Goal: Task Accomplishment & Management: Manage account settings

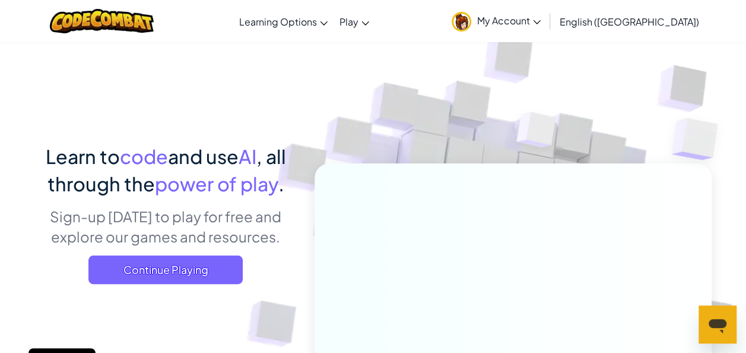
click at [199, 284] on div "Learn to code and use AI , all through the power of play . Sign-up [DATE] to pl…" at bounding box center [166, 217] width 262 height 150
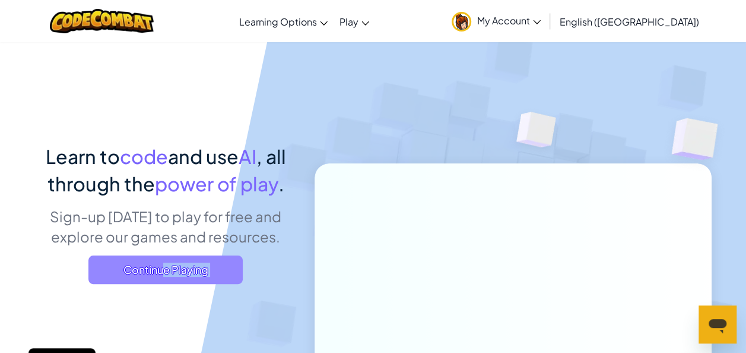
drag, startPoint x: 199, startPoint y: 284, endPoint x: 180, endPoint y: 275, distance: 20.7
click at [180, 275] on span "Continue Playing" at bounding box center [165, 269] width 154 height 28
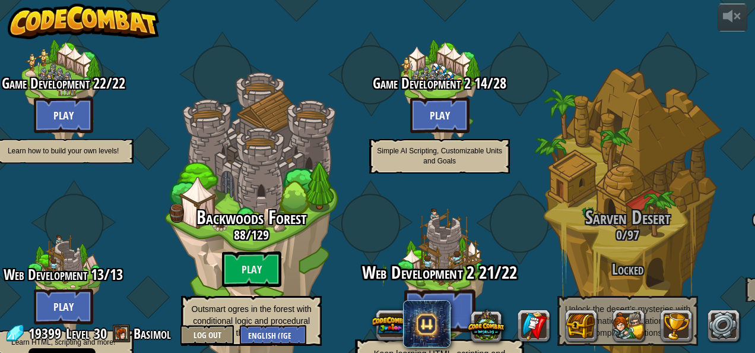
click at [449, 289] on btn "Play" at bounding box center [439, 310] width 71 height 43
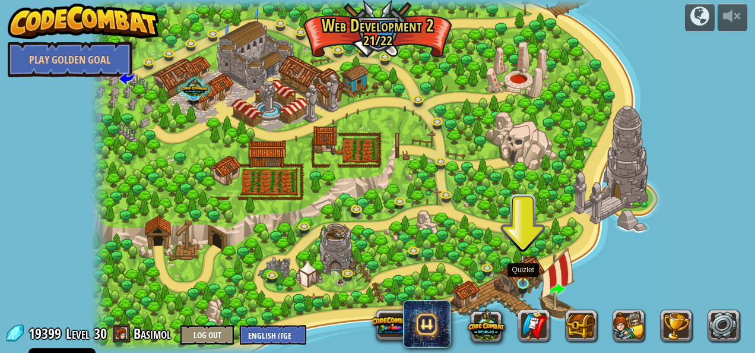
click at [522, 279] on img at bounding box center [524, 269] width 14 height 31
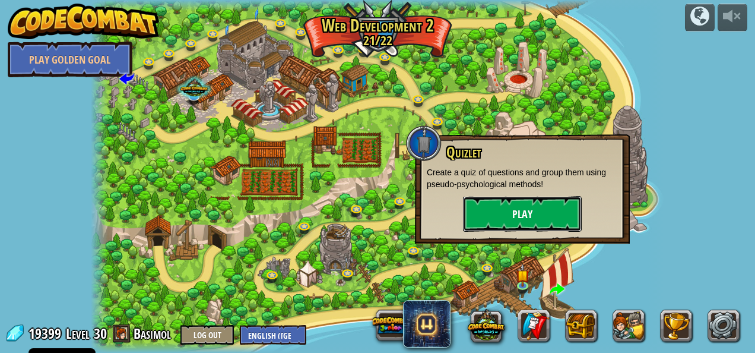
click at [520, 217] on button "Play" at bounding box center [522, 214] width 119 height 36
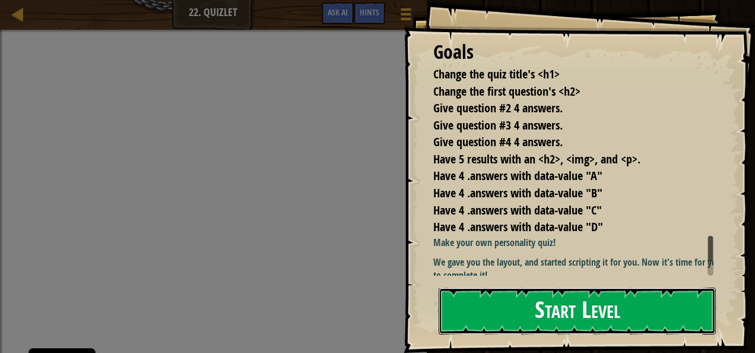
click at [573, 299] on button "Start Level" at bounding box center [577, 310] width 277 height 47
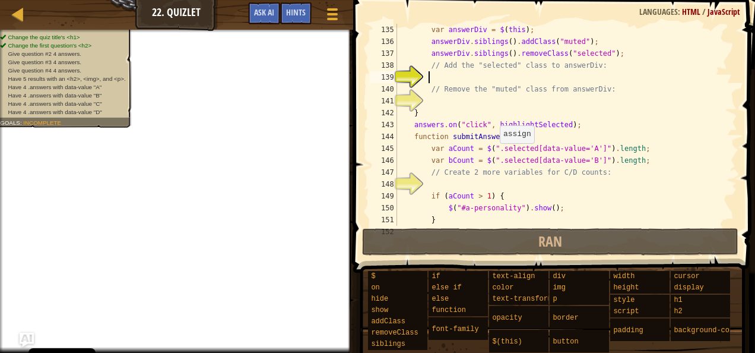
scroll to position [1684, 0]
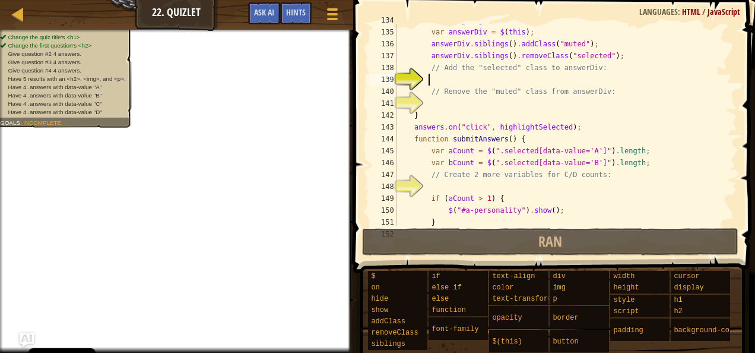
click at [449, 83] on div "function highlightSelected ( ) { var answerDiv = $ ( this ) ; answerDiv . sibli…" at bounding box center [562, 127] width 334 height 226
type textarea "s"
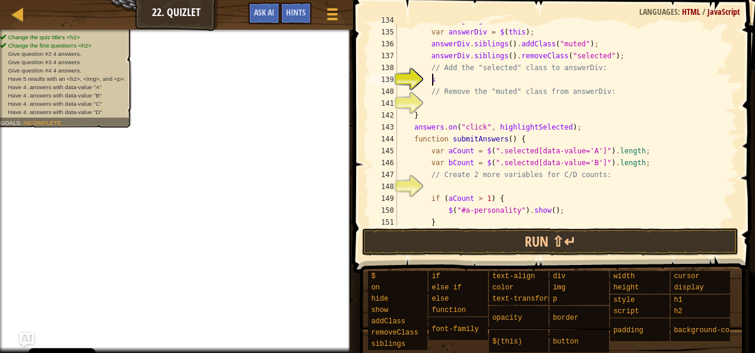
scroll to position [5, 2]
click at [451, 102] on div "function highlightSelected ( ) { var answerDiv = $ ( this ) ; answerDiv . sibli…" at bounding box center [562, 127] width 334 height 226
type textarea "m"
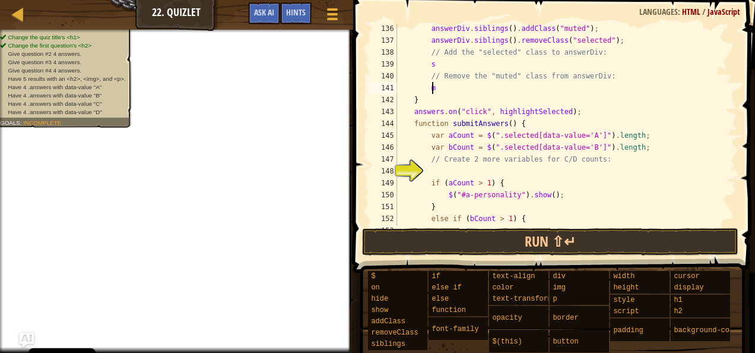
scroll to position [1726, 0]
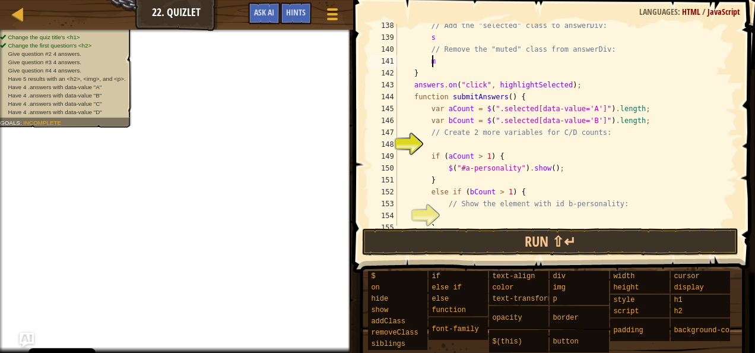
click at [451, 150] on div "// Add the "selected" class to answerDiv: s // Remove the "muted" class from an…" at bounding box center [562, 133] width 334 height 226
type textarea "2"
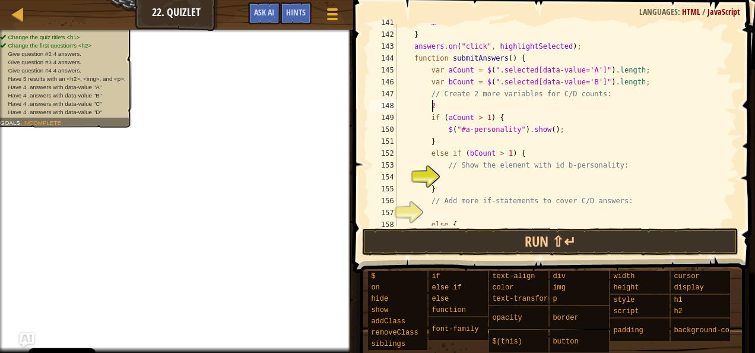
scroll to position [1764, 0]
click at [453, 178] on div "m } answers . on ( "click" , highlightSelected ) ; function submitAnswers ( ) {…" at bounding box center [562, 130] width 334 height 226
type textarea "d"
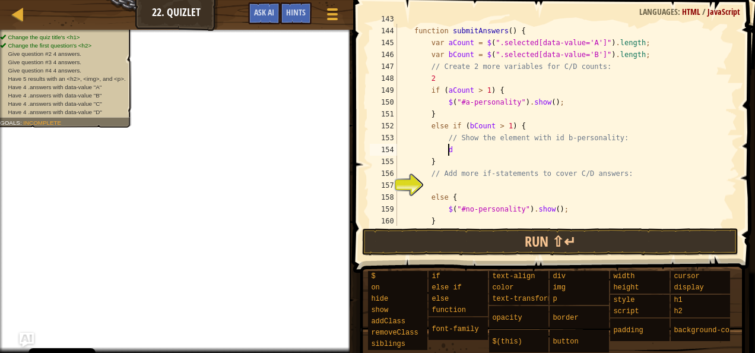
scroll to position [1794, 0]
click at [449, 182] on div "function submitAnswers ( ) { var aCount = $ ( ".selected[data-value='A']" ) . l…" at bounding box center [562, 136] width 334 height 226
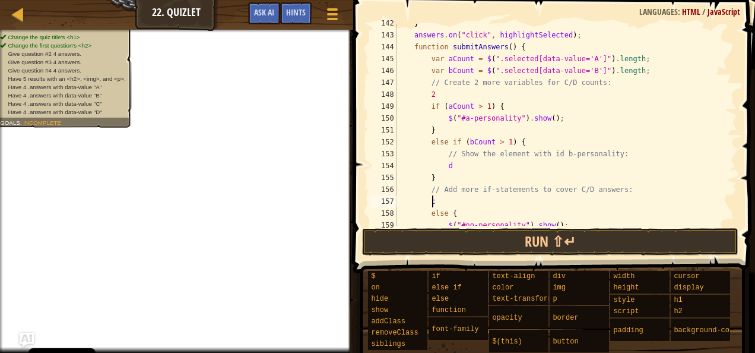
scroll to position [1776, 0]
type textarea "c"
click at [267, 14] on span "Ask AI" at bounding box center [264, 12] width 20 height 11
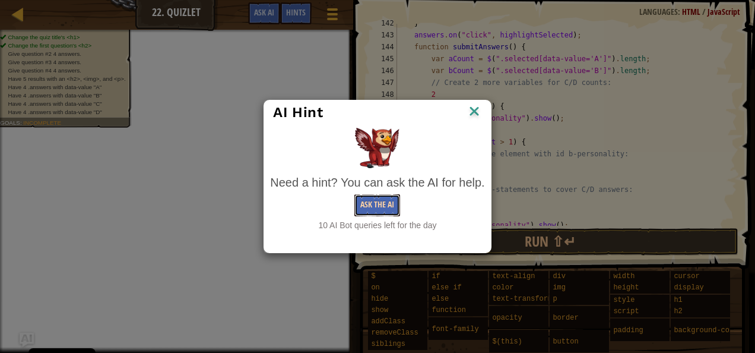
click at [367, 203] on button "Ask the AI" at bounding box center [377, 205] width 46 height 22
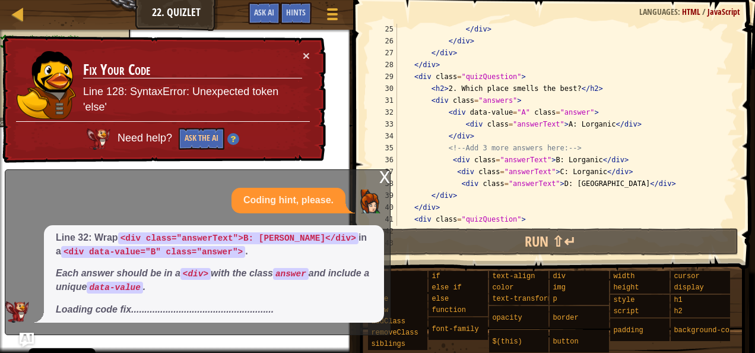
scroll to position [298, 0]
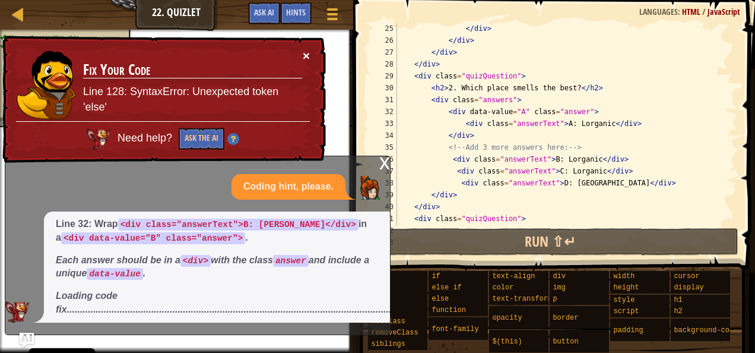
click at [308, 58] on button "×" at bounding box center [306, 55] width 7 height 12
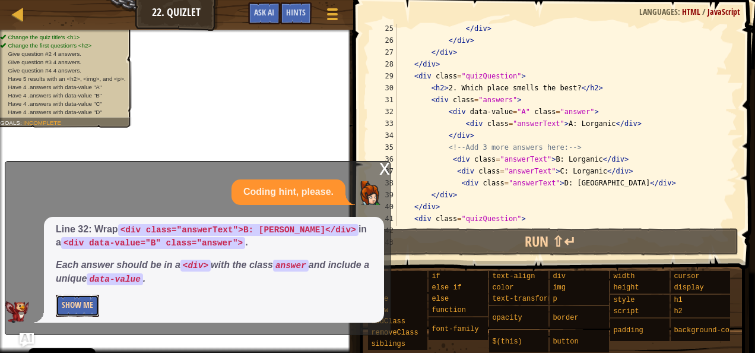
click at [90, 305] on button "Show Me" at bounding box center [77, 305] width 43 height 22
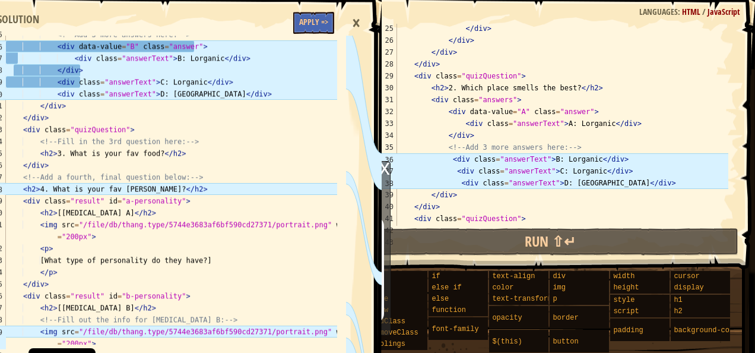
scroll to position [422, 0]
click at [313, 20] on button "Apply =>" at bounding box center [313, 23] width 41 height 22
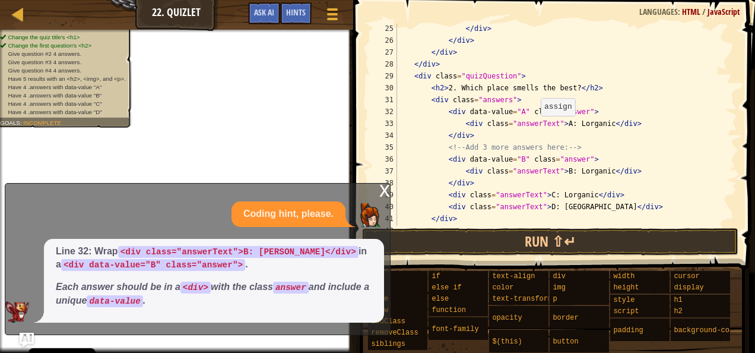
scroll to position [5, 0]
click at [387, 195] on div "x" at bounding box center [384, 189] width 11 height 12
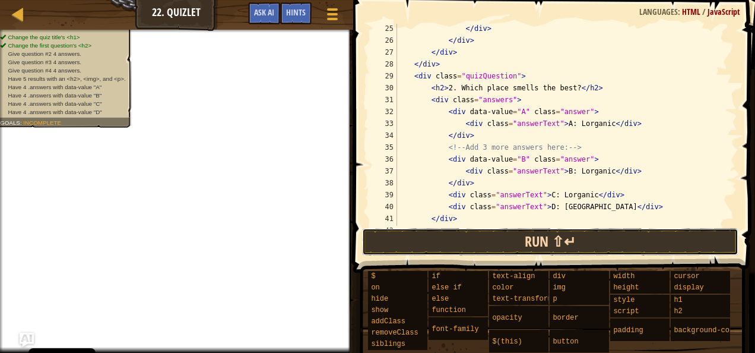
click at [470, 242] on button "Run ⇧↵" at bounding box center [550, 241] width 376 height 27
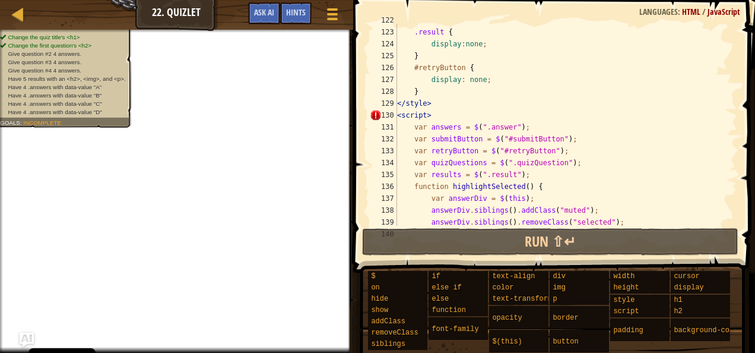
scroll to position [1541, 0]
click at [268, 13] on span "Ask AI" at bounding box center [264, 12] width 20 height 11
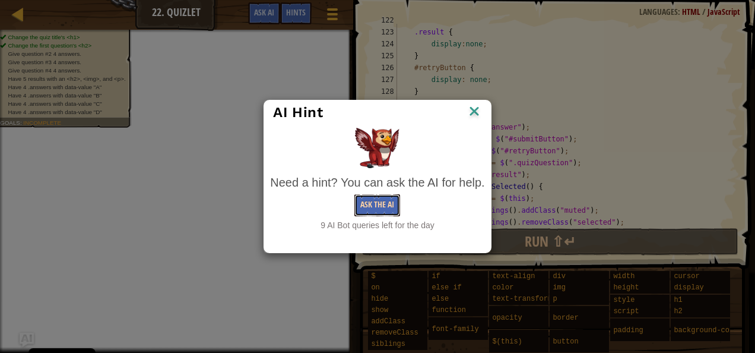
click at [381, 204] on button "Ask the AI" at bounding box center [377, 205] width 46 height 22
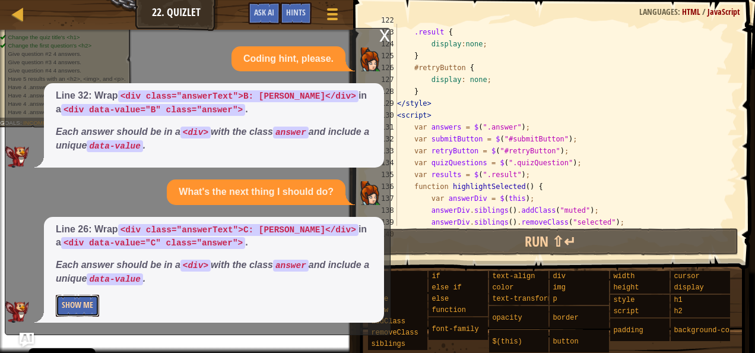
click at [85, 300] on button "Show Me" at bounding box center [77, 305] width 43 height 22
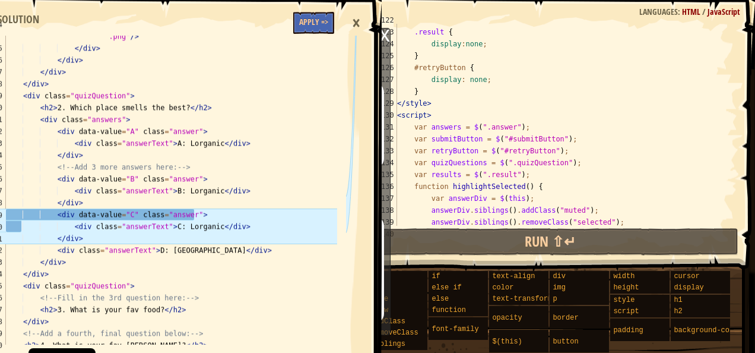
scroll to position [290, 0]
click at [310, 24] on button "Apply =>" at bounding box center [313, 23] width 41 height 22
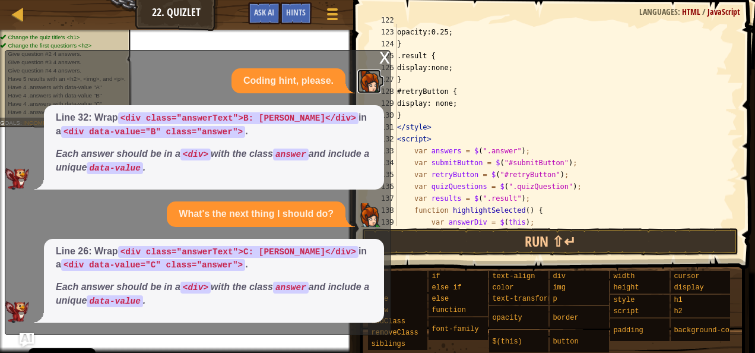
click at [380, 71] on img at bounding box center [369, 81] width 24 height 24
click at [380, 54] on div "x" at bounding box center [384, 56] width 11 height 12
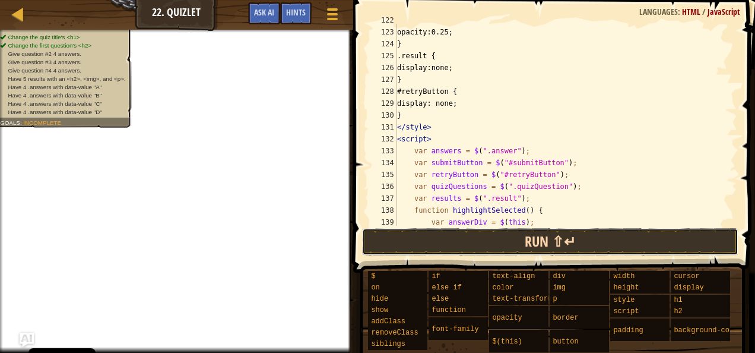
click at [410, 246] on button "Run ⇧↵" at bounding box center [550, 241] width 376 height 27
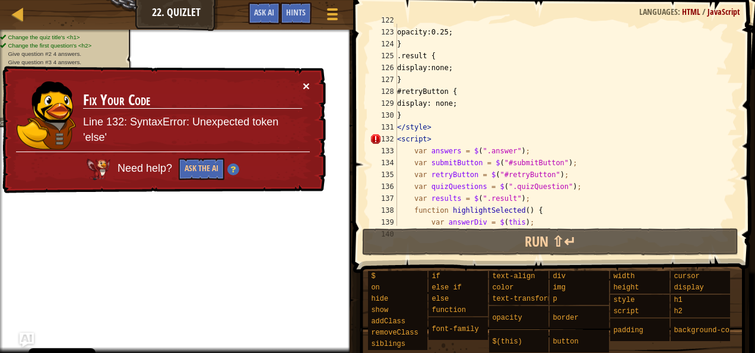
click at [306, 85] on button "×" at bounding box center [306, 86] width 7 height 12
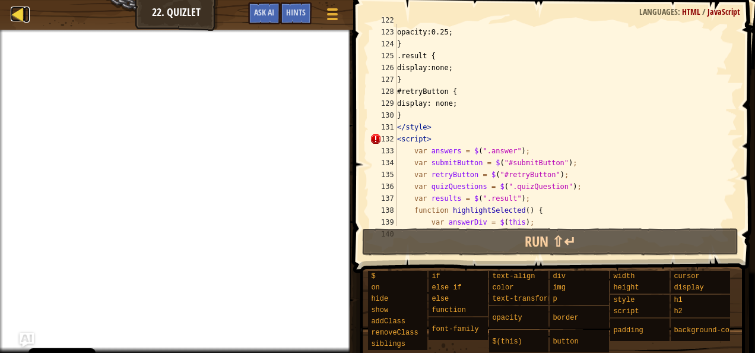
click at [11, 8] on div at bounding box center [18, 14] width 15 height 15
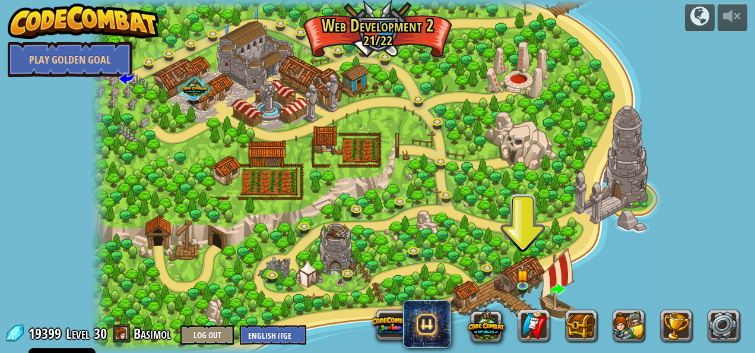
click at [71, 23] on img at bounding box center [84, 22] width 152 height 36
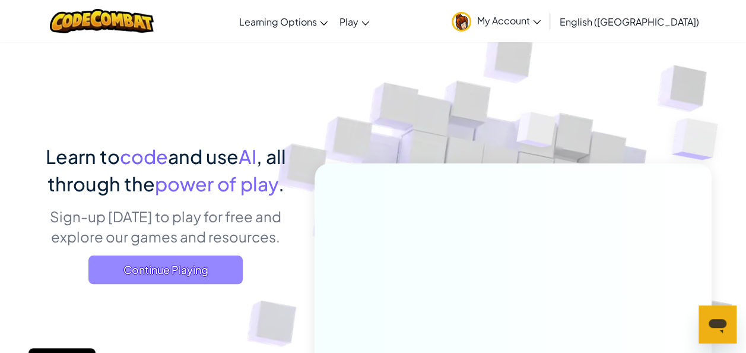
click at [188, 276] on span "Continue Playing" at bounding box center [165, 269] width 154 height 28
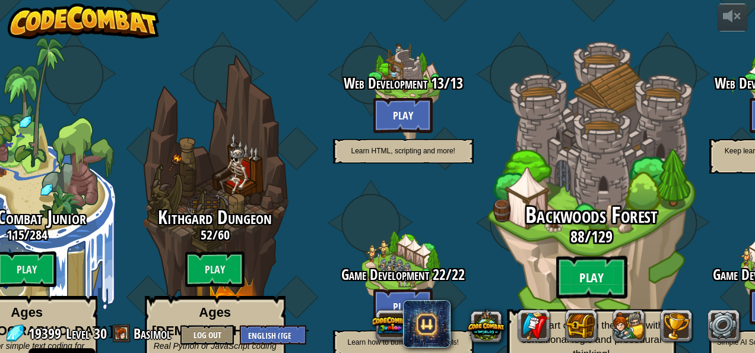
click at [566, 256] on btn "Play" at bounding box center [591, 277] width 71 height 43
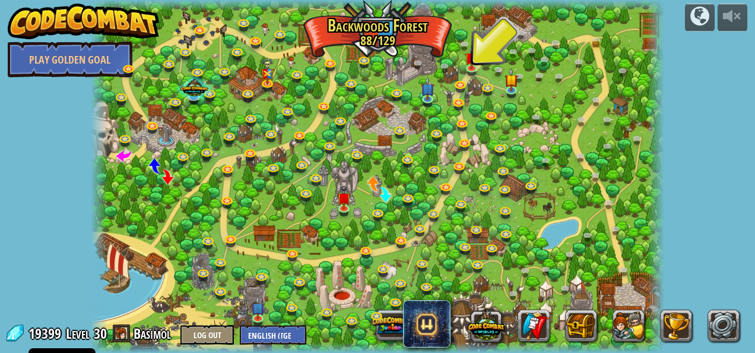
click at [34, 21] on img at bounding box center [84, 22] width 152 height 36
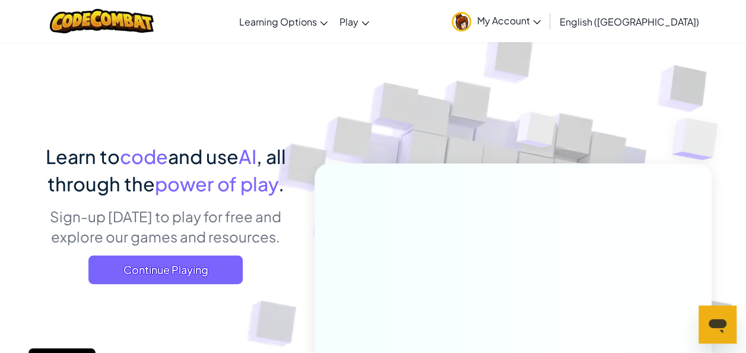
click at [226, 246] on p "Sign-up [DATE] to play for free and explore our games and resources." at bounding box center [166, 226] width 262 height 40
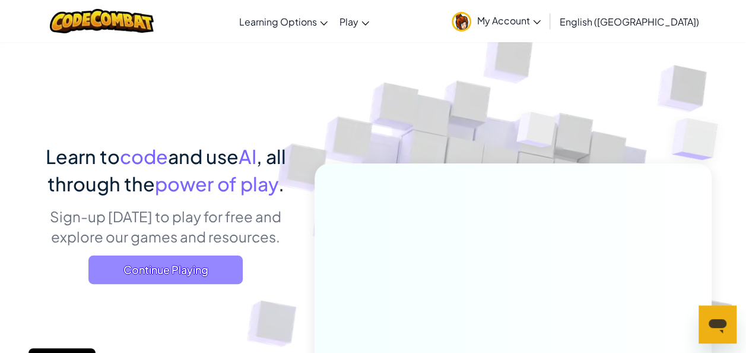
click at [194, 274] on span "Continue Playing" at bounding box center [165, 269] width 154 height 28
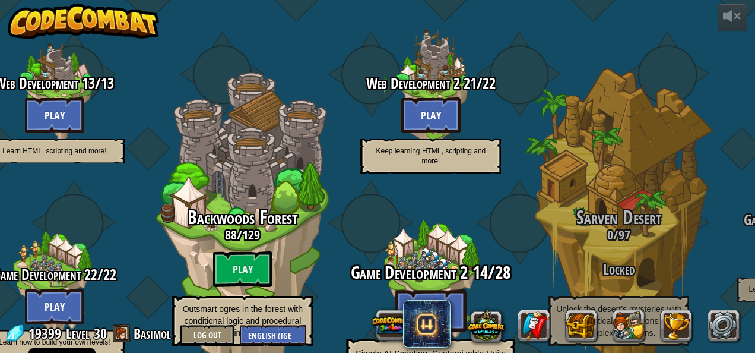
click at [420, 289] on btn "Play" at bounding box center [430, 310] width 71 height 43
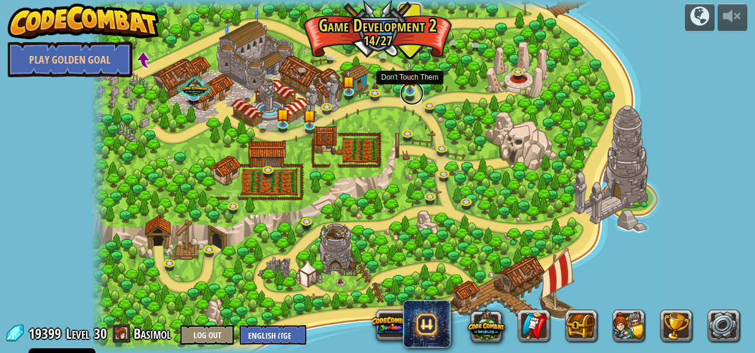
click at [413, 94] on link at bounding box center [412, 93] width 24 height 24
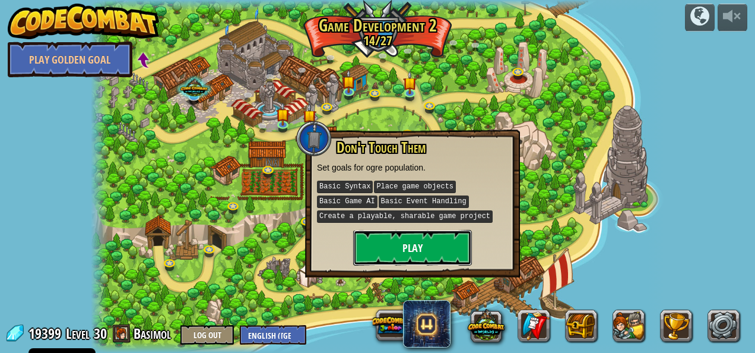
click at [399, 232] on button "Play" at bounding box center [412, 248] width 119 height 36
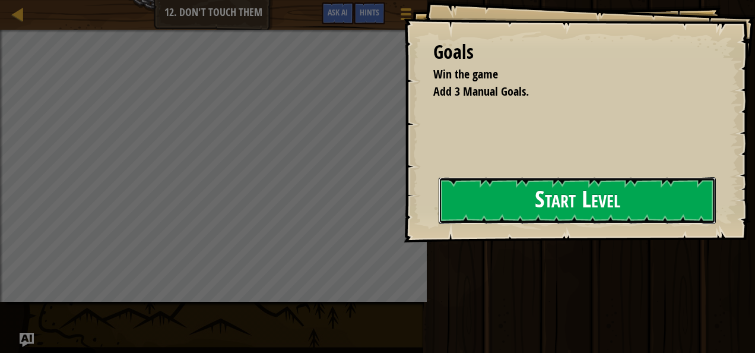
click at [503, 202] on button "Start Level" at bounding box center [577, 200] width 277 height 47
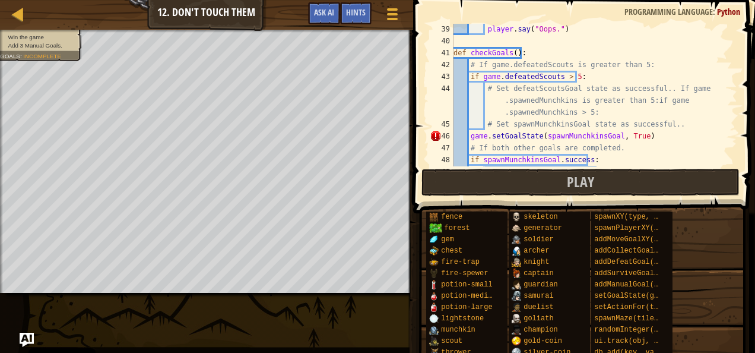
scroll to position [452, 0]
click at [321, 13] on span "Ask AI" at bounding box center [324, 12] width 20 height 11
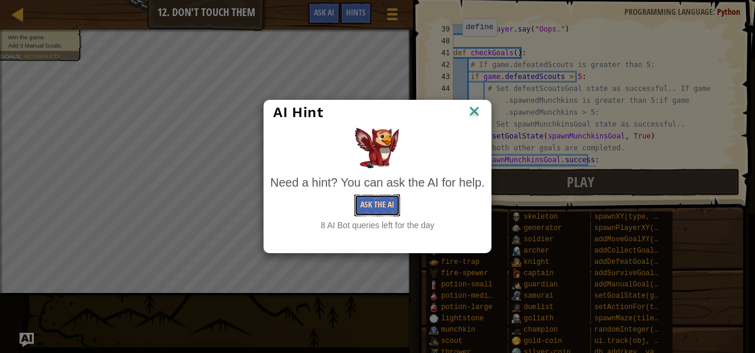
click at [367, 201] on button "Ask the AI" at bounding box center [377, 205] width 46 height 22
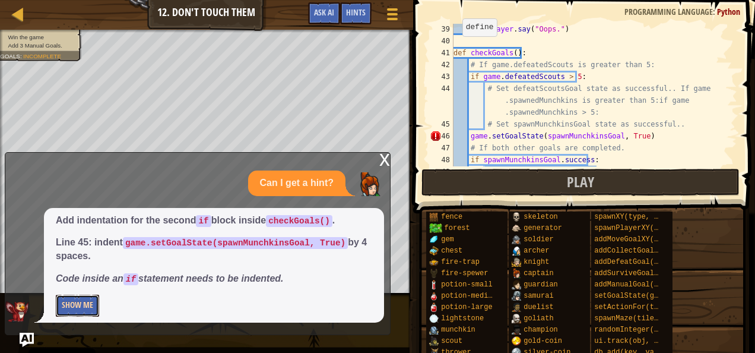
drag, startPoint x: 94, startPoint y: 252, endPoint x: 75, endPoint y: 299, distance: 50.4
click at [75, 299] on button "Show Me" at bounding box center [77, 305] width 43 height 22
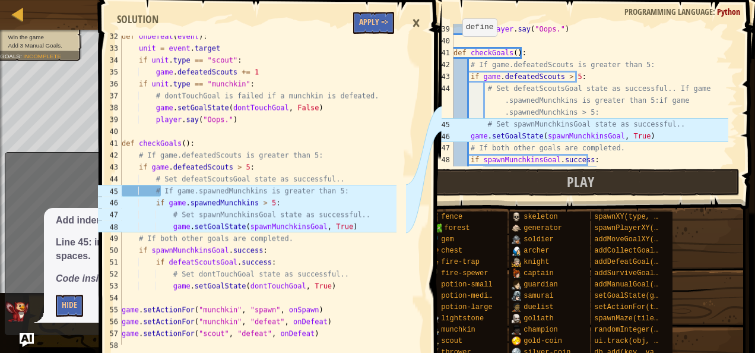
scroll to position [416, 0]
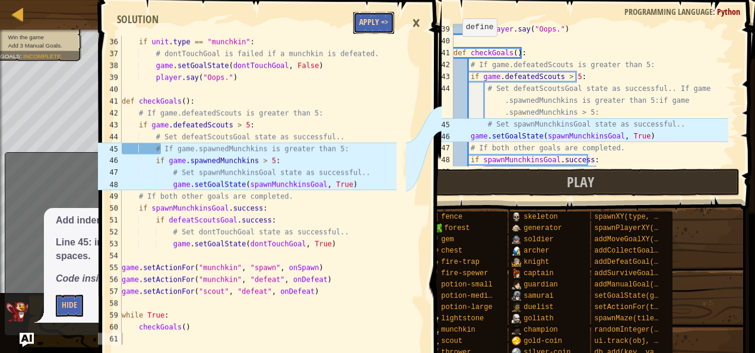
click at [373, 30] on button "Apply =>" at bounding box center [373, 23] width 41 height 22
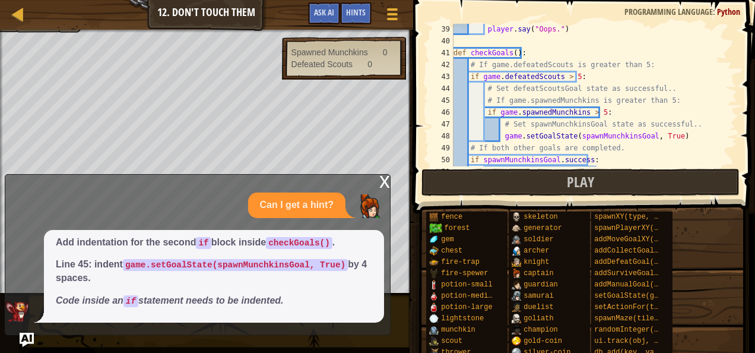
click at [385, 175] on div "x" at bounding box center [384, 181] width 11 height 12
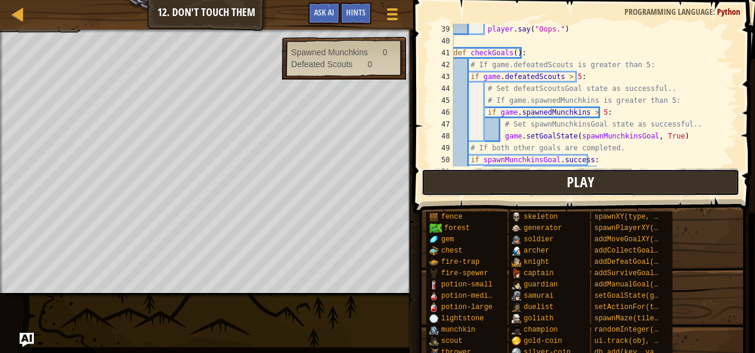
click at [458, 188] on button "Play" at bounding box center [581, 182] width 318 height 27
click at [488, 188] on button "Play" at bounding box center [581, 182] width 318 height 27
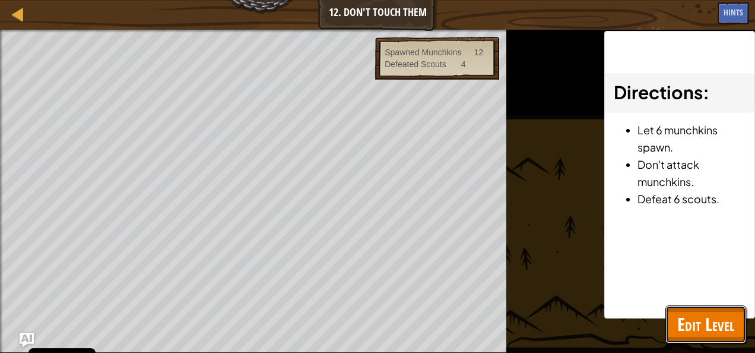
click at [698, 329] on span "Edit Level" at bounding box center [705, 324] width 57 height 24
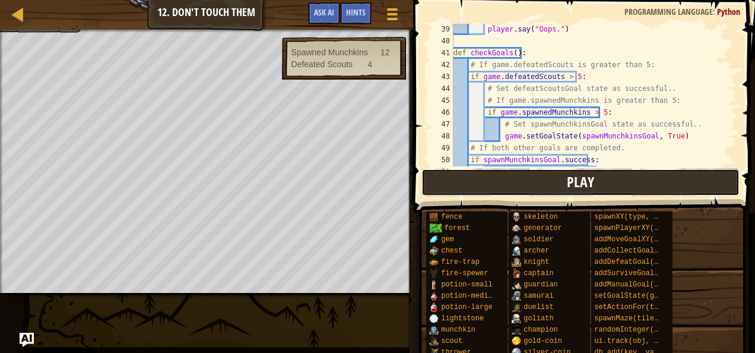
click at [484, 181] on button "Play" at bounding box center [581, 182] width 318 height 27
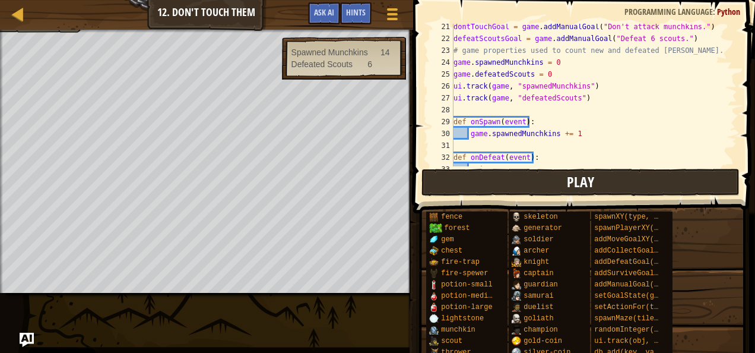
scroll to position [240, 0]
click at [323, 5] on button "Ask AI" at bounding box center [324, 13] width 32 height 22
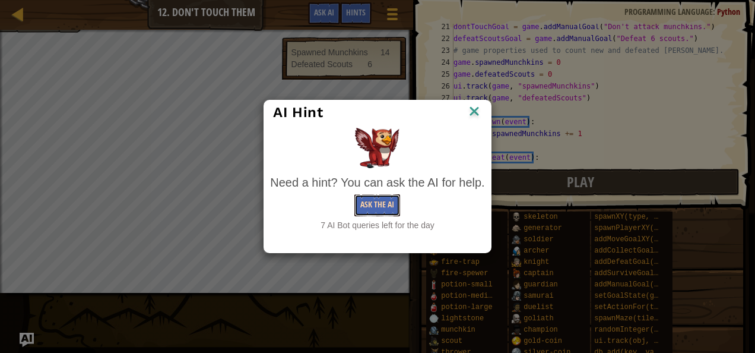
click at [370, 203] on button "Ask the AI" at bounding box center [377, 205] width 46 height 22
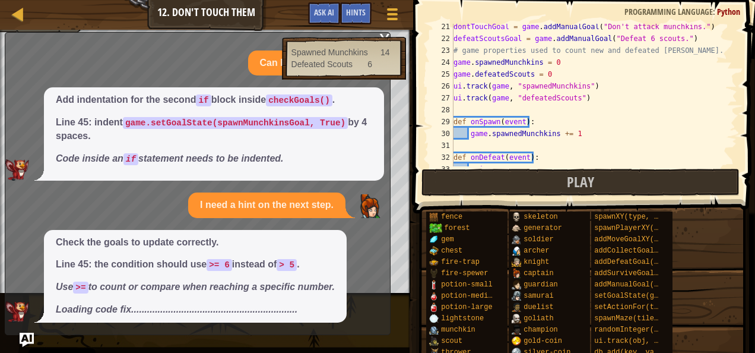
scroll to position [24, 0]
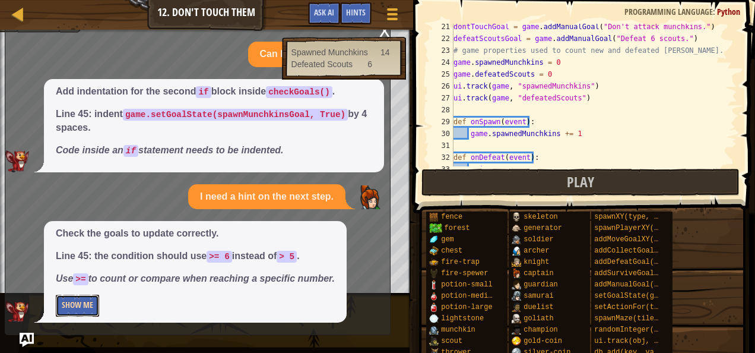
click at [70, 303] on button "Show Me" at bounding box center [77, 305] width 43 height 22
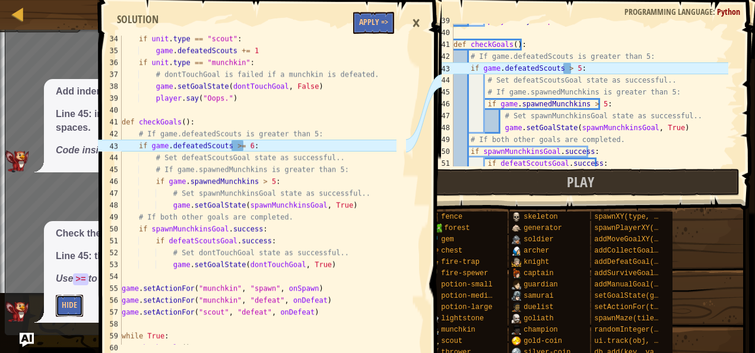
scroll to position [459, 0]
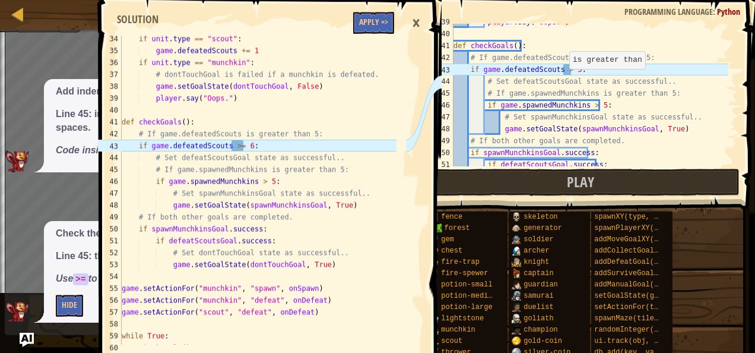
click at [563, 72] on div "player . say ( "Oops." ) def checkGoals ( ) : # If game.defeatedScouts is great…" at bounding box center [589, 99] width 277 height 166
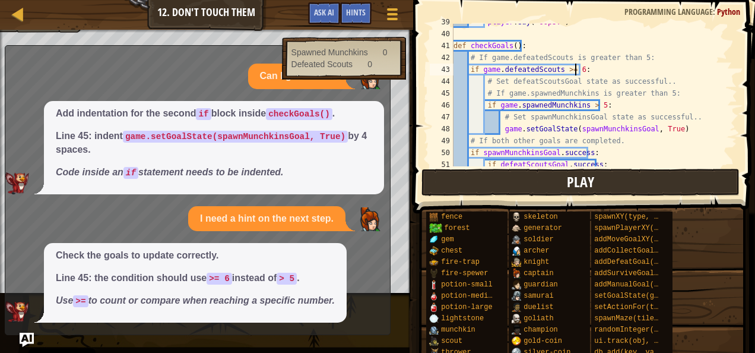
type textarea "if game.defeatedScouts >= 6:"
click at [495, 179] on button "Play" at bounding box center [581, 182] width 318 height 27
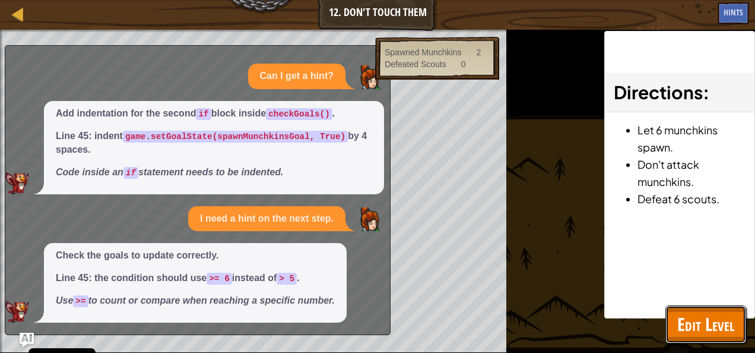
click at [705, 315] on span "Edit Level" at bounding box center [705, 324] width 57 height 24
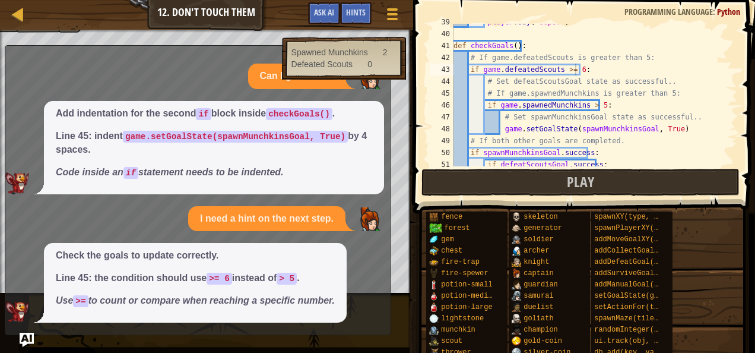
drag, startPoint x: 381, startPoint y: 49, endPoint x: 280, endPoint y: 30, distance: 102.1
click at [280, 30] on div "Win the game Add 3 Manual Goals. Goals : Ran out of time Spawned Munchkins 2 De…" at bounding box center [377, 161] width 755 height 263
click at [21, 337] on img "Ask AI" at bounding box center [26, 339] width 15 height 15
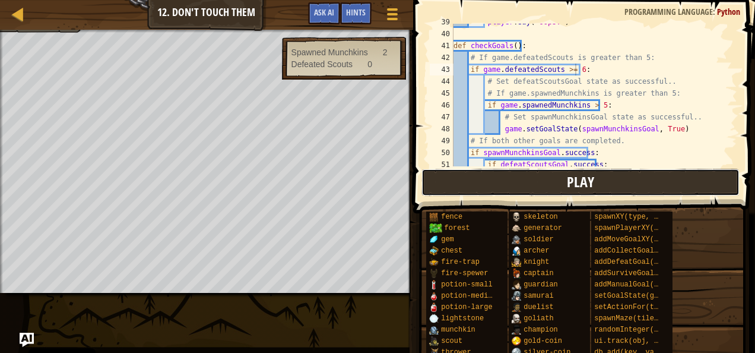
click at [465, 185] on button "Play" at bounding box center [581, 182] width 318 height 27
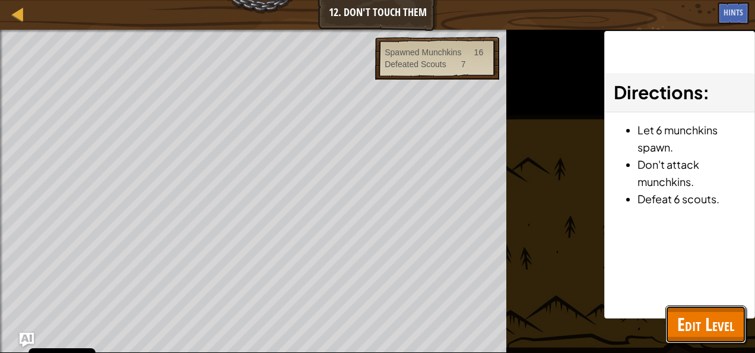
click at [698, 335] on span "Edit Level" at bounding box center [705, 324] width 57 height 24
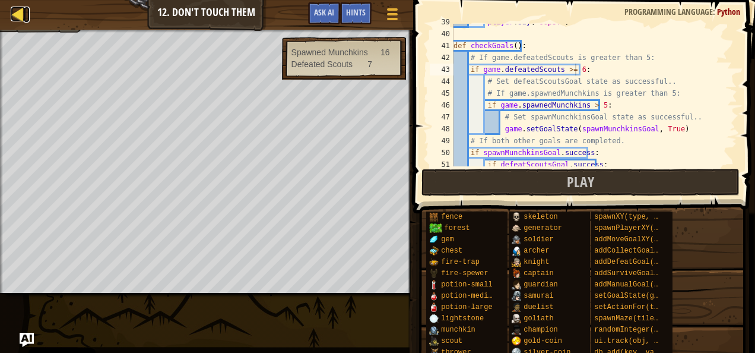
click at [20, 17] on div at bounding box center [18, 14] width 15 height 15
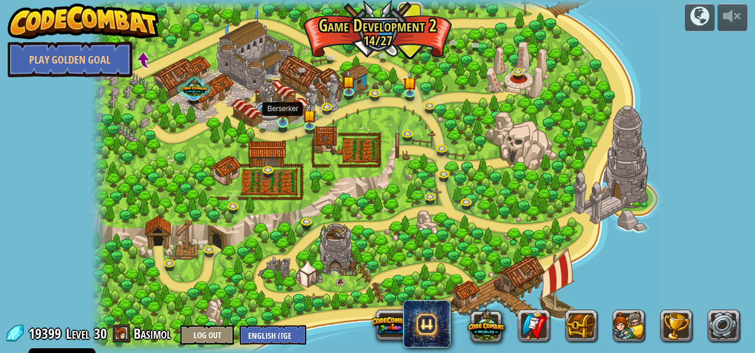
click at [278, 118] on img at bounding box center [283, 108] width 14 height 31
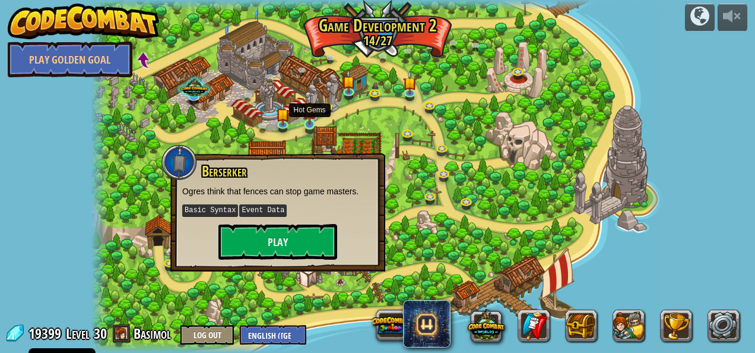
click at [308, 123] on img at bounding box center [310, 109] width 14 height 31
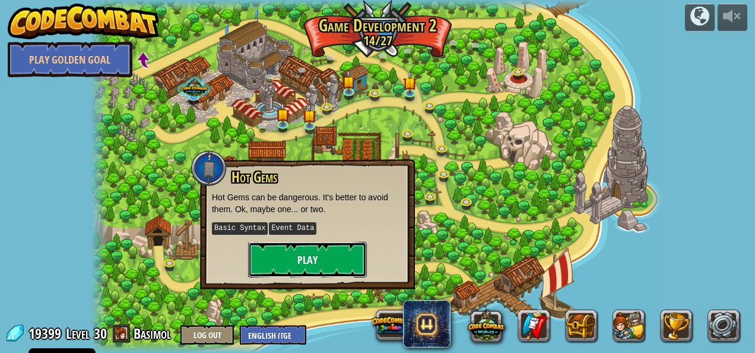
click at [291, 258] on button "Play" at bounding box center [307, 260] width 119 height 36
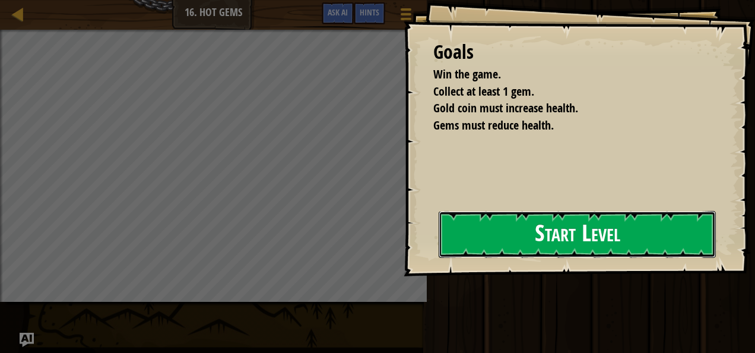
click at [496, 233] on button "Start Level" at bounding box center [577, 234] width 277 height 47
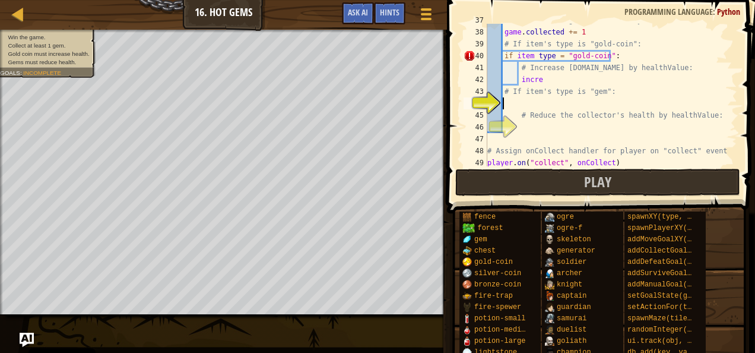
scroll to position [436, 0]
click at [529, 99] on div "# Increase the game.collected by 1. game . collected += 1 # If item's type is "…" at bounding box center [606, 98] width 243 height 166
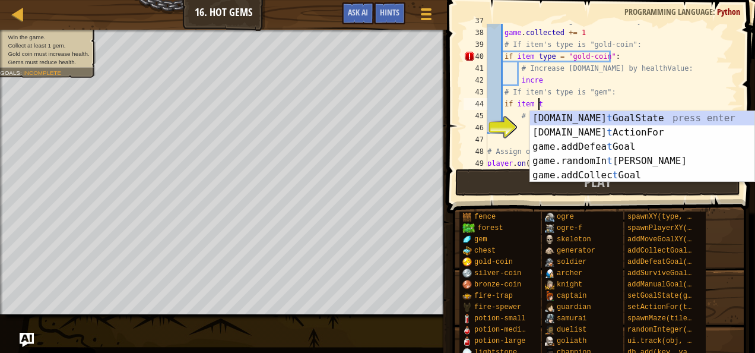
scroll to position [5, 4]
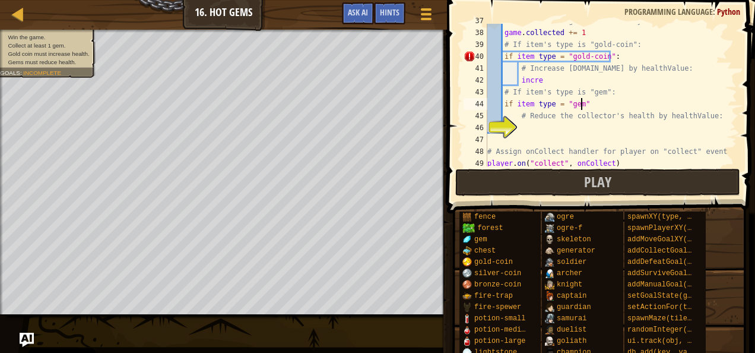
type textarea "if item type = "gem":"
click at [526, 128] on div "# Increase the game.collected by 1. game . collected += 1 # If item's type is "…" at bounding box center [606, 98] width 243 height 166
type textarea "healthValue"
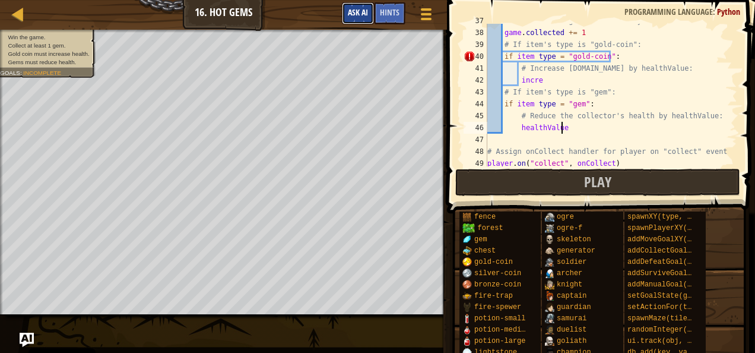
click at [356, 23] on button "Ask AI" at bounding box center [358, 13] width 32 height 22
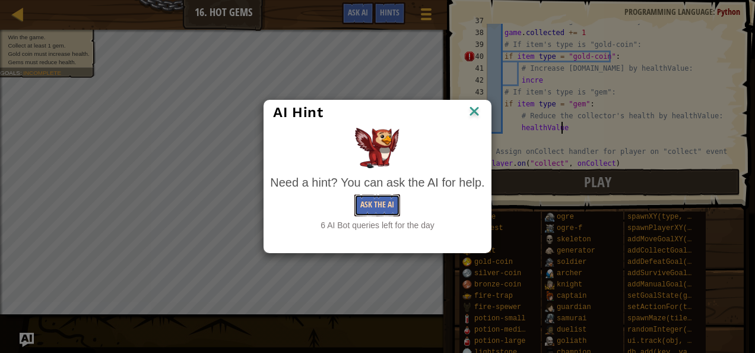
click at [373, 205] on button "Ask the AI" at bounding box center [377, 205] width 46 height 22
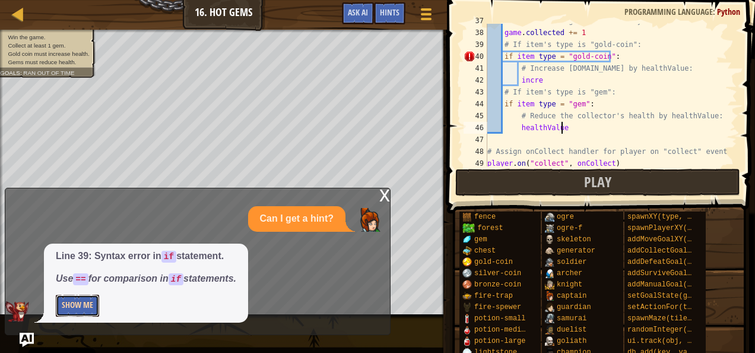
click at [84, 303] on button "Show Me" at bounding box center [77, 305] width 43 height 22
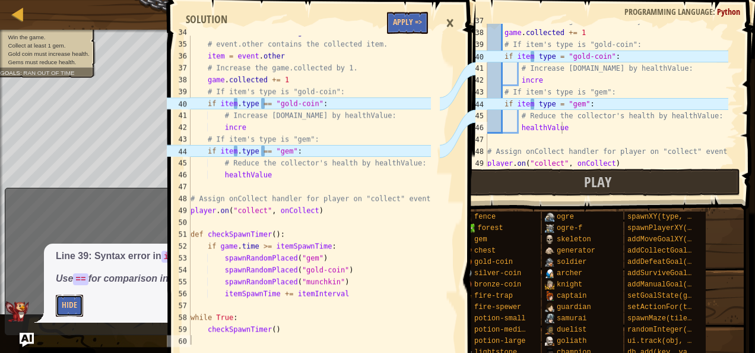
scroll to position [401, 0]
click at [422, 12] on button "Apply =>" at bounding box center [407, 23] width 41 height 22
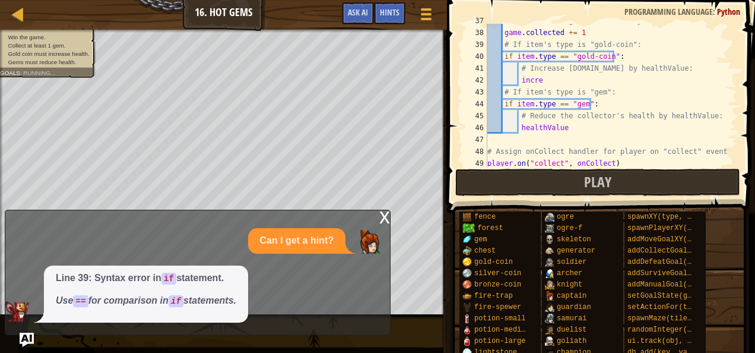
scroll to position [5, 0]
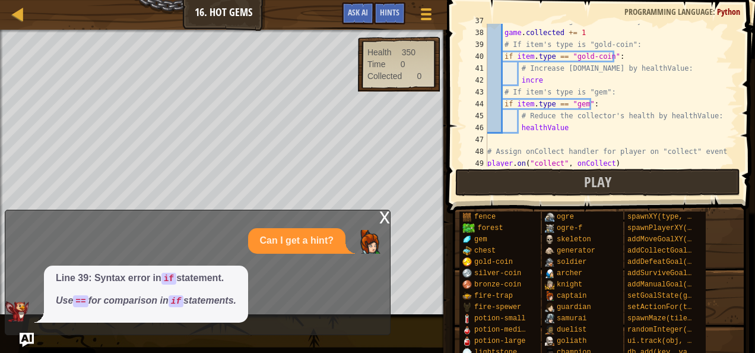
click at [380, 213] on div "x" at bounding box center [384, 216] width 11 height 12
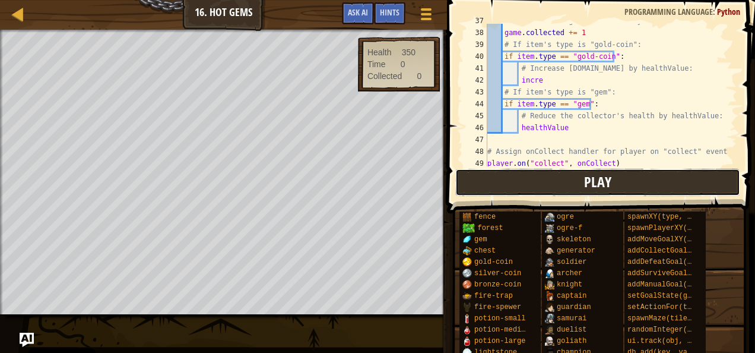
click at [517, 183] on button "Play" at bounding box center [597, 182] width 285 height 27
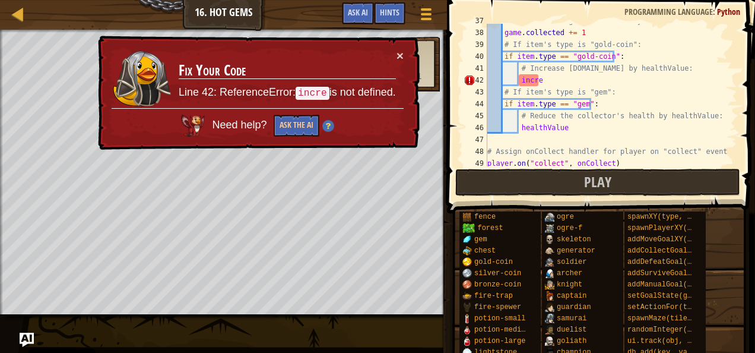
type textarea "incre"
click at [556, 85] on div "# Increase the game.collected by 1. game . collected += 1 # If item's type is "…" at bounding box center [606, 98] width 243 height 166
click at [309, 122] on button "Ask the AI" at bounding box center [297, 126] width 46 height 22
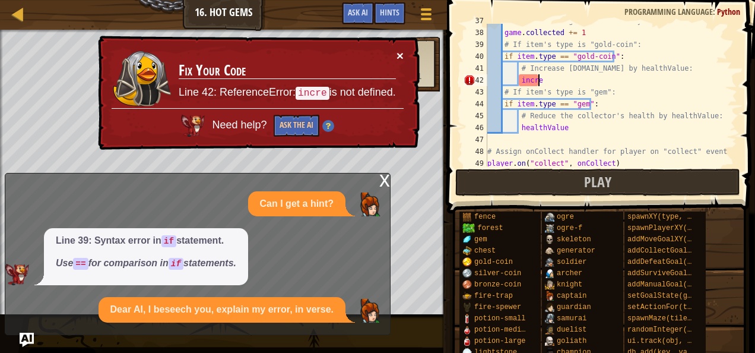
click at [403, 52] on button "×" at bounding box center [400, 55] width 7 height 12
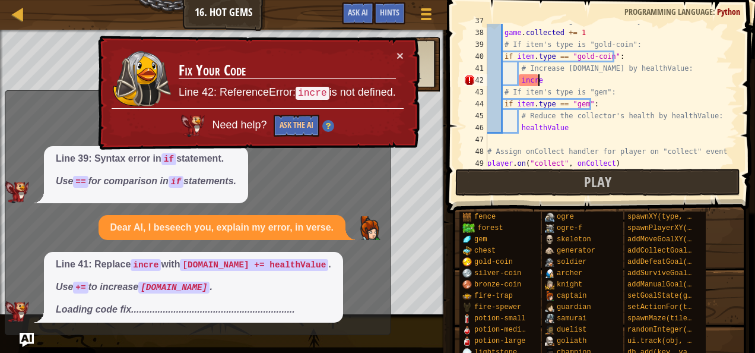
scroll to position [12, 0]
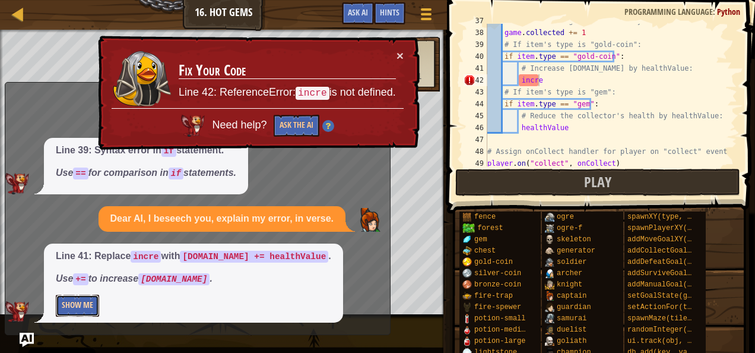
click at [75, 312] on button "Show Me" at bounding box center [77, 305] width 43 height 22
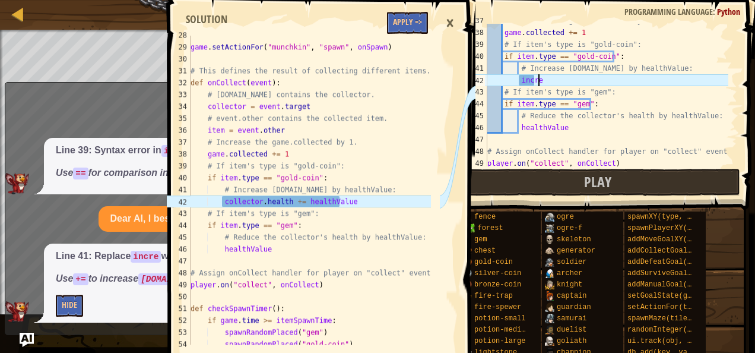
scroll to position [327, 0]
click at [411, 30] on button "Apply =>" at bounding box center [407, 23] width 41 height 22
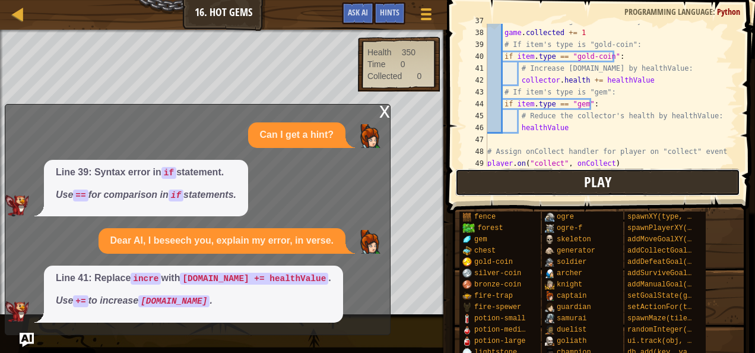
click at [546, 191] on button "Play" at bounding box center [597, 182] width 285 height 27
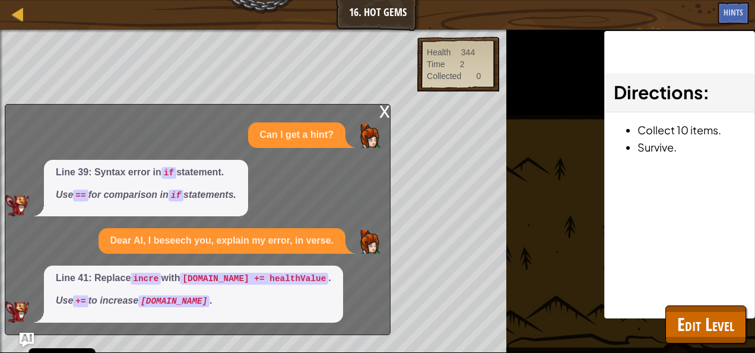
click at [386, 115] on div "x" at bounding box center [384, 110] width 11 height 12
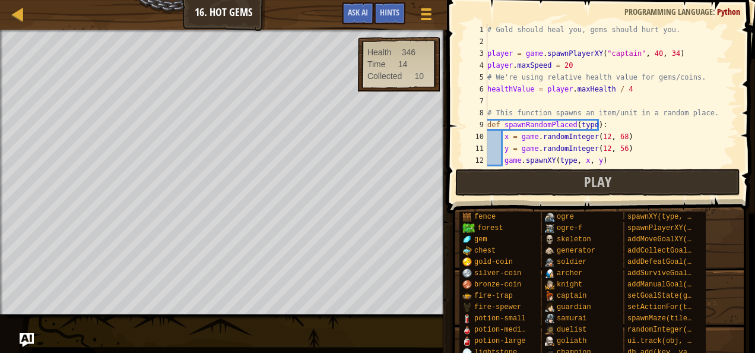
scroll to position [0, 0]
click at [11, 12] on div at bounding box center [18, 14] width 15 height 15
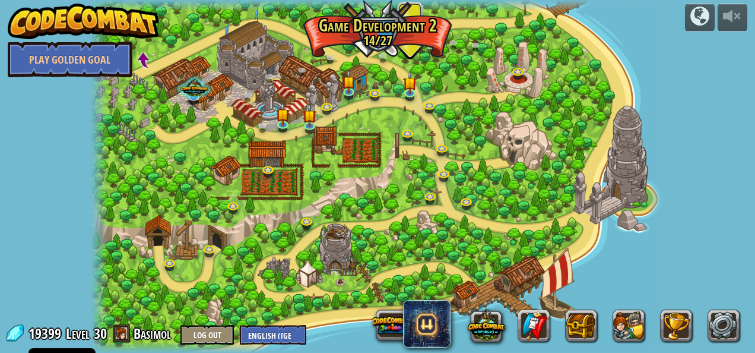
click at [183, 116] on div at bounding box center [378, 176] width 574 height 353
click at [278, 122] on img at bounding box center [283, 108] width 14 height 31
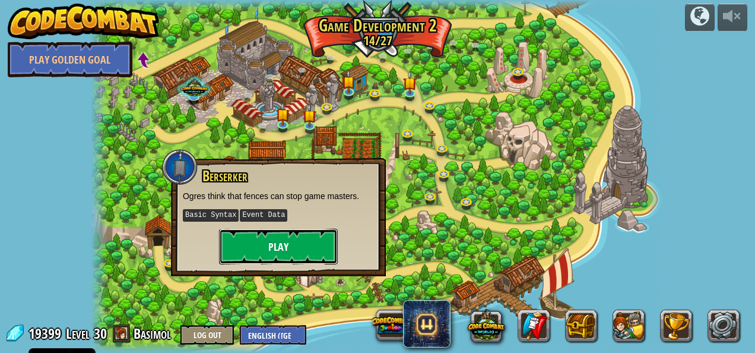
click at [281, 242] on button "Play" at bounding box center [278, 247] width 119 height 36
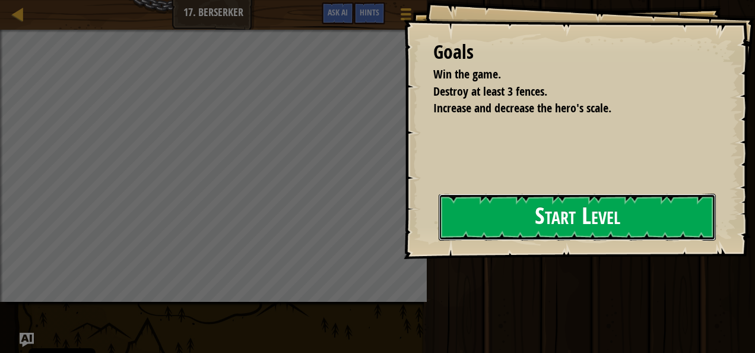
click at [439, 224] on button "Start Level" at bounding box center [577, 217] width 277 height 47
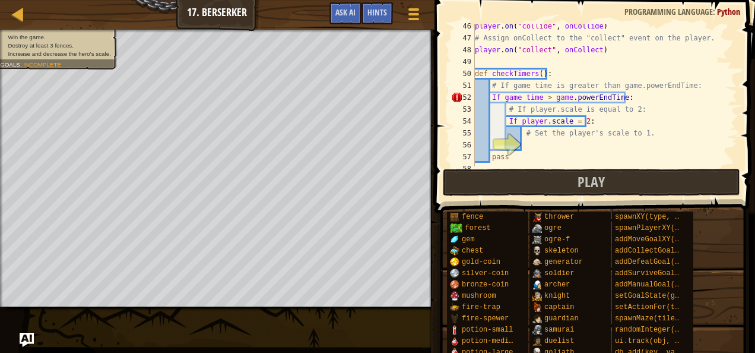
scroll to position [538, 0]
click at [542, 153] on div "player . on ( "collide" , onCollide ) # Assign onCollect to the "collect" event…" at bounding box center [601, 103] width 256 height 166
type textarea "pass"
click at [543, 151] on div "player . on ( "collide" , onCollide ) # Assign onCollect to the "collect" event…" at bounding box center [601, 103] width 256 height 166
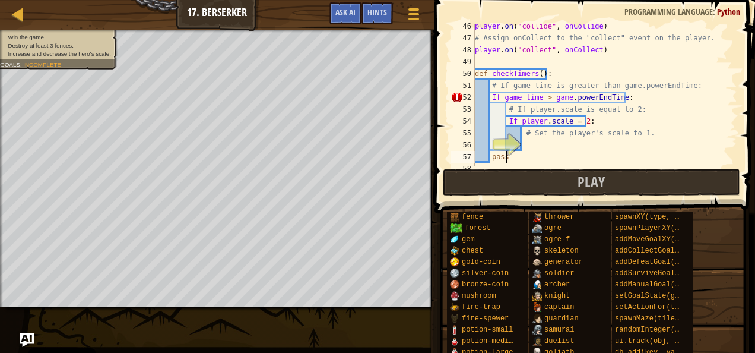
click at [543, 151] on div "player . on ( "collide" , onCollide ) # Assign onCollect to the "collect" event…" at bounding box center [601, 103] width 256 height 166
click at [541, 145] on div "player . on ( "collide" , onCollide ) # Assign onCollect to the "collect" event…" at bounding box center [601, 103] width 256 height 166
type textarea "set player.scale = 1:"
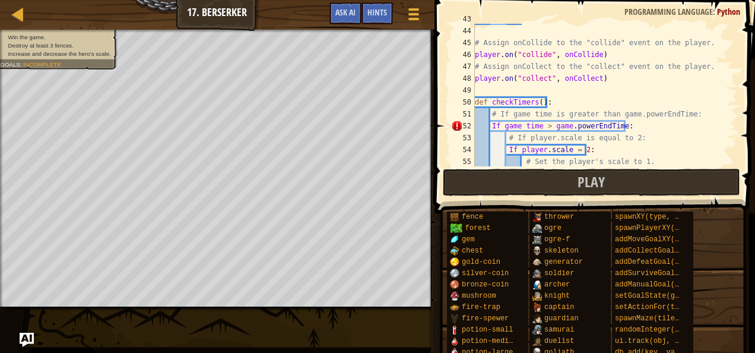
scroll to position [453, 0]
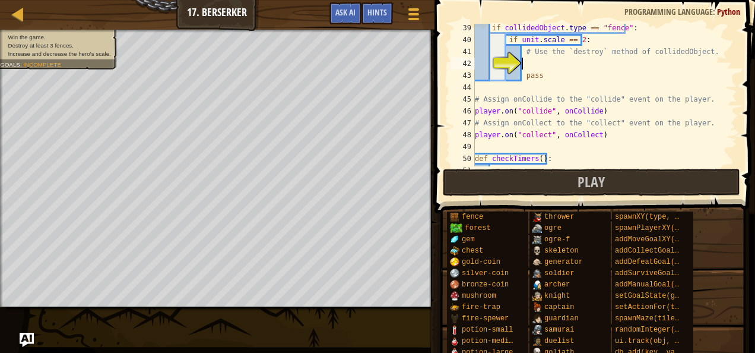
click at [537, 62] on div "if collidedObject . type == "fence" : if unit . scale == 2 : # Use the `destroy…" at bounding box center [601, 105] width 256 height 166
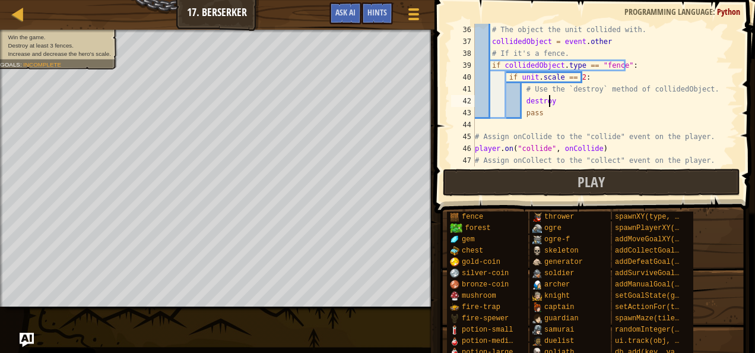
scroll to position [5, 5]
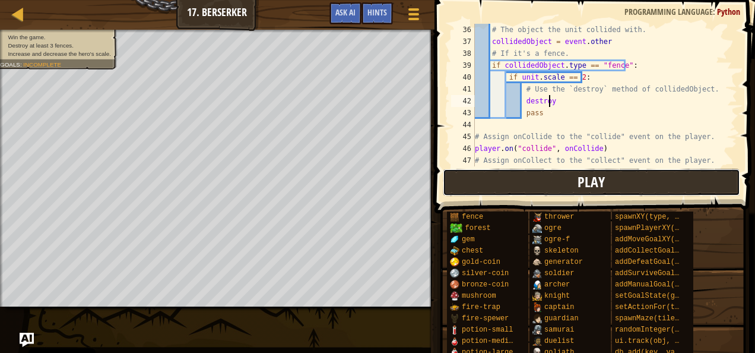
click at [565, 180] on button "Play" at bounding box center [591, 182] width 297 height 27
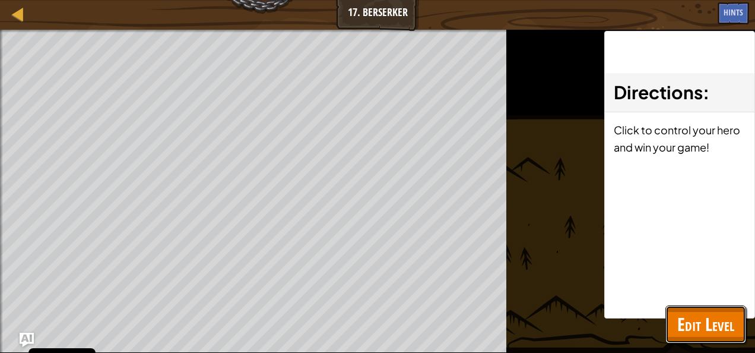
click at [690, 315] on span "Edit Level" at bounding box center [705, 324] width 57 height 24
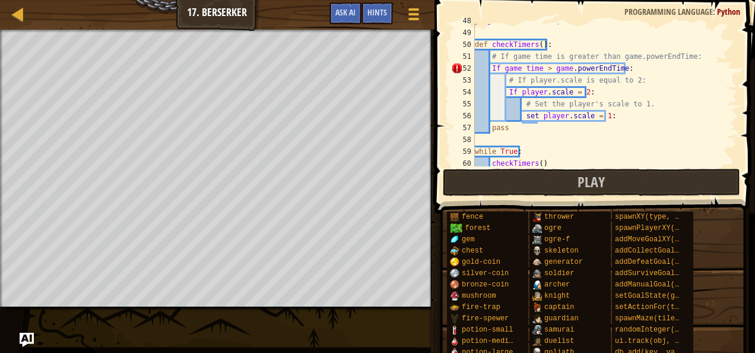
scroll to position [566, 0]
click at [496, 68] on div "player . on ( "collect" , onCollect ) def checkTimers ( ) : # If game time is g…" at bounding box center [601, 98] width 256 height 166
click at [350, 19] on button "Ask AI" at bounding box center [345, 13] width 32 height 22
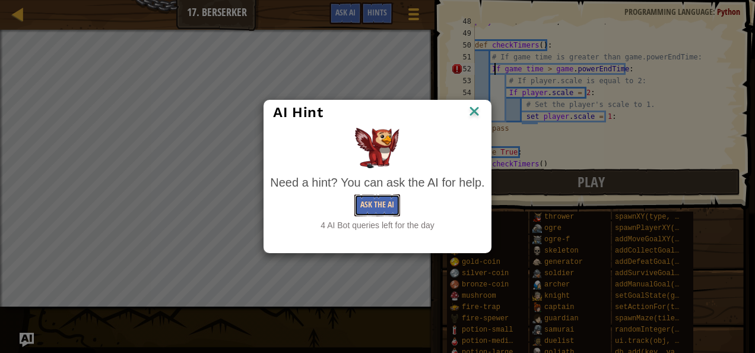
click at [362, 200] on button "Ask the AI" at bounding box center [377, 205] width 46 height 22
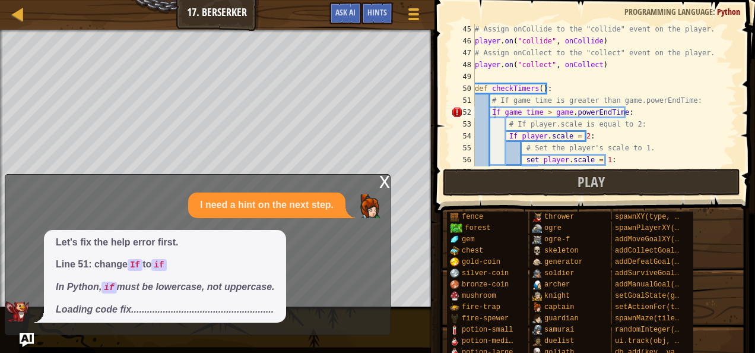
scroll to position [519, 0]
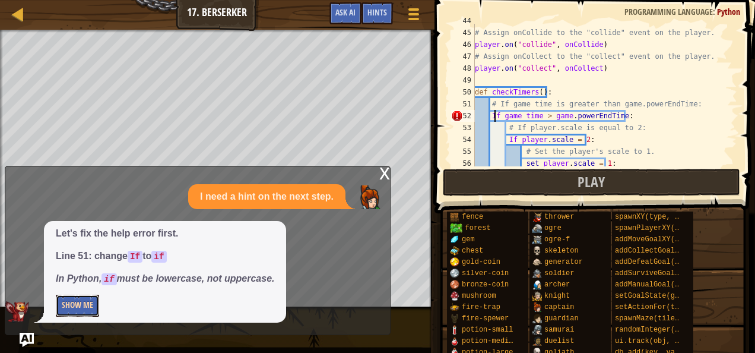
click at [75, 310] on button "Show Me" at bounding box center [77, 305] width 43 height 22
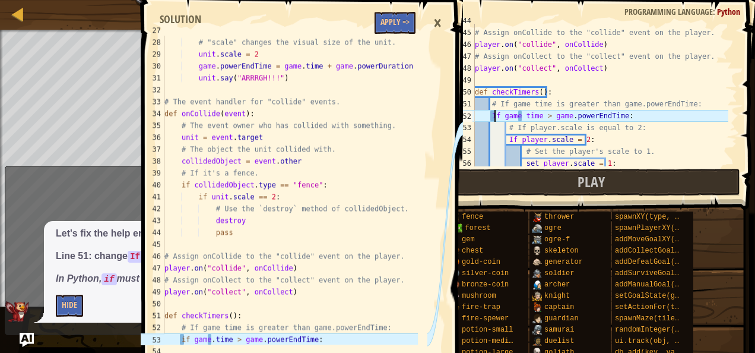
scroll to position [427, 0]
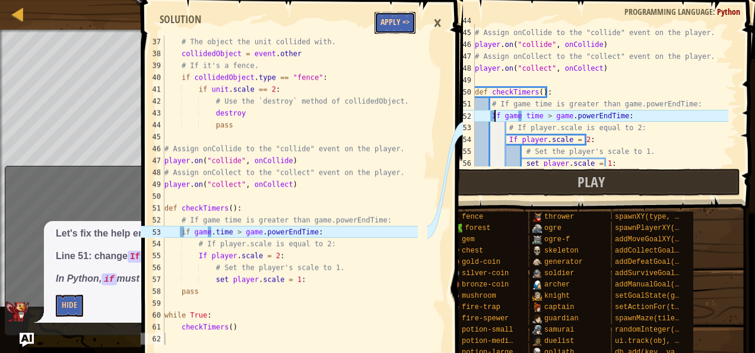
click at [395, 27] on button "Apply =>" at bounding box center [395, 23] width 41 height 22
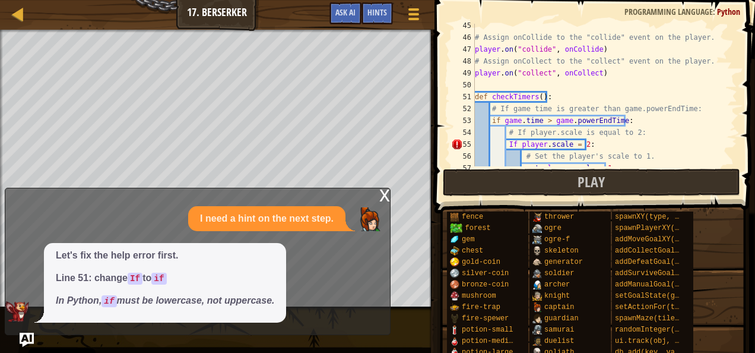
scroll to position [527, 0]
click at [506, 145] on div "# Assign onCollide to the "collide" event on the player. player . on ( "collide…" at bounding box center [601, 102] width 256 height 166
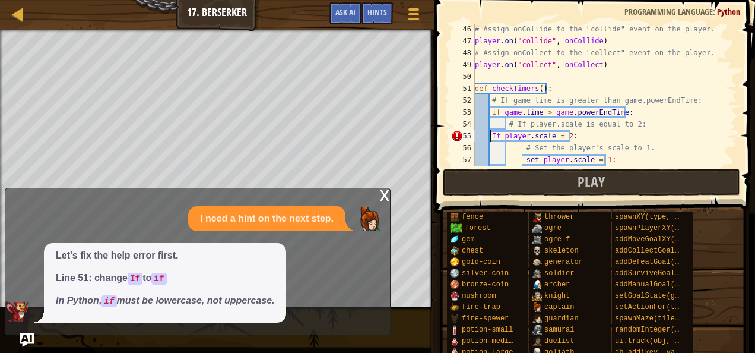
scroll to position [562, 0]
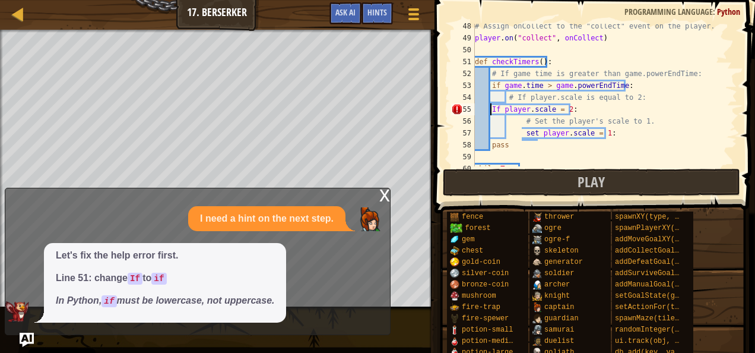
click at [522, 129] on div "# Assign onCollect to the "collect" event on the player. player . on ( "collect…" at bounding box center [601, 103] width 256 height 166
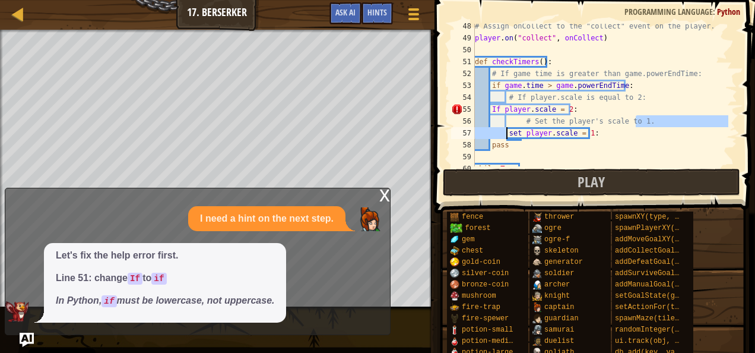
click at [611, 147] on div "# Assign onCollect to the "collect" event on the player. player . on ( "collect…" at bounding box center [601, 103] width 256 height 166
click at [495, 106] on div "# Assign onCollect to the "collect" event on the player. player . on ( "collect…" at bounding box center [601, 103] width 256 height 166
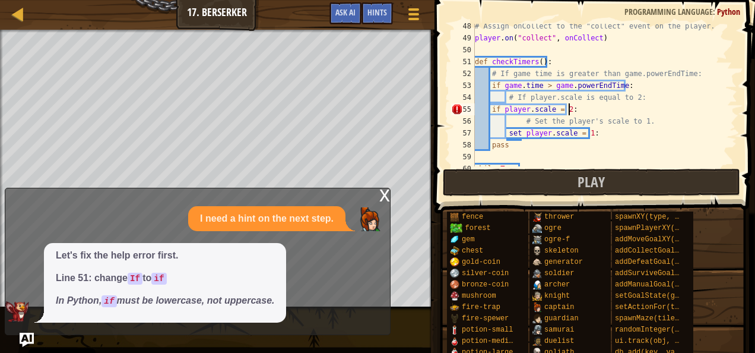
click at [644, 107] on div "# Assign onCollect to the "collect" event on the player. player . on ( "collect…" at bounding box center [601, 103] width 256 height 166
type textarea "if player.scale = 2:"
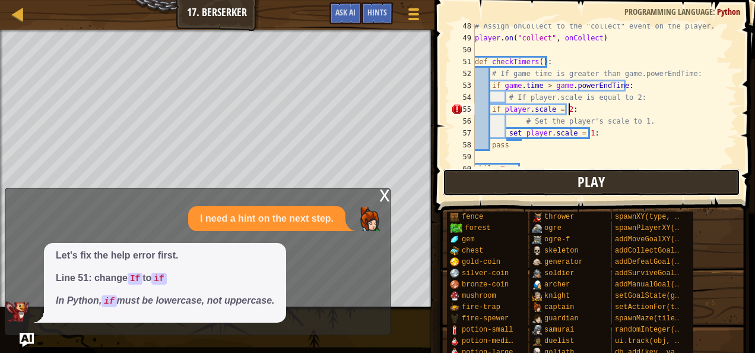
click at [591, 182] on span "Play" at bounding box center [591, 181] width 27 height 19
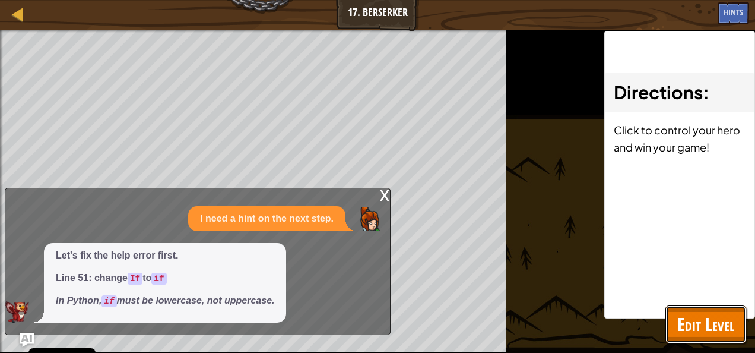
click at [712, 318] on span "Edit Level" at bounding box center [705, 324] width 57 height 24
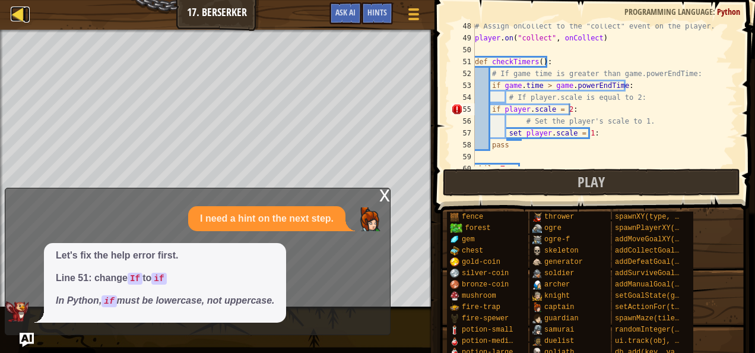
click at [15, 20] on div at bounding box center [18, 14] width 15 height 15
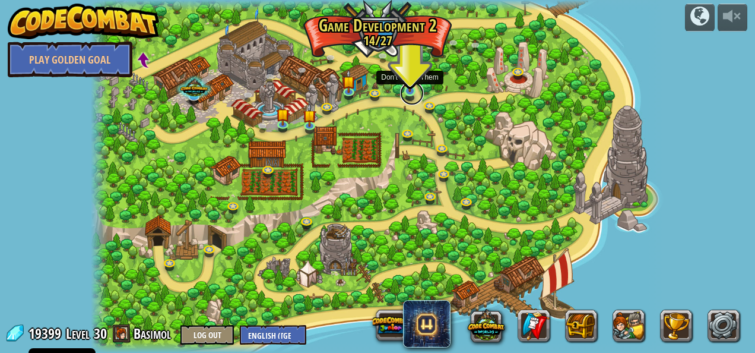
click at [408, 99] on link at bounding box center [412, 93] width 24 height 24
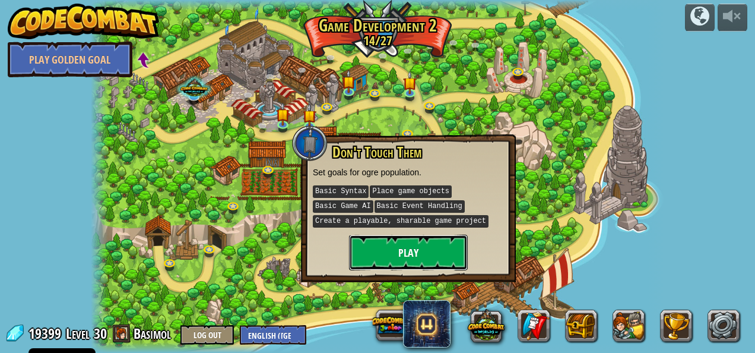
click at [384, 250] on button "Play" at bounding box center [408, 253] width 119 height 36
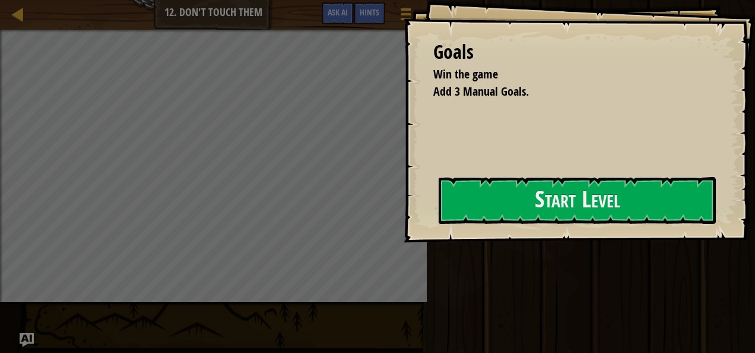
click at [486, 172] on div "Goals Win the game Add 3 Manual Goals. Start Level Error loading from server. T…" at bounding box center [579, 121] width 351 height 242
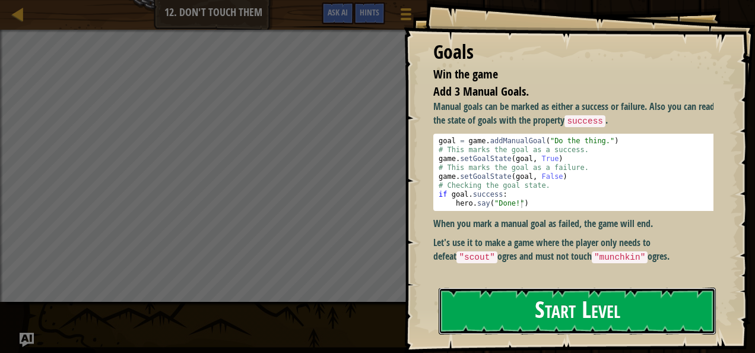
click at [529, 287] on button "Start Level" at bounding box center [577, 310] width 277 height 47
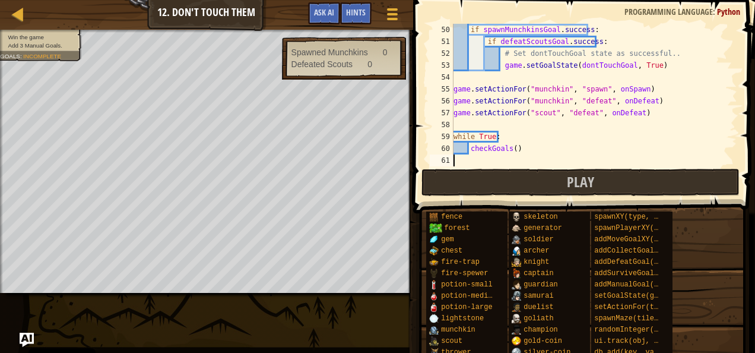
scroll to position [582, 0]
click at [325, 19] on button "Ask AI" at bounding box center [324, 13] width 32 height 22
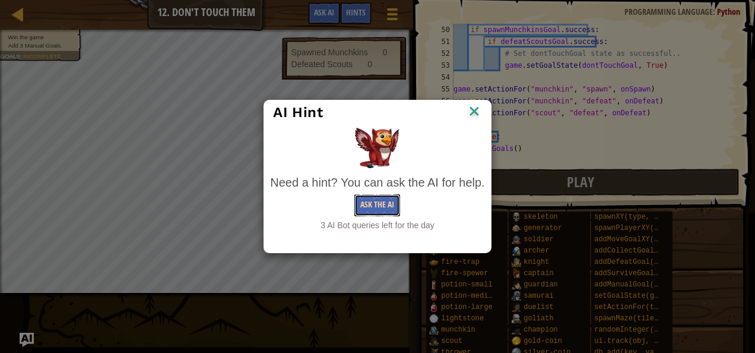
click at [365, 208] on button "Ask the AI" at bounding box center [377, 205] width 46 height 22
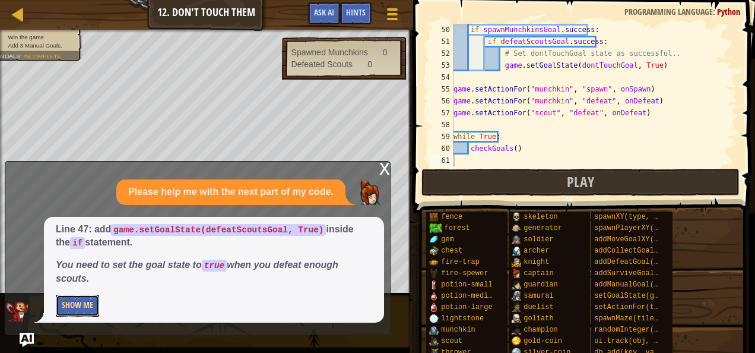
click at [94, 297] on button "Show Me" at bounding box center [77, 305] width 43 height 22
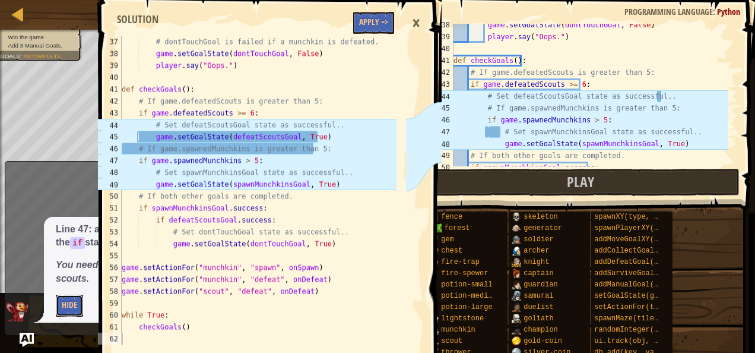
scroll to position [444, 0]
click at [372, 23] on button "Apply =>" at bounding box center [373, 23] width 41 height 22
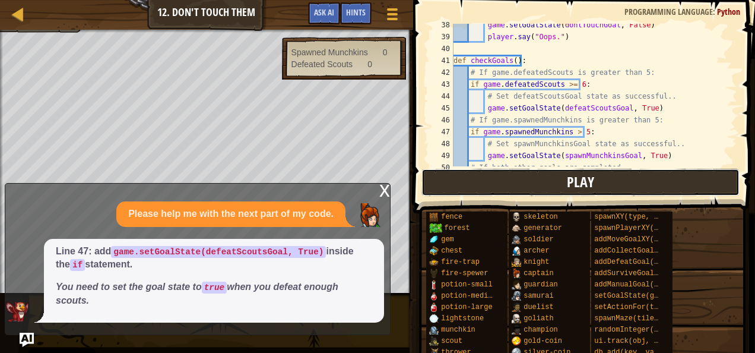
click at [547, 175] on button "Play" at bounding box center [581, 182] width 318 height 27
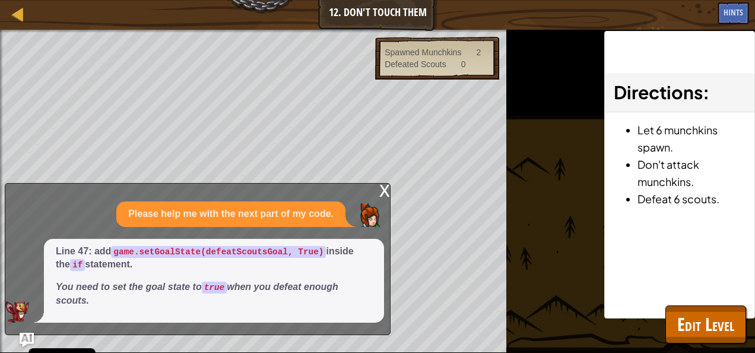
click at [385, 193] on div "x" at bounding box center [384, 189] width 11 height 12
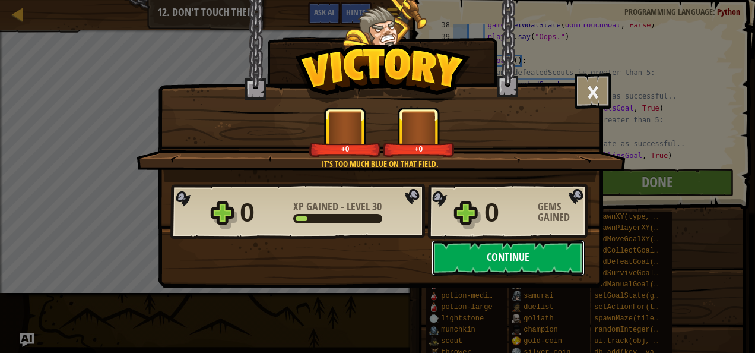
click at [451, 243] on button "Continue" at bounding box center [508, 258] width 153 height 36
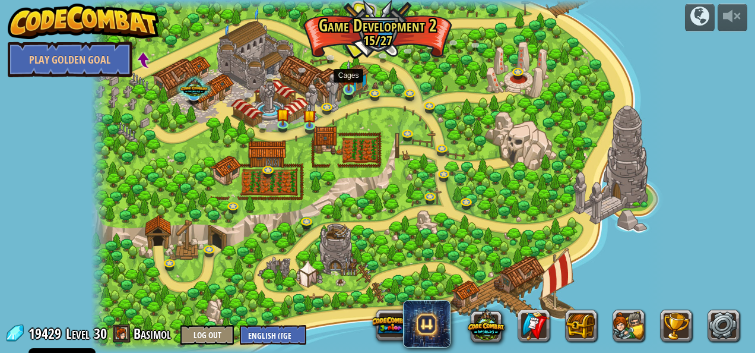
click at [346, 90] on img at bounding box center [349, 75] width 14 height 31
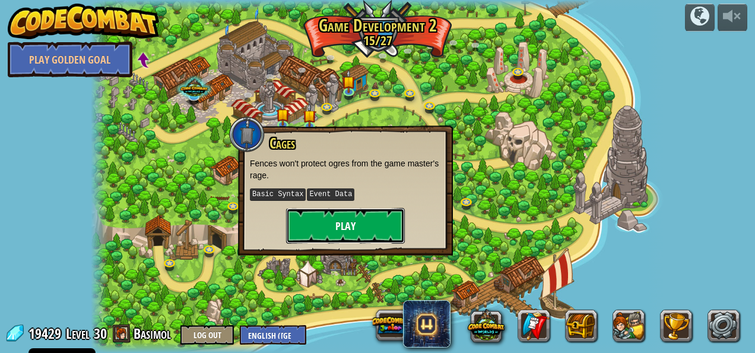
click at [347, 208] on button "Play" at bounding box center [345, 226] width 119 height 36
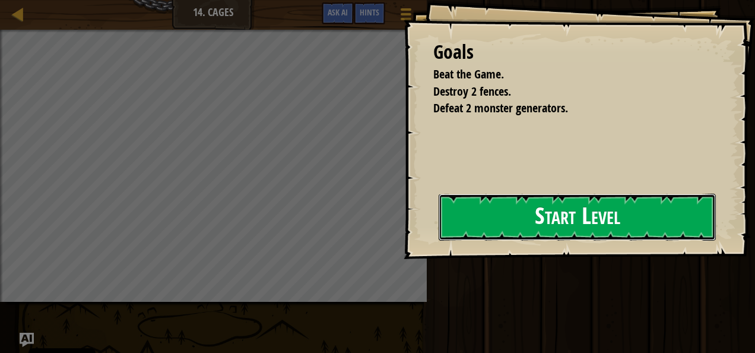
click at [439, 221] on button "Start Level" at bounding box center [577, 217] width 277 height 47
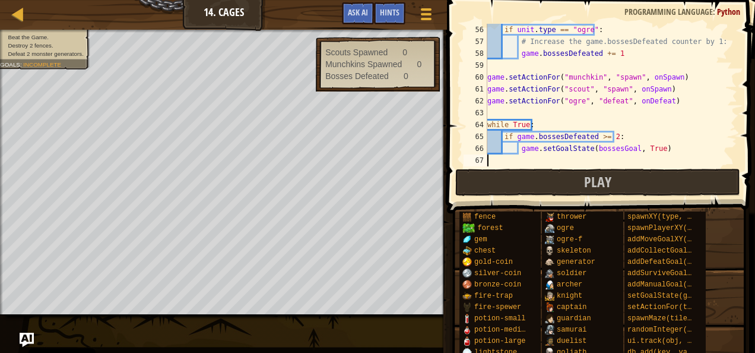
scroll to position [653, 0]
click at [521, 176] on button "Play" at bounding box center [597, 182] width 285 height 27
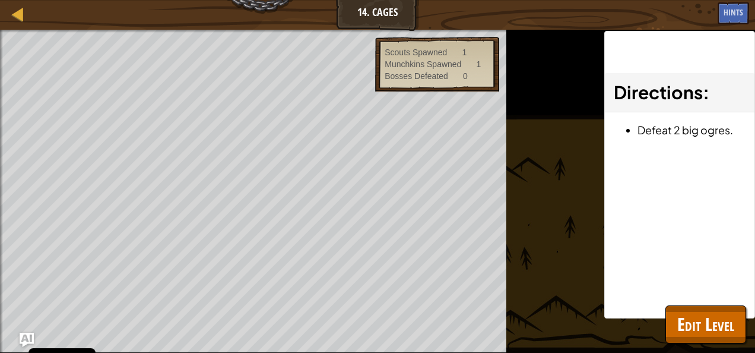
click at [171, 159] on div "Map 14. Cages Game Menu Done Hints Ask AI 1 ההההההההההההההההההההההההההההההההההה…" at bounding box center [377, 176] width 755 height 353
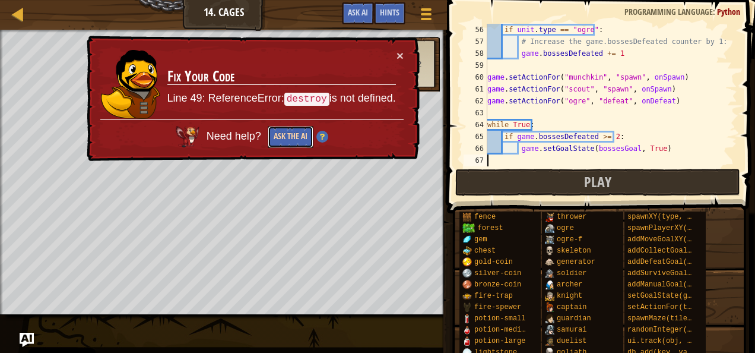
click at [296, 133] on button "Ask the AI" at bounding box center [291, 137] width 46 height 22
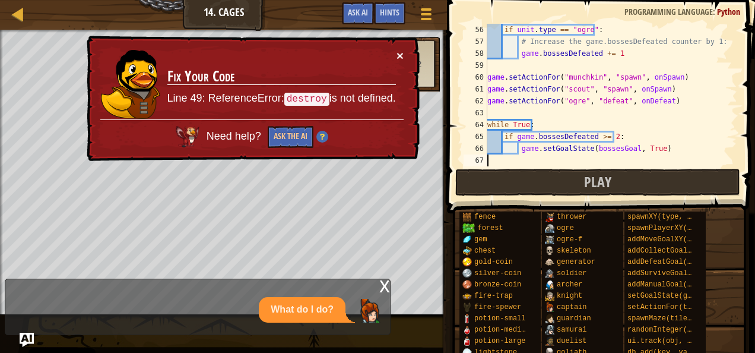
click at [401, 56] on button "×" at bounding box center [400, 55] width 7 height 12
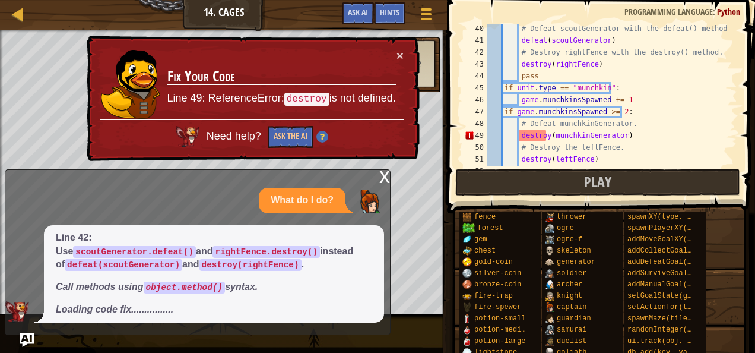
scroll to position [473, 0]
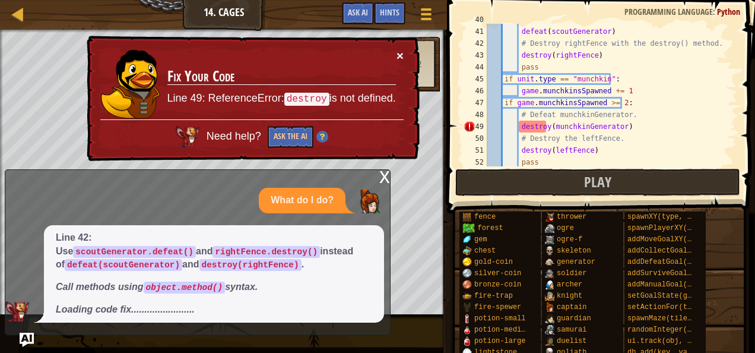
click at [402, 55] on button "×" at bounding box center [400, 55] width 7 height 12
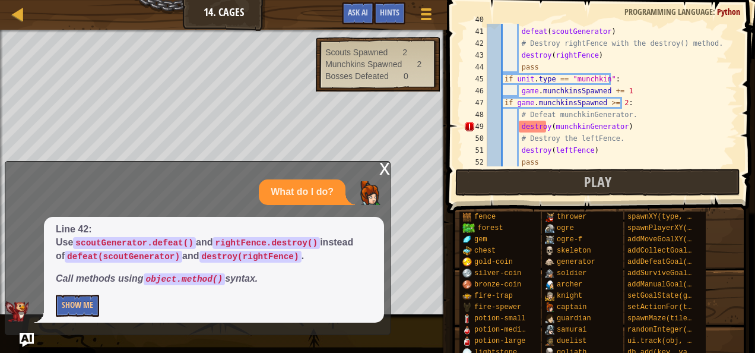
click at [93, 332] on div "x What do I do? Line 42: Use scoutGenerator.defeat() and rightFence.destroy() i…" at bounding box center [198, 248] width 386 height 174
click at [74, 302] on button "Show Me" at bounding box center [77, 305] width 43 height 22
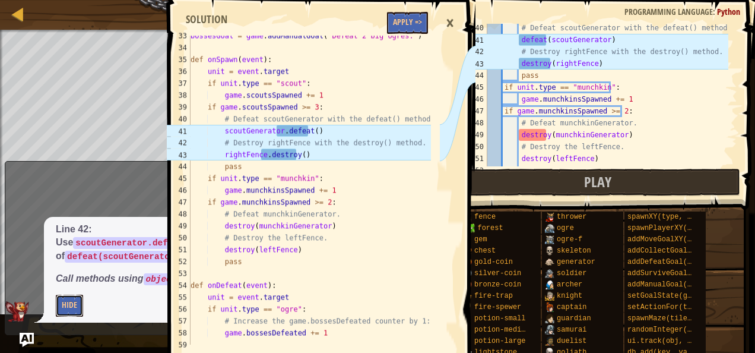
scroll to position [465, 0]
click at [420, 27] on button "Apply =>" at bounding box center [407, 23] width 41 height 22
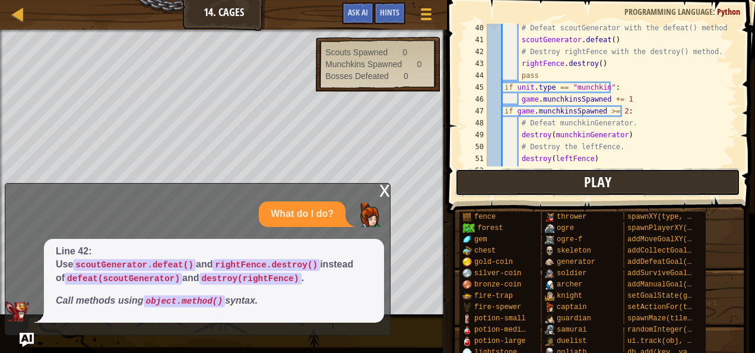
click at [554, 174] on button "Play" at bounding box center [597, 182] width 285 height 27
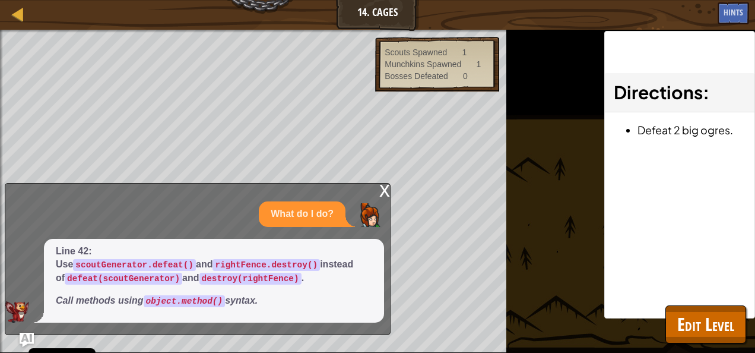
click at [381, 195] on div "x" at bounding box center [384, 189] width 11 height 12
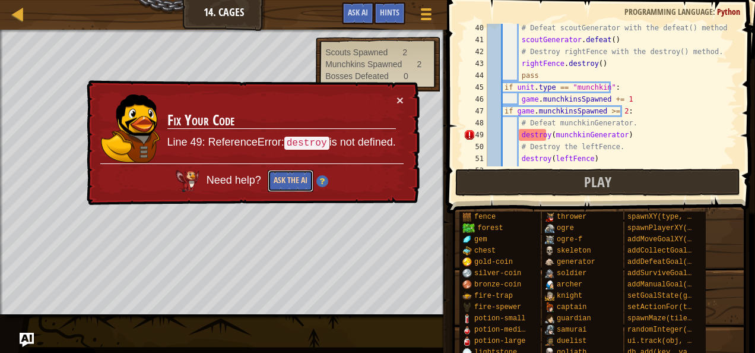
click at [290, 174] on button "Ask the AI" at bounding box center [291, 181] width 46 height 22
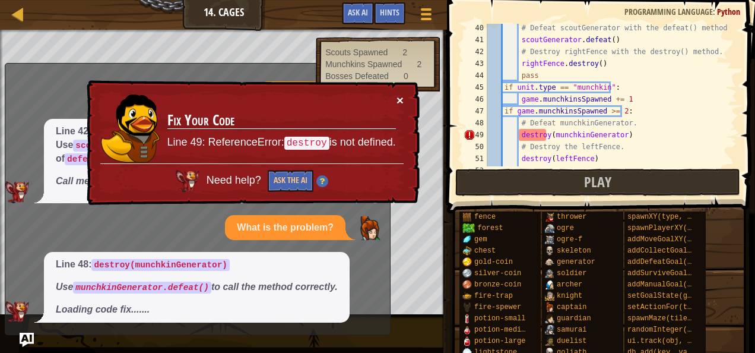
click at [399, 103] on button "×" at bounding box center [400, 100] width 7 height 12
click at [398, 102] on button "×" at bounding box center [400, 100] width 7 height 12
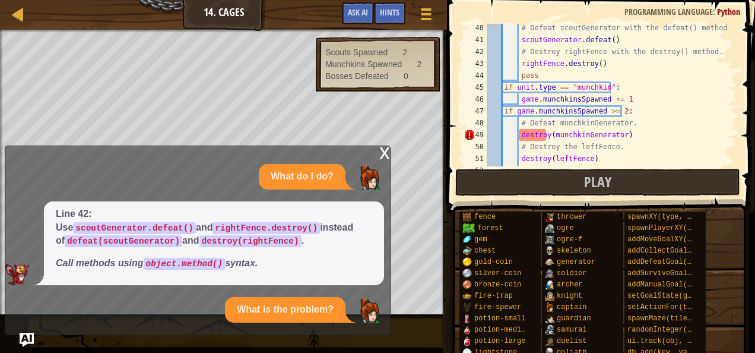
scroll to position [95, 0]
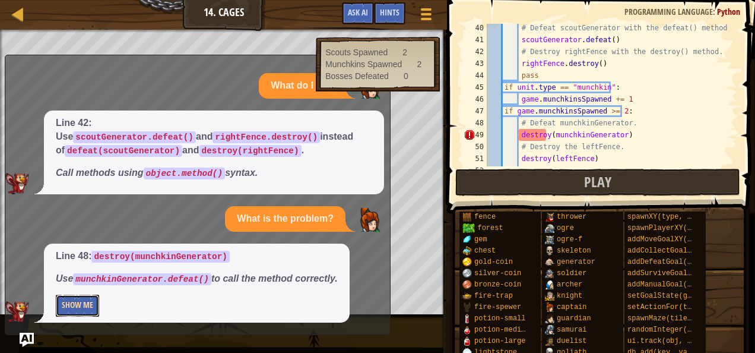
click at [75, 309] on button "Show Me" at bounding box center [77, 305] width 43 height 22
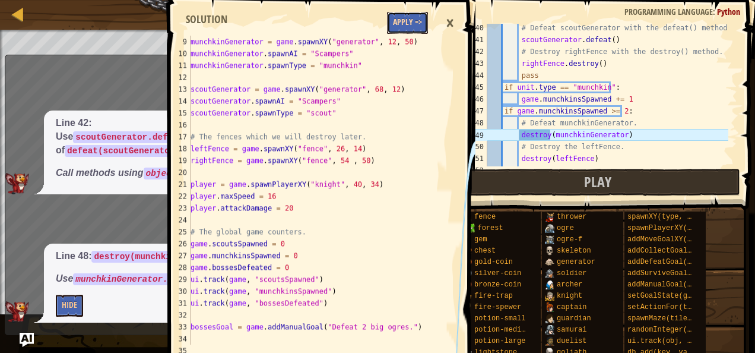
click at [404, 21] on button "Apply =>" at bounding box center [407, 23] width 41 height 22
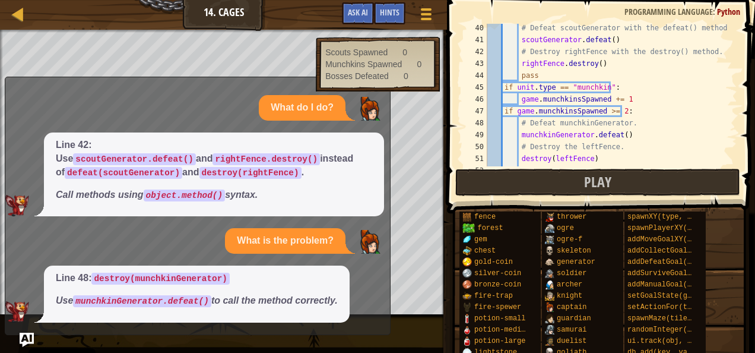
click at [382, 89] on div "x" at bounding box center [384, 83] width 11 height 12
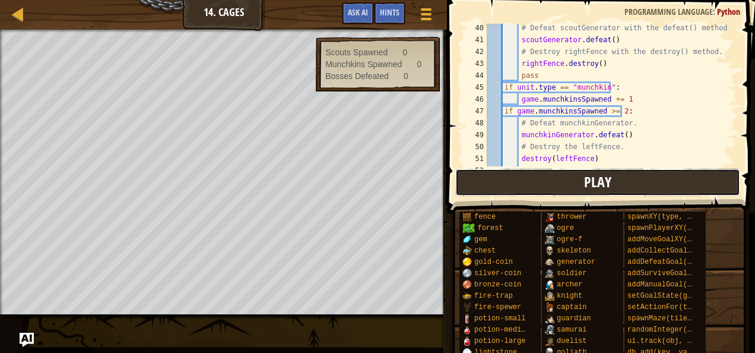
click at [486, 183] on button "Play" at bounding box center [597, 182] width 285 height 27
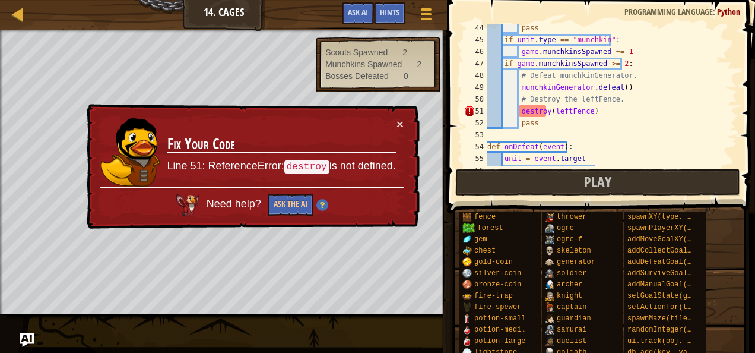
scroll to position [514, 0]
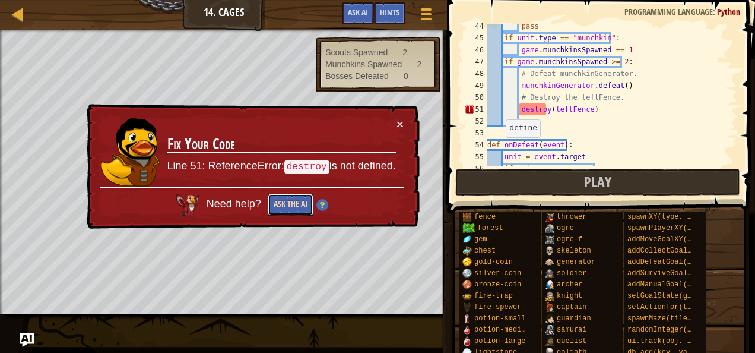
click at [302, 204] on button "Ask the AI" at bounding box center [291, 205] width 46 height 22
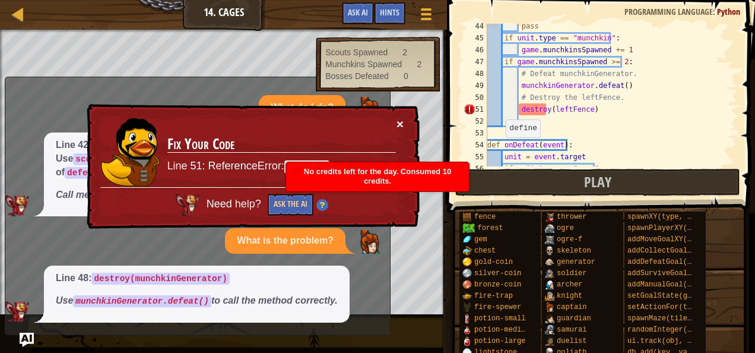
click at [397, 123] on button "×" at bounding box center [400, 124] width 7 height 12
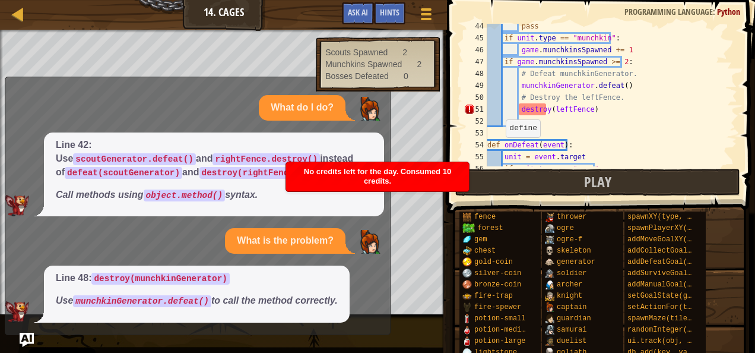
click at [385, 89] on div "x" at bounding box center [384, 83] width 11 height 12
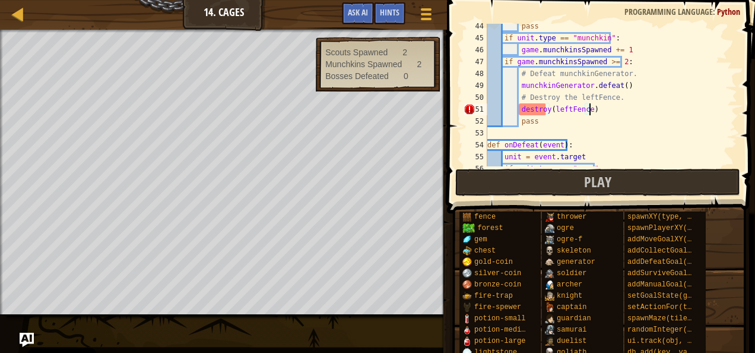
click at [601, 111] on div "pass if unit . type == "munchkin" : game . munchkinsSpawned += 1 if game . munc…" at bounding box center [606, 103] width 243 height 166
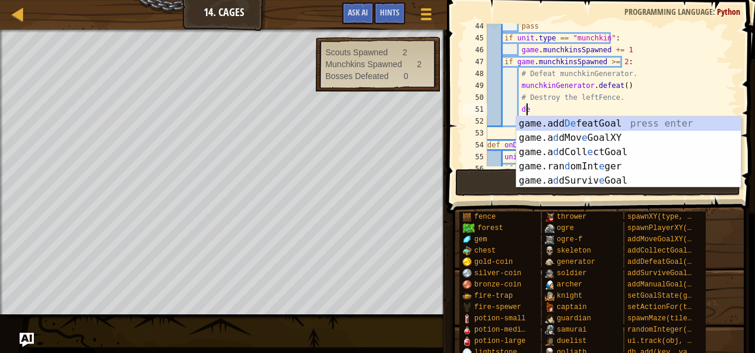
type textarea "d"
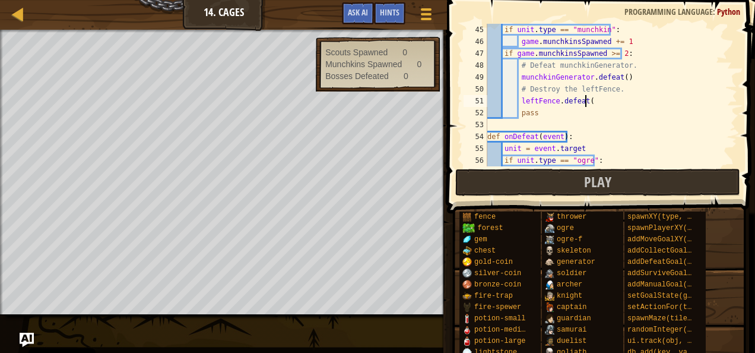
scroll to position [5, 7]
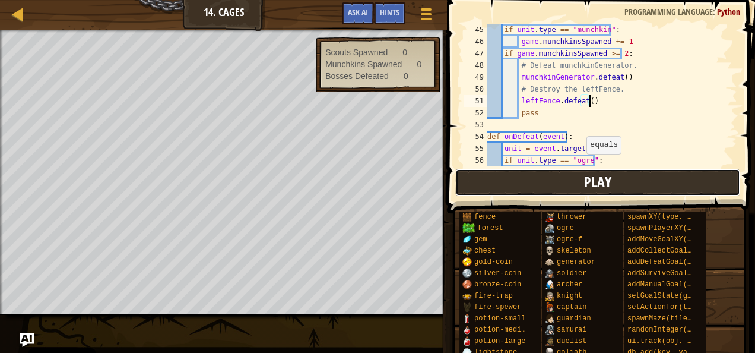
click at [571, 178] on button "Play" at bounding box center [597, 182] width 285 height 27
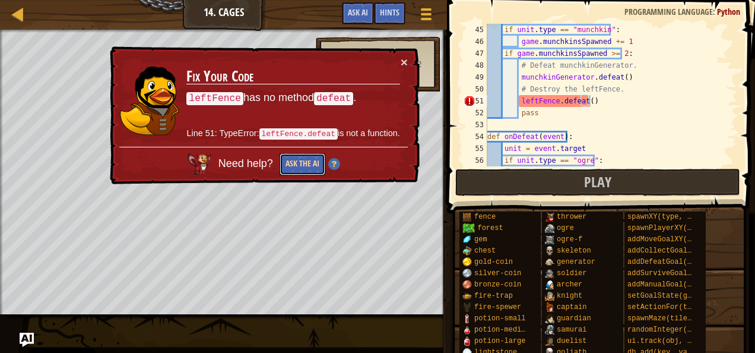
click at [299, 158] on button "Ask the AI" at bounding box center [303, 164] width 46 height 22
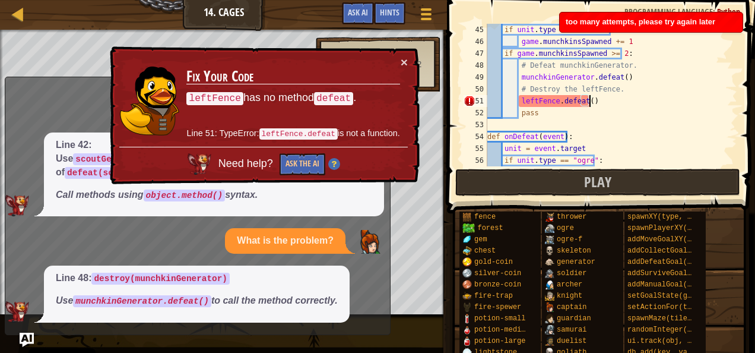
click at [398, 63] on td "Fix Your Code leftFence has no method defeat . Line 51: TypeError: leftFence.de…" at bounding box center [293, 101] width 214 height 91
click at [403, 56] on button "×" at bounding box center [404, 62] width 7 height 12
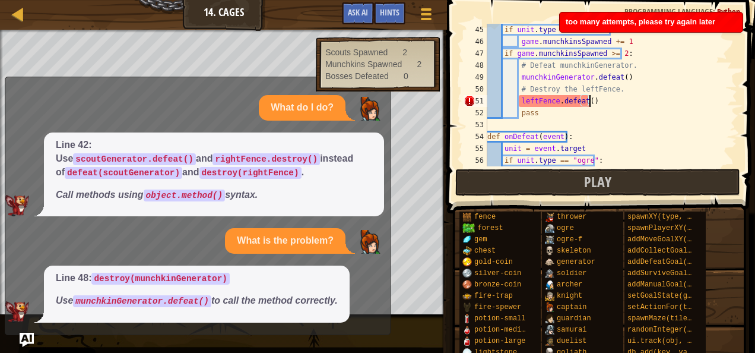
click at [378, 101] on div "x What do I do? Line 42: Use scoutGenerator.defeat() and rightFence.destroy() i…" at bounding box center [198, 206] width 386 height 258
click at [384, 89] on div "x" at bounding box center [384, 83] width 11 height 12
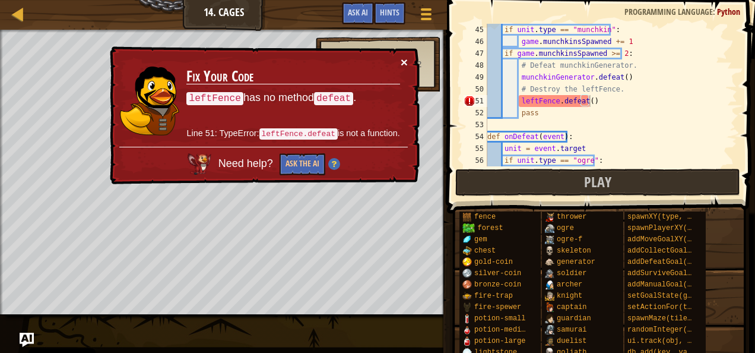
click at [404, 56] on button "×" at bounding box center [404, 62] width 7 height 12
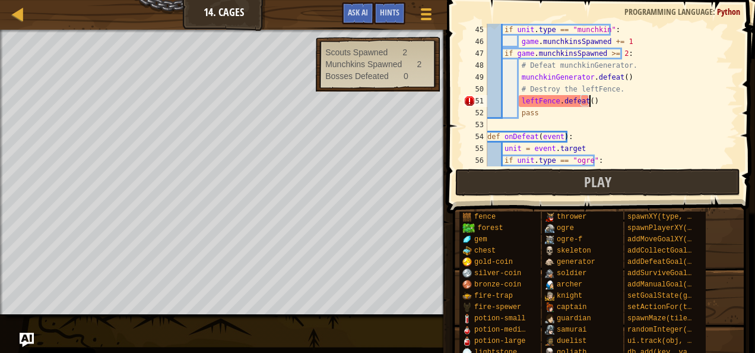
click at [618, 106] on div "if unit . type == "munchkin" : game . munchkinsSpawned += 1 if game . munchkins…" at bounding box center [606, 107] width 243 height 166
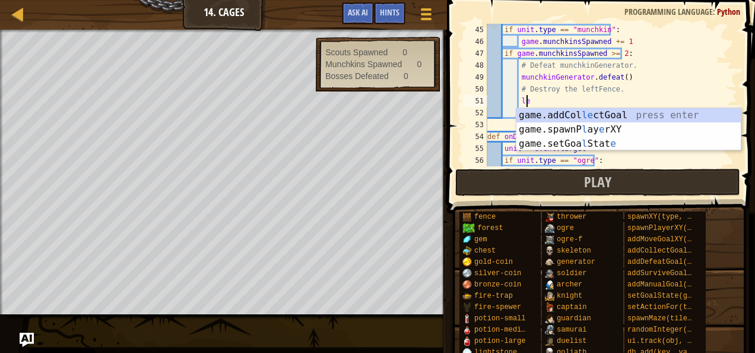
type textarea "l"
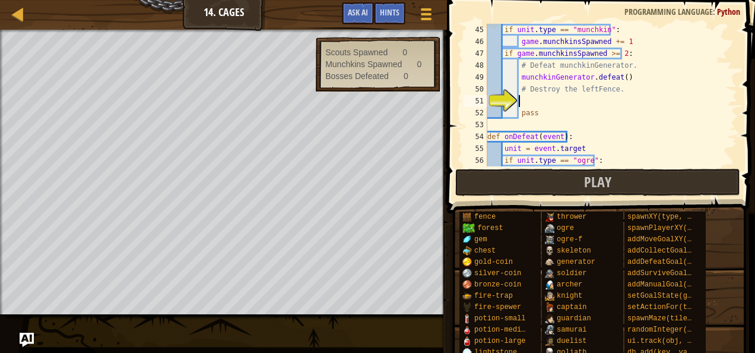
scroll to position [5, 2]
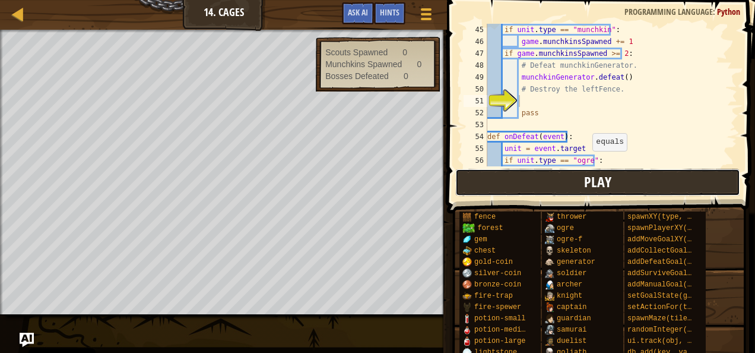
click at [565, 184] on button "Play" at bounding box center [597, 182] width 285 height 27
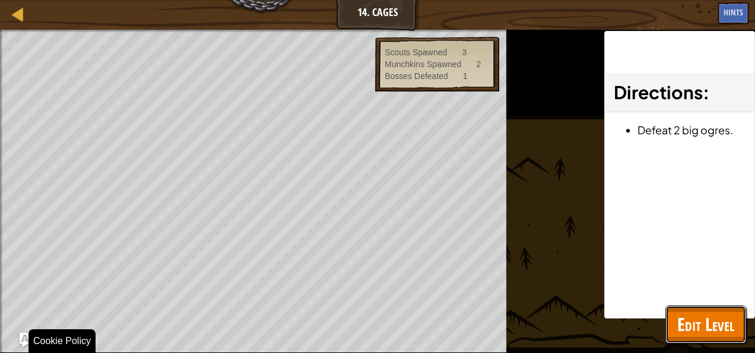
click at [694, 333] on span "Edit Level" at bounding box center [705, 324] width 57 height 24
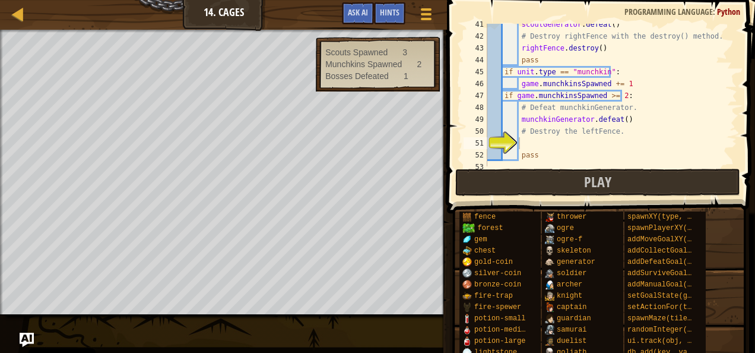
scroll to position [485, 0]
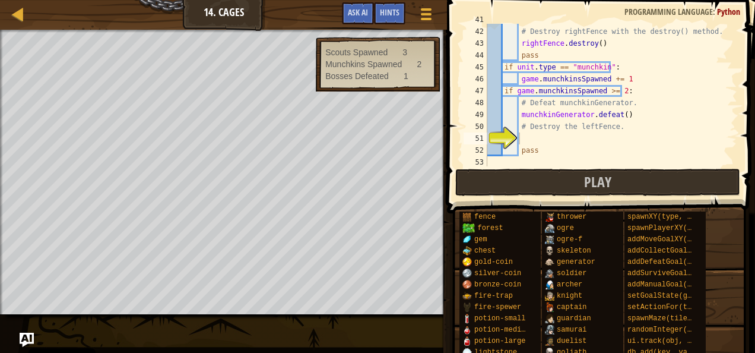
click at [545, 139] on div "scoutGenerator . defeat ( ) # Destroy rightFence with the destroy() method. rig…" at bounding box center [606, 97] width 243 height 166
type textarea "leftFence.destroy()"
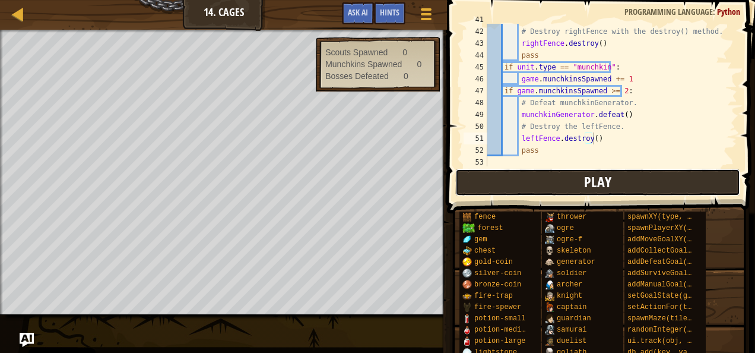
click at [541, 177] on button "Play" at bounding box center [597, 182] width 285 height 27
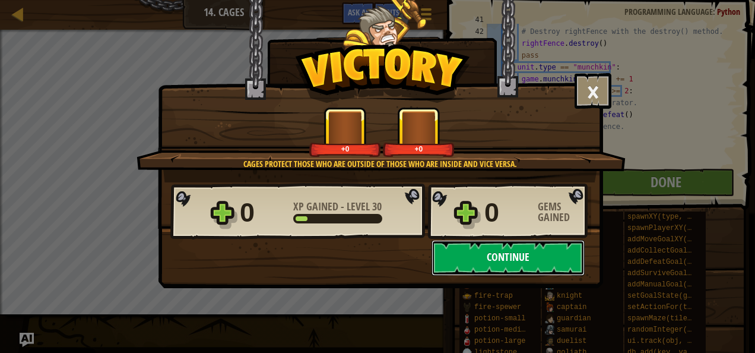
click at [462, 247] on button "Continue" at bounding box center [508, 258] width 153 height 36
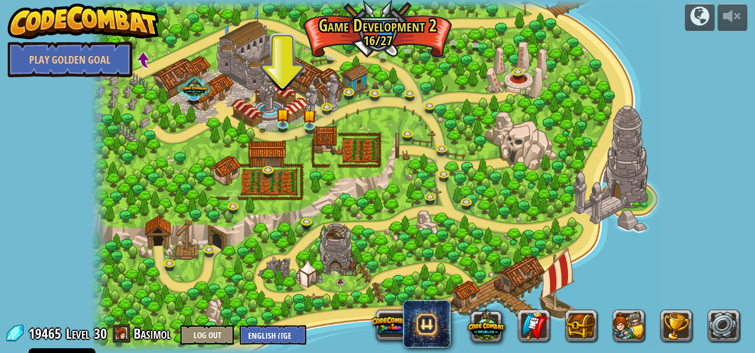
click at [272, 116] on div at bounding box center [378, 176] width 574 height 353
click at [284, 118] on img at bounding box center [283, 108] width 14 height 31
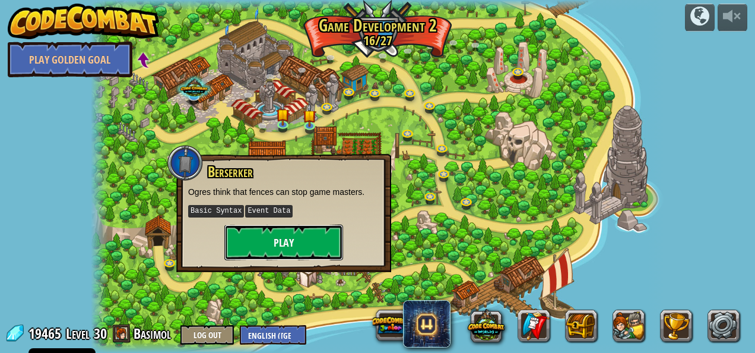
click at [256, 234] on button "Play" at bounding box center [283, 242] width 119 height 36
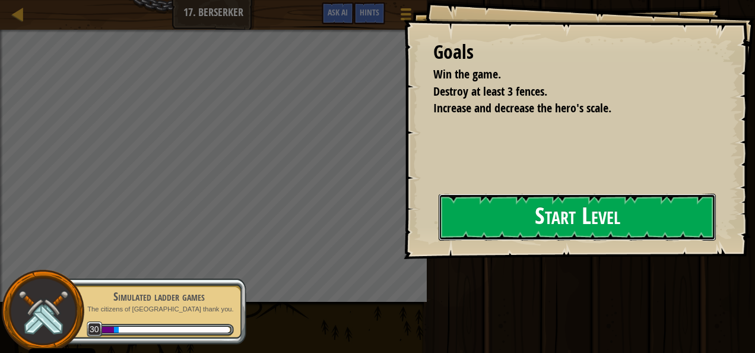
click at [439, 238] on button "Start Level" at bounding box center [577, 217] width 277 height 47
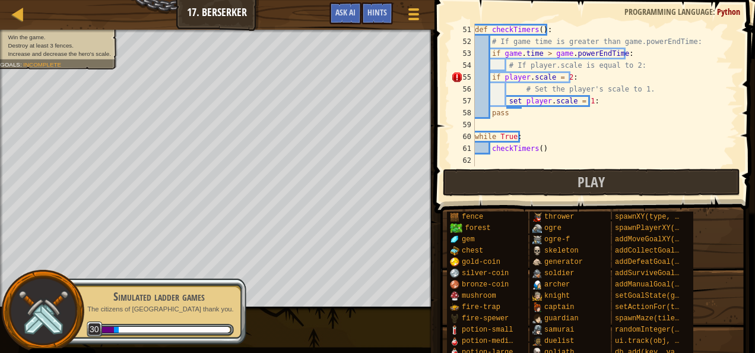
scroll to position [594, 0]
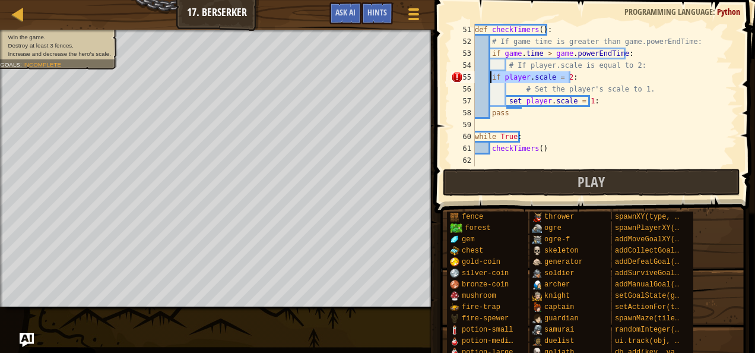
drag, startPoint x: 579, startPoint y: 76, endPoint x: 492, endPoint y: 80, distance: 87.4
click at [492, 80] on div "def checkTimers ( ) : # If game time is greater than game.powerEndTime: if game…" at bounding box center [601, 107] width 256 height 166
type textarea "if player.scale = 2:"
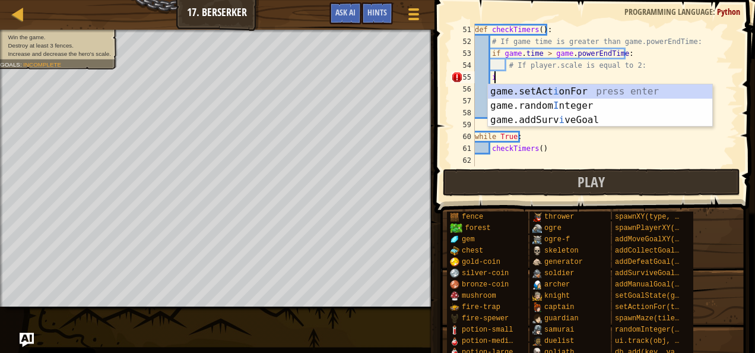
type textarea "i"
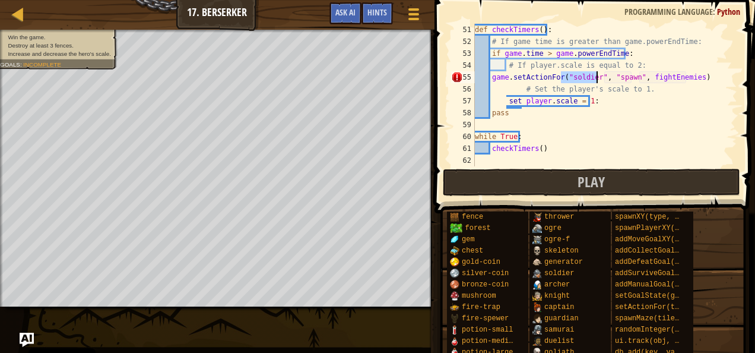
type textarea "if"
type textarea "if plauer.scale = 2:"
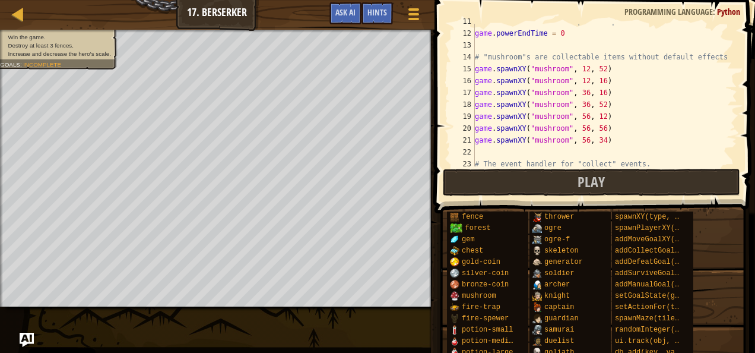
scroll to position [0, 0]
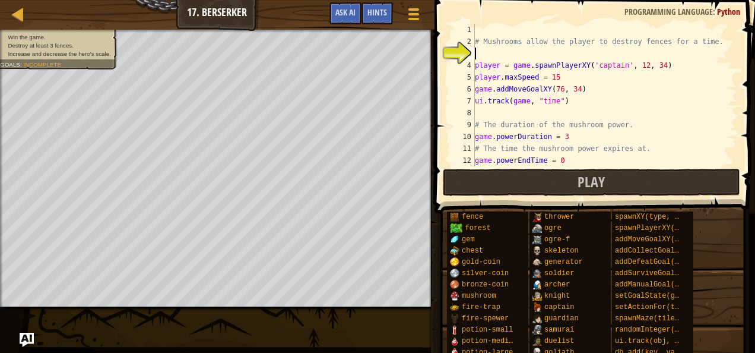
click at [490, 56] on div "# Mushrooms allow the player to destroy fences for a time. player = game . spaw…" at bounding box center [601, 107] width 256 height 166
type textarea "m"
click at [418, 8] on span at bounding box center [413, 9] width 11 height 2
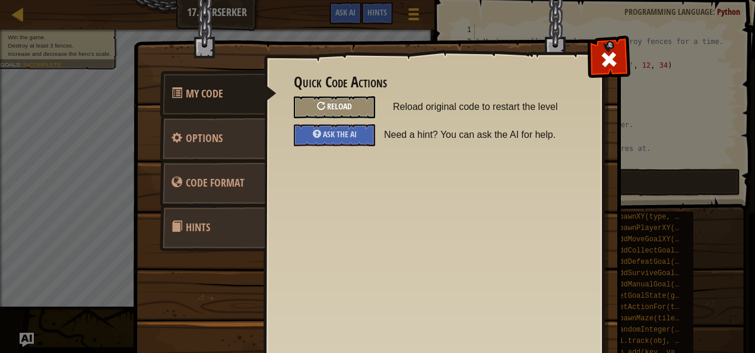
click at [344, 98] on div "Reload" at bounding box center [334, 107] width 81 height 22
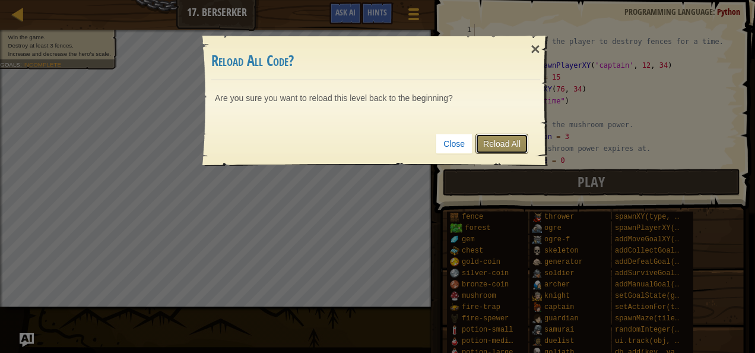
click at [500, 135] on link "Reload All" at bounding box center [502, 144] width 53 height 20
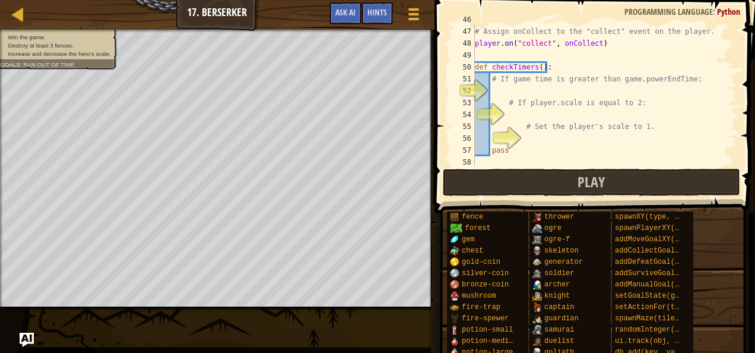
scroll to position [545, 0]
click at [513, 87] on div "player . on ( "collide" , onCollide ) # Assign onCollect to the "collect" event…" at bounding box center [601, 96] width 256 height 166
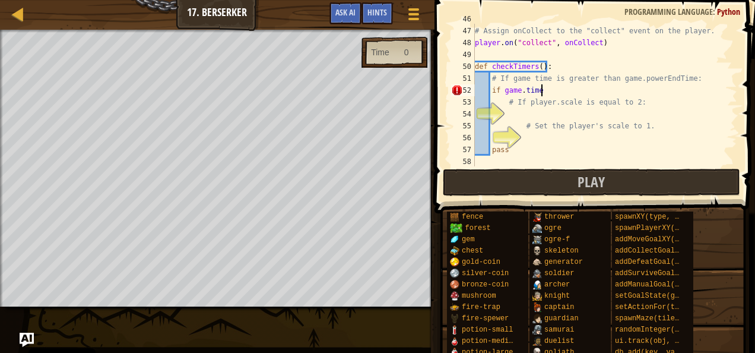
scroll to position [5, 5]
type textarea "if game.time > game.powerEndTime:"
click at [560, 113] on div "player . on ( "collide" , onCollide ) # Assign onCollect to the "collect" event…" at bounding box center [601, 96] width 256 height 166
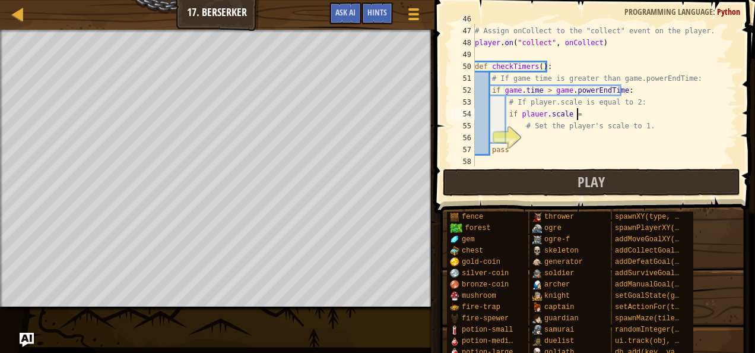
scroll to position [5, 8]
type textarea "if plauer.scale = 2:"
click at [538, 141] on div "player . on ( "collide" , onCollide ) # Assign onCollect to the "collect" event…" at bounding box center [601, 96] width 256 height 166
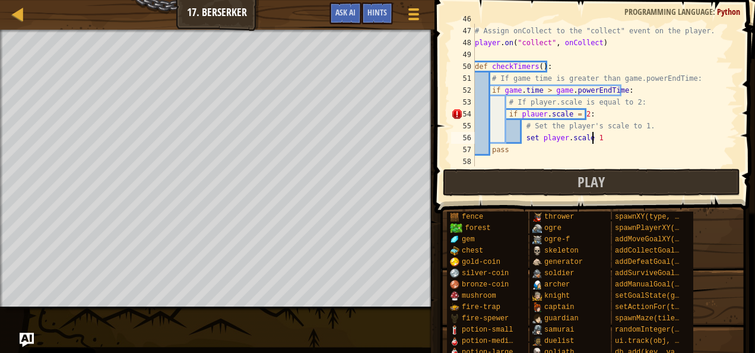
click at [532, 118] on div "player . on ( "collide" , onCollide ) # Assign onCollect to the "collect" event…" at bounding box center [601, 96] width 256 height 166
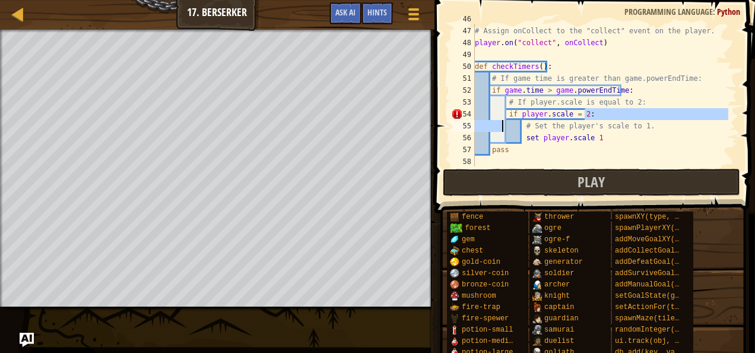
drag, startPoint x: 588, startPoint y: 116, endPoint x: 503, endPoint y: 121, distance: 85.0
click at [503, 121] on div "player . on ( "collide" , onCollide ) # Assign onCollect to the "collect" event…" at bounding box center [601, 96] width 256 height 166
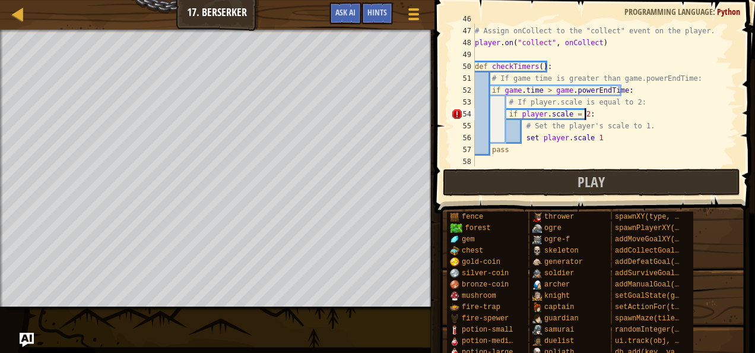
click at [590, 116] on div "player . on ( "collide" , onCollide ) # Assign onCollect to the "collect" event…" at bounding box center [601, 96] width 256 height 166
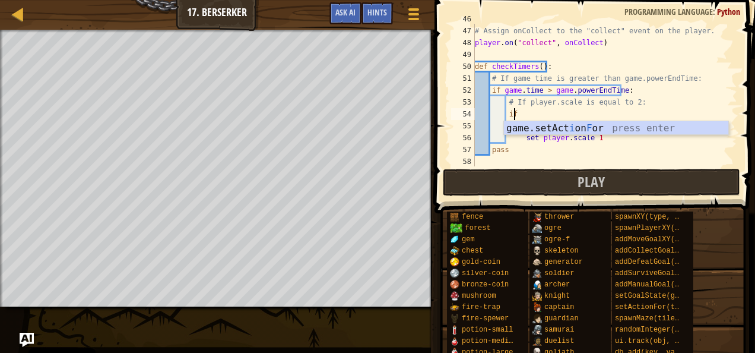
type textarea "i"
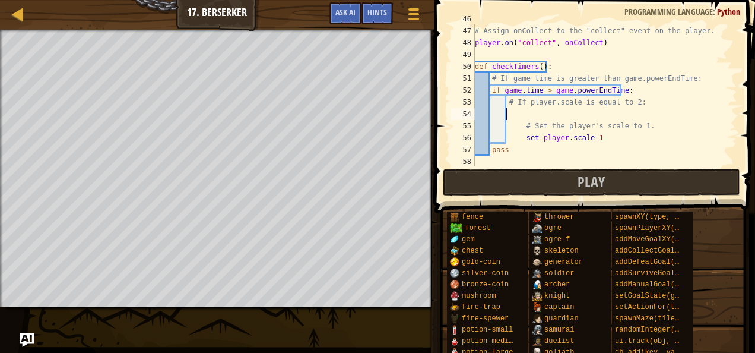
scroll to position [5, 2]
click at [621, 142] on div "player . on ( "collide" , onCollide ) # Assign onCollect to the "collect" event…" at bounding box center [601, 96] width 256 height 166
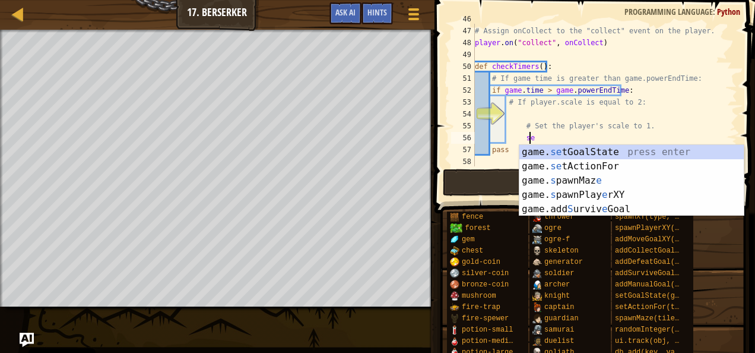
type textarea "s"
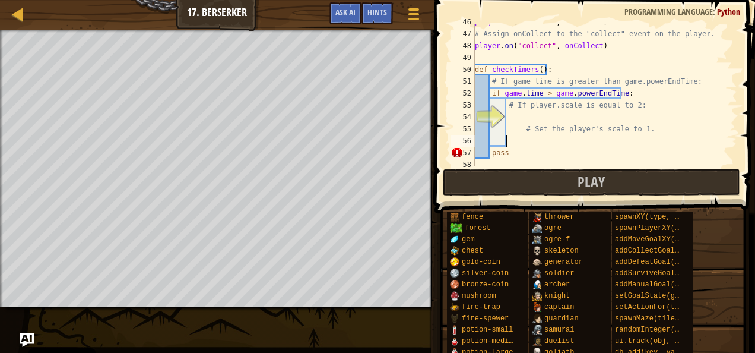
scroll to position [542, 0]
click at [490, 151] on div "player . on ( "collide" , onCollide ) # Assign onCollect to the "collect" event…" at bounding box center [601, 99] width 256 height 166
type textarea "pass"
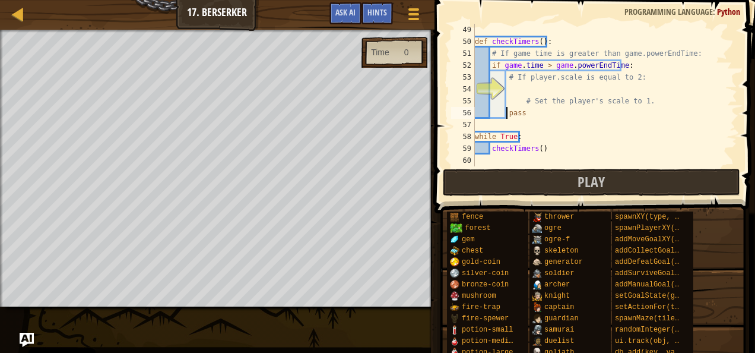
scroll to position [570, 0]
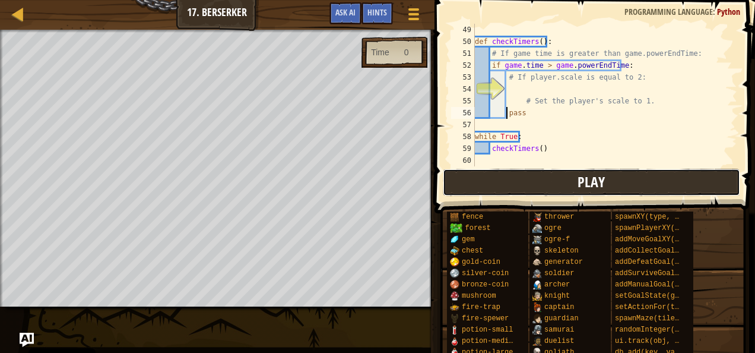
click at [494, 179] on button "Play" at bounding box center [591, 182] width 297 height 27
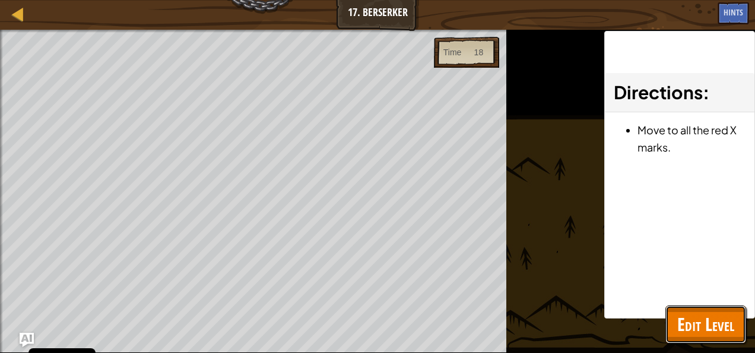
click at [685, 319] on span "Edit Level" at bounding box center [705, 324] width 57 height 24
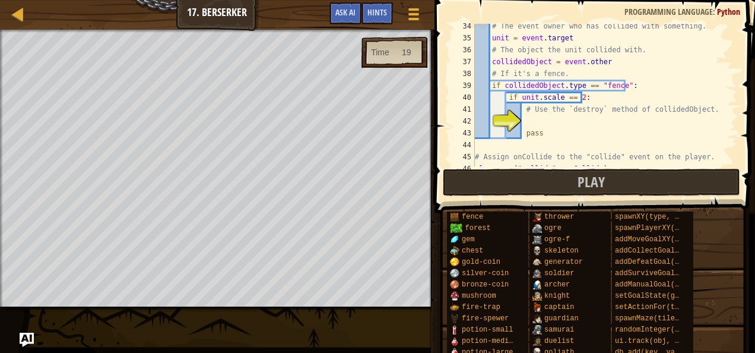
scroll to position [395, 0]
click at [547, 117] on div "# The event owner who has collided with something. unit = event . target # The …" at bounding box center [601, 103] width 256 height 166
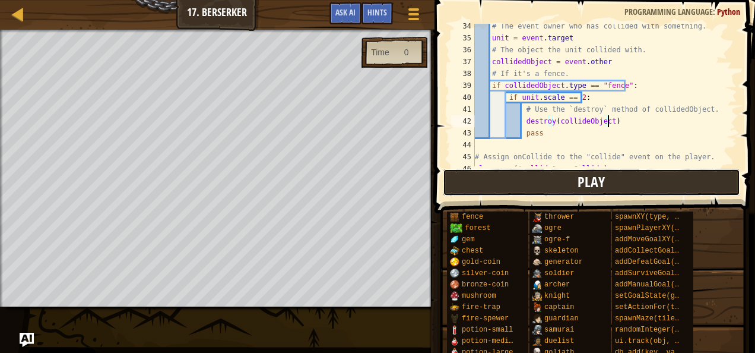
click at [562, 173] on button "Play" at bounding box center [591, 182] width 297 height 27
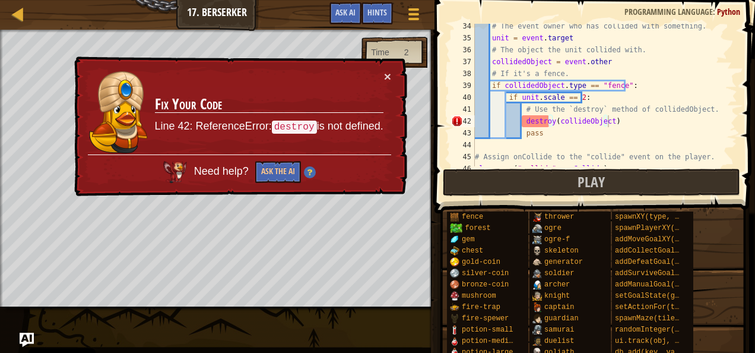
click at [549, 122] on div "# The event owner who has collided with something. unit = event . target # The …" at bounding box center [601, 103] width 256 height 166
drag, startPoint x: 618, startPoint y: 124, endPoint x: 519, endPoint y: 122, distance: 98.6
click at [519, 122] on div "# The event owner who has collided with something. unit = event . target # The …" at bounding box center [601, 103] width 256 height 166
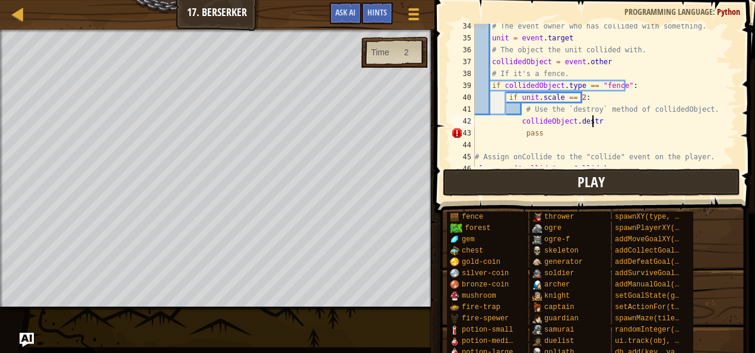
scroll to position [5, 9]
click at [564, 186] on button "Play" at bounding box center [591, 182] width 297 height 27
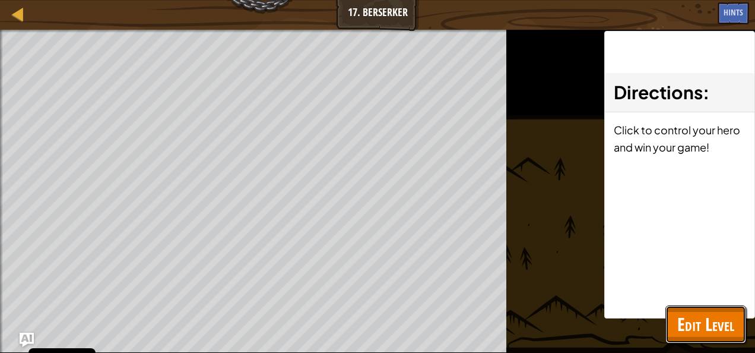
click at [707, 319] on span "Edit Level" at bounding box center [705, 324] width 57 height 24
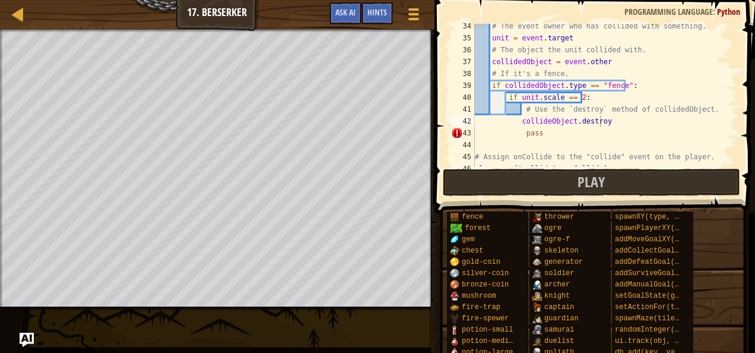
click at [524, 131] on div "# The event owner who has collided with something. unit = event . target # The …" at bounding box center [601, 103] width 256 height 166
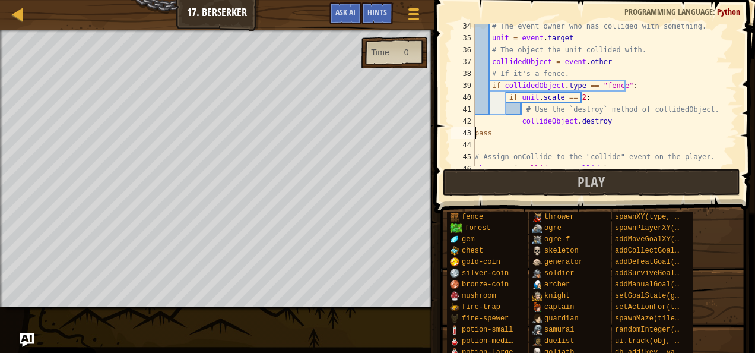
scroll to position [5, 1]
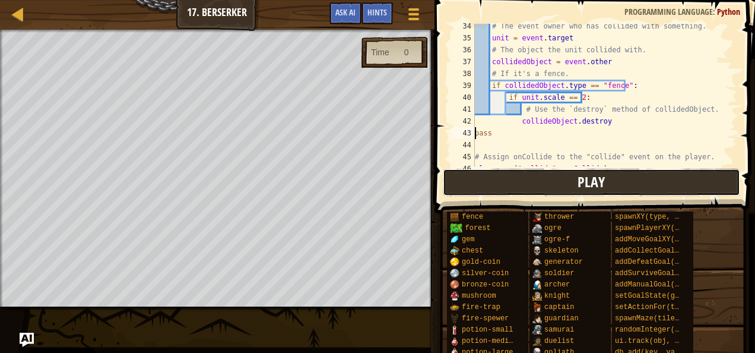
click at [533, 178] on button "Play" at bounding box center [591, 182] width 297 height 27
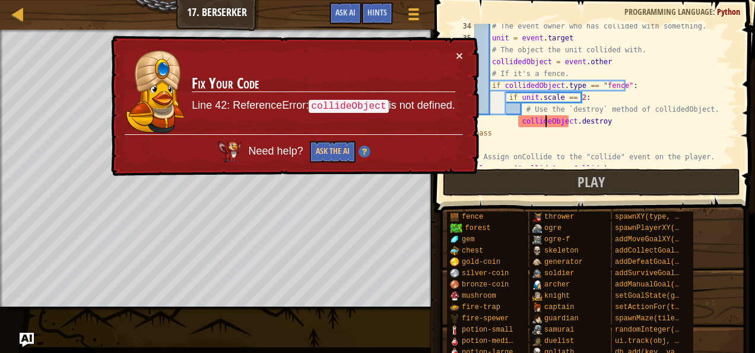
click at [544, 116] on div "# The event owner who has collided with something. unit = event . target # The …" at bounding box center [601, 103] width 256 height 166
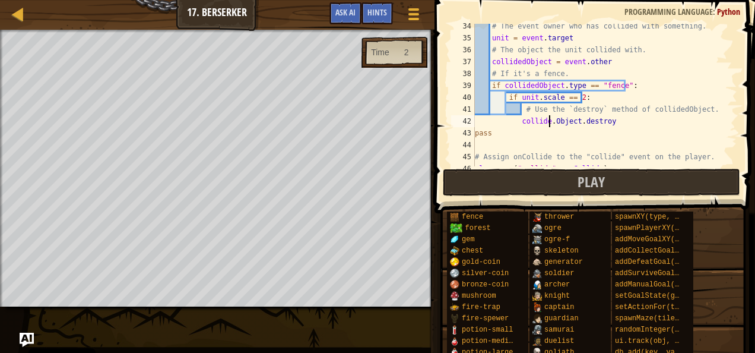
scroll to position [5, 6]
type textarea "collide.Object.destroy"
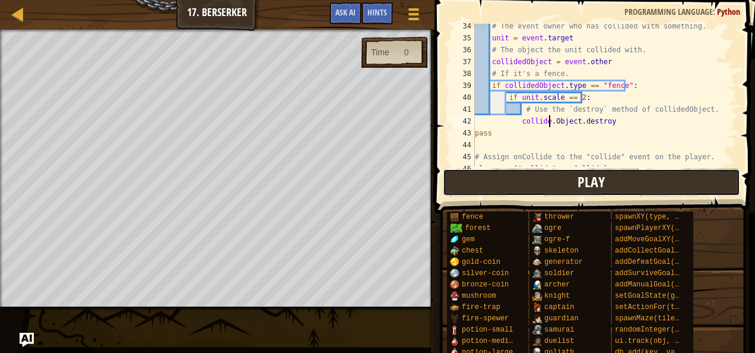
click at [565, 186] on button "Play" at bounding box center [591, 182] width 297 height 27
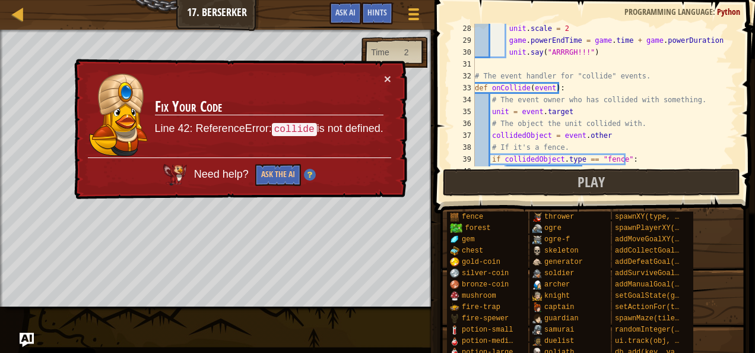
scroll to position [322, 0]
click at [375, 20] on div "Hints" at bounding box center [377, 13] width 31 height 22
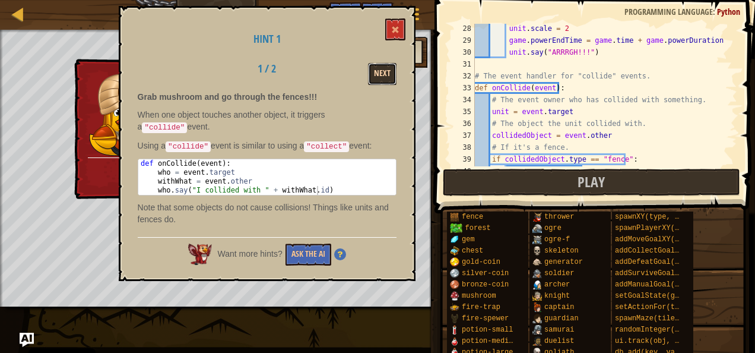
click at [382, 72] on button "Next" at bounding box center [382, 74] width 28 height 22
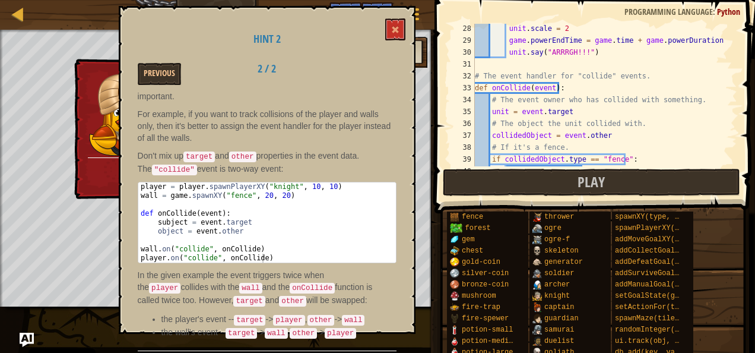
scroll to position [70, 0]
click at [395, 37] on button at bounding box center [395, 29] width 20 height 22
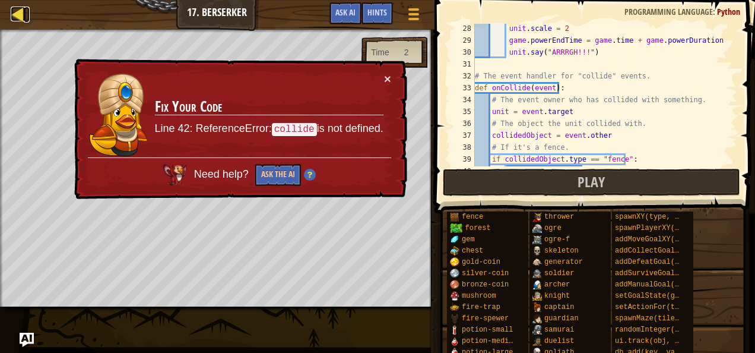
click at [23, 18] on div at bounding box center [18, 14] width 15 height 15
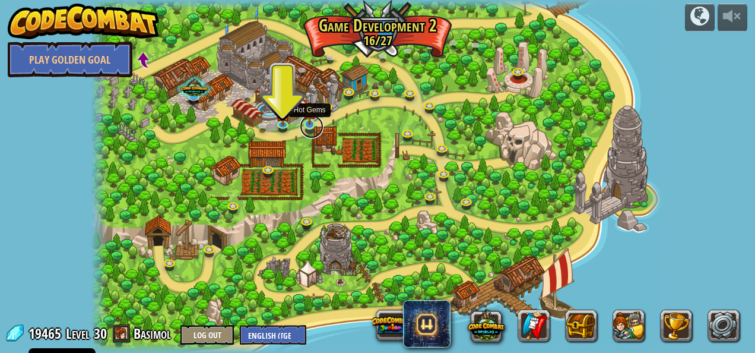
click at [315, 129] on link at bounding box center [312, 127] width 24 height 24
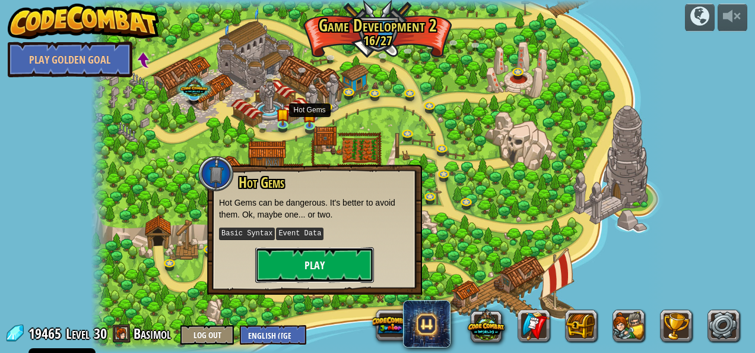
click at [313, 267] on button "Play" at bounding box center [314, 265] width 119 height 36
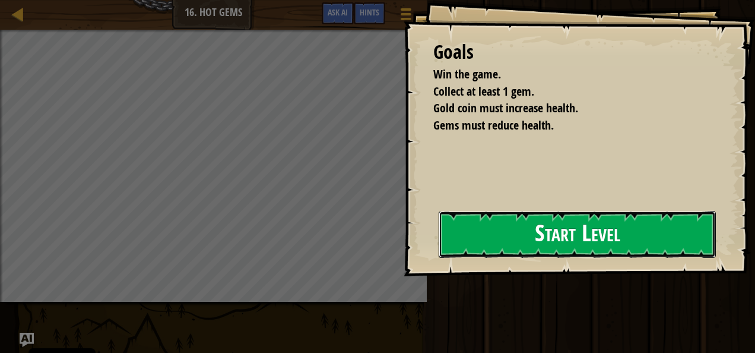
click at [439, 254] on button "Start Level" at bounding box center [577, 234] width 277 height 47
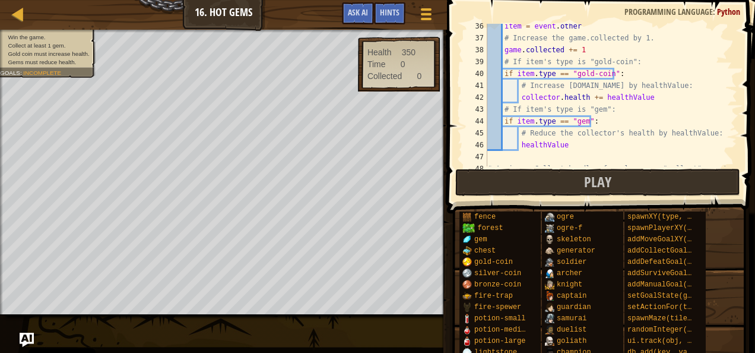
scroll to position [419, 0]
click at [572, 148] on div "item = event . other # Increase the game.collected by 1. game . collected += 1 …" at bounding box center [606, 104] width 243 height 166
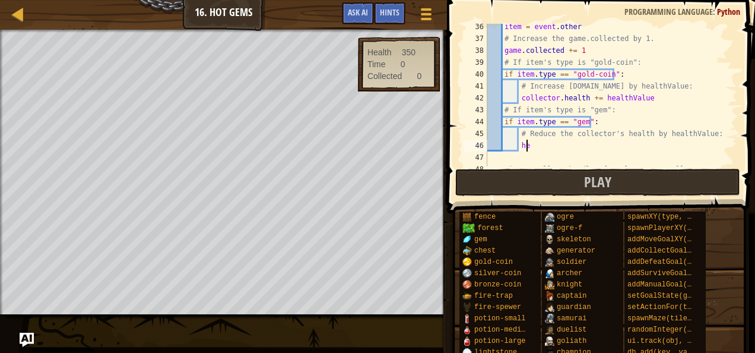
type textarea "h"
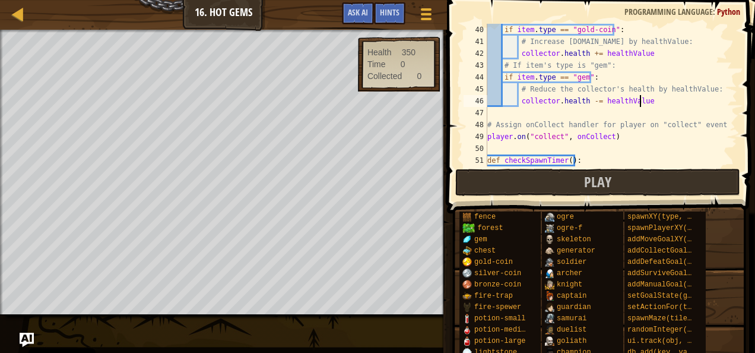
scroll to position [5, 12]
type textarea "[DOMAIN_NAME] -= healthValue"
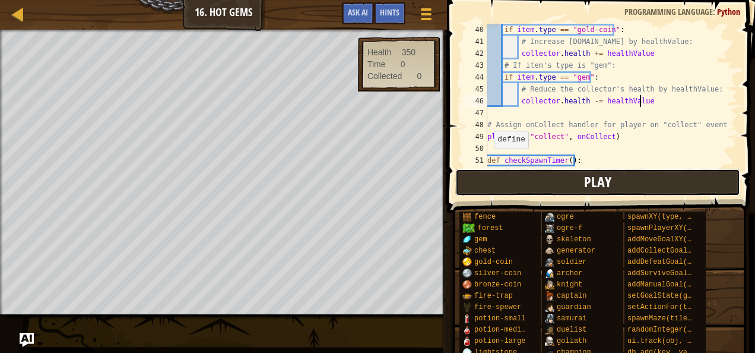
click at [488, 183] on button "Play" at bounding box center [597, 182] width 285 height 27
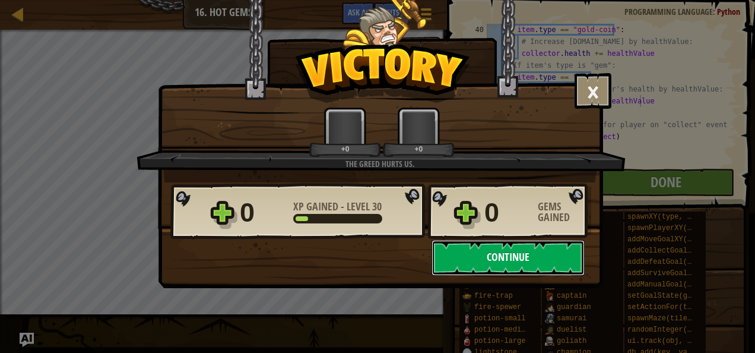
click at [449, 250] on button "Continue" at bounding box center [508, 258] width 153 height 36
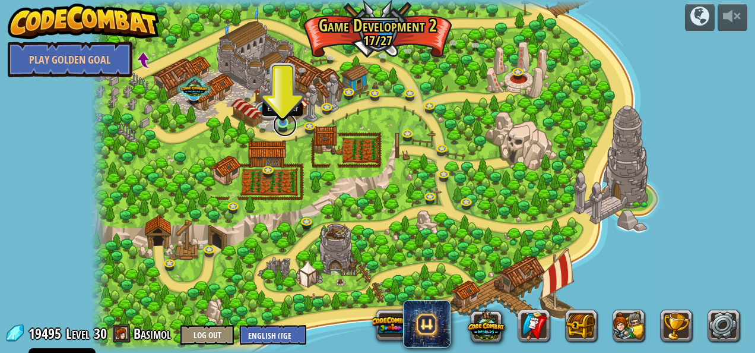
click at [286, 128] on link at bounding box center [285, 125] width 24 height 24
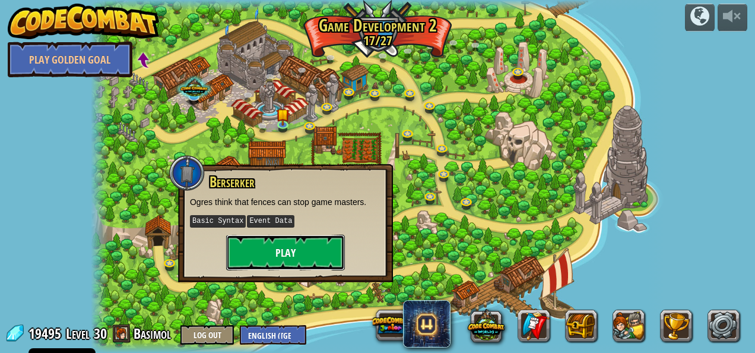
click at [310, 252] on button "Play" at bounding box center [285, 253] width 119 height 36
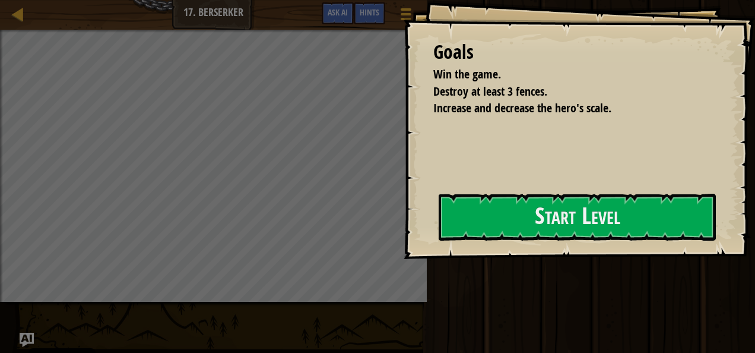
click at [498, 192] on div "Goals Win the game. Destroy at least 3 fences. Increase and decrease the hero's…" at bounding box center [579, 129] width 351 height 259
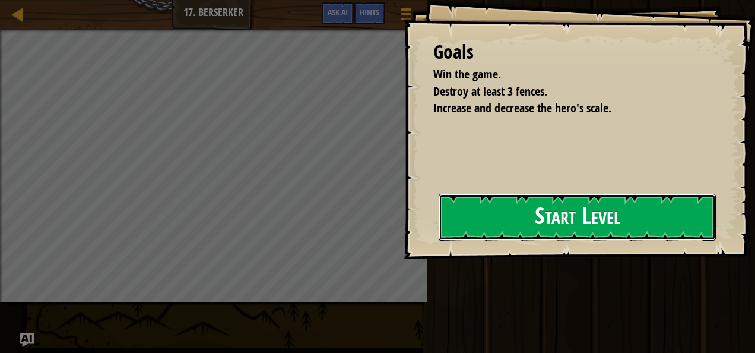
click at [493, 214] on button "Start Level" at bounding box center [577, 217] width 277 height 47
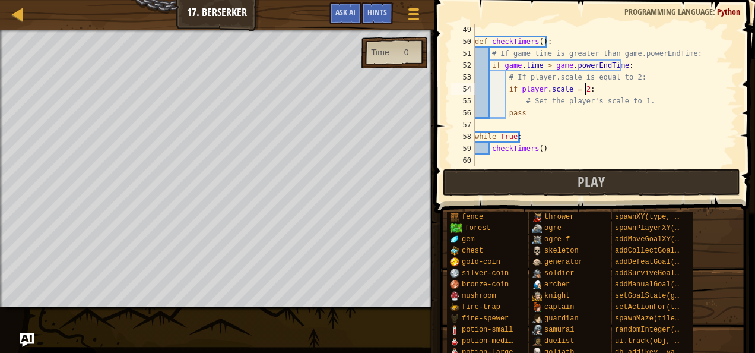
scroll to position [5, 8]
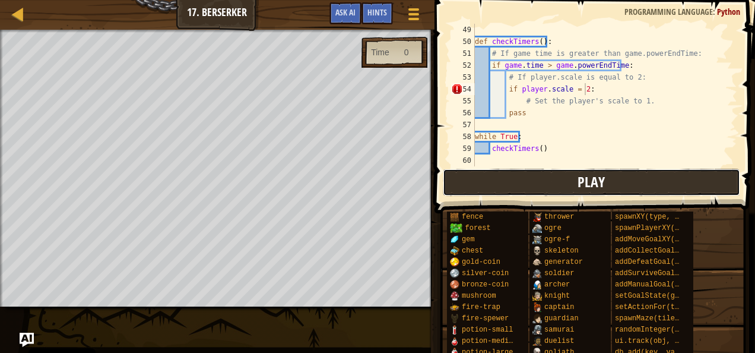
click at [531, 182] on button "Play" at bounding box center [591, 182] width 297 height 27
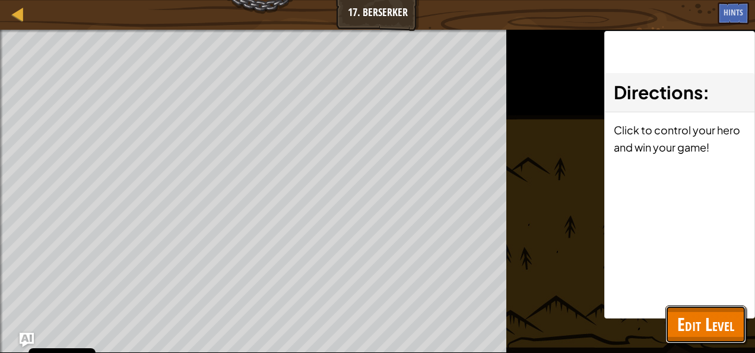
click at [719, 331] on span "Edit Level" at bounding box center [705, 324] width 57 height 24
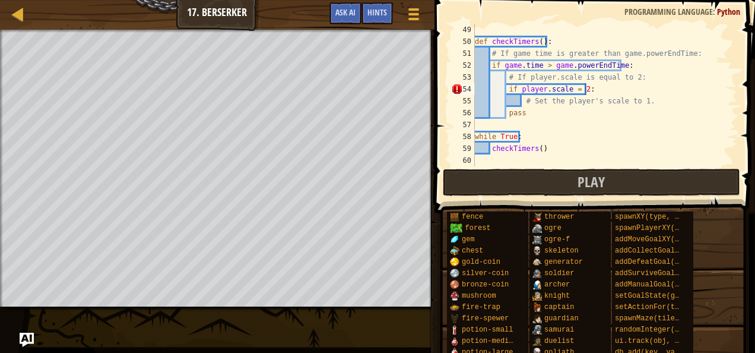
click at [595, 90] on div "def checkTimers ( ) : # If game time is greater than game.powerEndTime: if game…" at bounding box center [601, 107] width 256 height 166
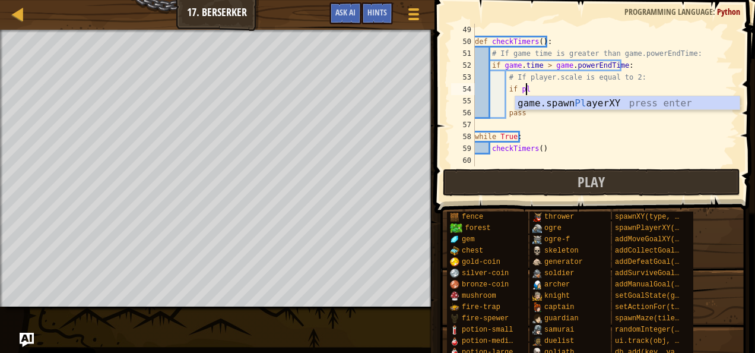
type textarea "i"
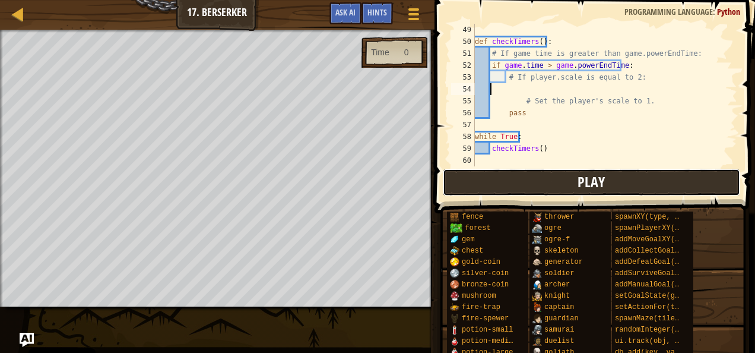
click at [541, 178] on button "Play" at bounding box center [591, 182] width 297 height 27
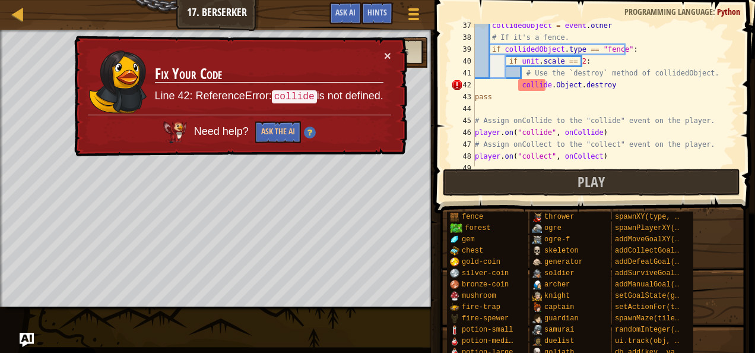
scroll to position [430, 0]
click at [549, 85] on div "collidedObject = event . other # If it's a fence. if collidedObject . type == "…" at bounding box center [601, 104] width 256 height 166
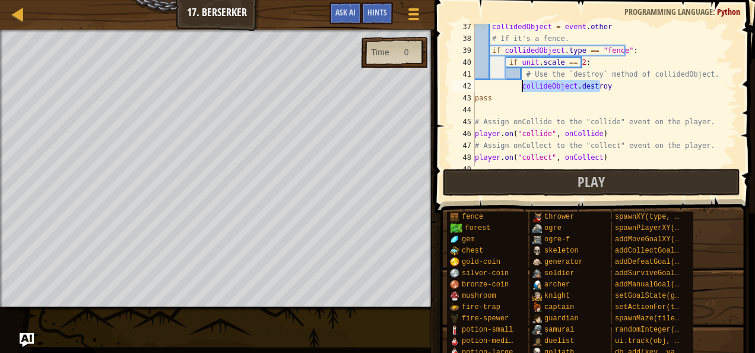
drag, startPoint x: 605, startPoint y: 85, endPoint x: 520, endPoint y: 90, distance: 85.1
click at [520, 90] on div "collidedObject = event . other # If it's a fence. if collidedObject . type == "…" at bounding box center [601, 104] width 256 height 166
type textarea "c"
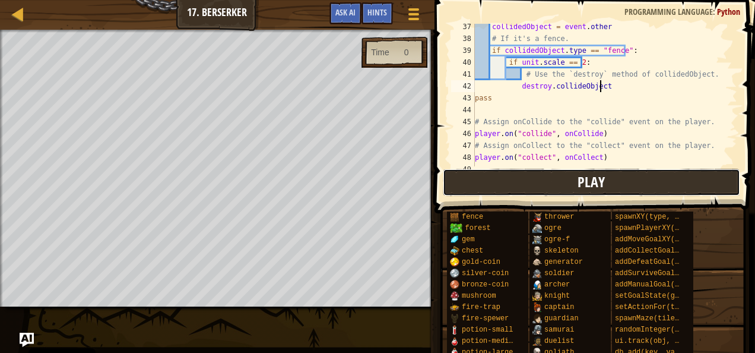
click at [547, 186] on button "Play" at bounding box center [591, 182] width 297 height 27
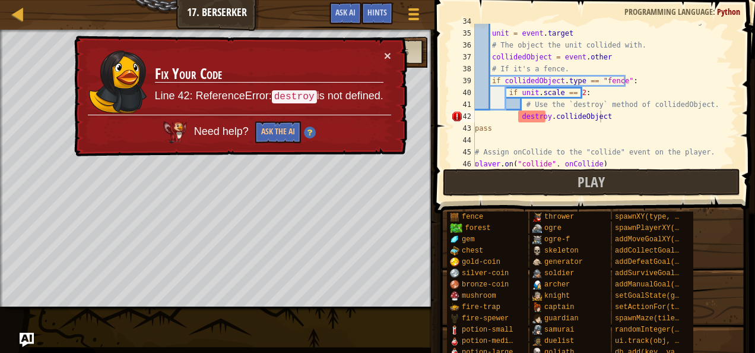
scroll to position [397, 0]
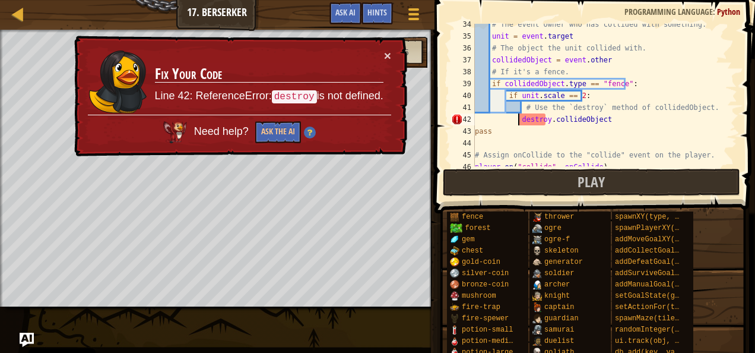
click at [519, 121] on div "# The event owner who has collided with something. unit = event . target # The …" at bounding box center [601, 101] width 256 height 166
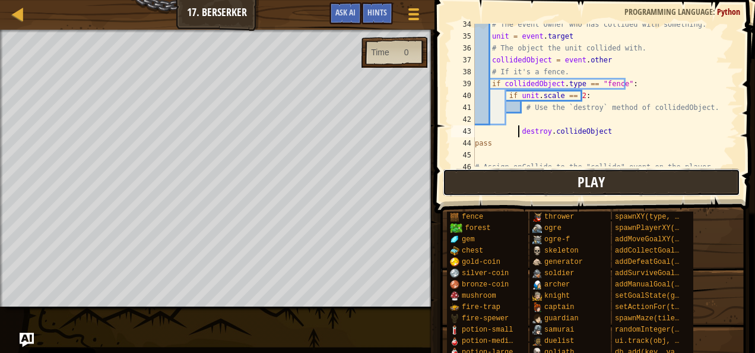
click at [567, 179] on button "Play" at bounding box center [591, 182] width 297 height 27
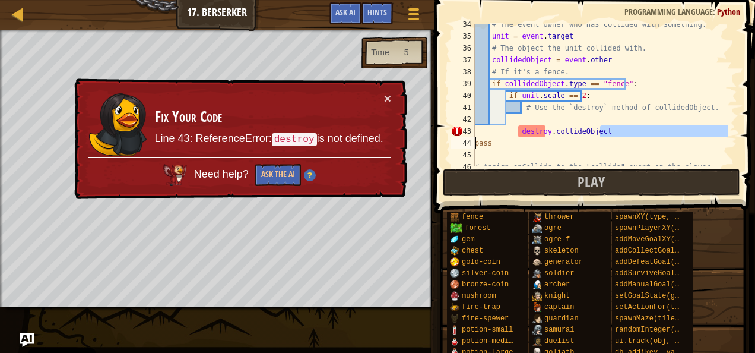
drag, startPoint x: 618, startPoint y: 132, endPoint x: 476, endPoint y: 138, distance: 142.0
click at [476, 138] on div "# The event owner who has collided with something. unit = event . target # The …" at bounding box center [601, 101] width 256 height 166
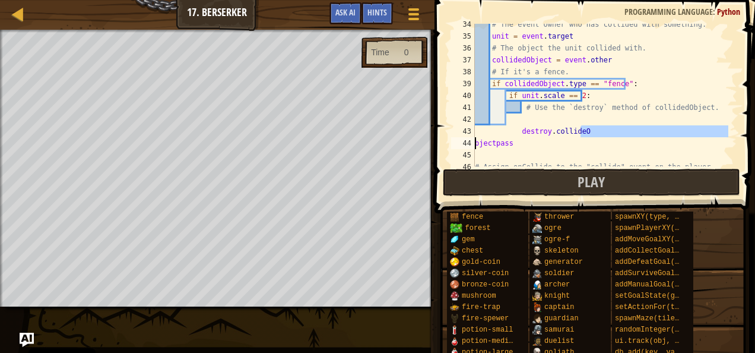
scroll to position [5, 8]
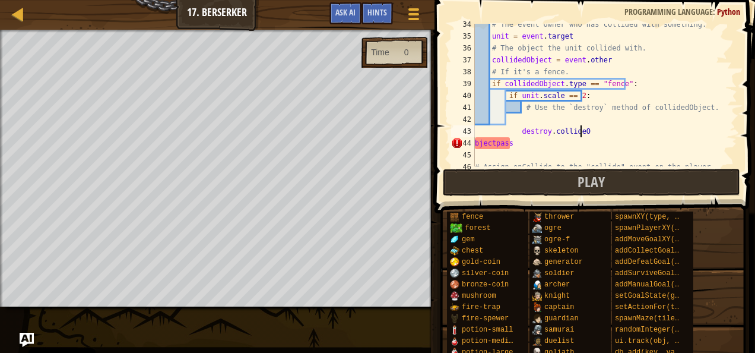
type textarea "destroy.collideObject"
drag, startPoint x: 610, startPoint y: 132, endPoint x: 497, endPoint y: 134, distance: 113.4
click at [497, 134] on div "# The event owner who has collided with something. unit = event . target # The …" at bounding box center [601, 101] width 256 height 166
click at [522, 119] on div "# The event owner who has collided with something. unit = event . target # The …" at bounding box center [601, 101] width 256 height 166
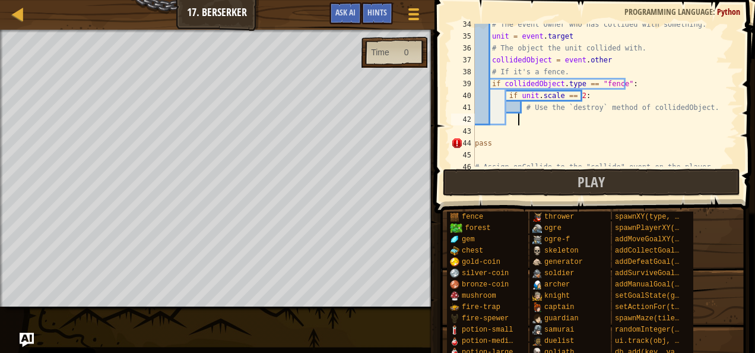
click at [510, 118] on div "# The event owner who has collided with something. unit = event . target # The …" at bounding box center [601, 101] width 256 height 166
type textarea "destroy.collideObject"
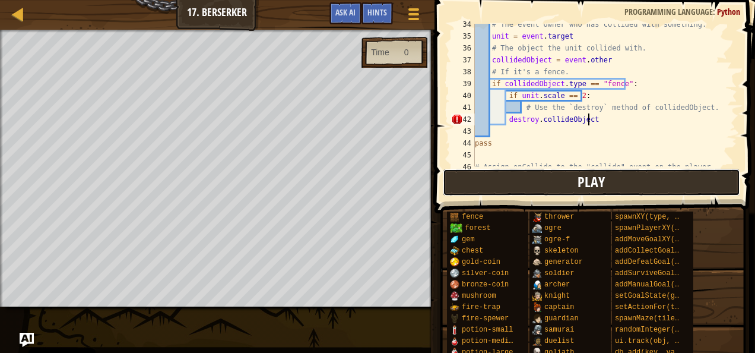
click at [528, 185] on button "Play" at bounding box center [591, 182] width 297 height 27
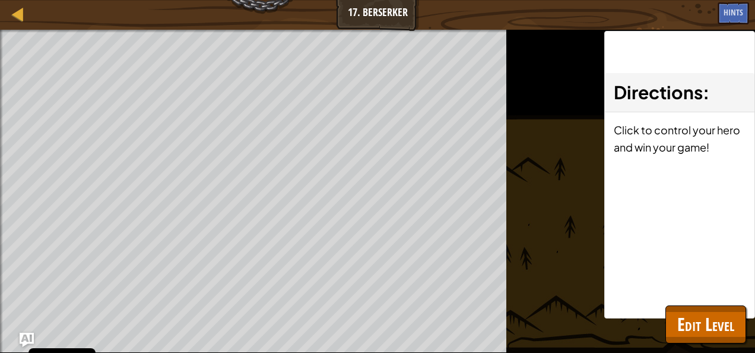
click at [684, 302] on div "Directions : Click to control your hero and win your game!" at bounding box center [679, 174] width 151 height 287
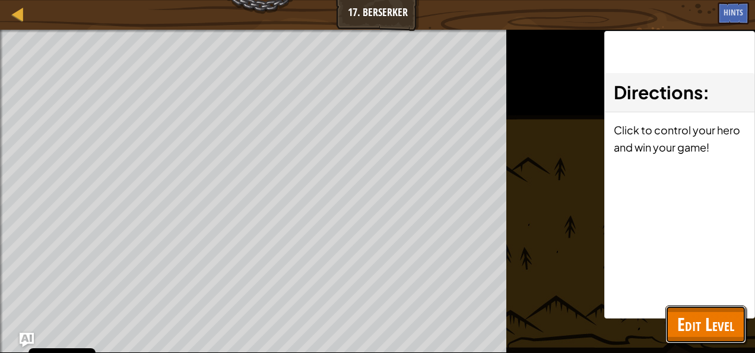
click at [691, 324] on span "Edit Level" at bounding box center [705, 324] width 57 height 24
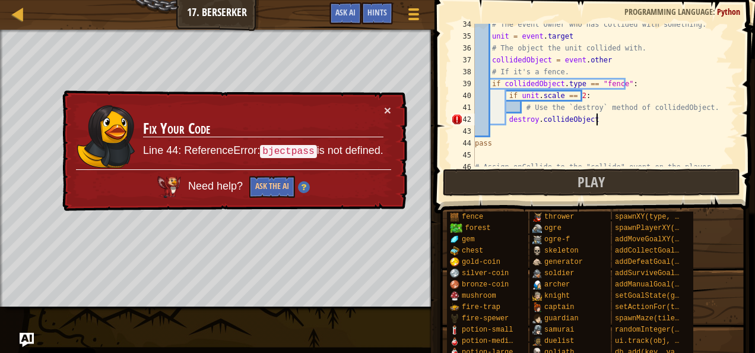
click at [604, 120] on div "# The event owner who has collided with something. unit = event . target # The …" at bounding box center [601, 101] width 256 height 166
click at [492, 130] on div "# The event owner who has collided with something. unit = event . target # The …" at bounding box center [601, 101] width 256 height 166
click at [499, 132] on div "# The event owner who has collided with something. unit = event . target # The …" at bounding box center [601, 101] width 256 height 166
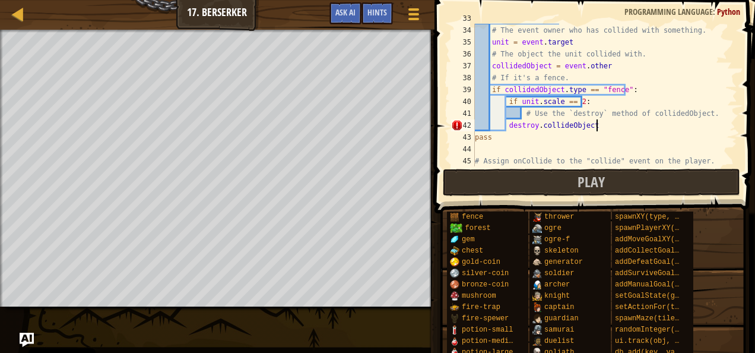
scroll to position [391, 0]
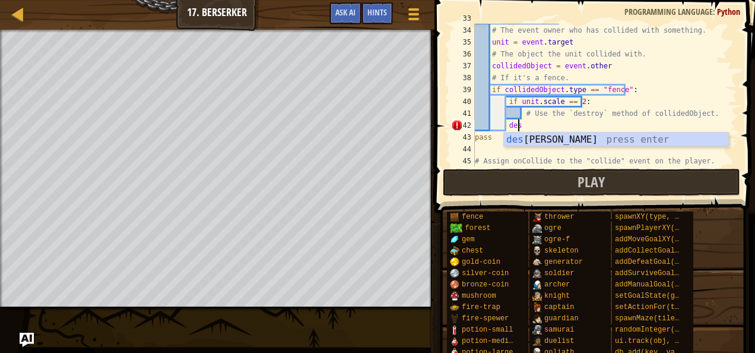
type textarea "d"
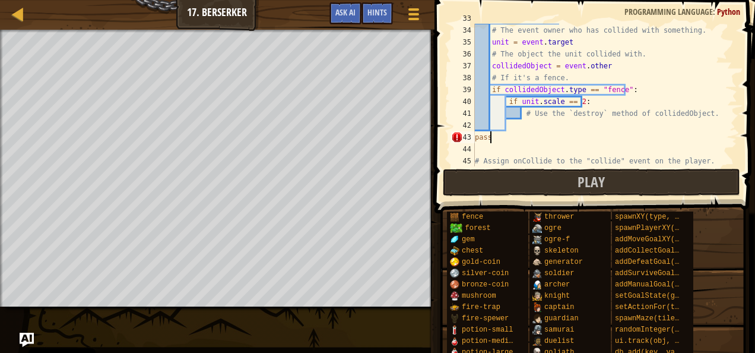
click at [505, 140] on div "def onCollide ( event ) : # The event owner who has collided with something. un…" at bounding box center [601, 95] width 256 height 166
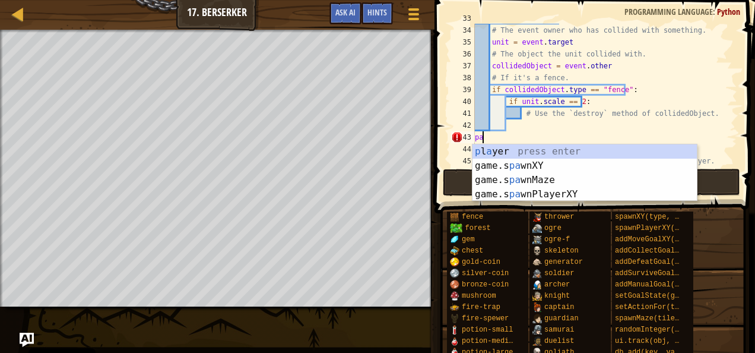
type textarea "p"
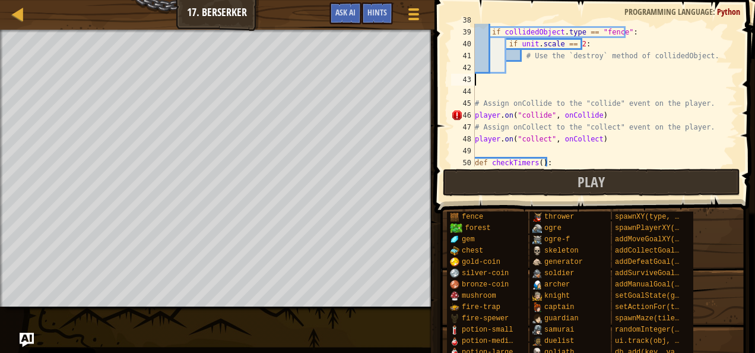
scroll to position [448, 0]
click at [489, 81] on div "# If it's a fence. if collidedObject . type == "fence" : if unit . scale == 2 :…" at bounding box center [601, 98] width 256 height 166
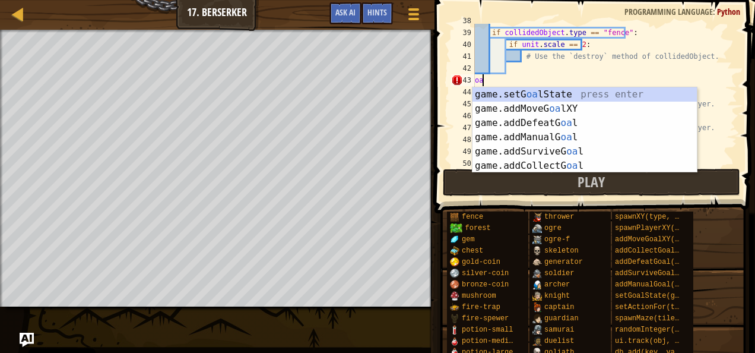
type textarea "o"
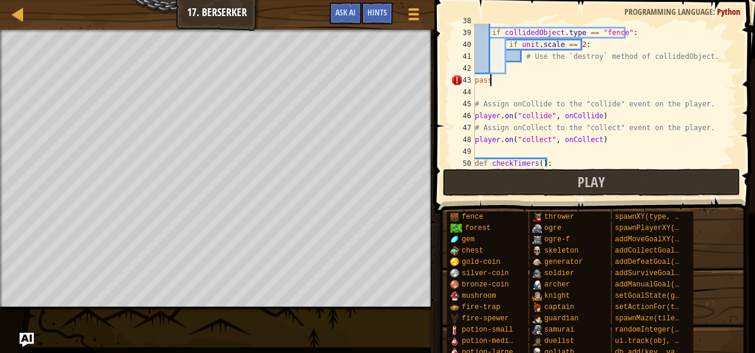
scroll to position [5, 1]
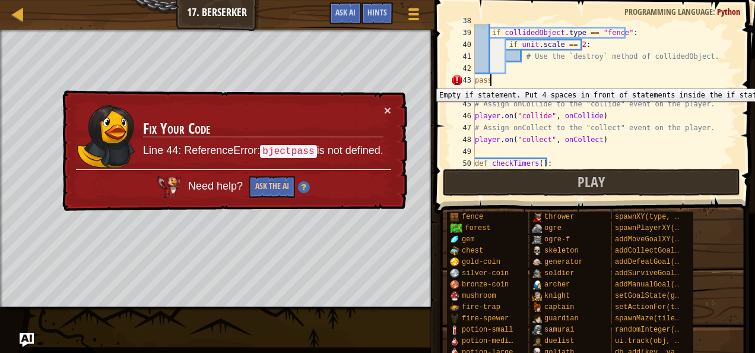
click at [474, 80] on div "43" at bounding box center [463, 80] width 24 height 12
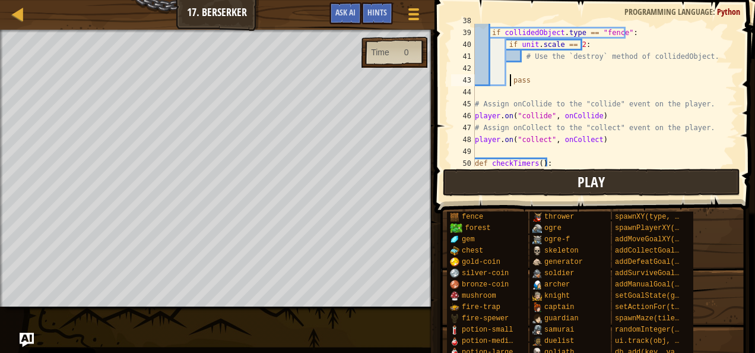
type textarea "pass"
click at [504, 183] on button "Play" at bounding box center [591, 182] width 297 height 27
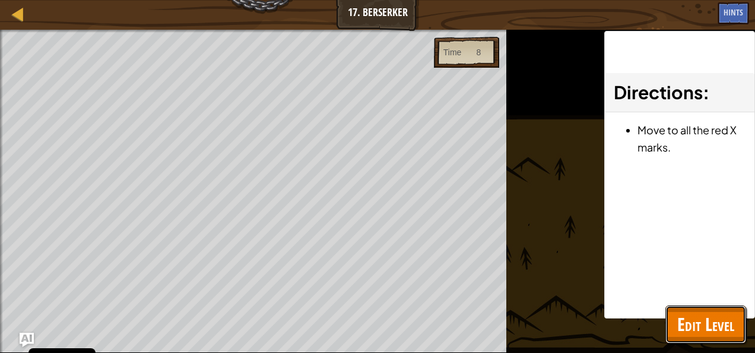
click at [719, 319] on span "Edit Level" at bounding box center [705, 324] width 57 height 24
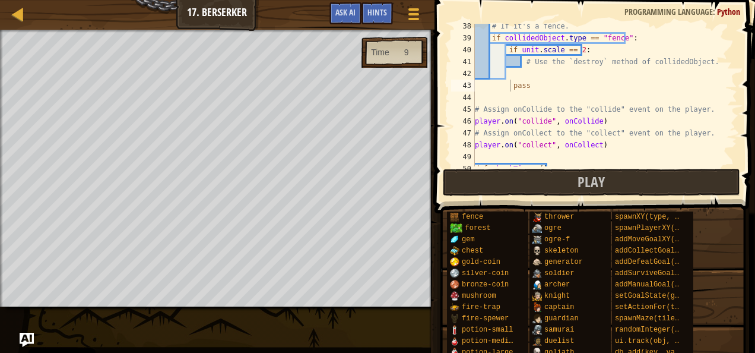
scroll to position [441, 0]
click at [538, 71] on div "# If it's a fence. if collidedObject . type == "fence" : if unit . scale == 2 :…" at bounding box center [601, 105] width 256 height 166
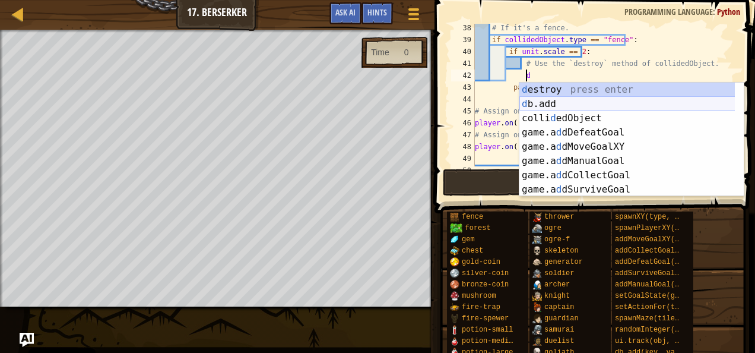
scroll to position [5, 4]
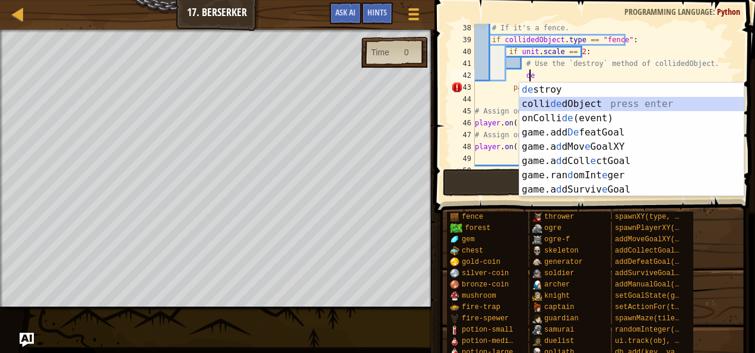
click at [607, 107] on div "[PERSON_NAME] press enter colli de dObject press enter onColli de (event) press…" at bounding box center [631, 154] width 225 height 142
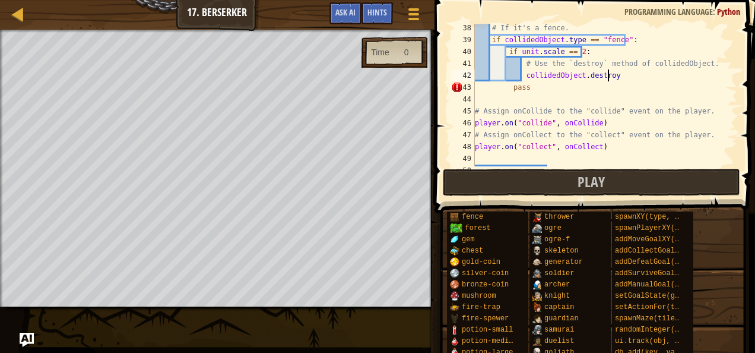
scroll to position [5, 11]
click at [512, 88] on div "# If it's a fence. if collidedObject . type == "fence" : if unit . scale == 2 :…" at bounding box center [601, 105] width 256 height 166
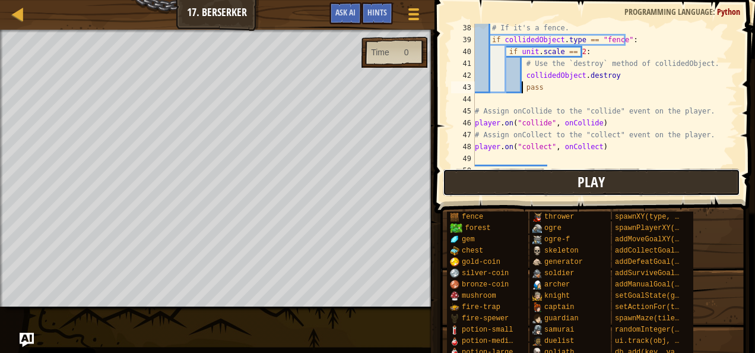
click at [499, 183] on button "Play" at bounding box center [591, 182] width 297 height 27
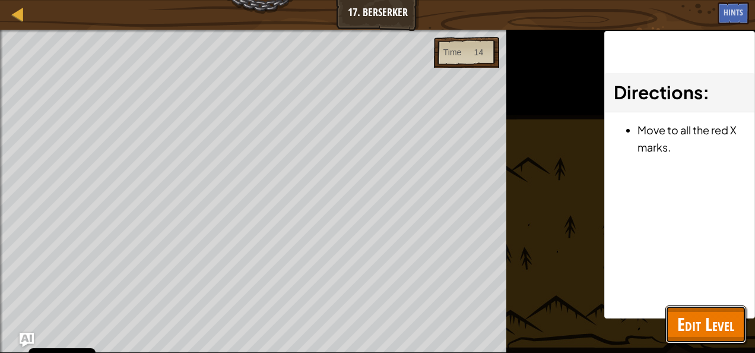
click at [683, 316] on span "Edit Level" at bounding box center [705, 324] width 57 height 24
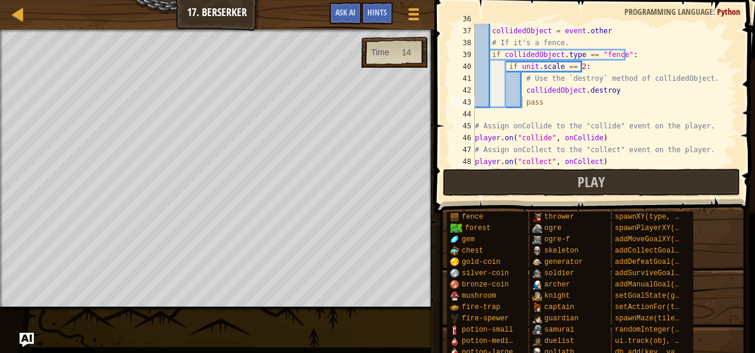
scroll to position [426, 0]
drag, startPoint x: 616, startPoint y: 93, endPoint x: 522, endPoint y: 91, distance: 93.8
click at [522, 91] on div "# The object the unit collided with. collidedObject = event . other # If it's a…" at bounding box center [601, 96] width 256 height 166
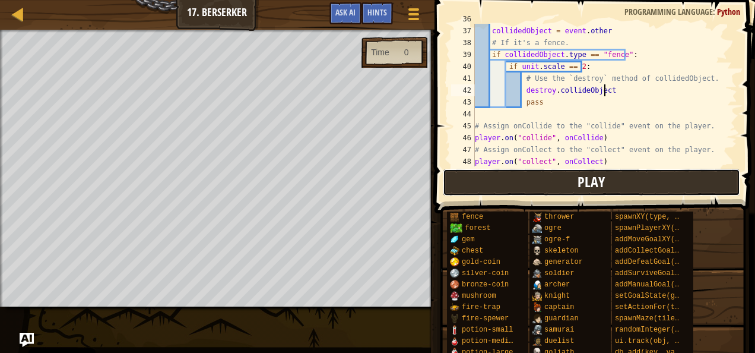
click at [542, 183] on button "Play" at bounding box center [591, 182] width 297 height 27
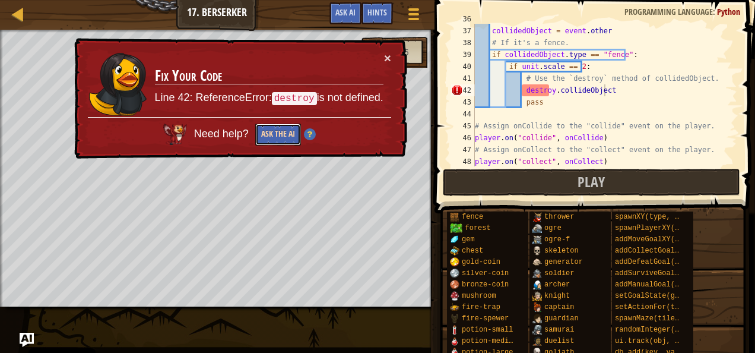
click at [280, 137] on button "Ask the AI" at bounding box center [278, 134] width 46 height 22
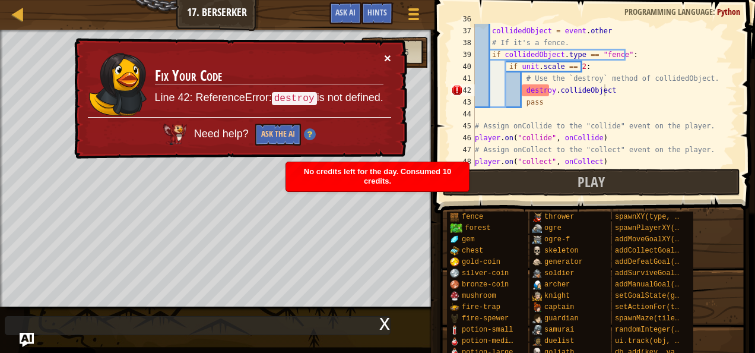
click at [387, 56] on button "×" at bounding box center [389, 59] width 8 height 12
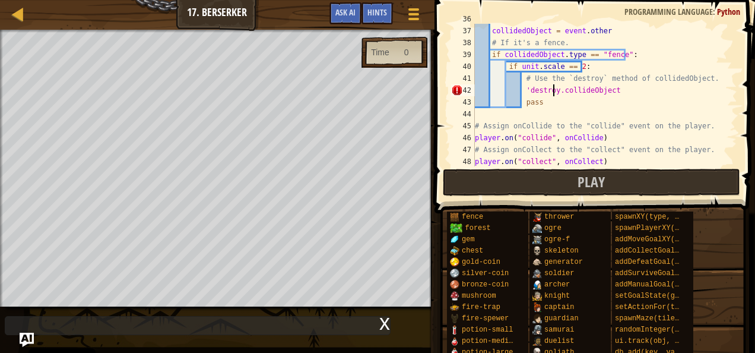
scroll to position [5, 7]
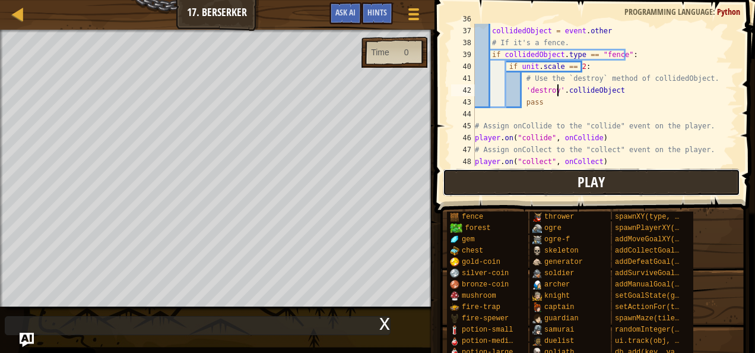
click at [590, 184] on span "Play" at bounding box center [591, 181] width 27 height 19
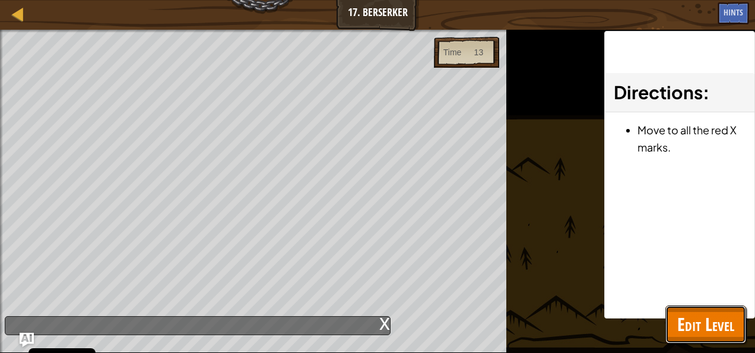
click at [728, 321] on span "Edit Level" at bounding box center [705, 324] width 57 height 24
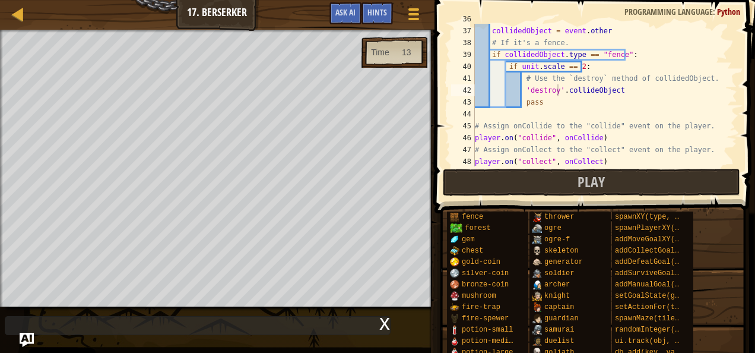
click at [557, 88] on div "# The object the unit collided with. collidedObject = event . other # If it's a…" at bounding box center [601, 96] width 256 height 166
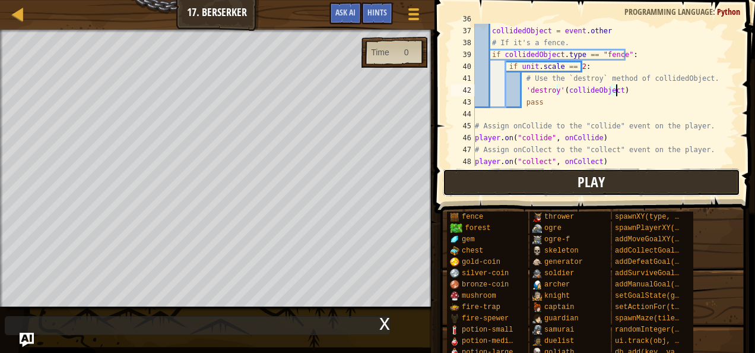
click at [537, 172] on button "Play" at bounding box center [591, 182] width 297 height 27
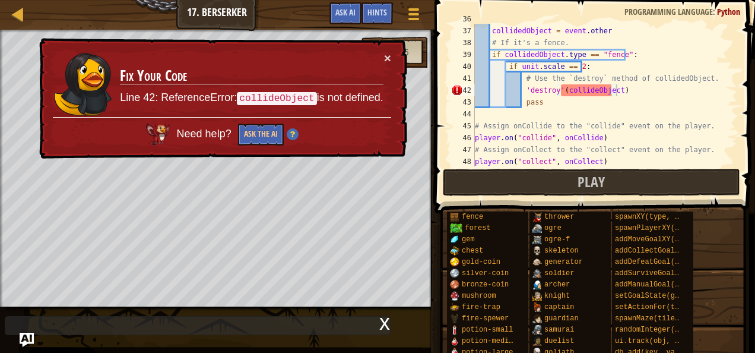
click at [589, 94] on div "# The object the unit collided with. collidedObject = event . other # If it's a…" at bounding box center [601, 96] width 256 height 166
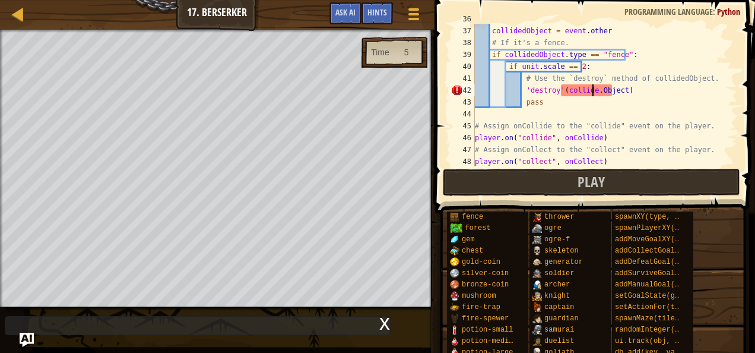
scroll to position [5, 9]
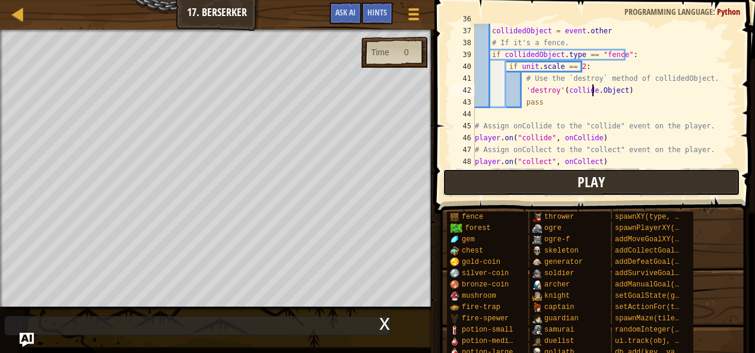
click at [603, 180] on span "Play" at bounding box center [591, 181] width 27 height 19
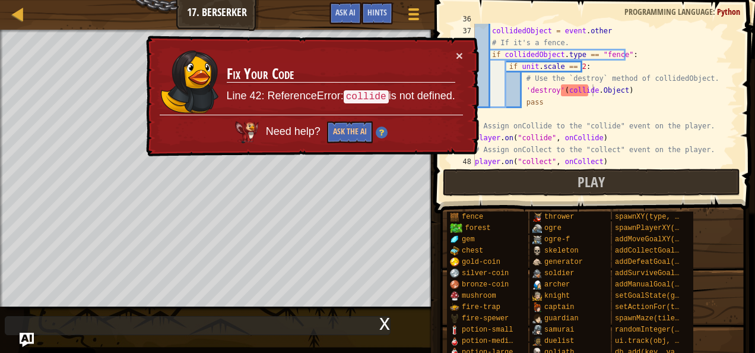
click at [556, 91] on div "# The object the unit collided with. collidedObject = event . other # If it's a…" at bounding box center [601, 96] width 256 height 166
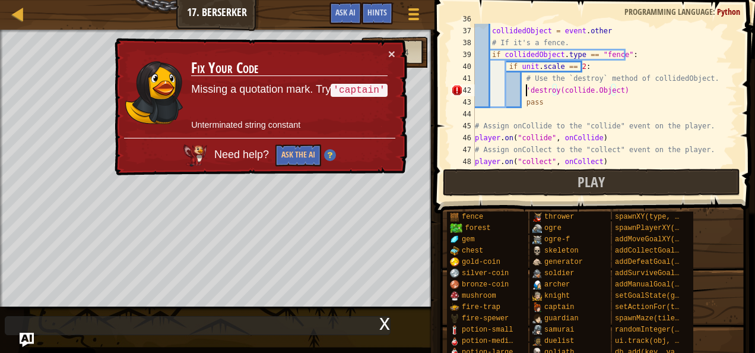
click at [525, 87] on div "# The object the unit collided with. collidedObject = event . other # If it's a…" at bounding box center [601, 96] width 256 height 166
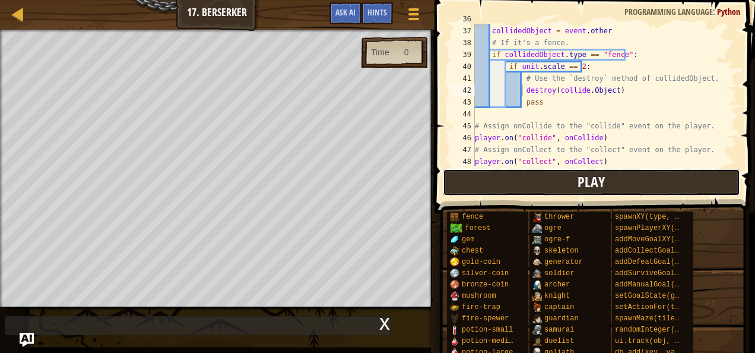
click at [554, 173] on button "Play" at bounding box center [591, 182] width 297 height 27
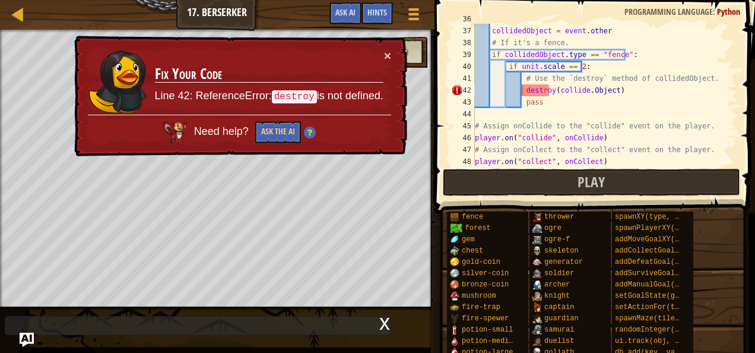
click at [521, 88] on div "# The object the unit collided with. collidedObject = event . other # If it's a…" at bounding box center [601, 96] width 256 height 166
click at [475, 88] on div "# The object the unit collided with. collidedObject = event . other # If it's a…" at bounding box center [601, 96] width 256 height 166
click at [522, 89] on div "# The object the unit collided with. collidedObject = event . other # If it's a…" at bounding box center [601, 96] width 256 height 166
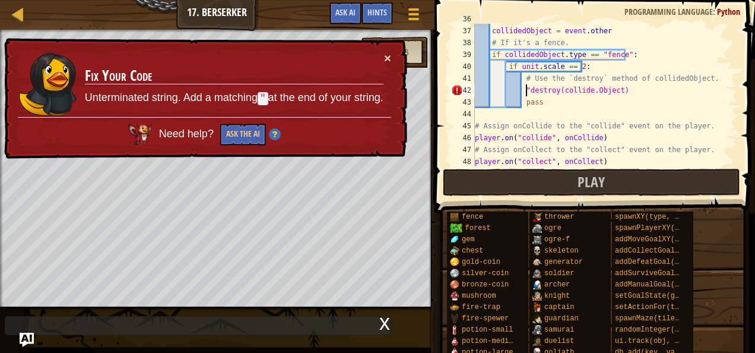
click at [551, 91] on div "# The object the unit collided with. collidedObject = event . other # If it's a…" at bounding box center [601, 96] width 256 height 166
click at [552, 90] on div "# The object the unit collided with. collidedObject = event . other # If it's a…" at bounding box center [601, 96] width 256 height 166
click at [553, 92] on div "# The object the unit collided with. collidedObject = event . other # If it's a…" at bounding box center [601, 95] width 256 height 142
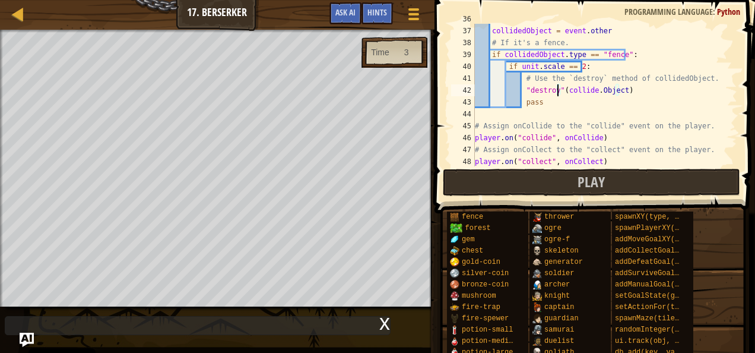
scroll to position [5, 7]
click at [555, 164] on div "collidedObject = event . other # If it's a fence. if collidedObject . type == "…" at bounding box center [601, 107] width 256 height 166
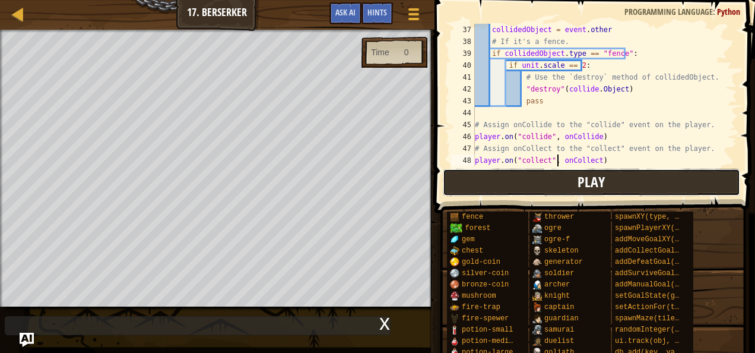
click at [543, 179] on button "Play" at bounding box center [591, 182] width 297 height 27
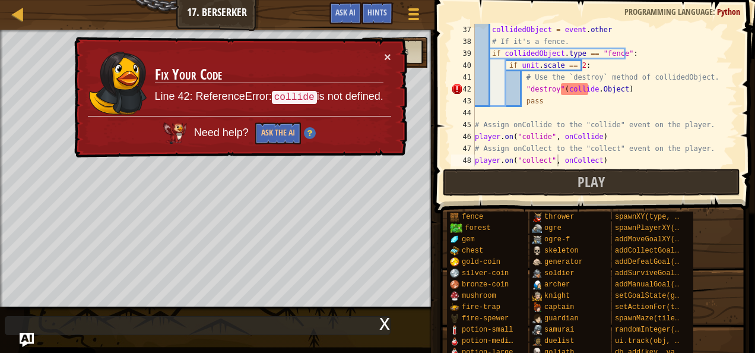
click at [591, 85] on div "collidedObject = event . other # If it's a fence. if collidedObject . type == "…" at bounding box center [601, 107] width 256 height 166
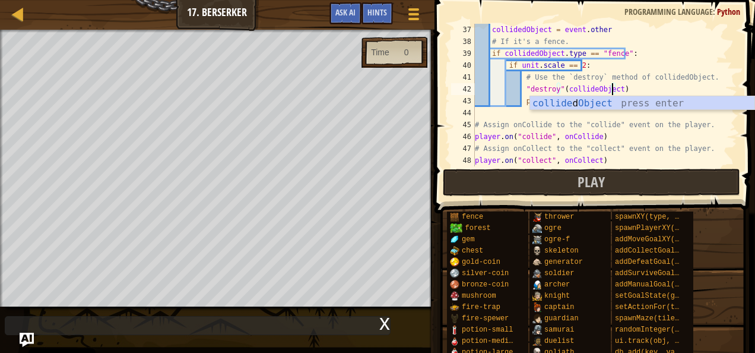
scroll to position [5, 11]
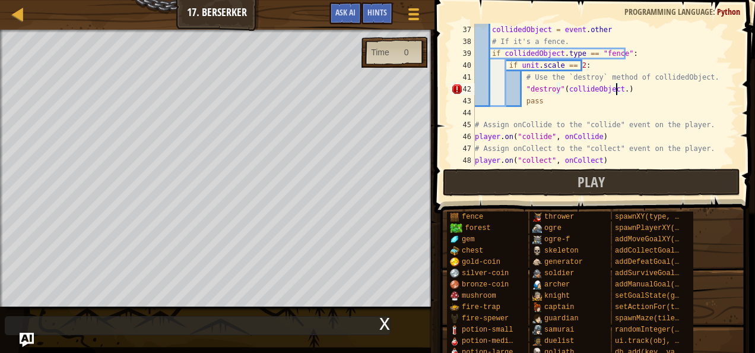
click at [562, 85] on div "collidedObject = event . other # If it's a fence. if collidedObject . type == "…" at bounding box center [601, 107] width 256 height 166
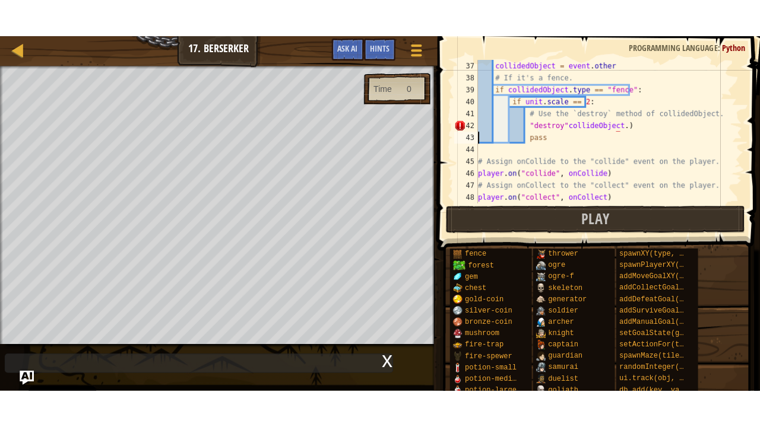
scroll to position [5, 5]
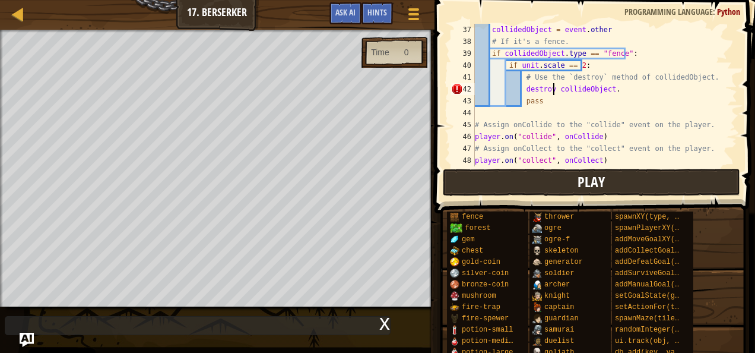
type textarea "destroy collideObject."
click at [540, 185] on button "Play" at bounding box center [591, 182] width 297 height 27
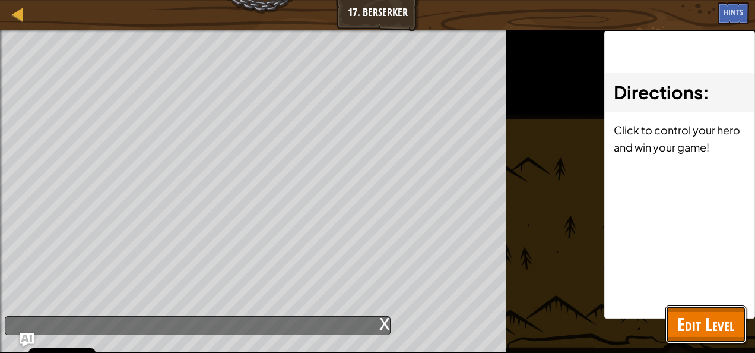
click at [723, 341] on button "Edit Level" at bounding box center [706, 324] width 81 height 38
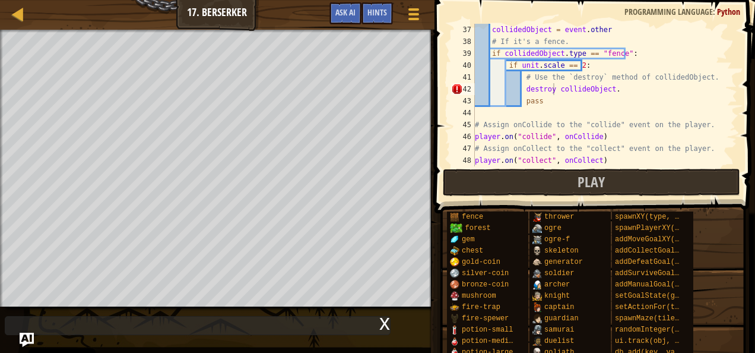
click at [382, 323] on div "x" at bounding box center [384, 322] width 11 height 12
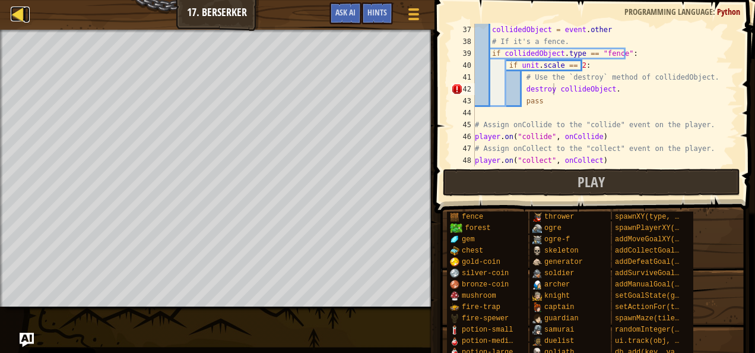
click at [19, 17] on div at bounding box center [18, 14] width 15 height 15
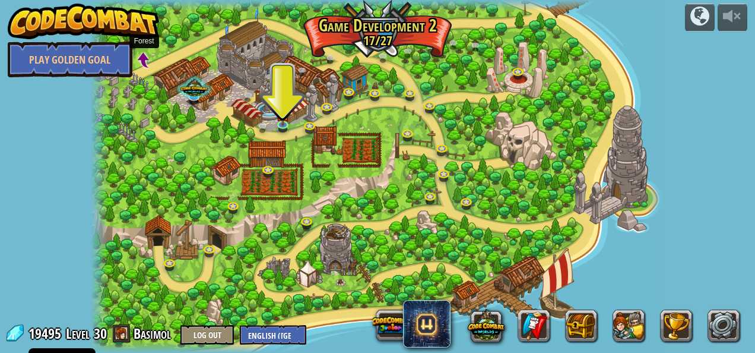
click at [148, 63] on span at bounding box center [144, 60] width 15 height 15
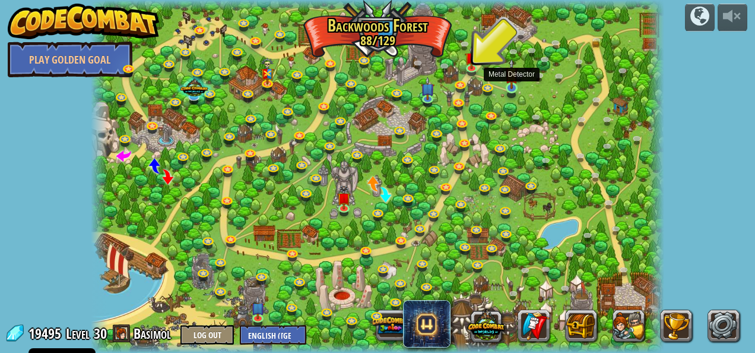
click at [512, 87] on img at bounding box center [512, 73] width 14 height 31
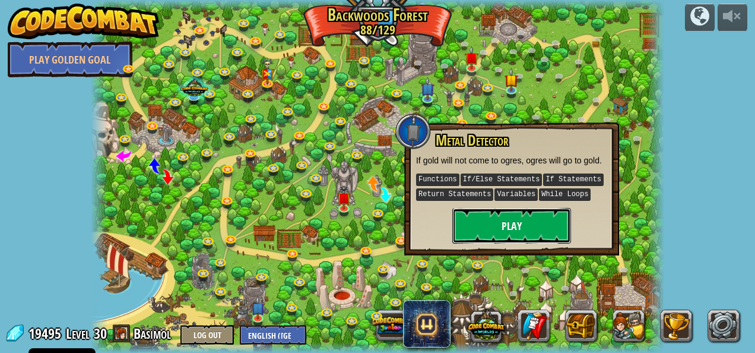
click at [499, 218] on button "Play" at bounding box center [511, 226] width 119 height 36
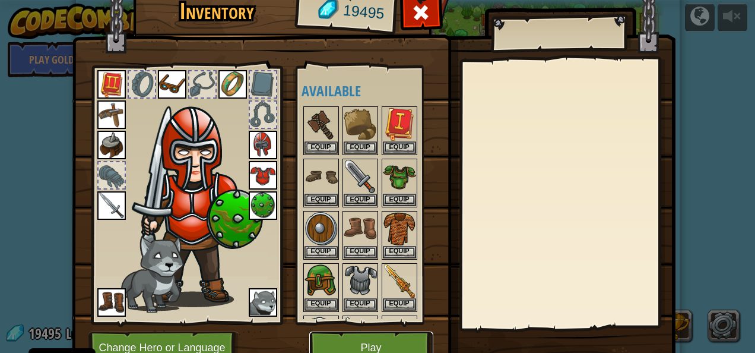
click at [376, 336] on button "Play" at bounding box center [371, 347] width 124 height 33
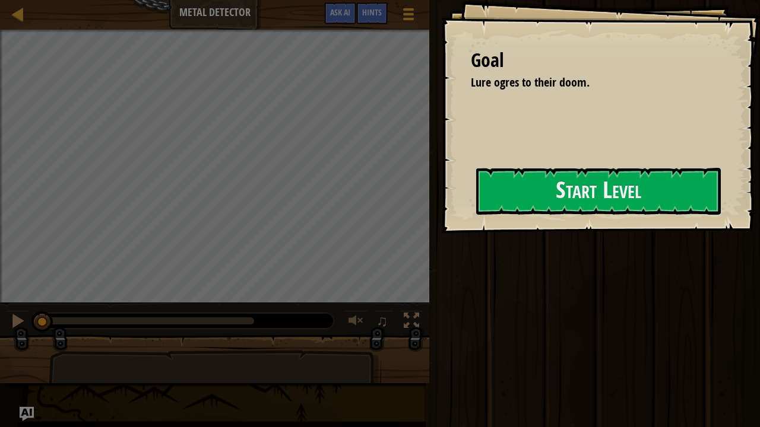
click at [528, 220] on div "Goal Lure ogres to their doom. Start Level Error loading from server. Try refre…" at bounding box center [600, 116] width 319 height 233
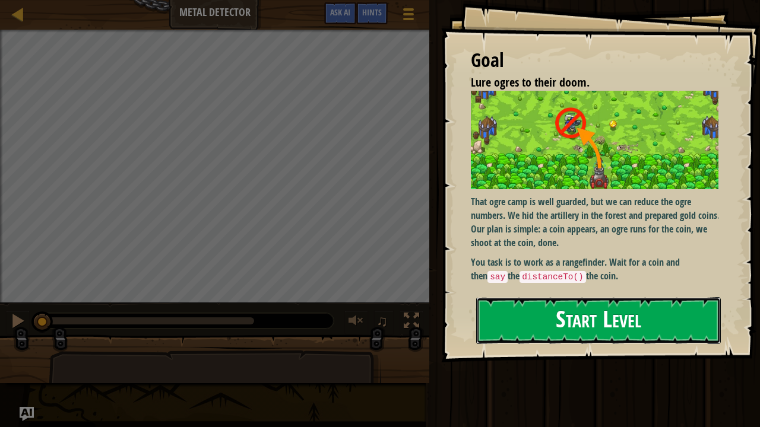
click at [545, 316] on button "Start Level" at bounding box center [598, 320] width 245 height 47
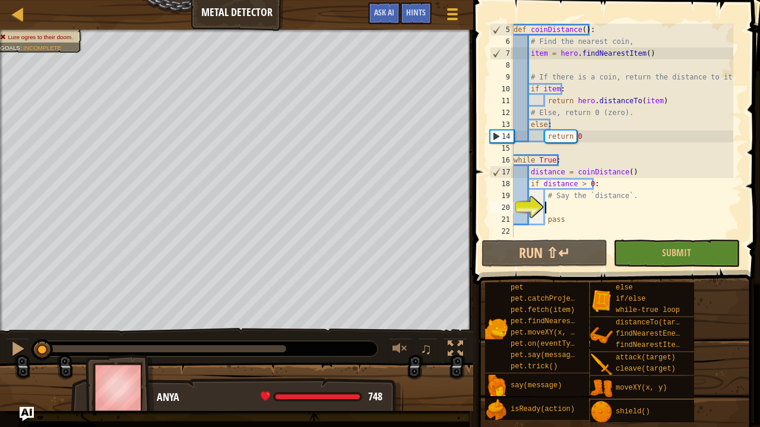
scroll to position [47, 0]
click at [565, 205] on div "def coinDistance ( ) : # Find the nearest coin, item = hero . findNearestItem (…" at bounding box center [622, 142] width 222 height 237
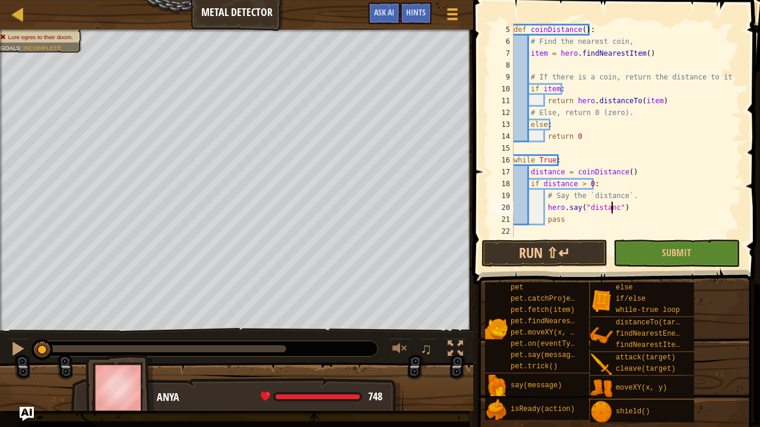
scroll to position [5, 8]
click at [626, 239] on span at bounding box center [618, 125] width 296 height 319
click at [645, 262] on button "Submit" at bounding box center [676, 253] width 126 height 27
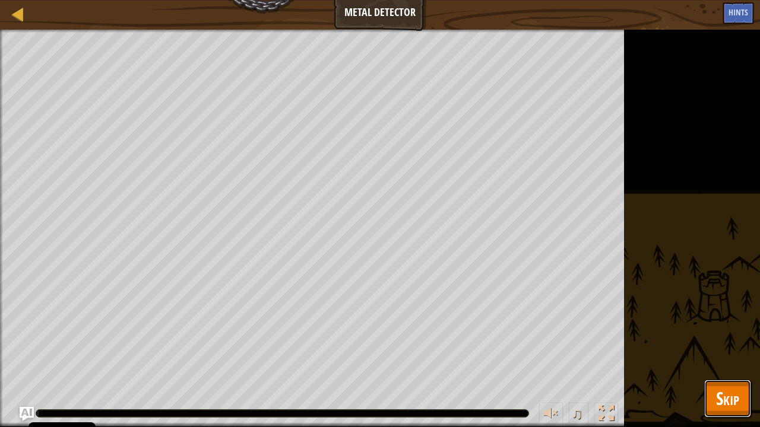
click at [721, 352] on span "Skip" at bounding box center [727, 398] width 23 height 24
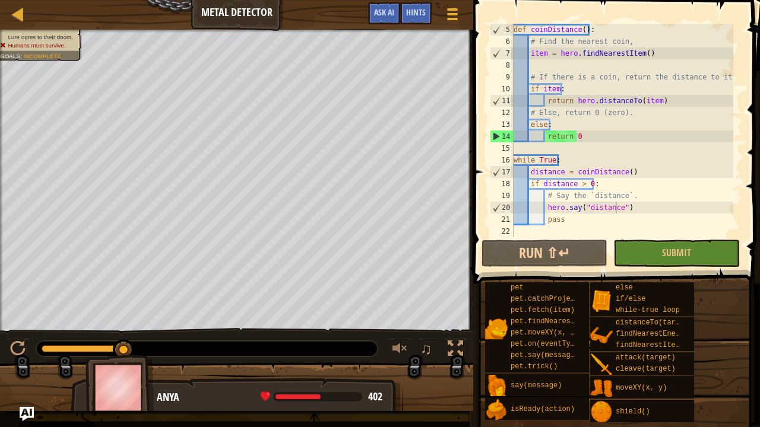
scroll to position [47, 0]
click at [583, 202] on div "def coinDistance ( ) : # Find the nearest coin, item = hero . findNearestItem (…" at bounding box center [622, 142] width 222 height 237
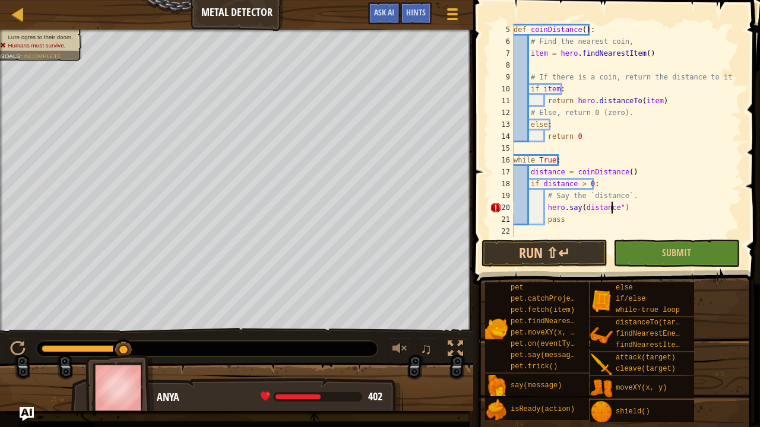
type textarea "hero.say(distance)"
click at [659, 249] on button "Submit" at bounding box center [676, 253] width 126 height 27
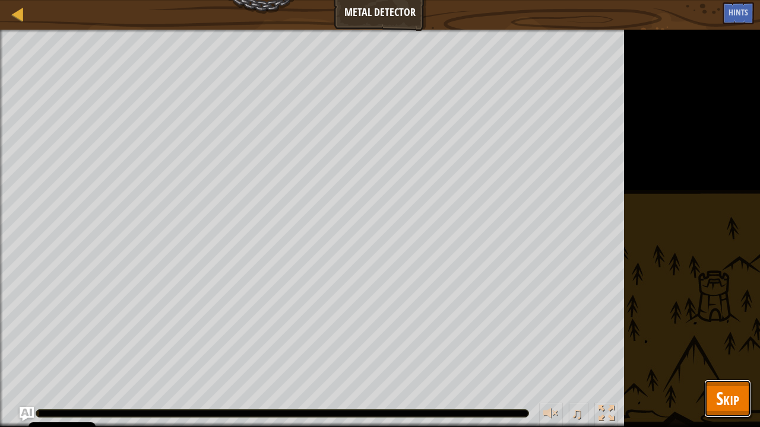
click at [731, 352] on span "Skip" at bounding box center [727, 398] width 23 height 24
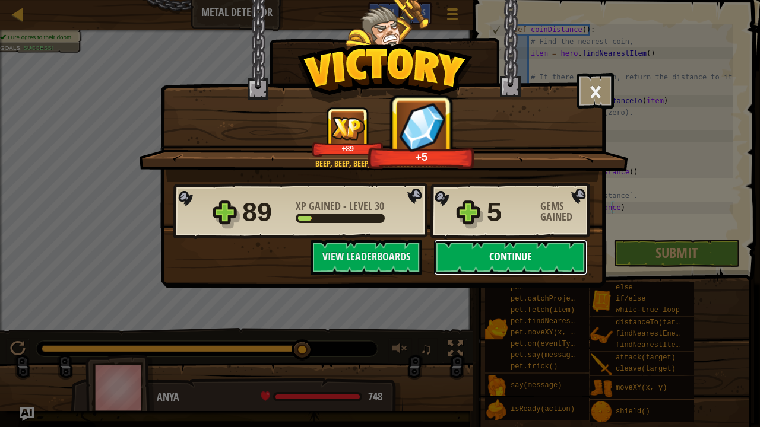
click at [561, 262] on button "Continue" at bounding box center [510, 258] width 153 height 36
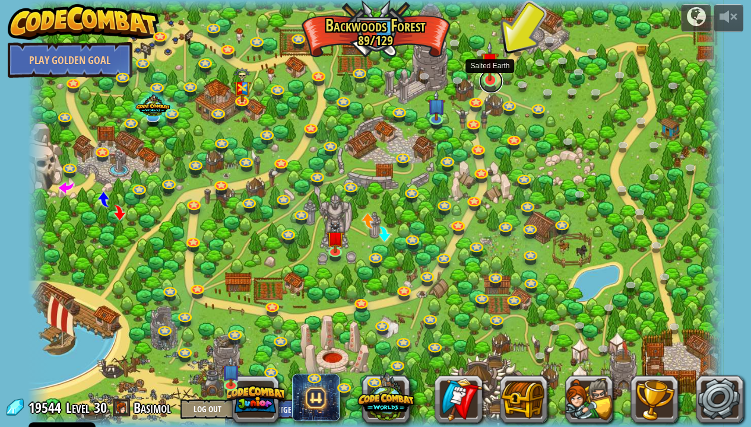
click at [492, 84] on link at bounding box center [491, 81] width 24 height 24
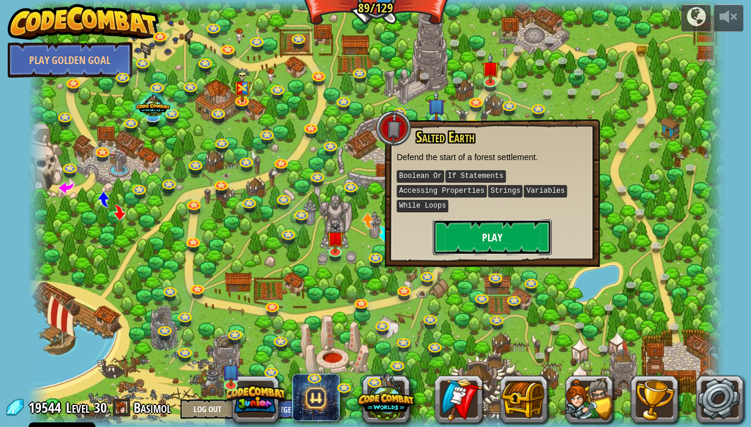
click at [480, 220] on button "Play" at bounding box center [492, 238] width 119 height 36
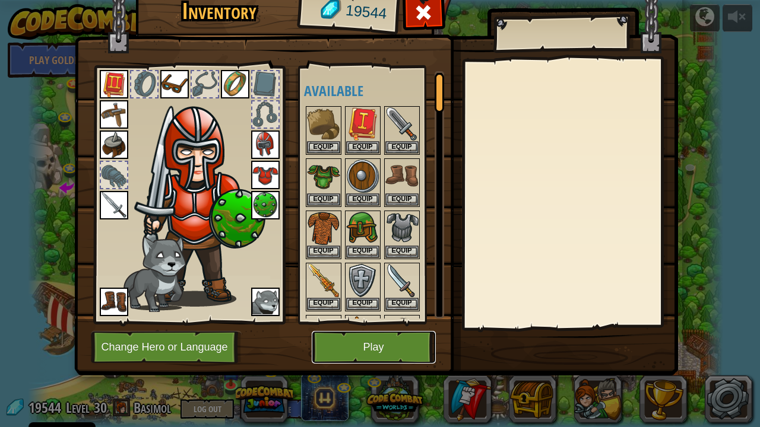
click at [398, 352] on button "Play" at bounding box center [374, 347] width 124 height 33
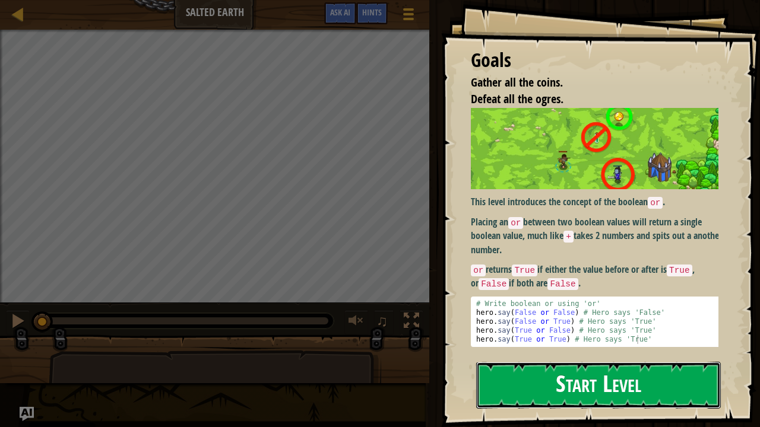
click at [501, 352] on button "Start Level" at bounding box center [598, 385] width 245 height 47
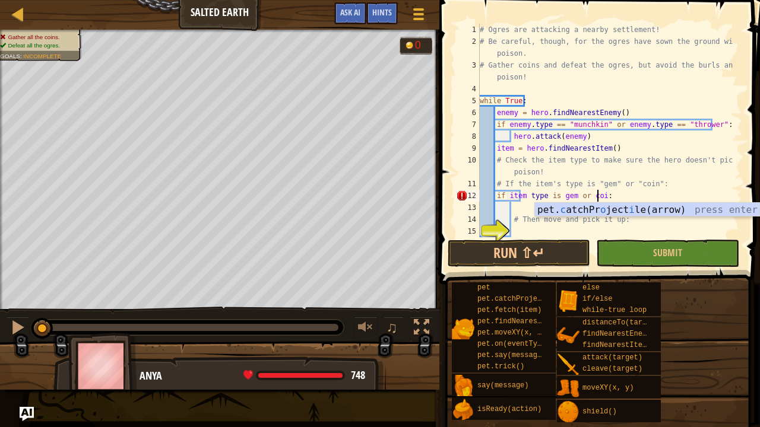
scroll to position [5, 9]
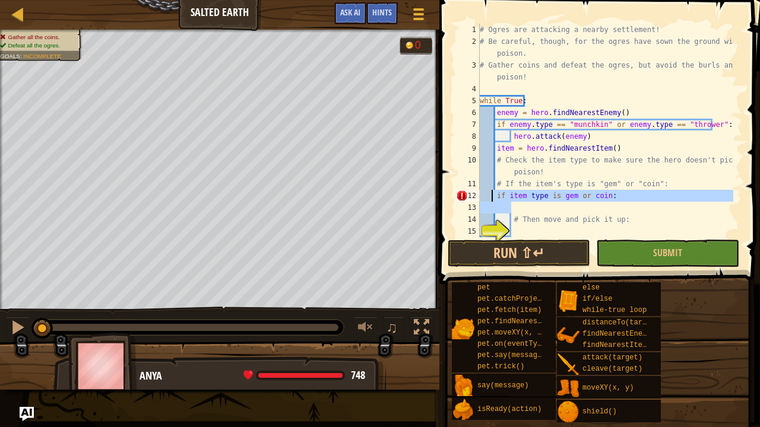
drag, startPoint x: 610, startPoint y: 202, endPoint x: 492, endPoint y: 194, distance: 118.4
click at [492, 194] on div "# Ogres are attacking a nearby settlement! # Be careful, though, for the ogres …" at bounding box center [605, 142] width 256 height 237
type textarea "if item type is gem or coin:"
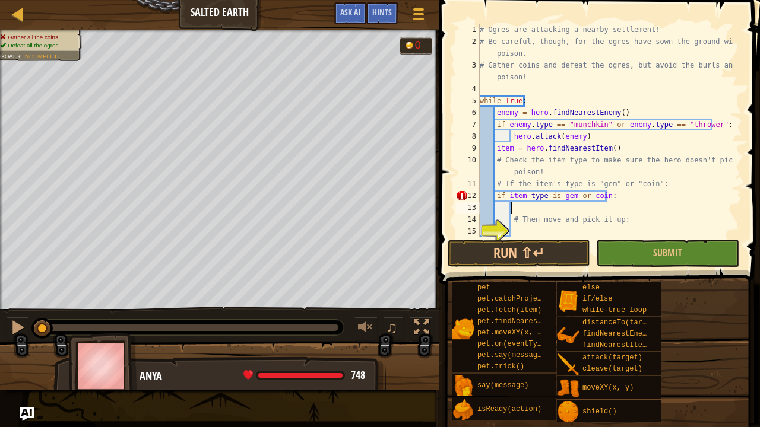
scroll to position [5, 2]
drag, startPoint x: 607, startPoint y: 197, endPoint x: 494, endPoint y: 197, distance: 112.8
click at [494, 197] on div "# Ogres are attacking a nearby settlement! # Be careful, though, for the ogres …" at bounding box center [605, 142] width 256 height 237
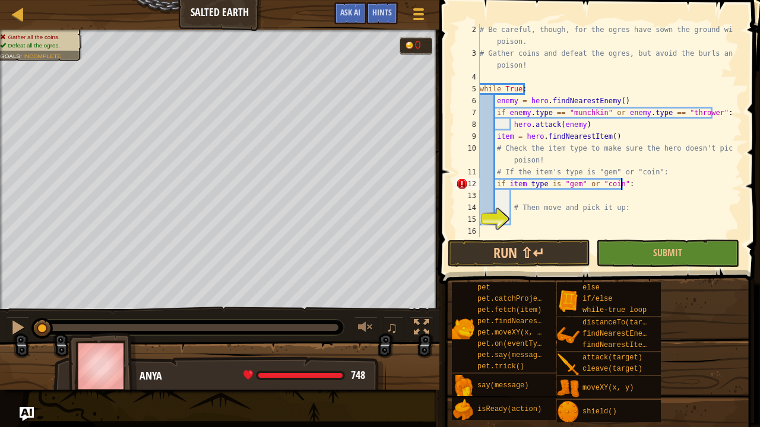
click at [554, 184] on div "# Be careful, though, for the ogres have sown the ground with poison. # Gather …" at bounding box center [605, 148] width 256 height 249
type textarea "if item type == "gem" or "coin":"
click at [591, 189] on div "# Be careful, though, for the ogres have sown the ground with poison. # Gather …" at bounding box center [605, 148] width 256 height 249
click at [625, 215] on div "# Be careful, though, for the ogres have sown the ground with poison. # Gather …" at bounding box center [605, 148] width 256 height 249
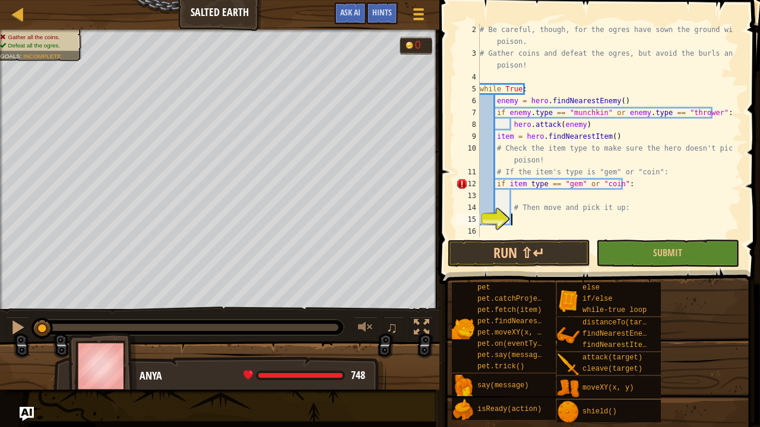
scroll to position [12, 0]
type textarea "h"
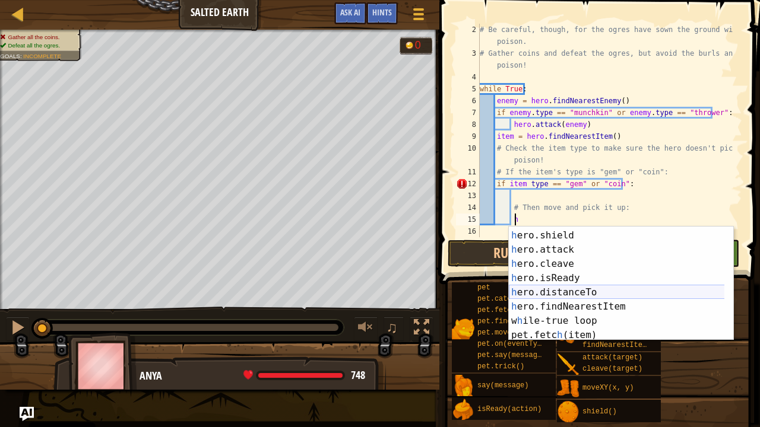
scroll to position [41, 0]
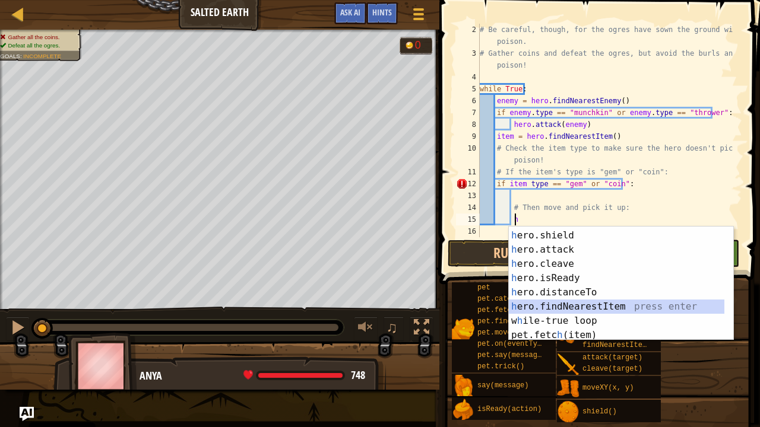
click at [546, 303] on div "h ero.say press enter h ero.shield press enter h ero.attack press enter h ero.c…" at bounding box center [617, 285] width 216 height 142
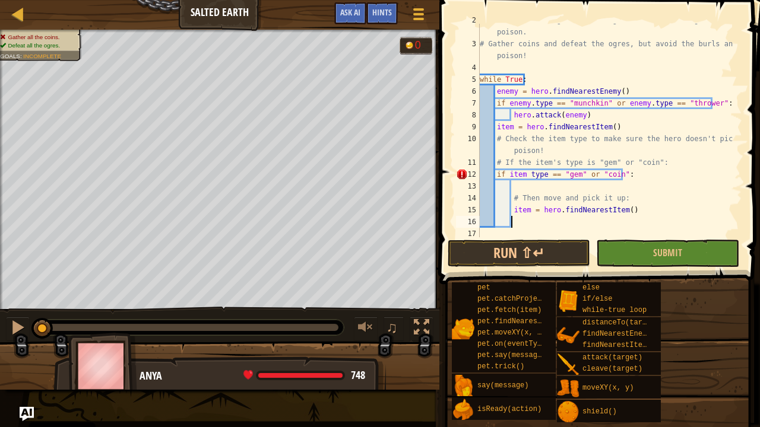
scroll to position [22, 0]
type textarea "h"
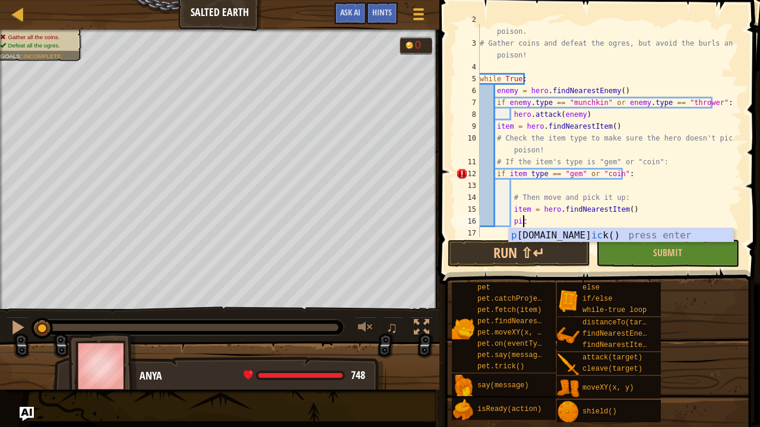
scroll to position [5, 3]
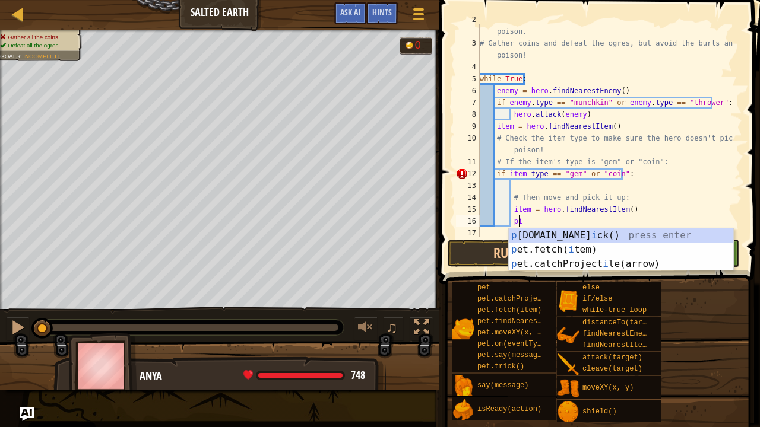
type textarea "p"
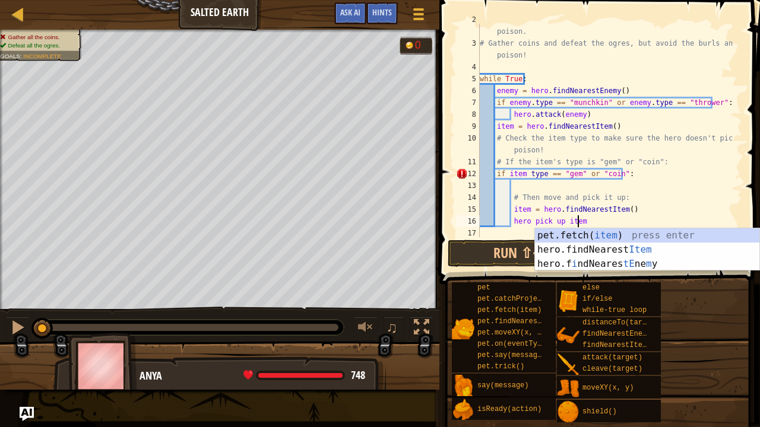
scroll to position [5, 7]
click at [545, 200] on div "# Be careful, though, for the ogres have sown the ground with poison. # Gather …" at bounding box center [605, 138] width 256 height 249
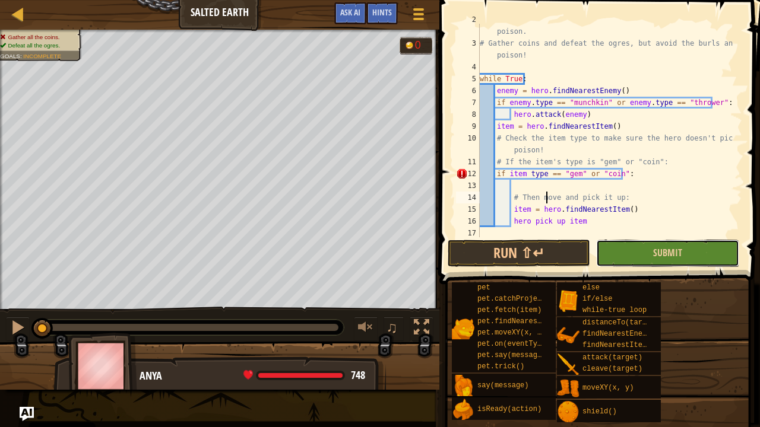
click at [631, 247] on button "Submit" at bounding box center [667, 253] width 142 height 27
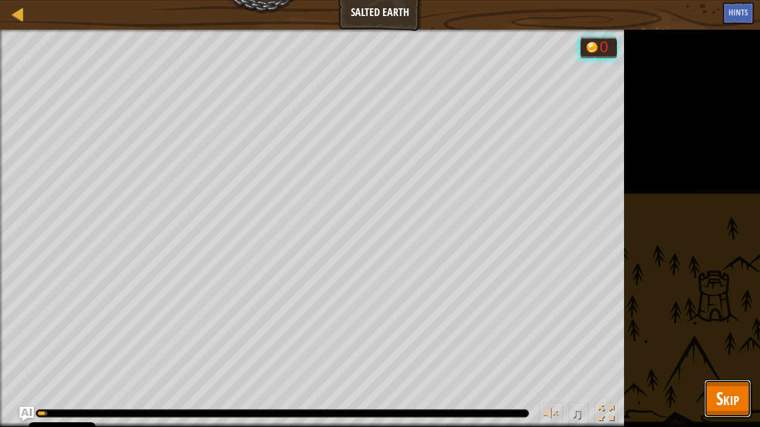
click at [717, 393] on span "Skip" at bounding box center [727, 398] width 23 height 24
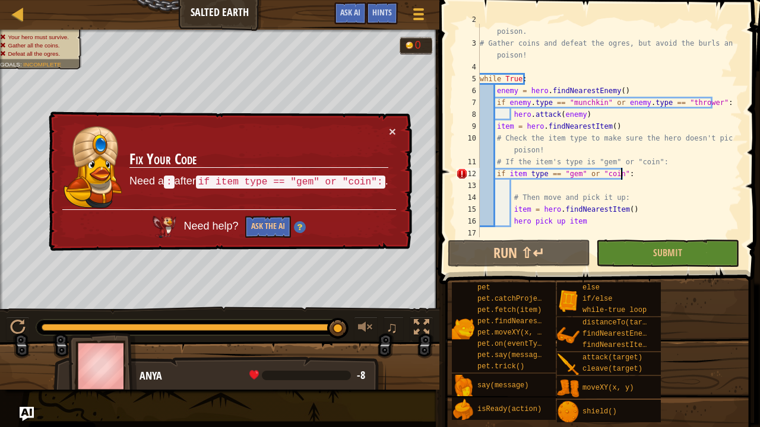
click at [634, 177] on div "# Be careful, though, for the ogres have sown the ground with poison. # Gather …" at bounding box center [605, 138] width 256 height 249
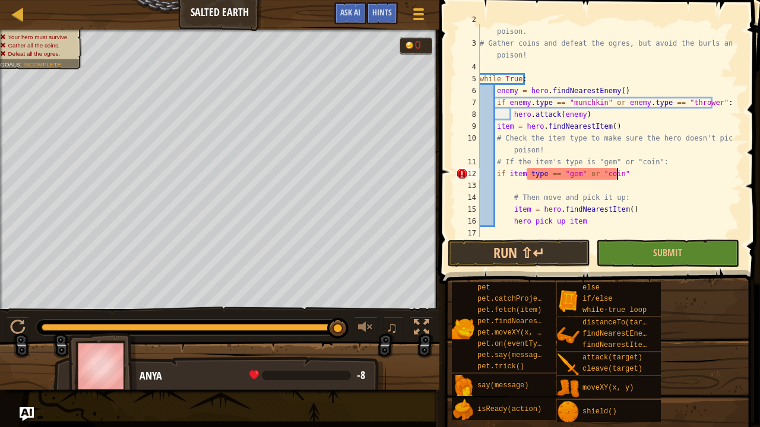
scroll to position [5, 11]
click at [590, 175] on div "# Be careful, though, for the ogres have sown the ground with poison. # Gather …" at bounding box center [605, 138] width 256 height 249
click at [636, 175] on div "# Be careful, though, for the ogres have sown the ground with poison. # Gather …" at bounding box center [605, 138] width 256 height 249
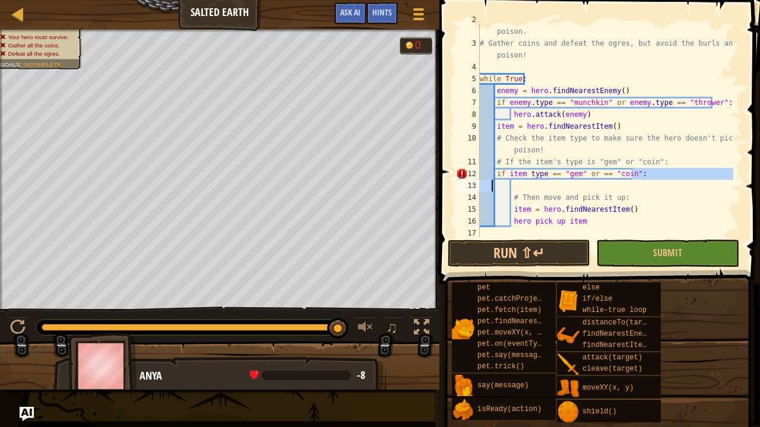
drag, startPoint x: 657, startPoint y: 178, endPoint x: 492, endPoint y: 184, distance: 165.1
click at [492, 184] on div "# Be careful, though, for the ogres have sown the ground with poison. # Gather …" at bounding box center [605, 138] width 256 height 249
type textarea "if item type == "gem" or == "coin":"
click at [492, 184] on div "# Be careful, though, for the ogres have sown the ground with poison. # Gather …" at bounding box center [605, 131] width 256 height 214
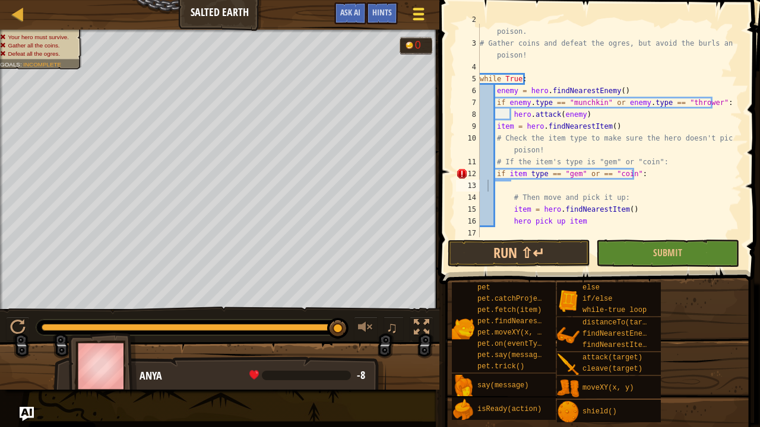
click at [418, 14] on span at bounding box center [418, 14] width 11 height 2
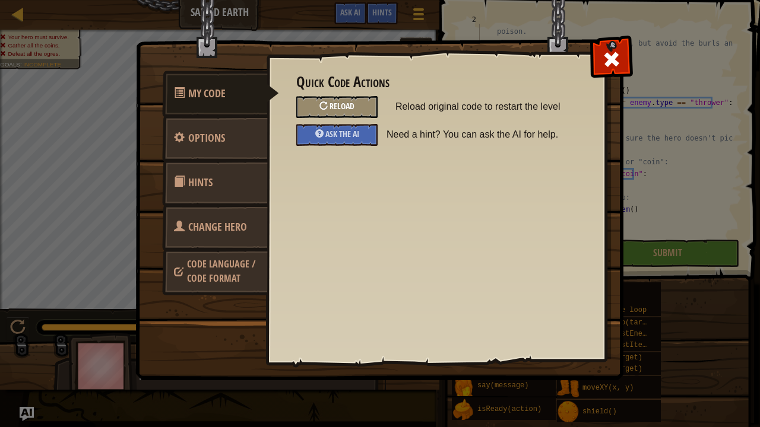
click at [332, 116] on div "Reload" at bounding box center [336, 107] width 81 height 22
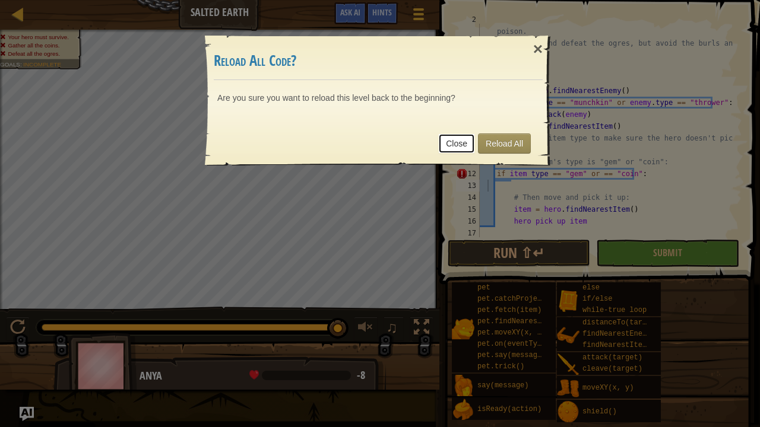
click at [474, 138] on link "Close" at bounding box center [456, 144] width 37 height 20
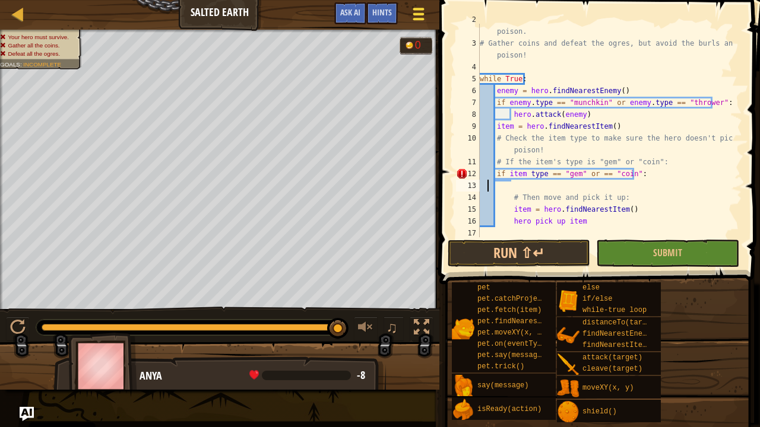
click at [419, 20] on div at bounding box center [418, 13] width 16 height 17
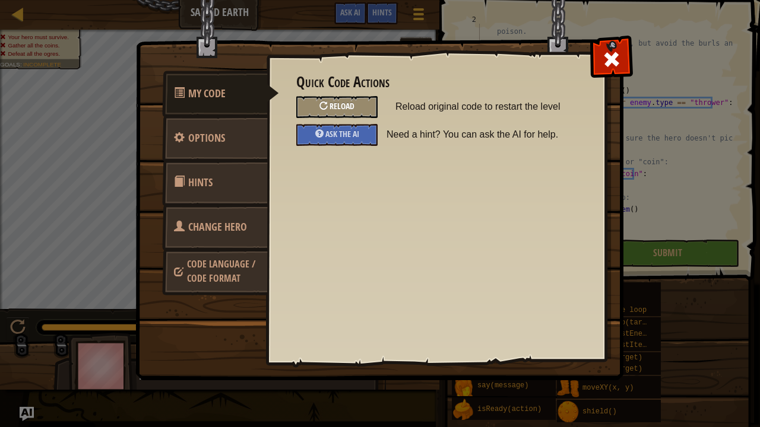
click at [369, 107] on div "Reload" at bounding box center [336, 107] width 81 height 22
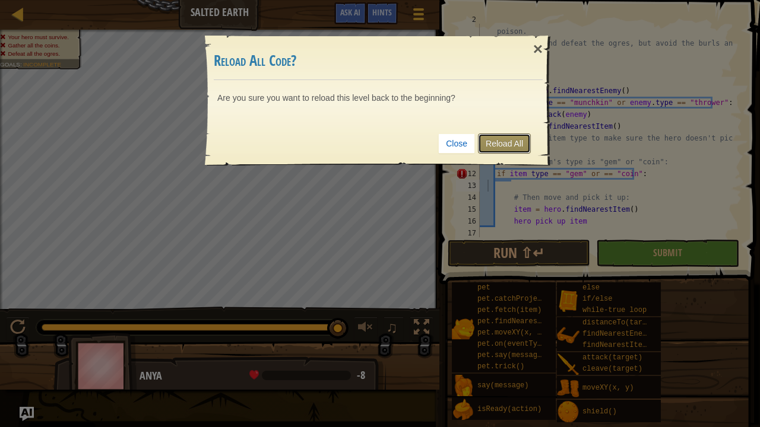
click at [499, 144] on link "Reload All" at bounding box center [504, 144] width 53 height 20
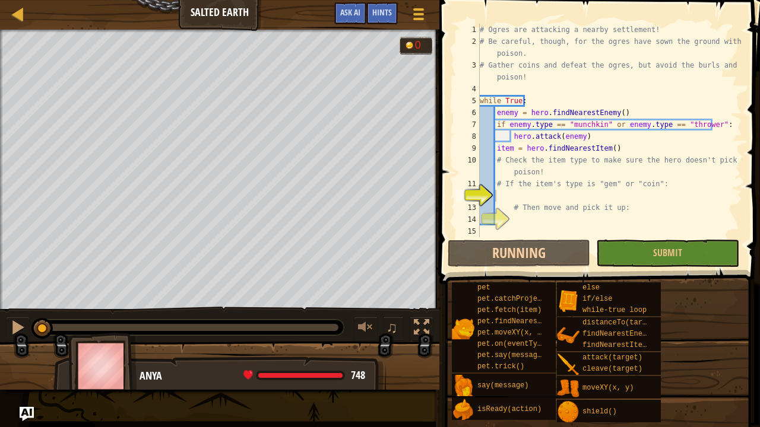
scroll to position [5, 1]
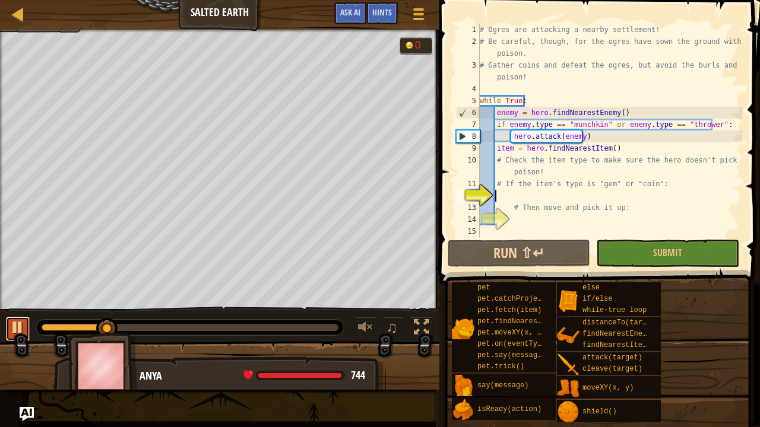
click at [6, 331] on button at bounding box center [18, 329] width 24 height 24
click at [386, 19] on div "Hints" at bounding box center [381, 13] width 31 height 22
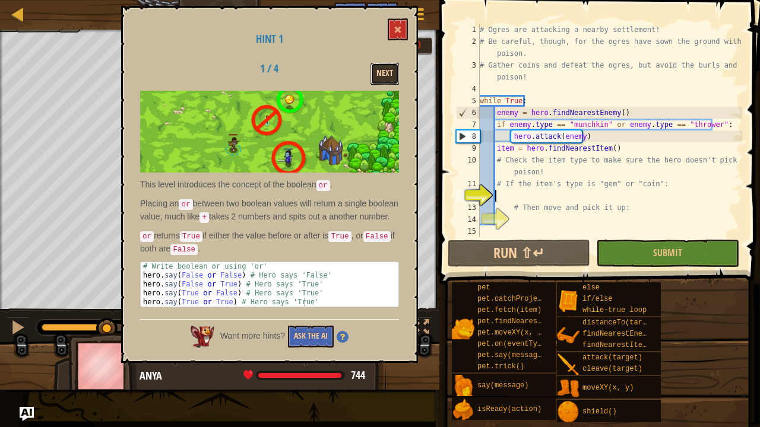
click at [380, 78] on button "Next" at bounding box center [384, 74] width 28 height 22
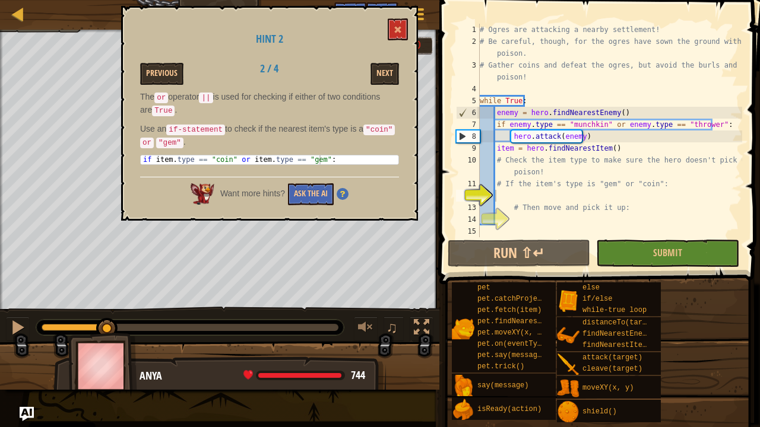
click at [531, 198] on div "# Ogres are attacking a nearby settlement! # Be careful, though, for the ogres …" at bounding box center [609, 142] width 265 height 237
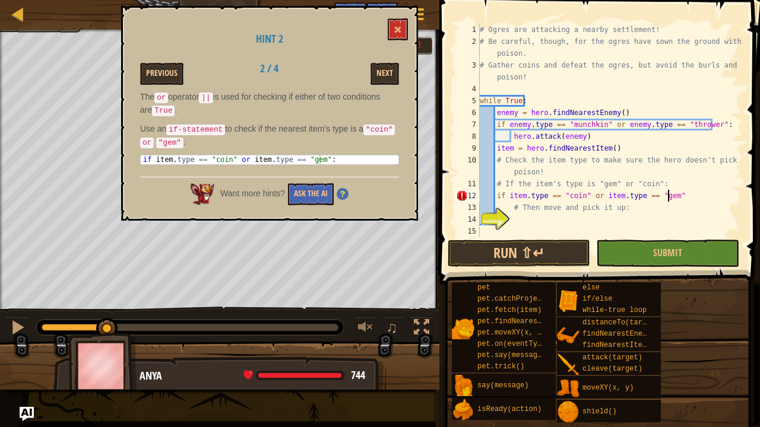
scroll to position [5, 15]
type textarea "if item.type == "coin" or item.type == "gem":"
click at [530, 220] on div "# Ogres are attacking a nearby settlement! # Be careful, though, for the ogres …" at bounding box center [609, 142] width 265 height 237
click at [384, 76] on button "Next" at bounding box center [384, 74] width 28 height 22
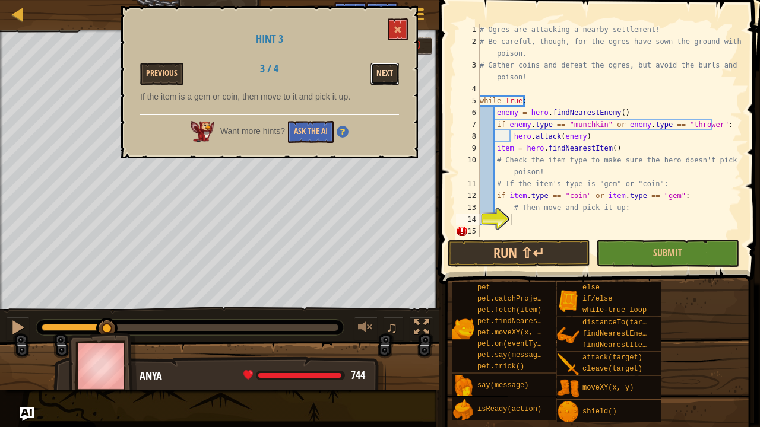
click at [381, 76] on button "Next" at bounding box center [384, 74] width 28 height 22
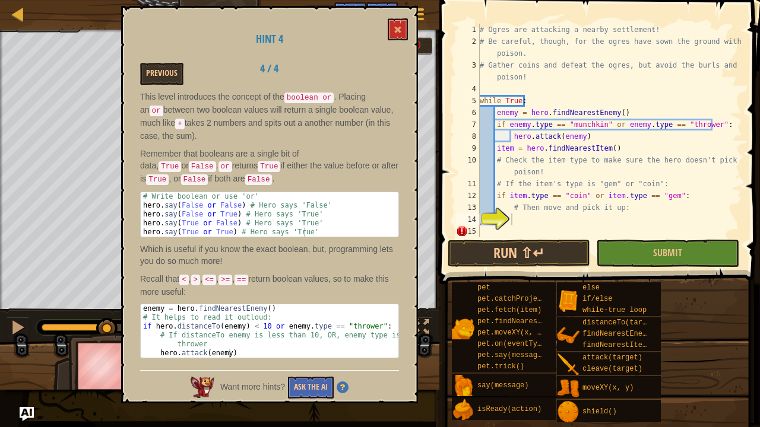
click at [556, 221] on div "# Ogres are attacking a nearby settlement! # Be careful, though, for the ogres …" at bounding box center [609, 142] width 265 height 237
click at [403, 25] on button at bounding box center [398, 29] width 20 height 22
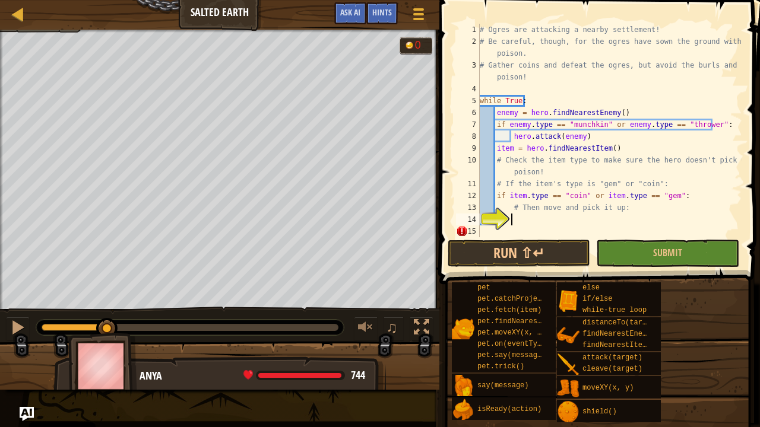
click at [557, 220] on div "# Ogres are attacking a nearby settlement! # Be careful, though, for the ogres …" at bounding box center [609, 142] width 265 height 237
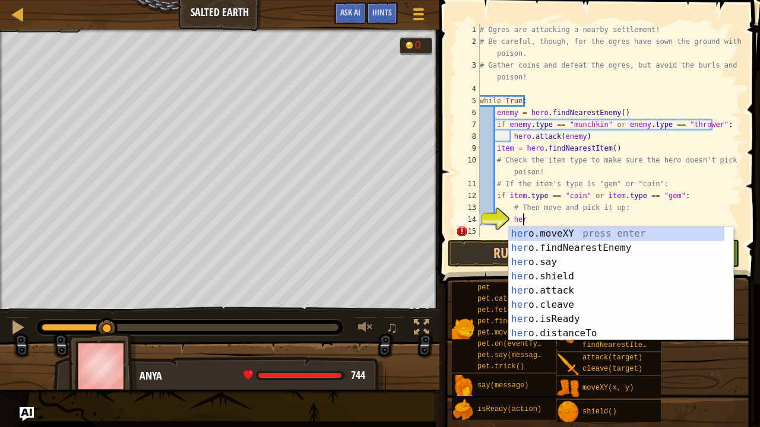
scroll to position [5, 3]
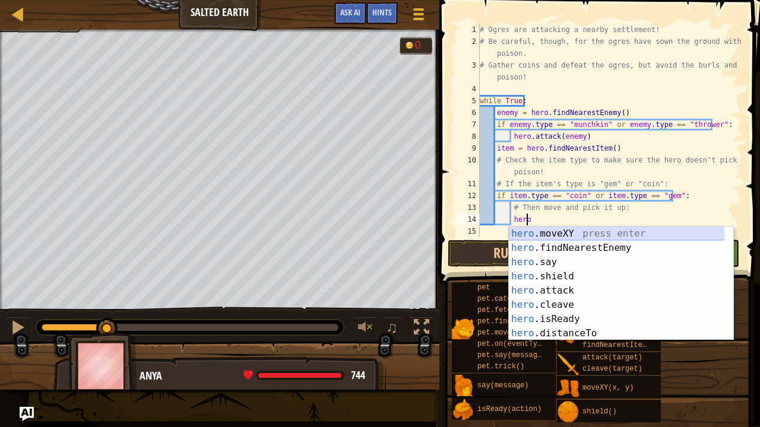
click at [540, 230] on div "hero .moveXY press enter hero .findNearestEnemy press enter hero .say press ent…" at bounding box center [617, 298] width 216 height 142
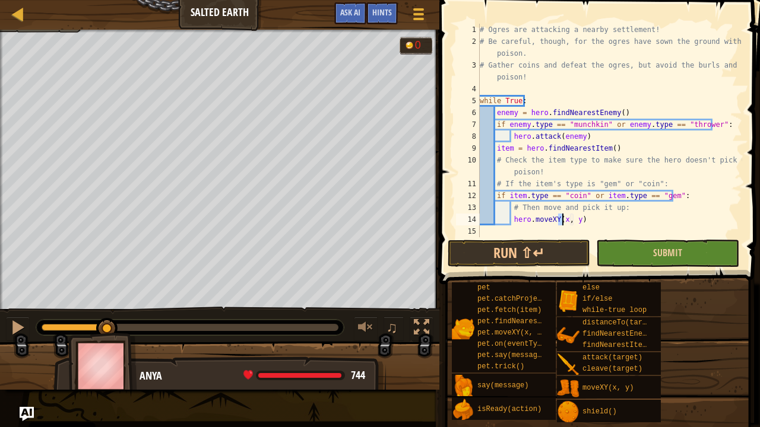
type textarea "hero.moveXY(x, y)"
click at [614, 255] on button "Submit" at bounding box center [667, 253] width 142 height 27
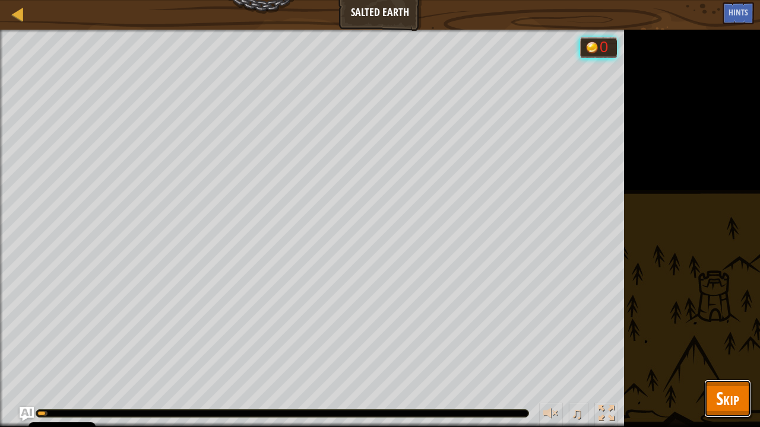
click at [729, 391] on span "Skip" at bounding box center [727, 398] width 23 height 24
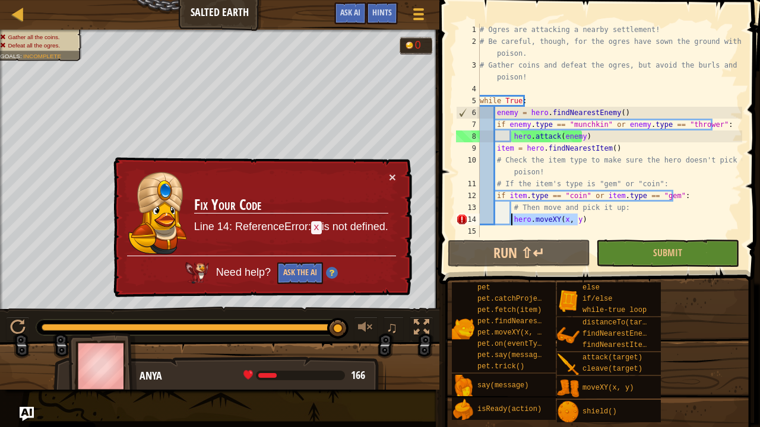
drag, startPoint x: 592, startPoint y: 219, endPoint x: 511, endPoint y: 221, distance: 81.4
click at [511, 221] on div "# Ogres are attacking a nearby settlement! # Be careful, though, for the ogres …" at bounding box center [609, 142] width 265 height 237
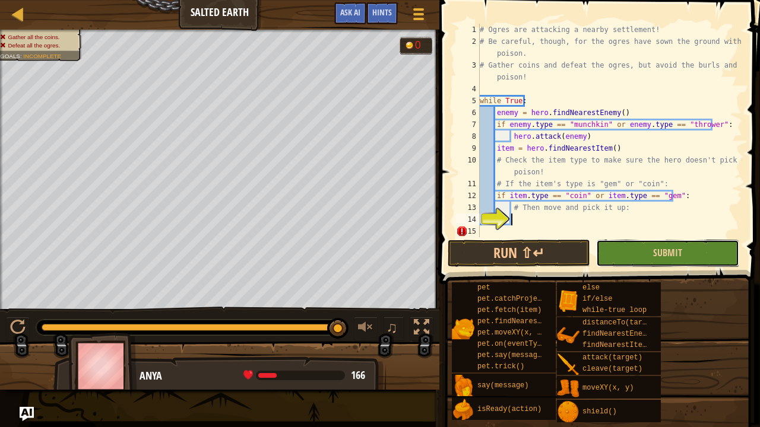
click at [604, 249] on button "Submit" at bounding box center [667, 253] width 142 height 27
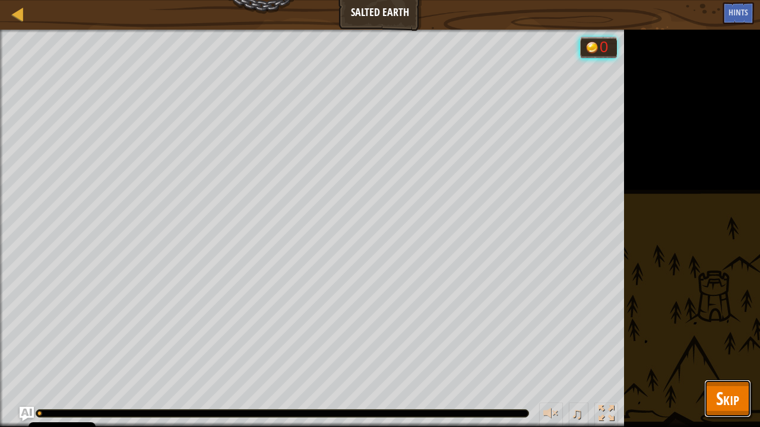
click at [733, 400] on span "Skip" at bounding box center [727, 398] width 23 height 24
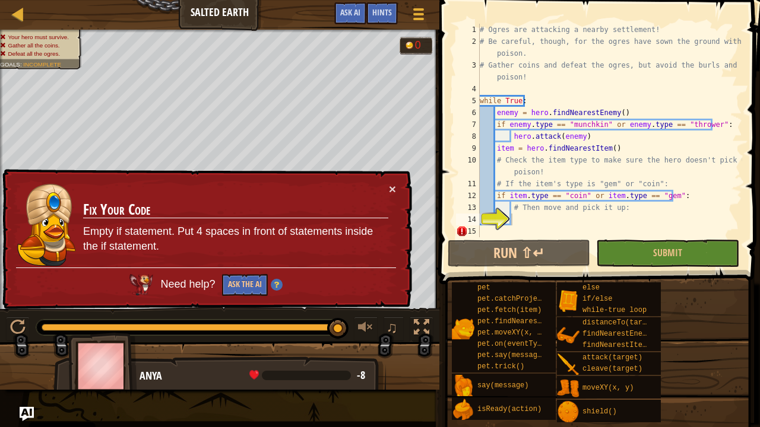
click at [522, 230] on div "# Ogres are attacking a nearby settlement! # Be careful, though, for the ogres …" at bounding box center [609, 142] width 265 height 237
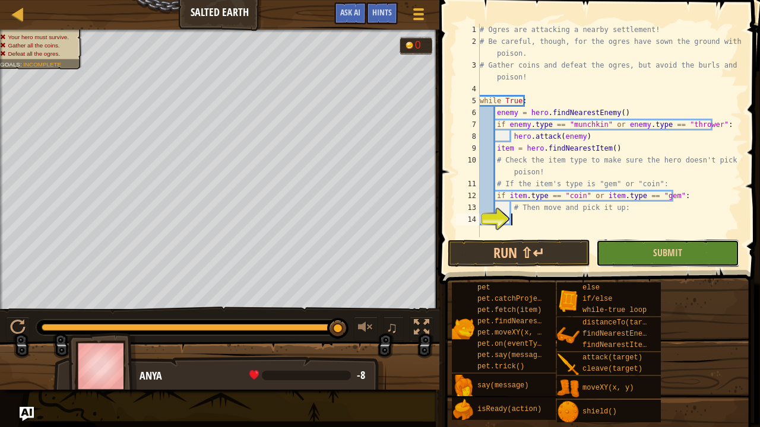
click at [632, 258] on button "Submit" at bounding box center [667, 253] width 142 height 27
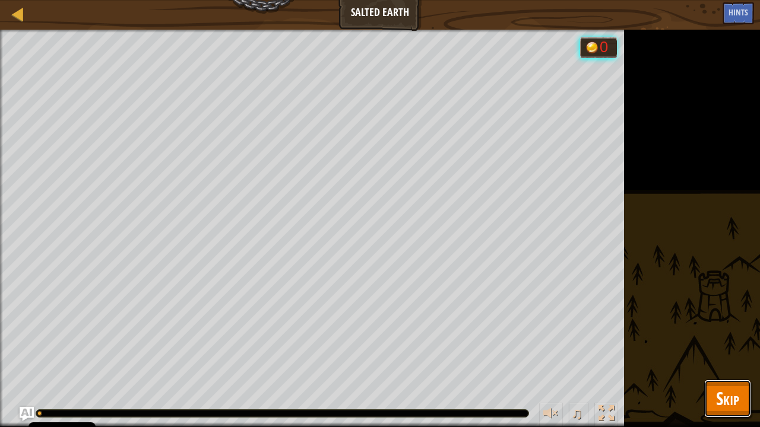
click at [717, 392] on span "Skip" at bounding box center [727, 398] width 23 height 24
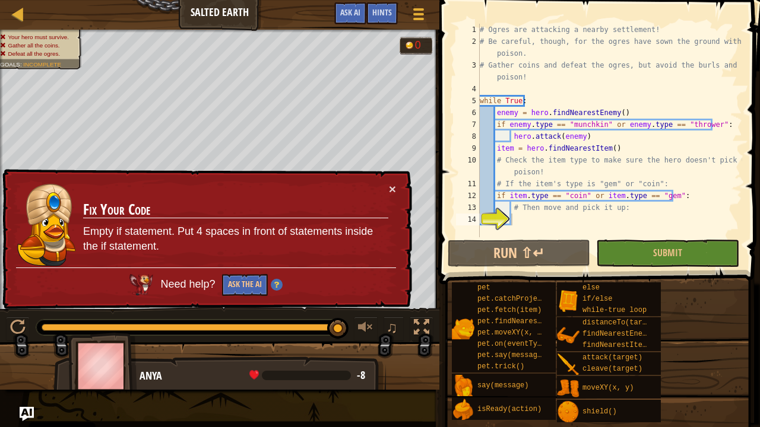
type textarea "# Then move and pick it up:"
click at [518, 213] on div "# Ogres are attacking a nearby settlement! # Be careful, though, for the ogres …" at bounding box center [609, 142] width 265 height 237
click at [522, 224] on div "# Ogres are attacking a nearby settlement! # Be careful, though, for the ogres …" at bounding box center [609, 142] width 265 height 237
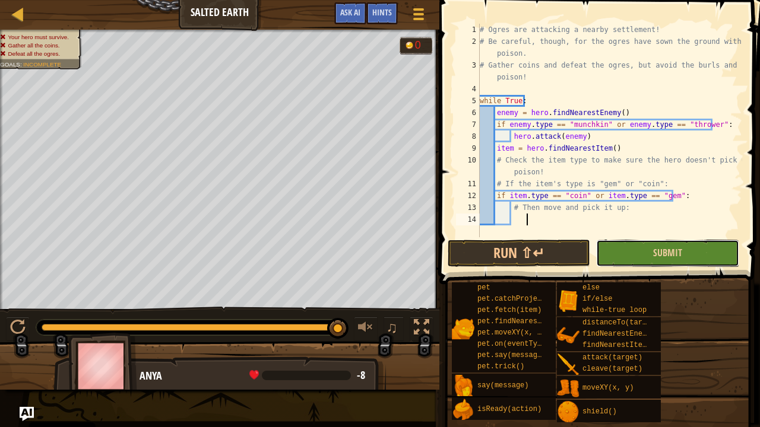
click at [616, 254] on button "Submit" at bounding box center [667, 253] width 142 height 27
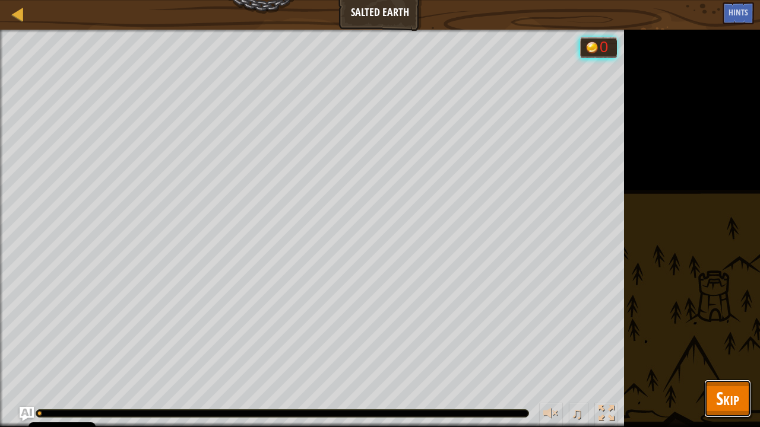
click at [710, 382] on button "Skip" at bounding box center [727, 399] width 47 height 38
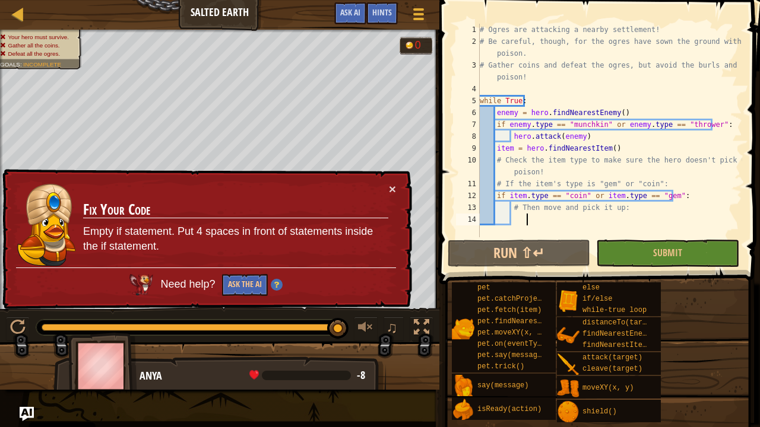
click at [582, 228] on div "# Ogres are attacking a nearby settlement! # Be careful, though, for the ogres …" at bounding box center [609, 142] width 265 height 237
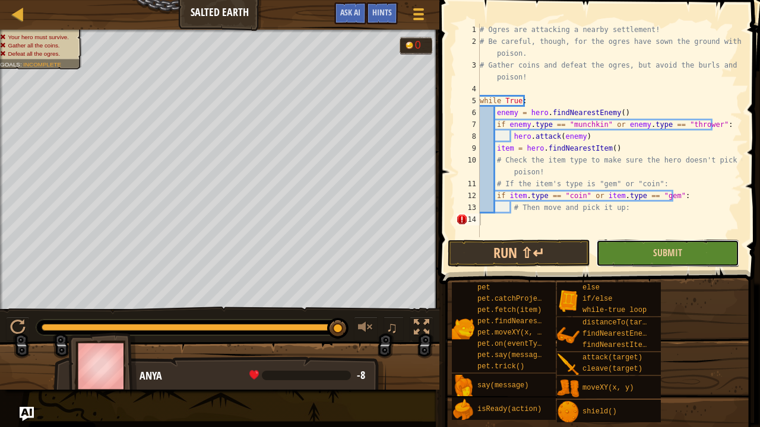
click at [648, 251] on button "Submit" at bounding box center [667, 253] width 142 height 27
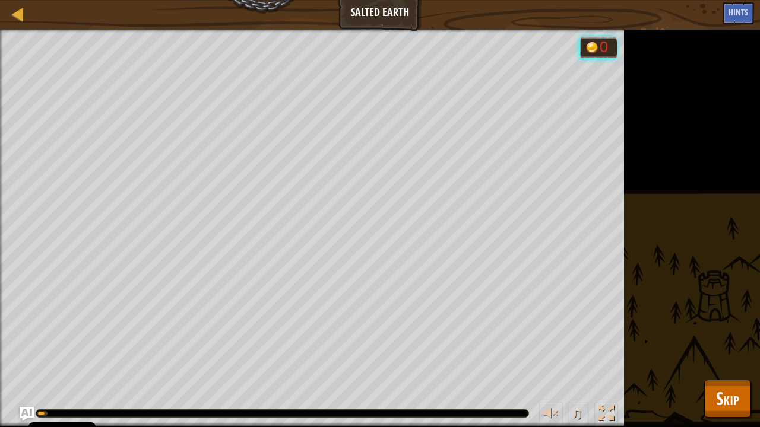
click at [704, 380] on div "Your hero must survive. Gather all the coins. Defeat all the ogres. Goals : Run…" at bounding box center [380, 229] width 760 height 398
click at [711, 388] on button "Skip" at bounding box center [727, 399] width 47 height 38
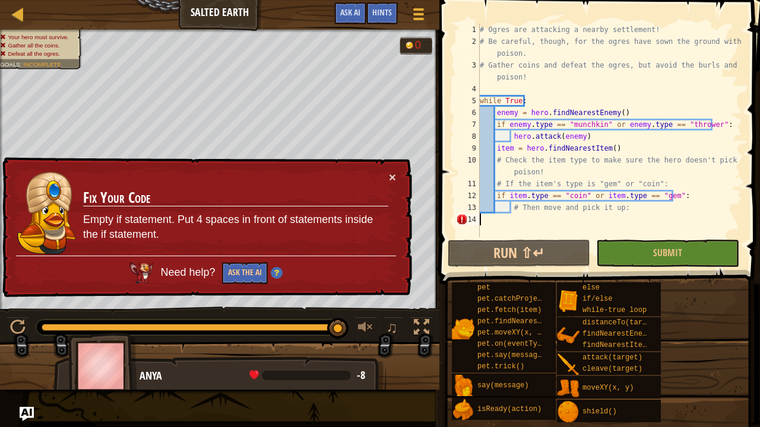
click at [485, 220] on div "# Ogres are attacking a nearby settlement! # Be careful, though, for the ogres …" at bounding box center [609, 142] width 265 height 237
type textarea "# Then move and pick it up:"
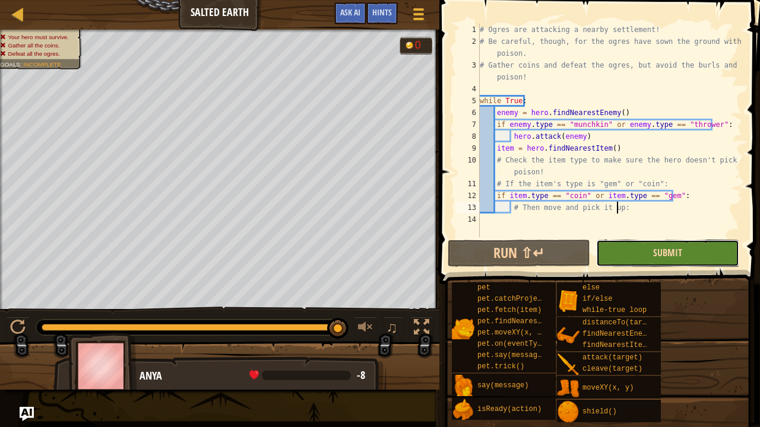
click at [660, 248] on span "Submit" at bounding box center [667, 252] width 29 height 13
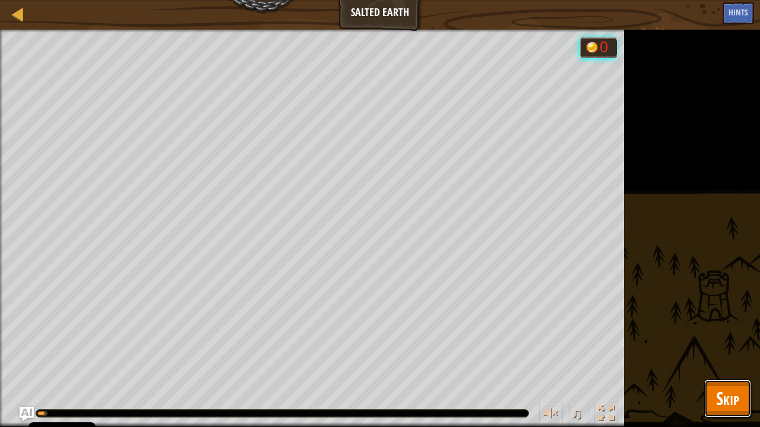
click at [723, 395] on span "Skip" at bounding box center [727, 398] width 23 height 24
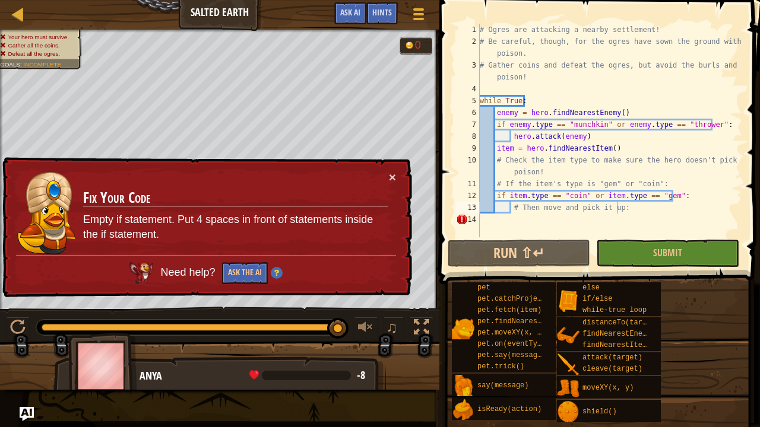
click at [530, 224] on div "# Ogres are attacking a nearby settlement! # Be careful, though, for the ogres …" at bounding box center [609, 142] width 265 height 237
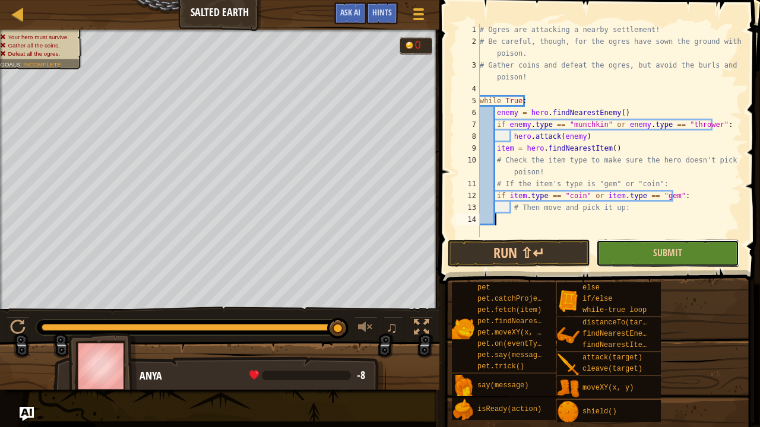
click at [626, 260] on button "Submit" at bounding box center [667, 253] width 142 height 27
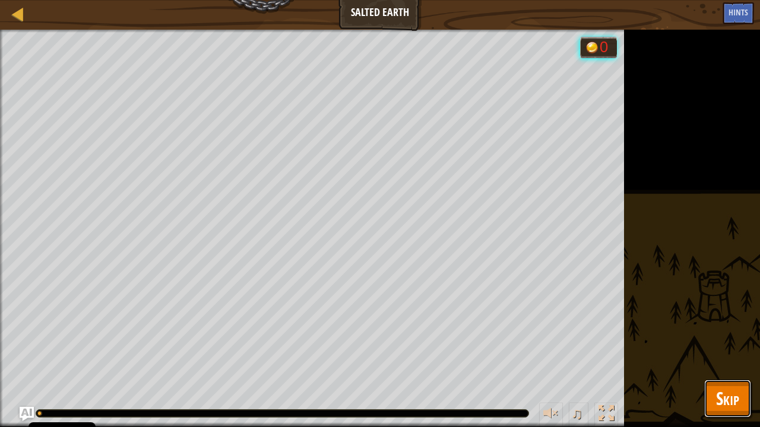
click at [725, 406] on span "Skip" at bounding box center [727, 398] width 23 height 24
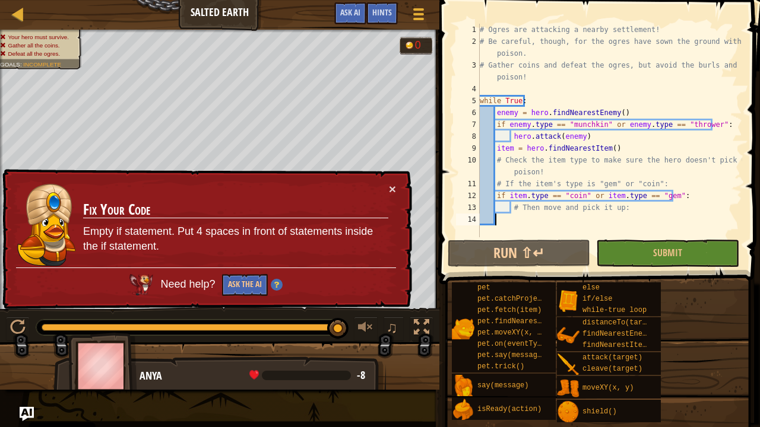
click at [512, 220] on div "# Ogres are attacking a nearby settlement! # Be careful, though, for the ogres …" at bounding box center [609, 142] width 265 height 237
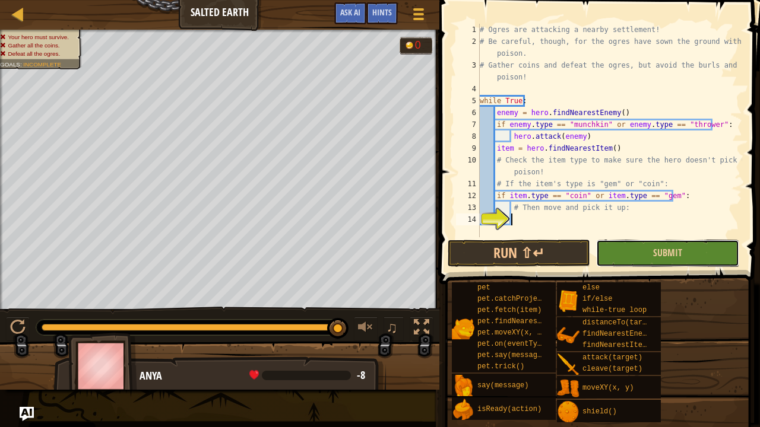
click at [634, 259] on button "Submit" at bounding box center [667, 253] width 142 height 27
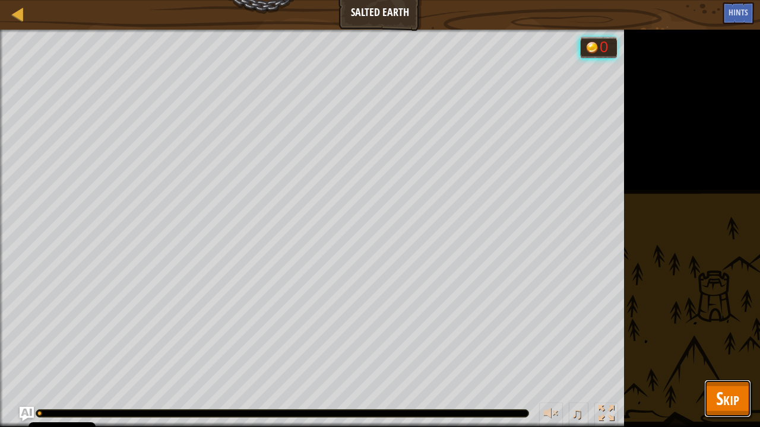
click at [725, 392] on span "Skip" at bounding box center [727, 398] width 23 height 24
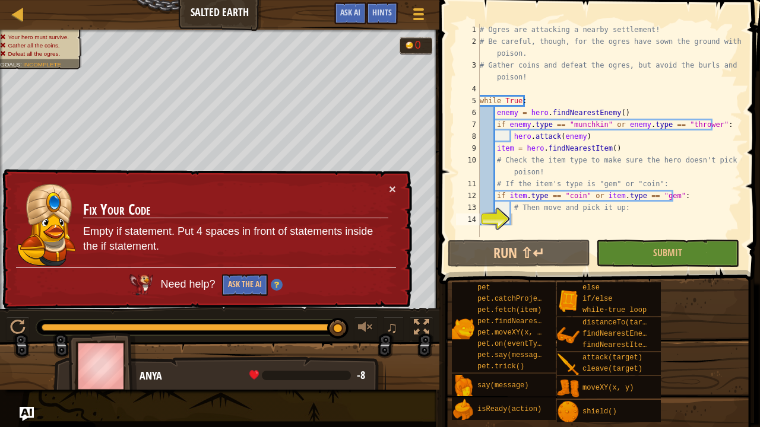
click at [571, 219] on div "# Ogres are attacking a nearby settlement! # Be careful, though, for the ogres …" at bounding box center [609, 142] width 265 height 237
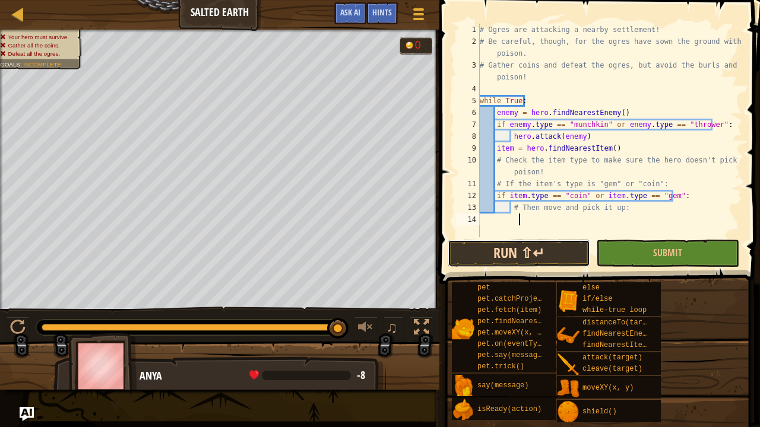
click at [579, 256] on button "Run ⇧↵" at bounding box center [519, 253] width 142 height 27
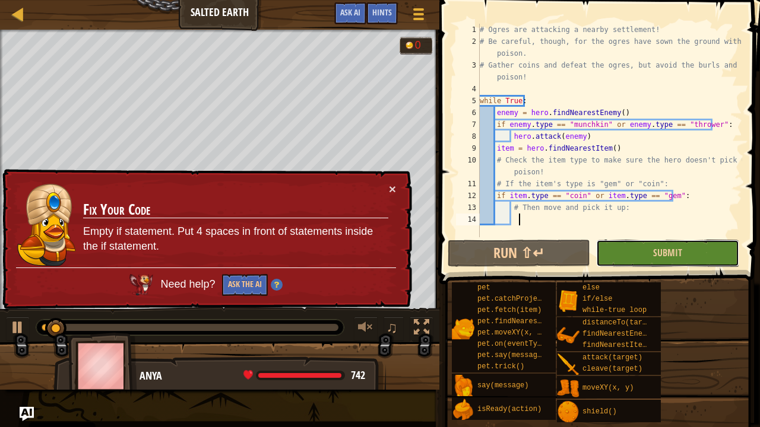
click at [642, 262] on button "Submit" at bounding box center [667, 253] width 142 height 27
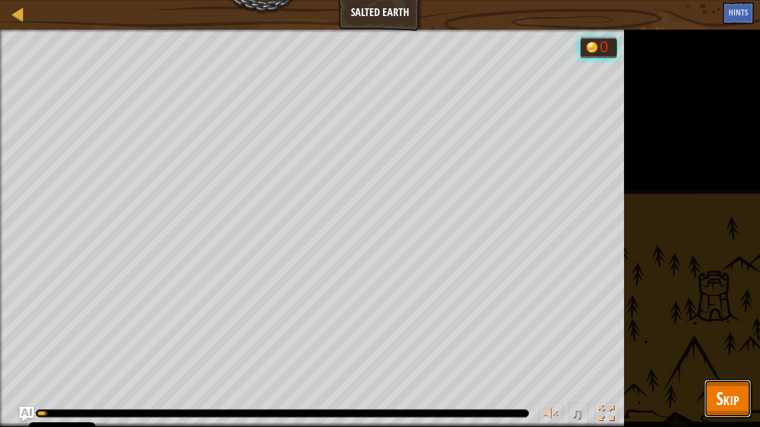
click at [718, 408] on span "Skip" at bounding box center [727, 398] width 23 height 24
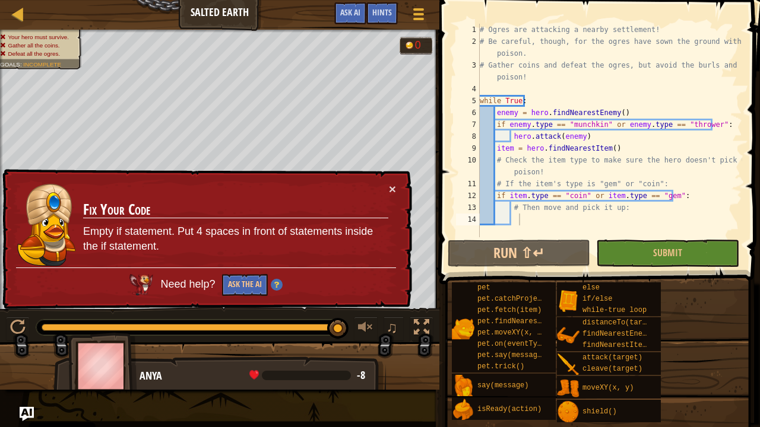
click at [522, 215] on div "# Ogres are attacking a nearby settlement! # Be careful, though, for the ogres …" at bounding box center [609, 142] width 265 height 237
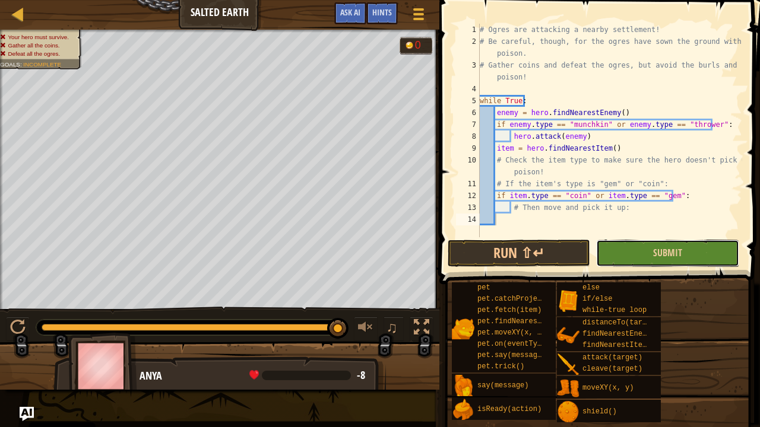
click at [613, 255] on button "Submit" at bounding box center [667, 253] width 142 height 27
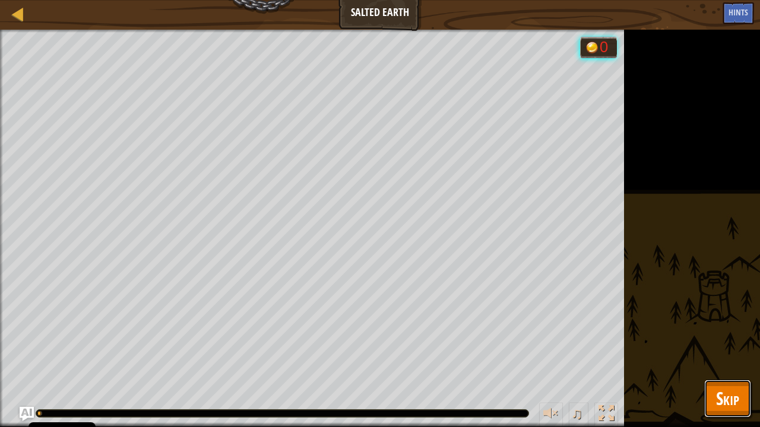
click at [716, 389] on button "Skip" at bounding box center [727, 399] width 47 height 38
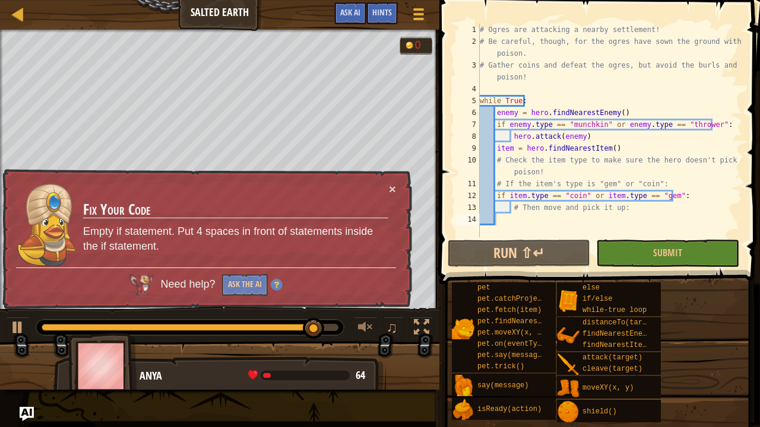
click at [520, 220] on div "# Ogres are attacking a nearby settlement! # Be careful, though, for the ogres …" at bounding box center [609, 142] width 265 height 237
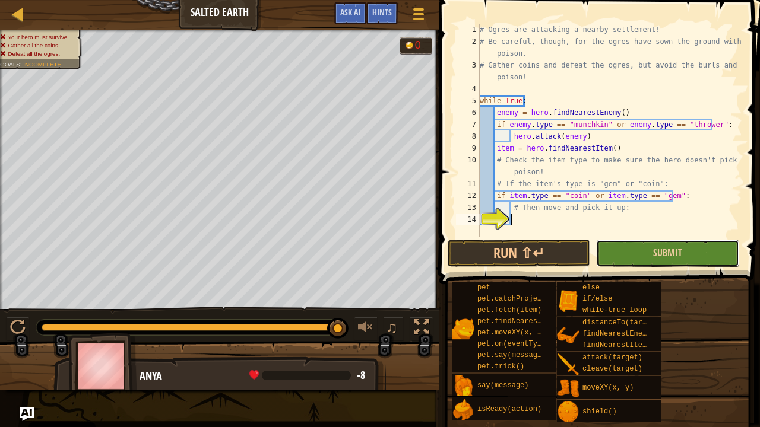
click at [646, 259] on button "Submit" at bounding box center [667, 253] width 142 height 27
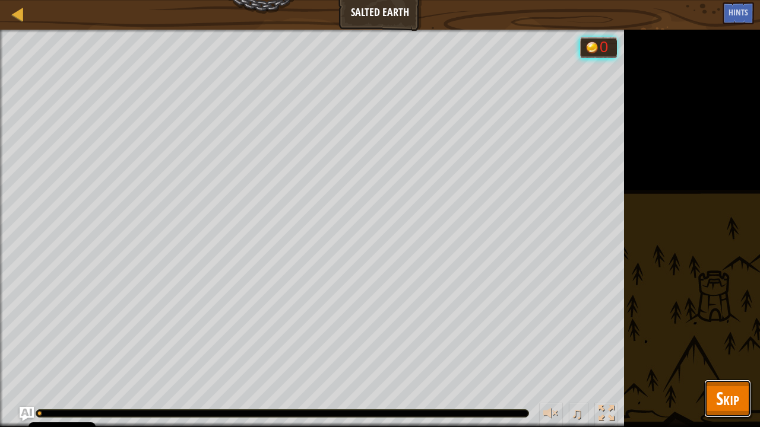
click at [724, 383] on button "Skip" at bounding box center [727, 399] width 47 height 38
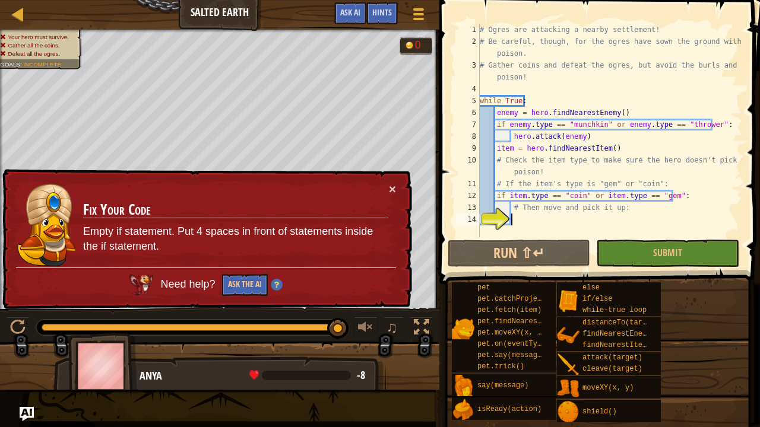
click at [528, 222] on div "# Ogres are attacking a nearby settlement! # Be careful, though, for the ogres …" at bounding box center [609, 142] width 265 height 237
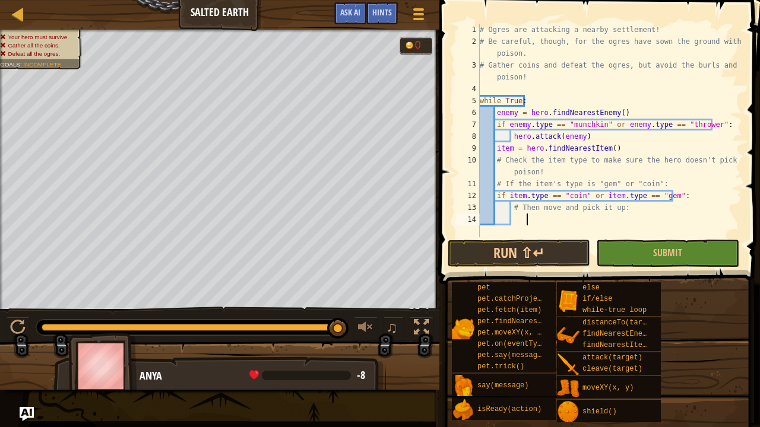
click at [648, 261] on button "Submit" at bounding box center [667, 253] width 142 height 27
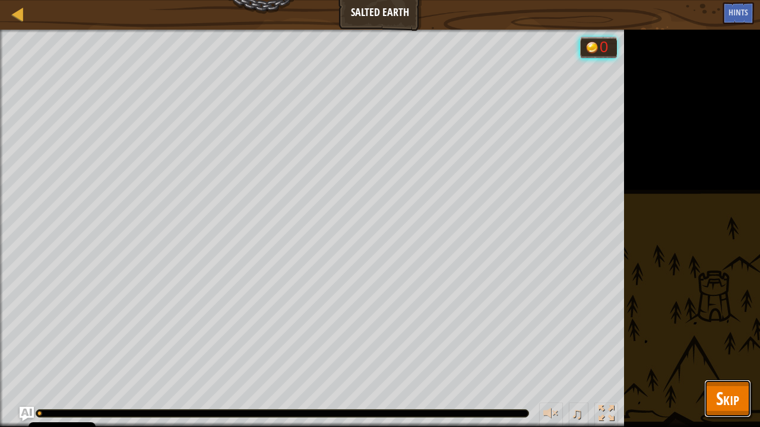
click at [723, 386] on button "Skip" at bounding box center [727, 399] width 47 height 38
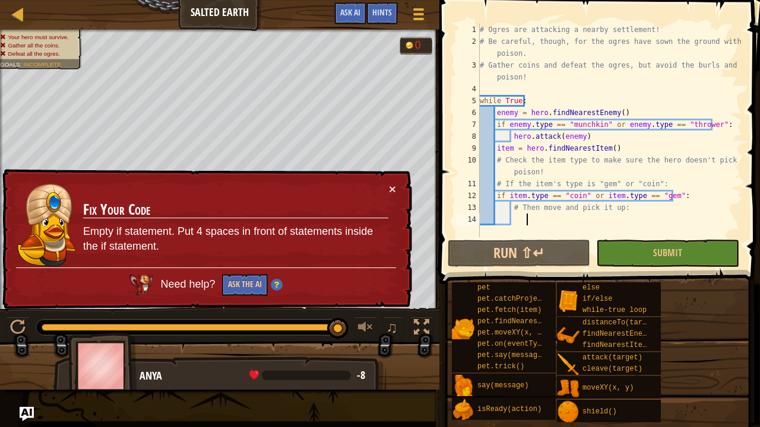
click at [554, 216] on div "# Ogres are attacking a nearby settlement! # Be careful, though, for the ogres …" at bounding box center [609, 142] width 265 height 237
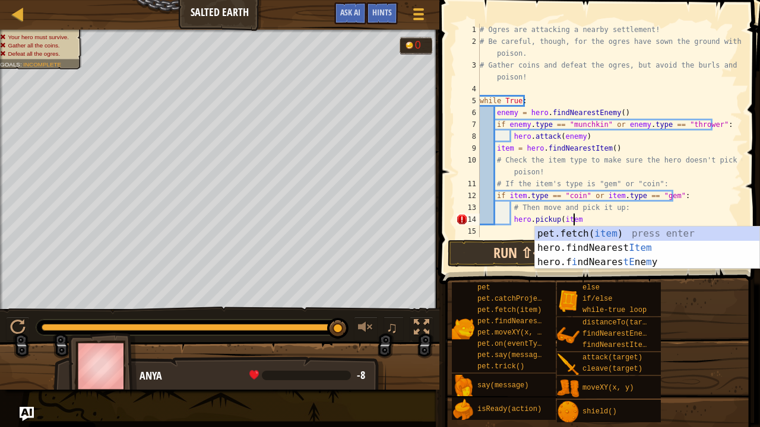
scroll to position [5, 7]
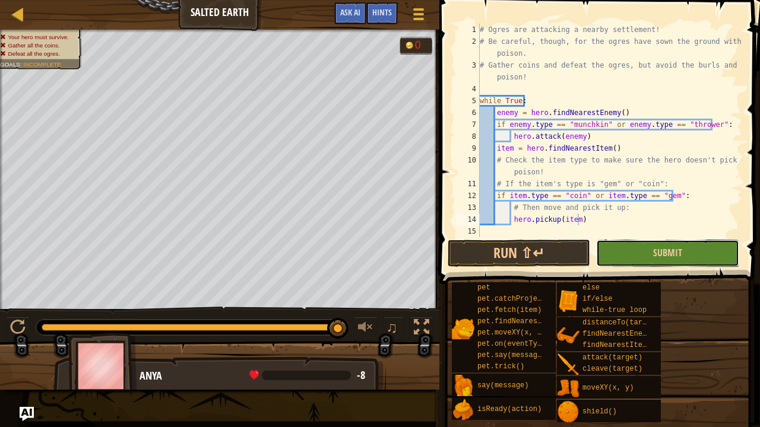
click at [626, 260] on button "Submit" at bounding box center [667, 253] width 142 height 27
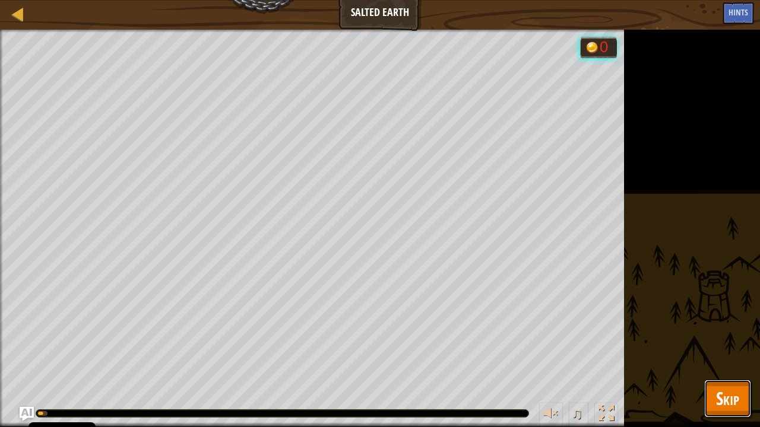
click at [750, 394] on button "Skip" at bounding box center [727, 399] width 47 height 38
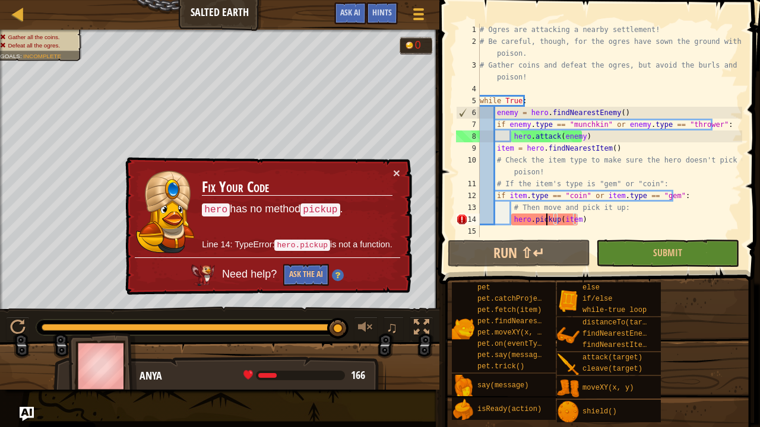
click at [547, 225] on div "# Ogres are attacking a nearby settlement! # Be careful, though, for the ogres …" at bounding box center [609, 142] width 265 height 237
type textarea "hero.pick up(item)"
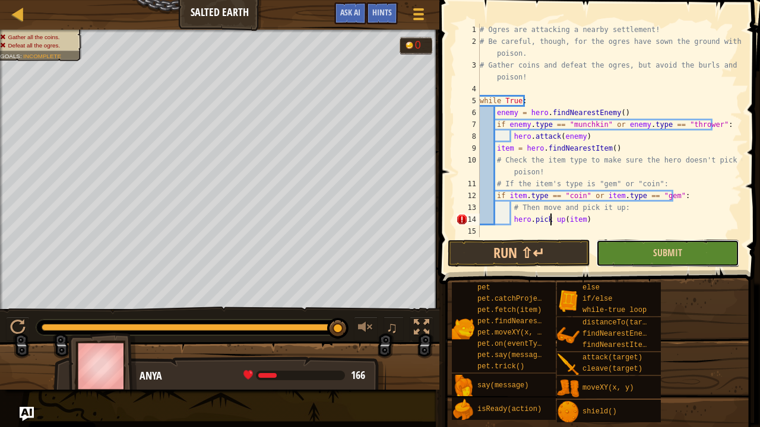
click at [628, 253] on button "Submit" at bounding box center [667, 253] width 142 height 27
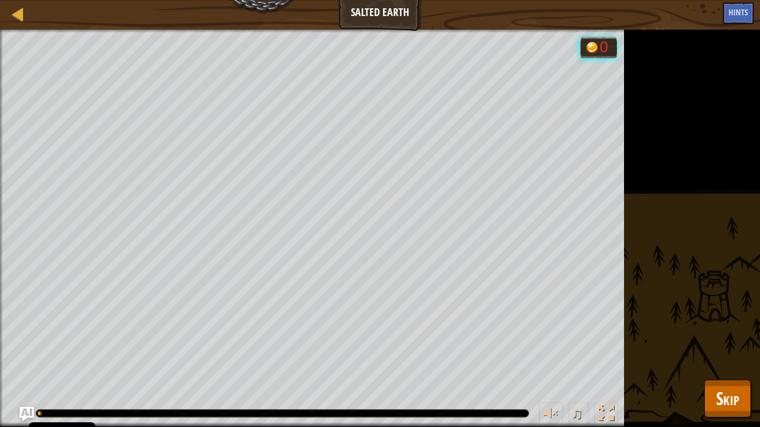
click at [736, 378] on div "Gather all the coins. Defeat all the ogres. Goals : Running... 0 ♫ Anya 748 x: …" at bounding box center [380, 229] width 760 height 398
click at [747, 392] on button "Skip" at bounding box center [727, 399] width 47 height 38
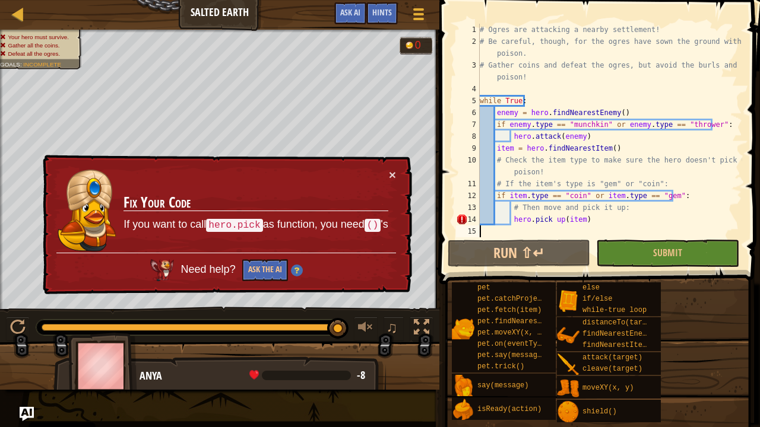
scroll to position [5, 0]
click at [559, 227] on div "# Ogres are attacking a nearby settlement! # Be careful, though, for the ogres …" at bounding box center [609, 142] width 265 height 237
click at [559, 219] on div "# Ogres are attacking a nearby settlement! # Be careful, though, for the ogres …" at bounding box center [609, 142] width 265 height 237
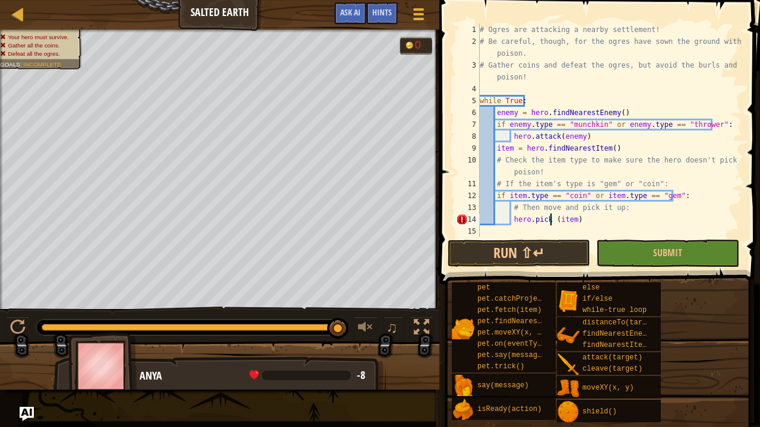
type textarea "hero.pick(item)"
click at [617, 255] on button "Submit" at bounding box center [667, 253] width 142 height 27
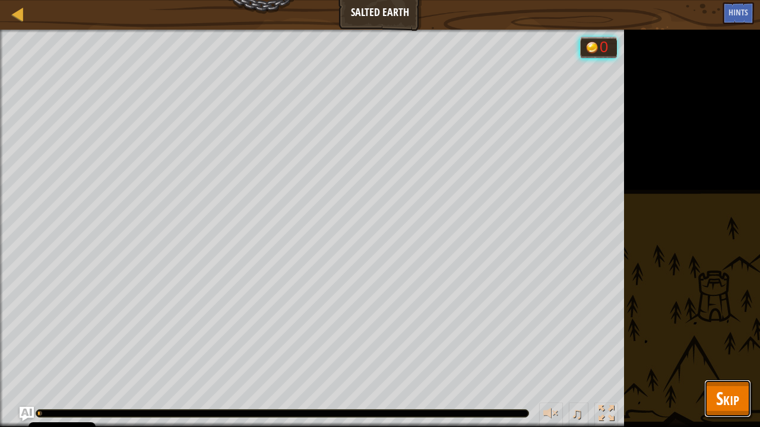
click at [737, 386] on span "Skip" at bounding box center [727, 398] width 23 height 24
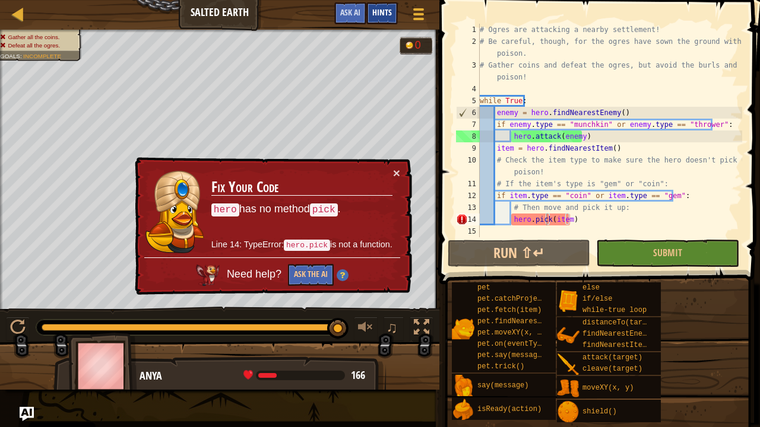
click at [376, 18] on div "Hints" at bounding box center [381, 13] width 31 height 22
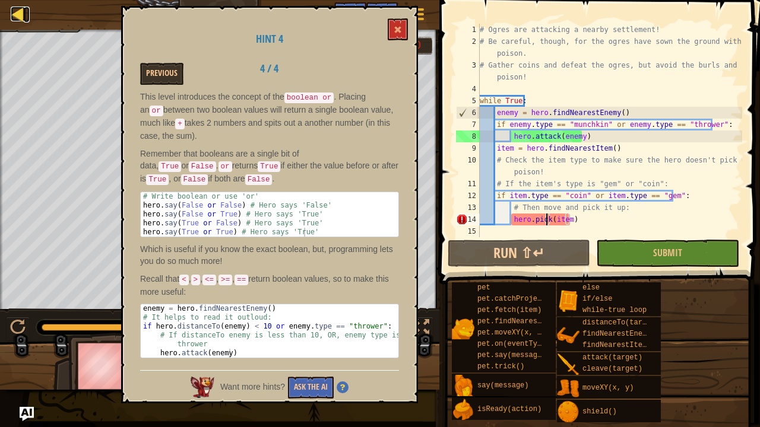
click at [12, 16] on div at bounding box center [18, 14] width 15 height 15
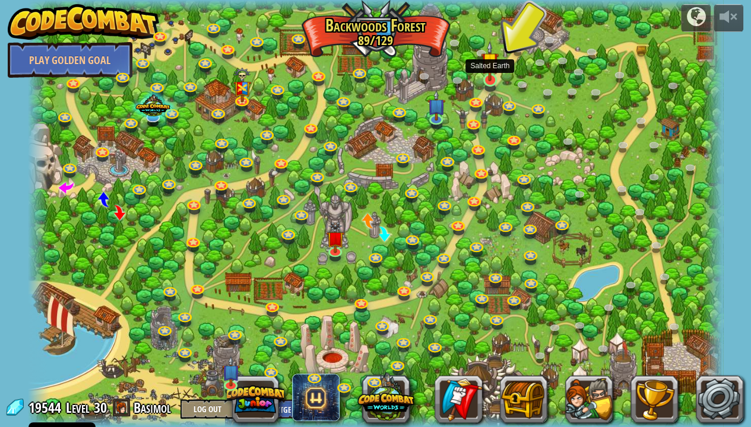
click at [484, 76] on img at bounding box center [490, 61] width 18 height 40
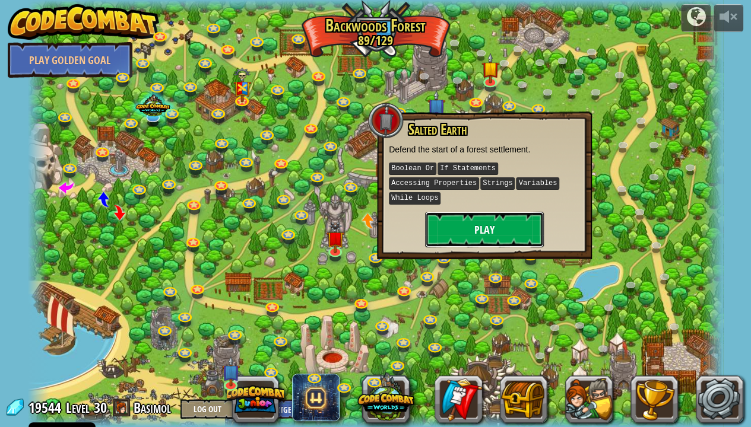
click at [488, 212] on button "Play" at bounding box center [484, 230] width 119 height 36
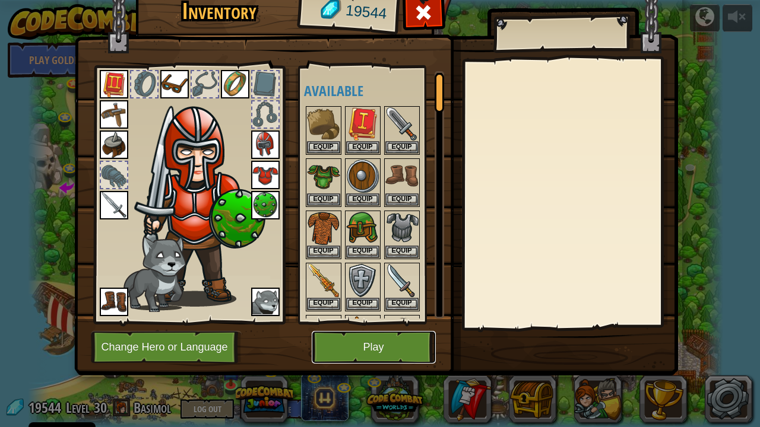
click at [389, 350] on button "Play" at bounding box center [374, 347] width 124 height 33
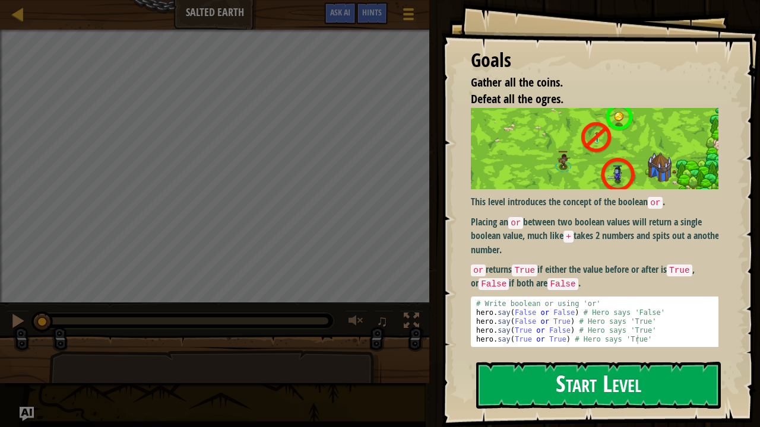
click at [545, 365] on button "Start Level" at bounding box center [598, 385] width 245 height 47
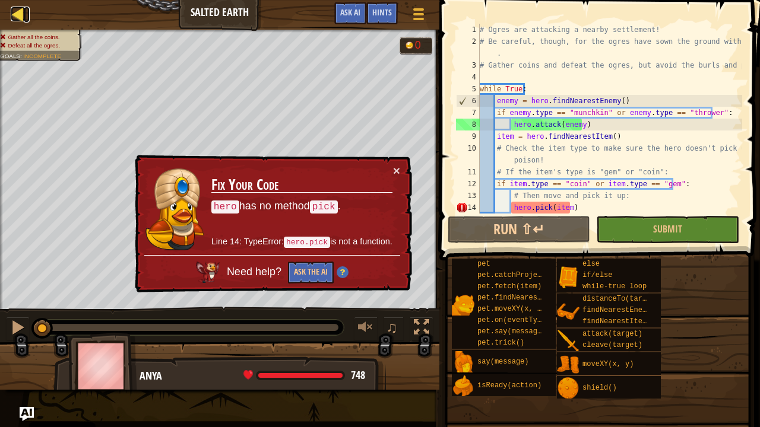
click at [18, 18] on div at bounding box center [18, 14] width 15 height 15
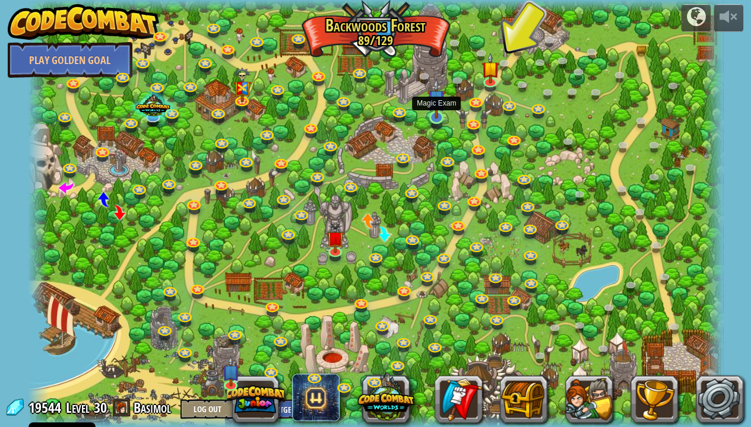
click at [436, 119] on div at bounding box center [436, 117] width 14 height 13
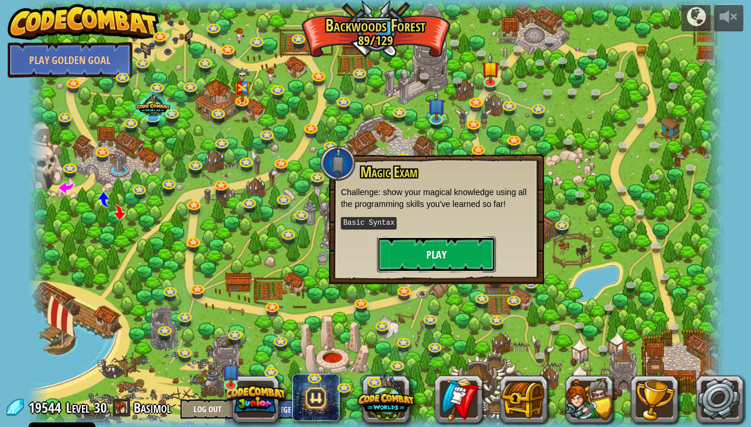
click at [441, 243] on button "Play" at bounding box center [436, 255] width 119 height 36
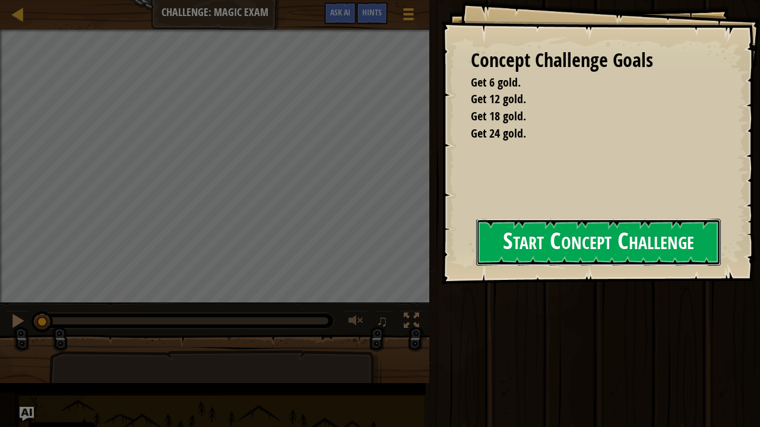
click at [476, 247] on button "Start Concept Challenge" at bounding box center [598, 242] width 245 height 47
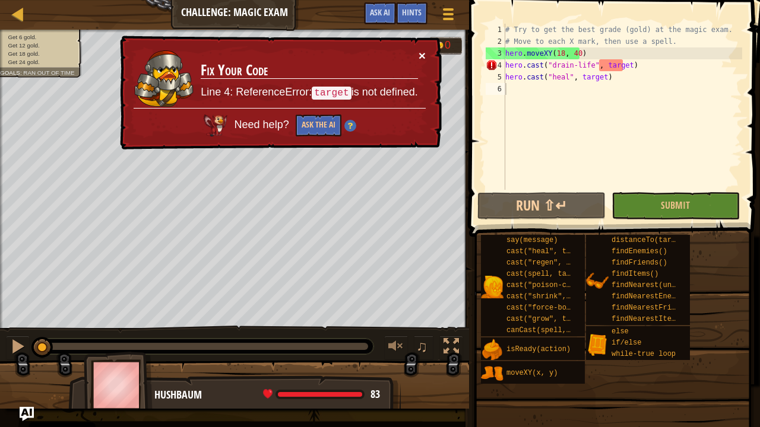
click at [422, 53] on button "×" at bounding box center [422, 55] width 7 height 12
click at [622, 69] on div "# Try to get the best grade (gold) at the magic exam. # Move to each X mark, th…" at bounding box center [622, 119] width 239 height 190
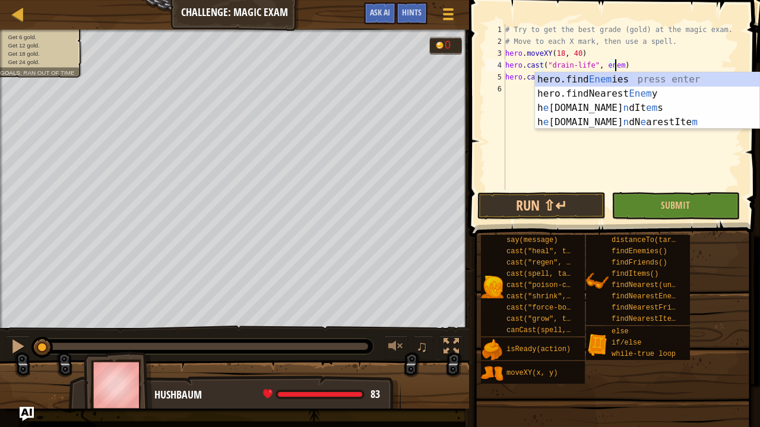
scroll to position [5, 9]
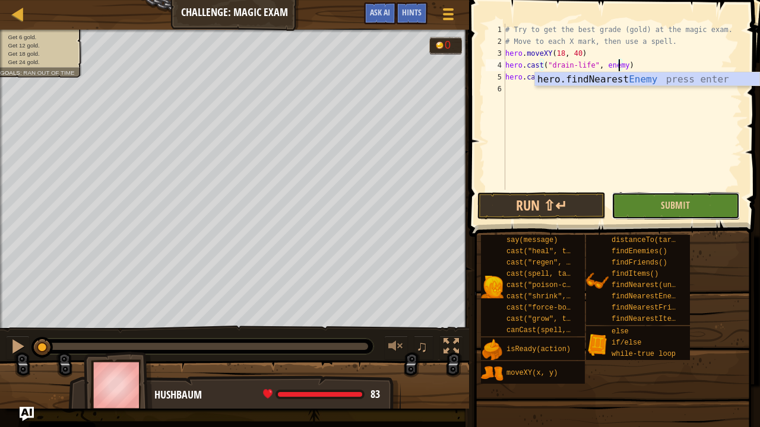
click at [635, 205] on button "Submit" at bounding box center [675, 205] width 128 height 27
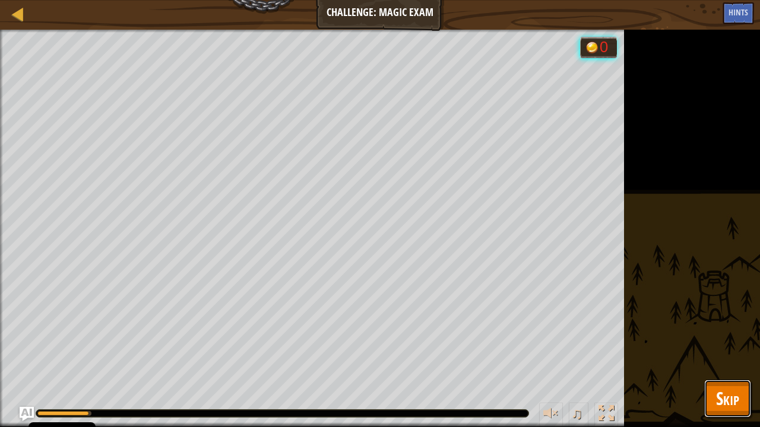
click at [744, 404] on button "Skip" at bounding box center [727, 399] width 47 height 38
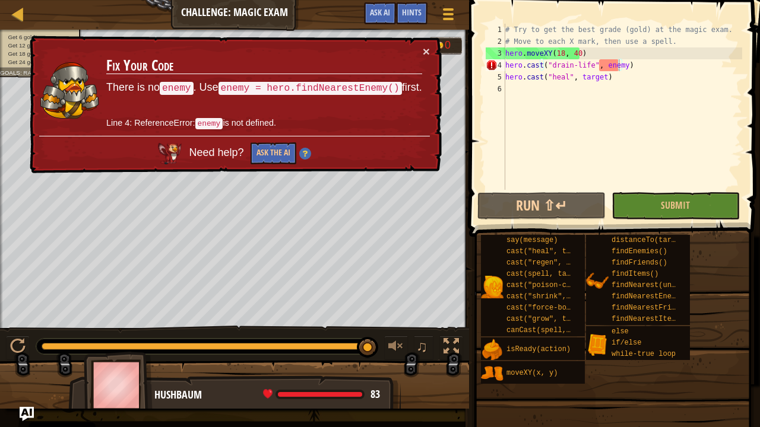
type textarea "hero.moveXY(18, 40)"
click at [579, 53] on div "# Try to get the best grade (gold) at the magic exam. # Move to each X mark, th…" at bounding box center [622, 119] width 239 height 190
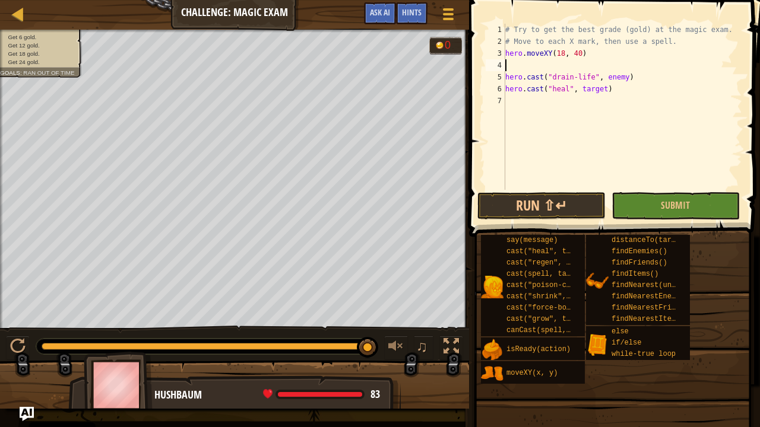
type textarea "hero.moveXY(18, 40)"
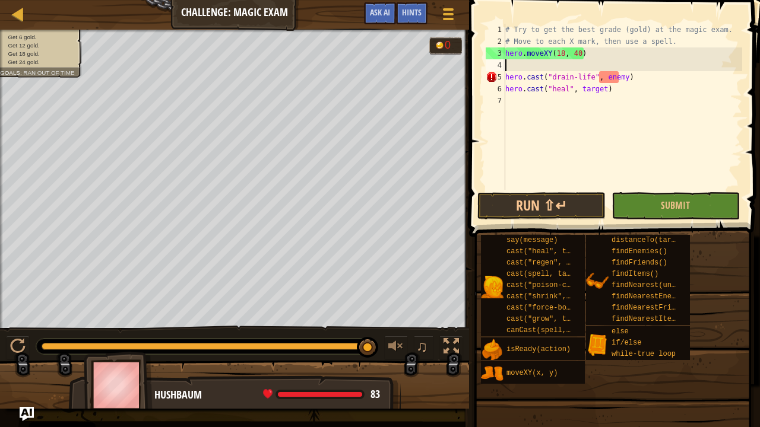
type textarea "h"
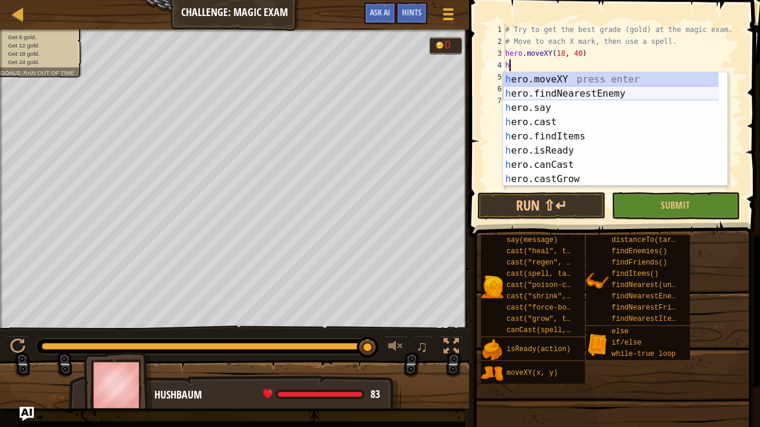
click at [583, 93] on div "h ero.moveXY press enter h ero.findNearestEnemy press enter h ero.say press ent…" at bounding box center [615, 143] width 225 height 142
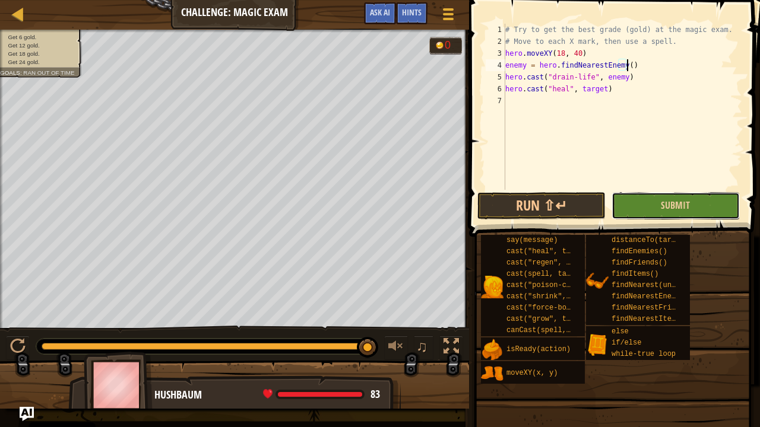
click at [674, 216] on button "Submit" at bounding box center [675, 205] width 128 height 27
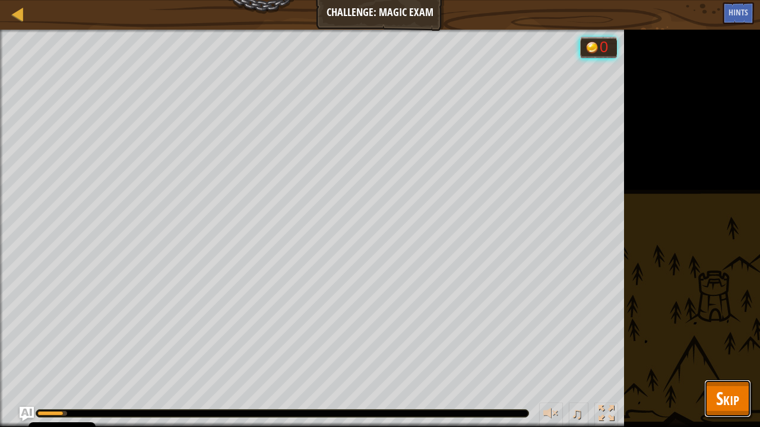
click at [725, 387] on span "Skip" at bounding box center [727, 398] width 23 height 24
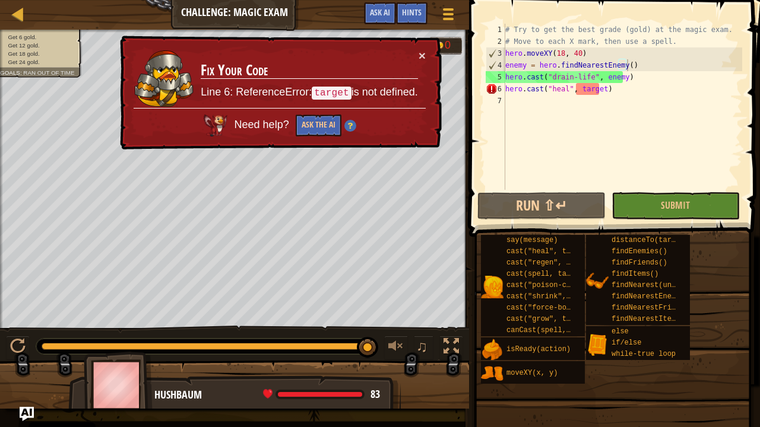
type textarea "hero.cast("heal", target)"
click at [597, 87] on div "# Try to get the best grade (gold) at the magic exam. # Move to each X mark, th…" at bounding box center [622, 119] width 239 height 190
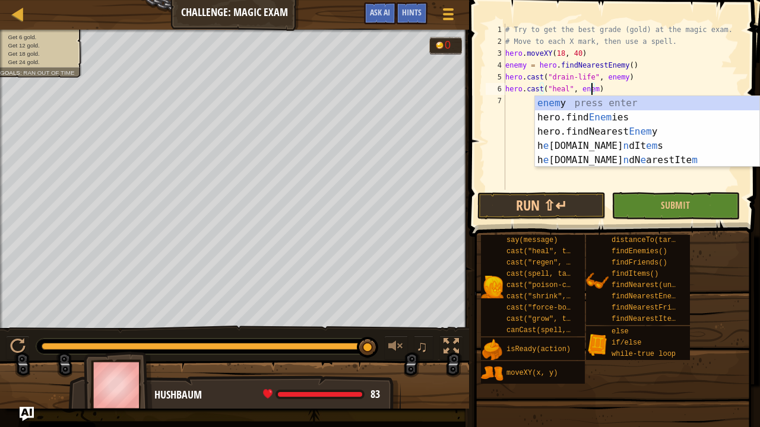
scroll to position [5, 7]
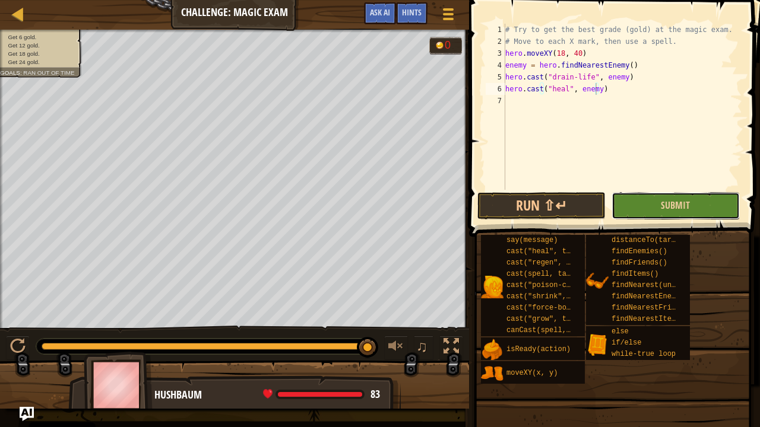
click at [636, 202] on button "Submit" at bounding box center [675, 205] width 128 height 27
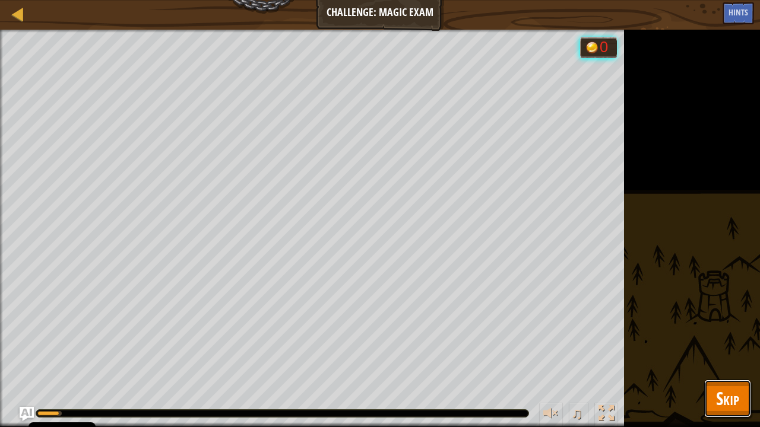
click at [730, 387] on span "Skip" at bounding box center [727, 398] width 23 height 24
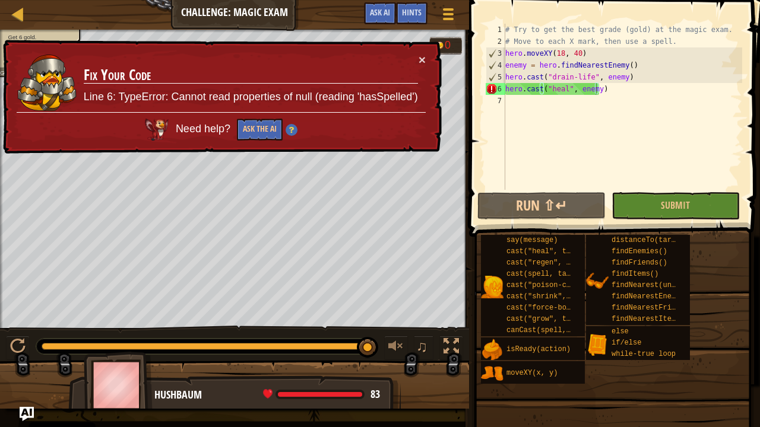
click at [613, 90] on div "# Try to get the best grade (gold) at the magic exam. # Move to each X mark, th…" at bounding box center [622, 119] width 239 height 190
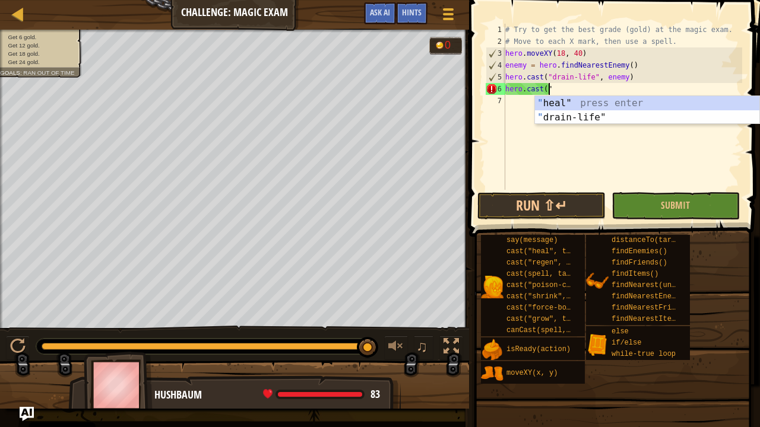
scroll to position [5, 1]
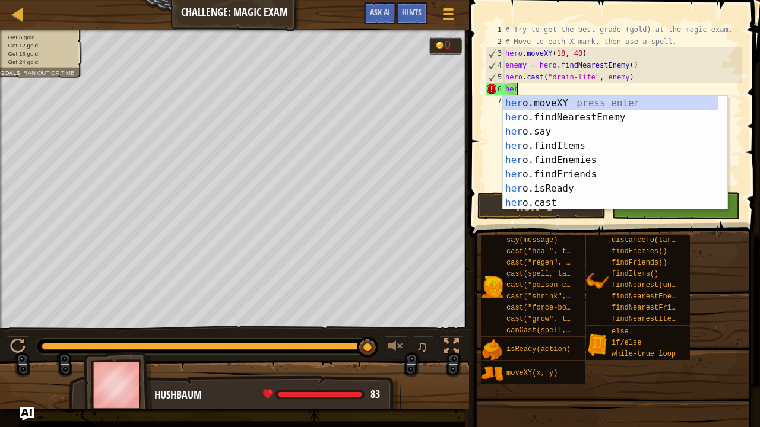
type textarea "h"
type textarea "hero.cast("drain-life", enemy)"
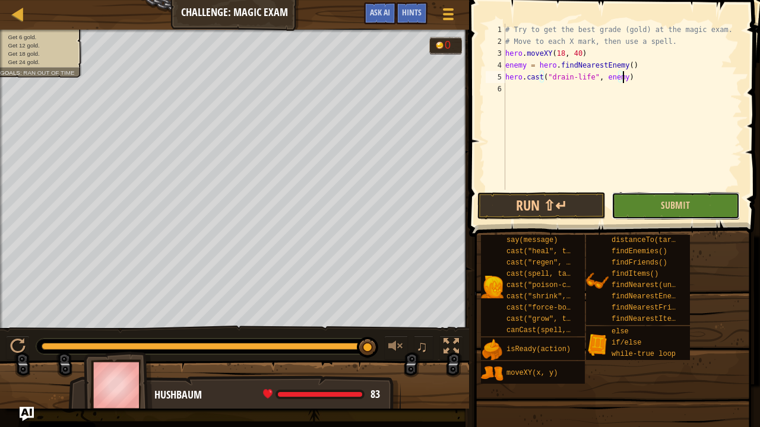
click at [657, 207] on button "Submit" at bounding box center [675, 205] width 128 height 27
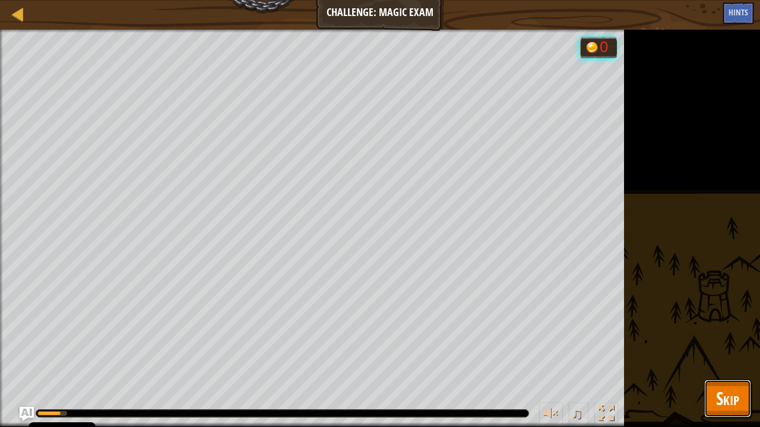
click at [735, 407] on span "Skip" at bounding box center [727, 398] width 23 height 24
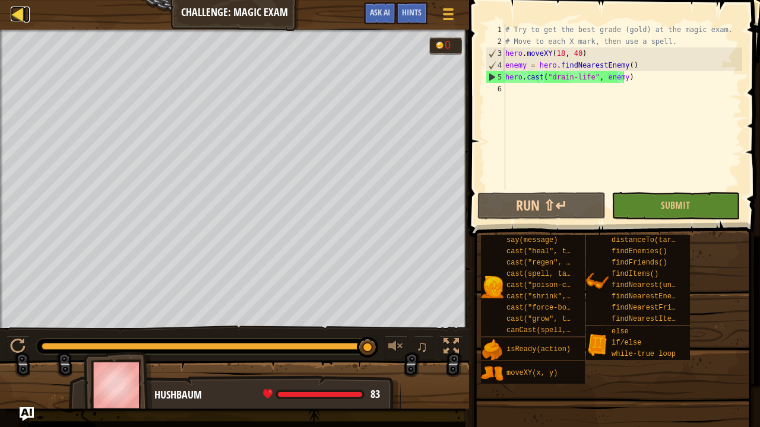
click at [23, 18] on div at bounding box center [18, 14] width 15 height 15
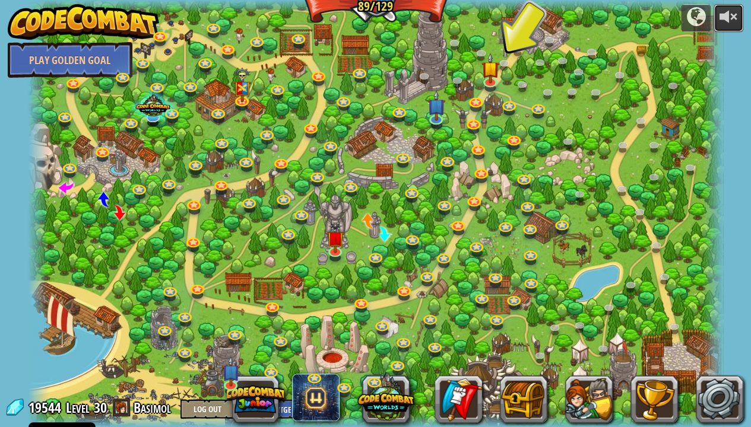
click at [730, 13] on div at bounding box center [728, 16] width 19 height 19
click at [687, 21] on div at bounding box center [695, 16] width 19 height 19
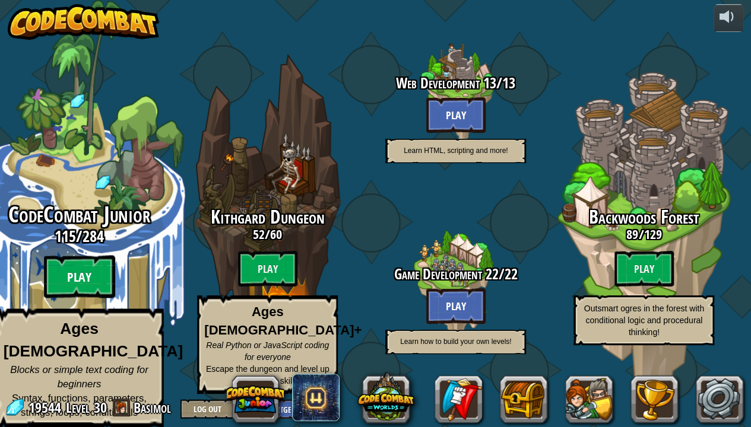
click at [103, 268] on btn "Play" at bounding box center [79, 277] width 71 height 43
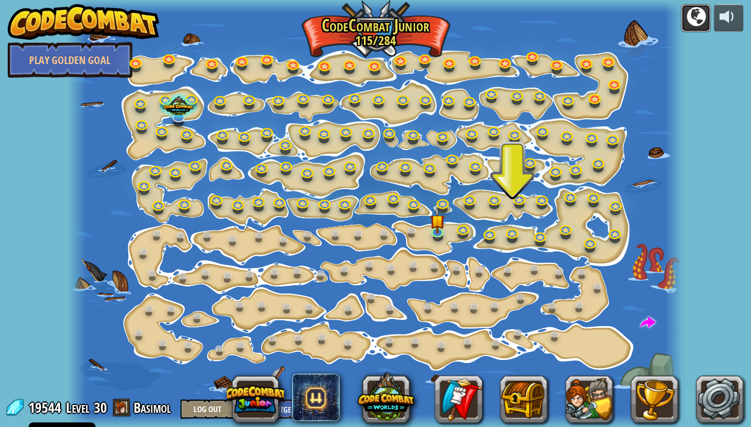
click at [693, 19] on div at bounding box center [695, 16] width 19 height 19
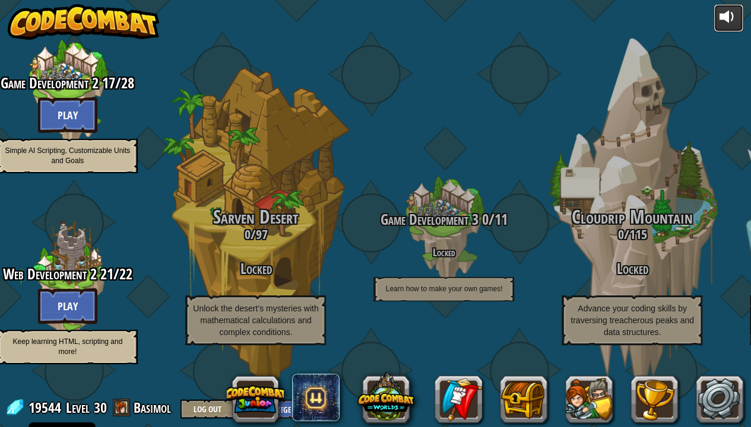
click at [726, 9] on div at bounding box center [728, 16] width 19 height 19
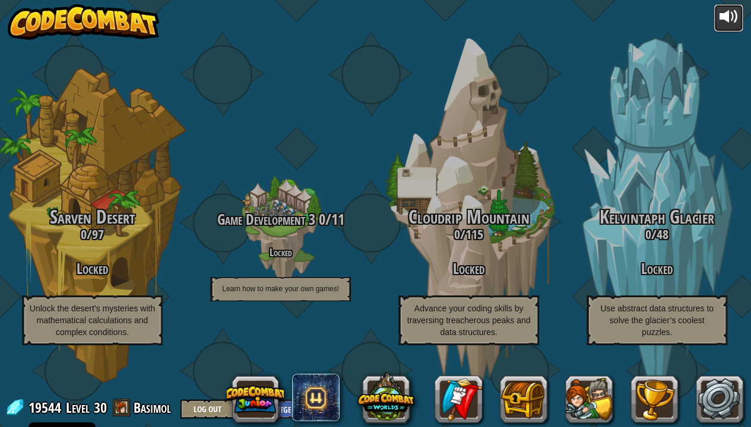
click at [723, 18] on div at bounding box center [728, 16] width 19 height 19
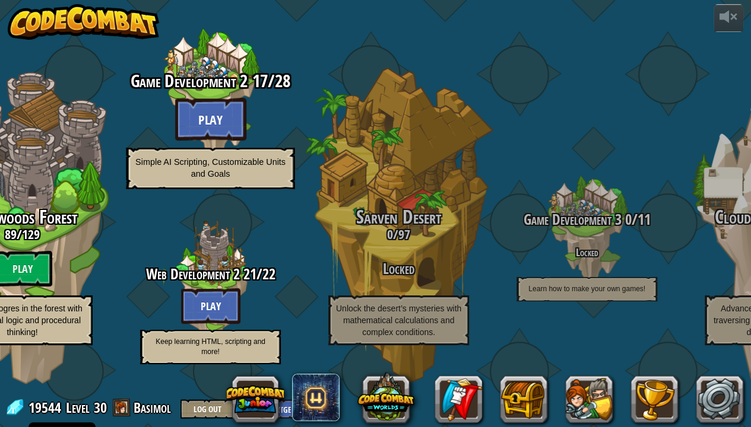
click at [220, 124] on btn "Play" at bounding box center [210, 119] width 71 height 43
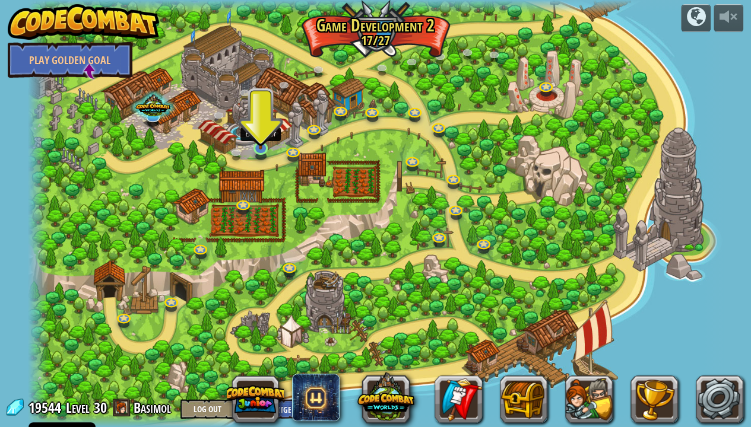
click at [262, 147] on img at bounding box center [261, 129] width 18 height 40
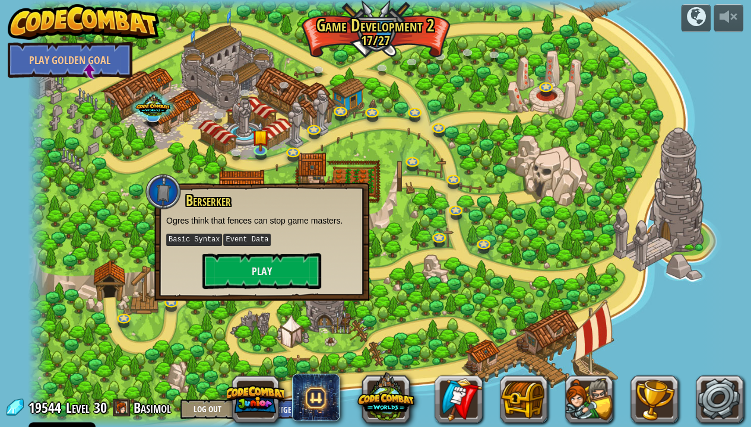
click at [378, 186] on div at bounding box center [376, 213] width 696 height 427
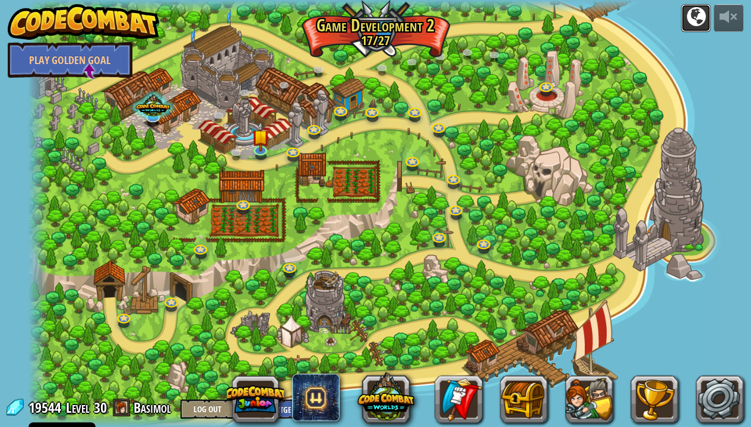
click at [691, 17] on div at bounding box center [695, 16] width 19 height 19
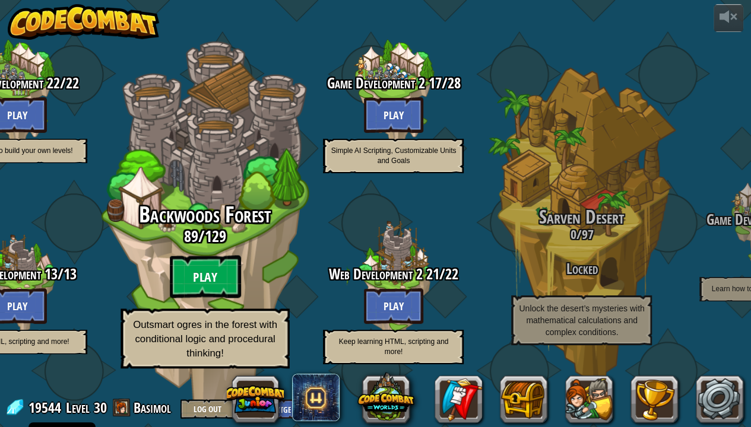
click at [213, 278] on btn "Play" at bounding box center [205, 277] width 71 height 43
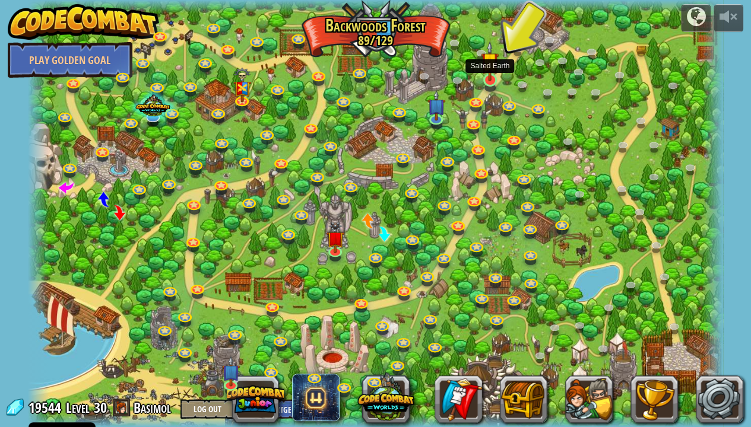
click at [484, 81] on div at bounding box center [490, 80] width 14 height 13
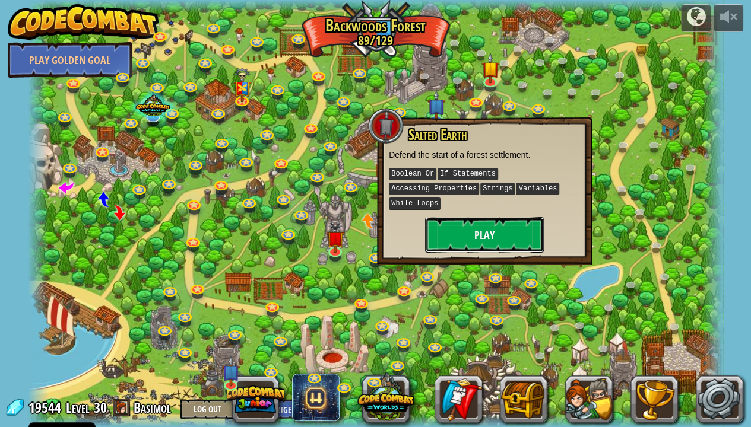
click at [461, 219] on button "Play" at bounding box center [484, 235] width 119 height 36
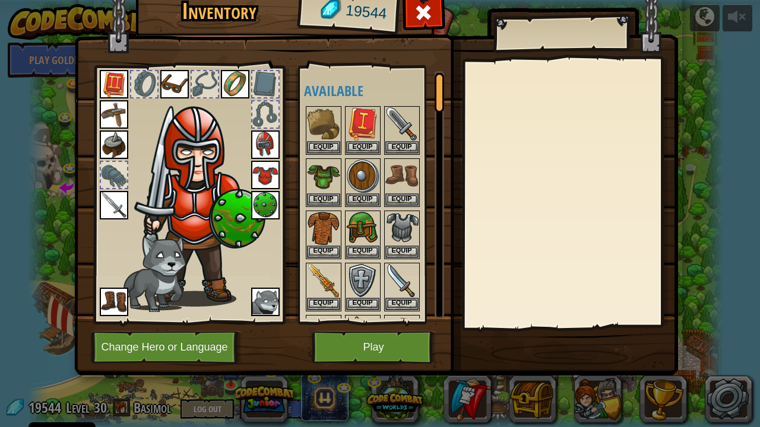
drag, startPoint x: 407, startPoint y: 319, endPoint x: 402, endPoint y: 325, distance: 8.0
click at [405, 322] on div "Available Equip Equip Equip Equip Equip Equip Equip Equip Equip Equip Equip Equ…" at bounding box center [371, 195] width 145 height 258
click at [381, 341] on button "Play" at bounding box center [374, 347] width 124 height 33
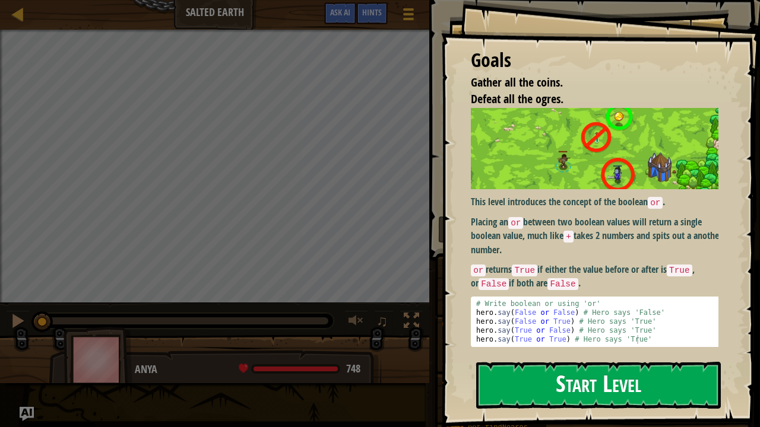
click at [551, 390] on button "Start Level" at bounding box center [598, 385] width 245 height 47
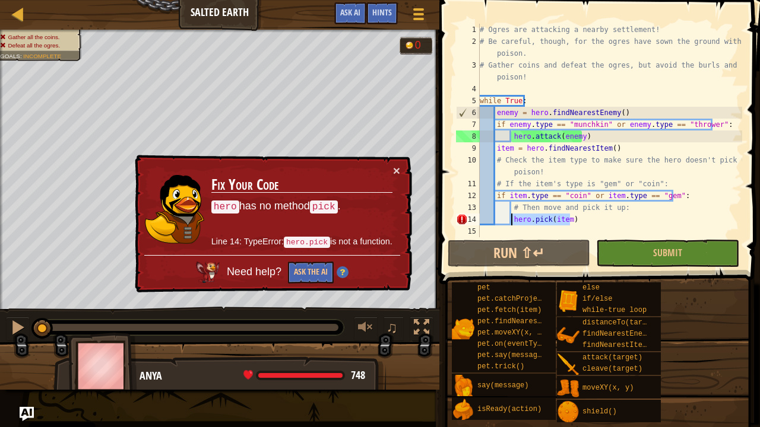
drag, startPoint x: 570, startPoint y: 218, endPoint x: 511, endPoint y: 223, distance: 58.9
click at [511, 223] on div "# Ogres are attacking a nearby settlement! # Be careful, though, for the ogres …" at bounding box center [609, 142] width 265 height 237
click at [511, 223] on div "# Ogres are attacking a nearby settlement! # Be careful, though, for the ogres …" at bounding box center [609, 131] width 265 height 214
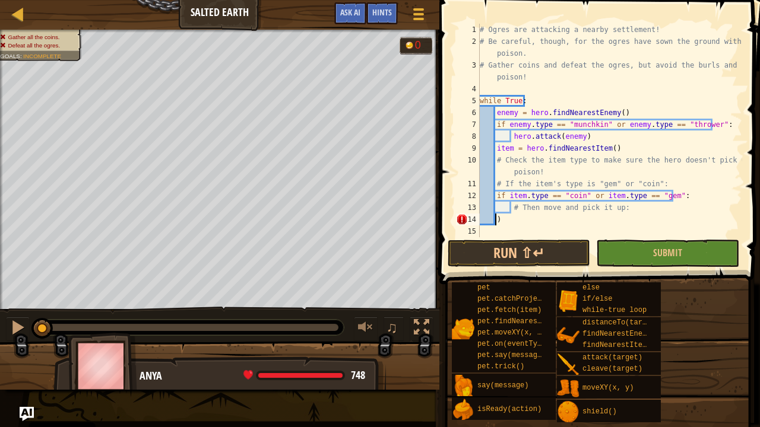
type textarea ")"
type textarea "# Then move and pick it up:"
click at [480, 233] on div "# Ogres are attacking a nearby settlement! # Be careful, though, for the ogres …" at bounding box center [609, 142] width 265 height 237
click at [644, 246] on button "Submit" at bounding box center [667, 253] width 142 height 27
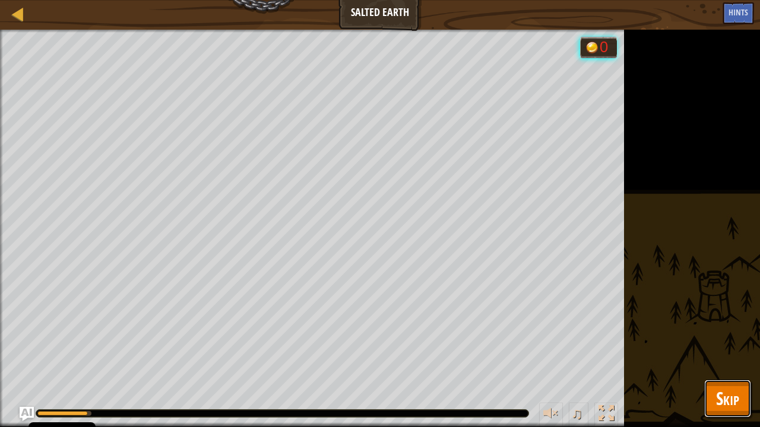
click at [733, 391] on span "Skip" at bounding box center [727, 398] width 23 height 24
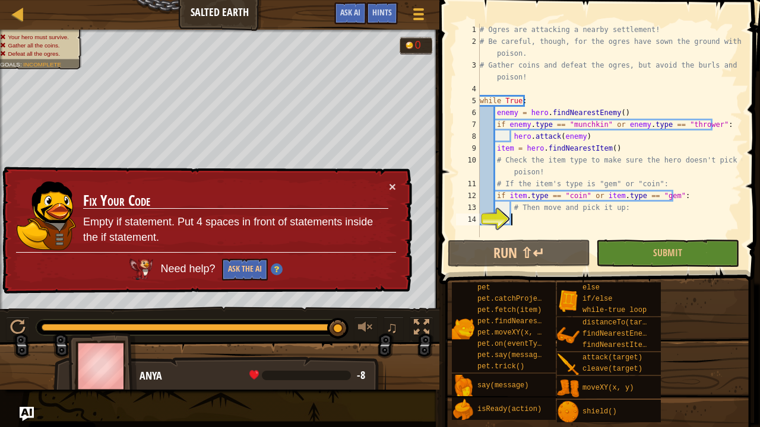
click at [514, 219] on div "# Ogres are attacking a nearby settlement! # Be careful, though, for the ogres …" at bounding box center [609, 142] width 265 height 237
click at [536, 222] on div "# Ogres are attacking a nearby settlement! # Be careful, though, for the ogres …" at bounding box center [609, 142] width 265 height 237
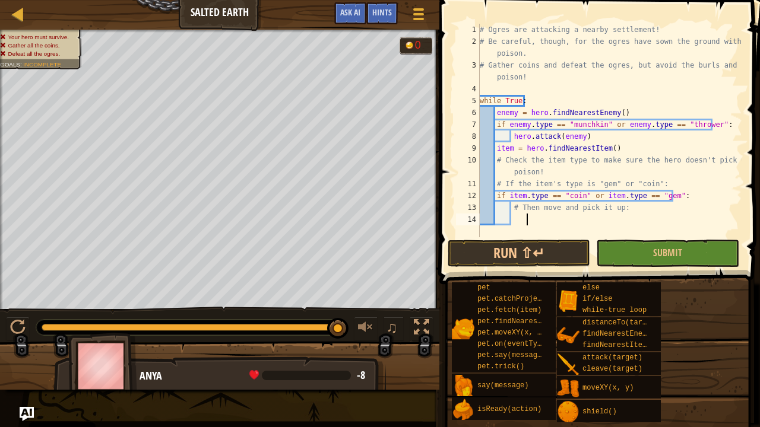
click at [667, 185] on div "# Ogres are attacking a nearby settlement! # Be careful, though, for the ogres …" at bounding box center [609, 142] width 265 height 237
click at [690, 197] on div "# Ogres are attacking a nearby settlement! # Be careful, though, for the ogres …" at bounding box center [609, 142] width 265 height 237
click at [651, 209] on div "# Ogres are attacking a nearby settlement! # Be careful, though, for the ogres …" at bounding box center [609, 142] width 265 height 237
type textarea "# Then move and pick it up:"
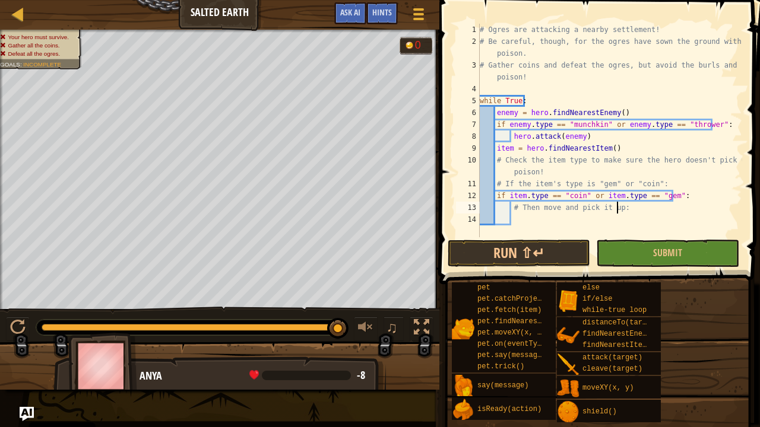
scroll to position [5, 11]
click at [519, 213] on div "# Ogres are attacking a nearby settlement! # Be careful, though, for the ogres …" at bounding box center [609, 142] width 265 height 237
click at [520, 215] on div "# Ogres are attacking a nearby settlement! # Be careful, though, for the ogres …" at bounding box center [609, 142] width 265 height 237
click at [515, 217] on div "# Ogres are attacking a nearby settlement! # Be careful, though, for the ogres …" at bounding box center [609, 142] width 265 height 237
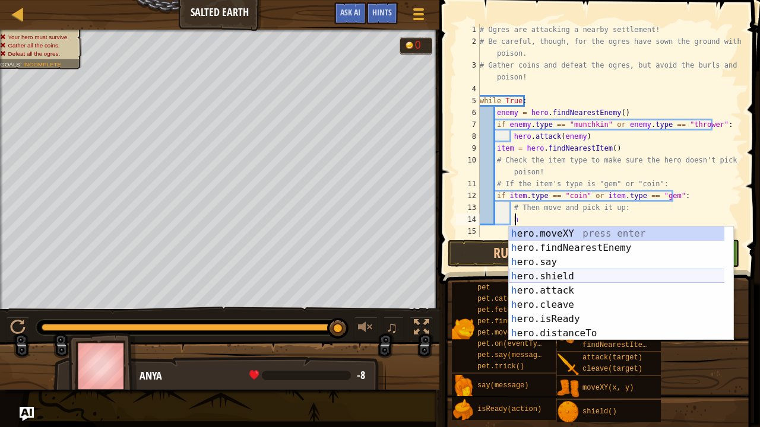
scroll to position [0, 0]
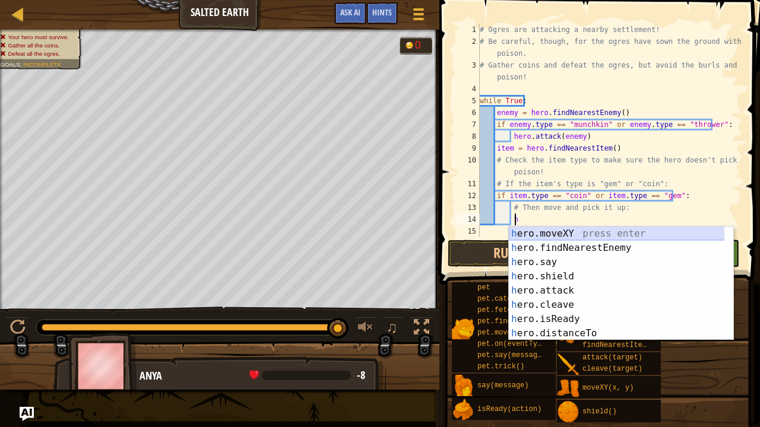
click at [549, 234] on div "h ero.moveXY press enter h ero.findNearestEnemy press enter h ero.say press ent…" at bounding box center [617, 298] width 216 height 142
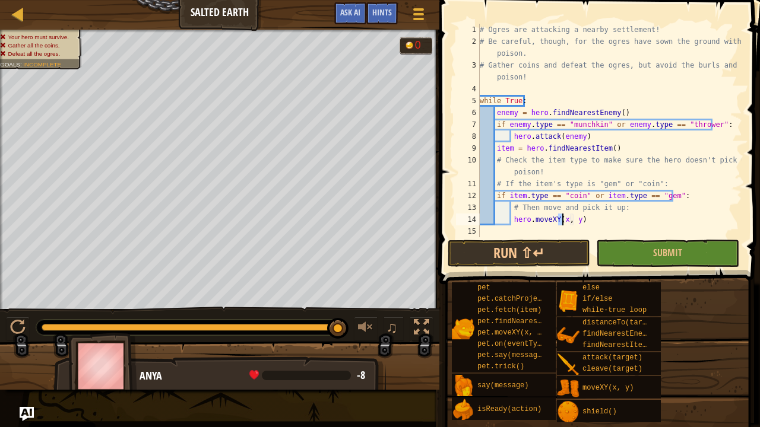
click at [575, 219] on div "# Ogres are attacking a nearby settlement! # Be careful, though, for the ogres …" at bounding box center [609, 142] width 265 height 237
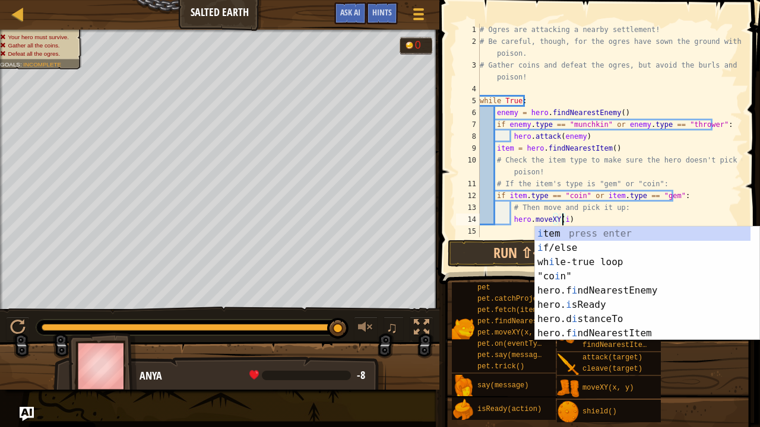
scroll to position [5, 7]
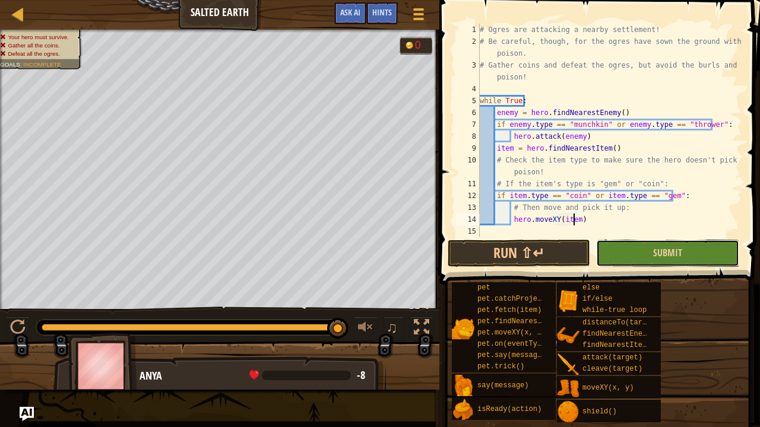
click at [630, 251] on button "Submit" at bounding box center [667, 253] width 142 height 27
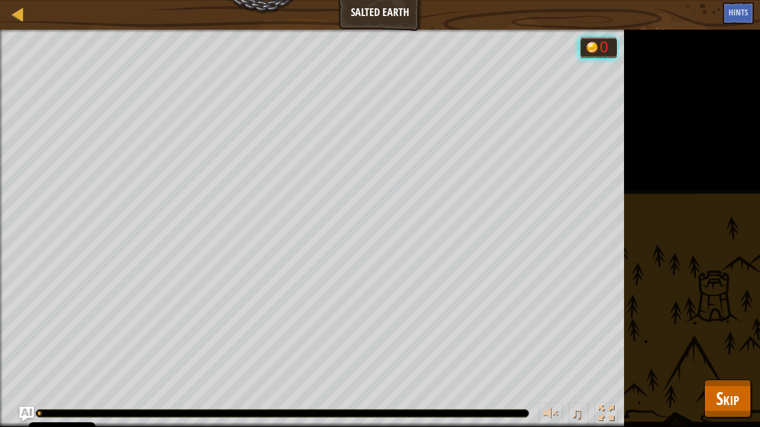
click at [755, 382] on div "Your hero must survive. Gather all the coins. Defeat all the ogres. Goals : Run…" at bounding box center [380, 229] width 760 height 398
click at [733, 379] on div "Your hero must survive. Gather all the coins. Defeat all the ogres. Goals : Run…" at bounding box center [380, 229] width 760 height 398
click at [726, 390] on span "Skip" at bounding box center [727, 398] width 23 height 24
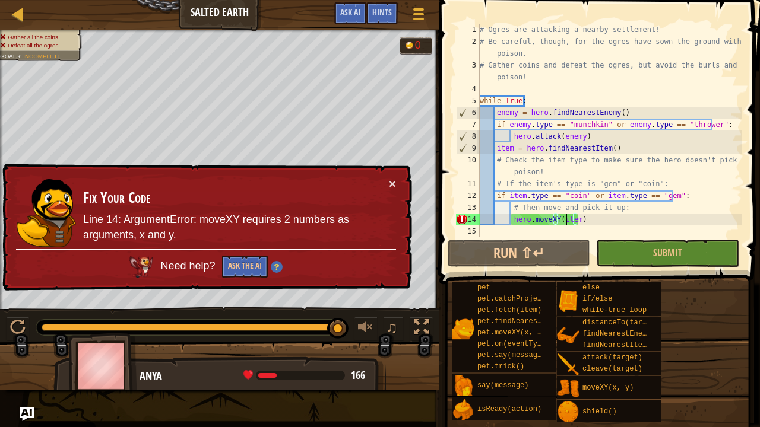
click at [566, 218] on div "# Ogres are attacking a nearby settlement! # Be careful, though, for the ogres …" at bounding box center [609, 142] width 265 height 237
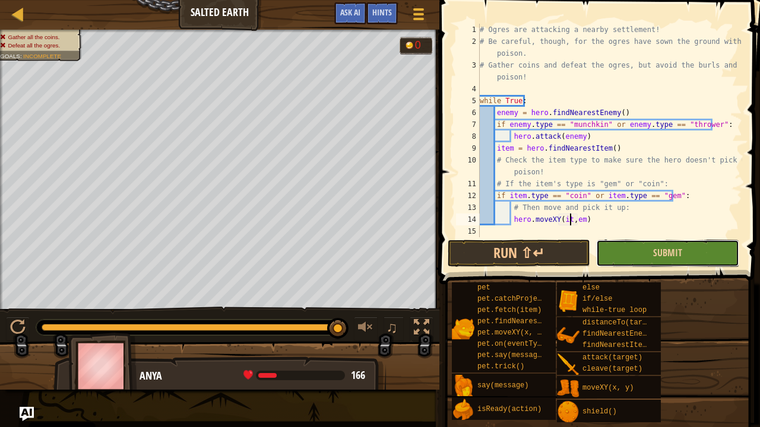
click at [645, 255] on button "Submit" at bounding box center [667, 253] width 142 height 27
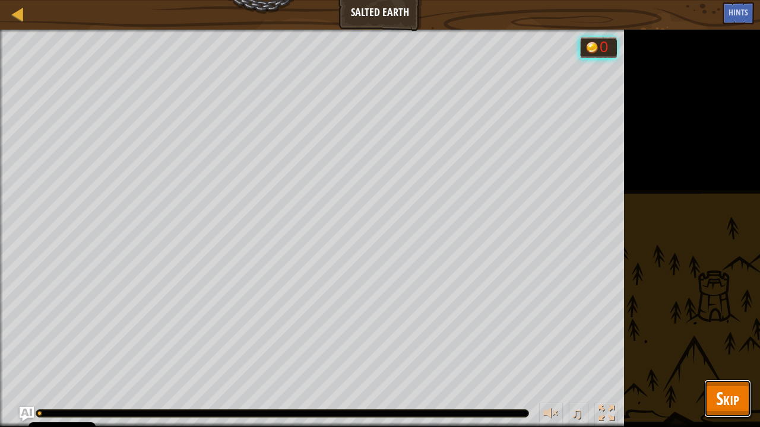
click at [739, 391] on span "Skip" at bounding box center [727, 398] width 23 height 24
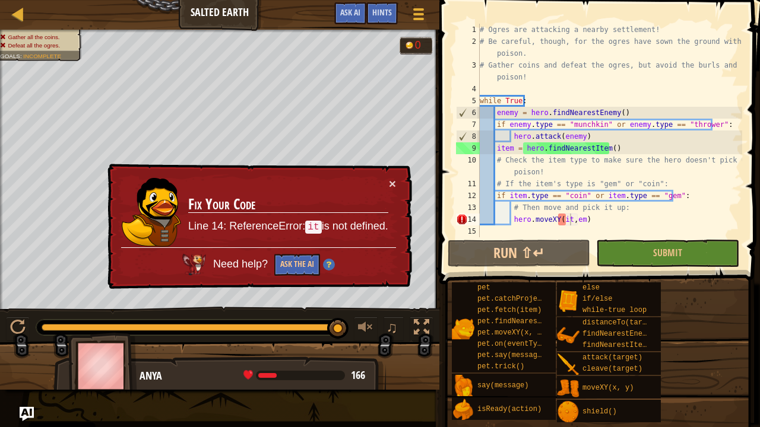
click at [602, 220] on div "# Ogres are attacking a nearby settlement! # Be careful, though, for the ogres …" at bounding box center [609, 142] width 265 height 237
click at [576, 217] on div "# Ogres are attacking a nearby settlement! # Be careful, though, for the ogres …" at bounding box center [609, 142] width 265 height 237
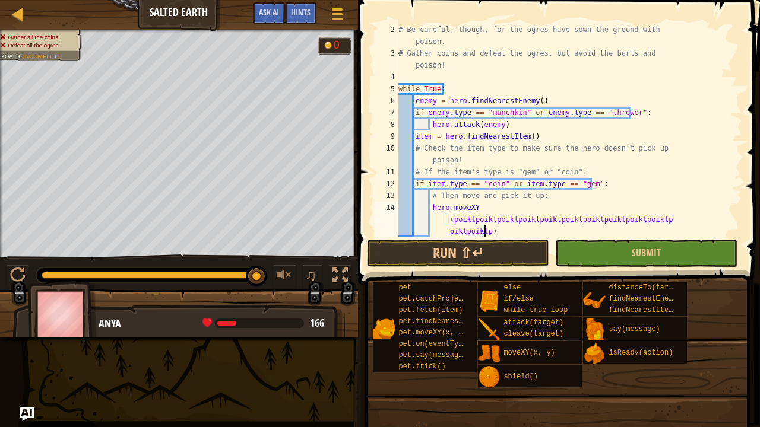
scroll to position [5, 26]
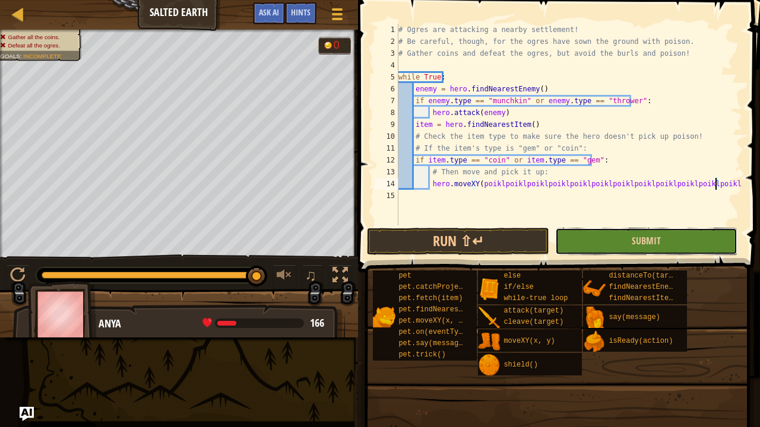
click at [579, 240] on button "Submit" at bounding box center [646, 241] width 182 height 27
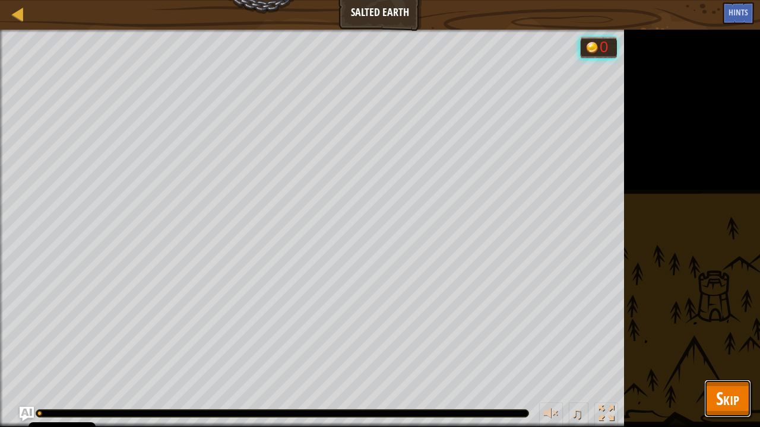
click at [730, 392] on span "Skip" at bounding box center [727, 398] width 23 height 24
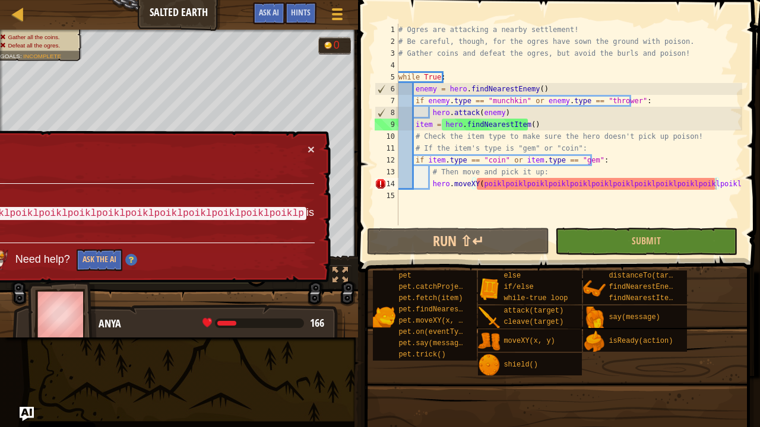
click at [717, 183] on div "# Ogres are attacking a nearby settlement! # Be careful, though, for the ogres …" at bounding box center [569, 137] width 346 height 226
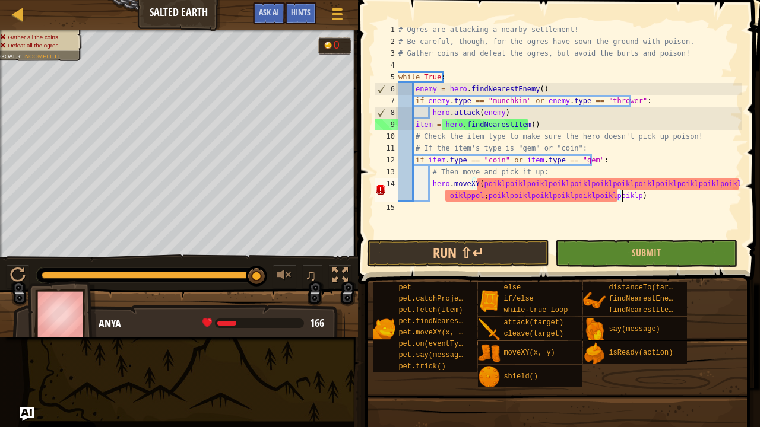
scroll to position [5, 43]
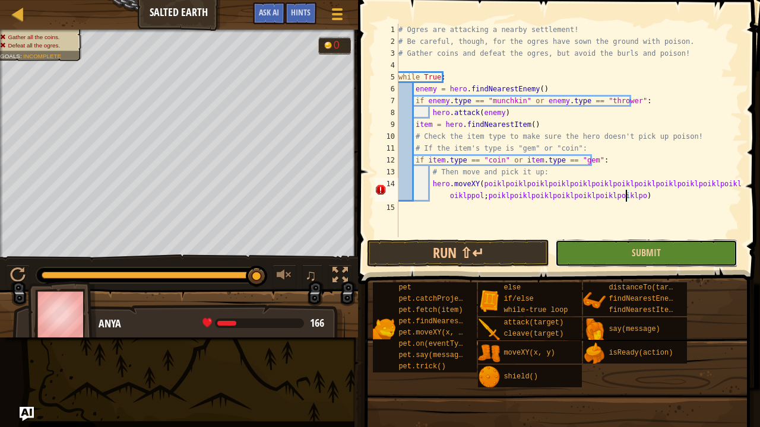
click at [678, 248] on button "Submit" at bounding box center [646, 253] width 182 height 27
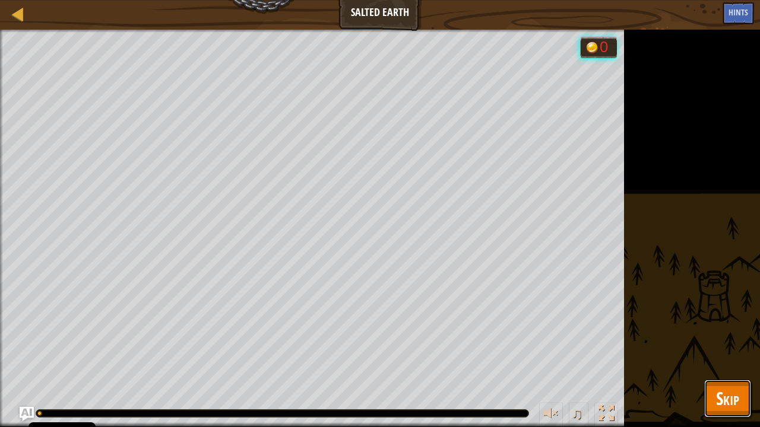
click at [740, 398] on button "Skip" at bounding box center [727, 399] width 47 height 38
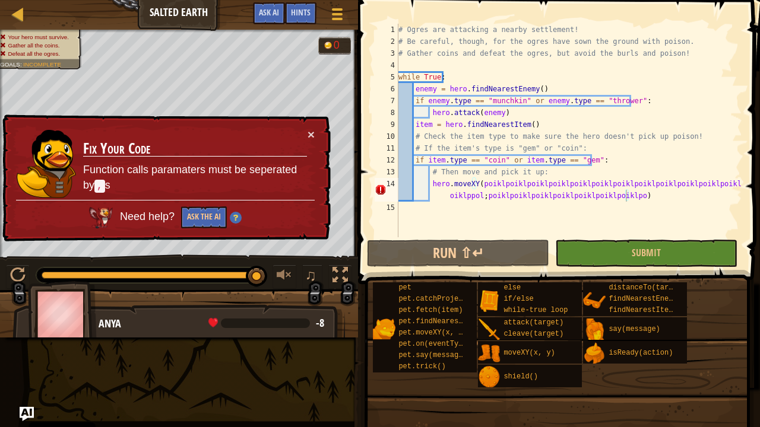
click at [627, 194] on div "# Ogres are attacking a nearby settlement! # Be careful, though, for the ogres …" at bounding box center [569, 142] width 346 height 237
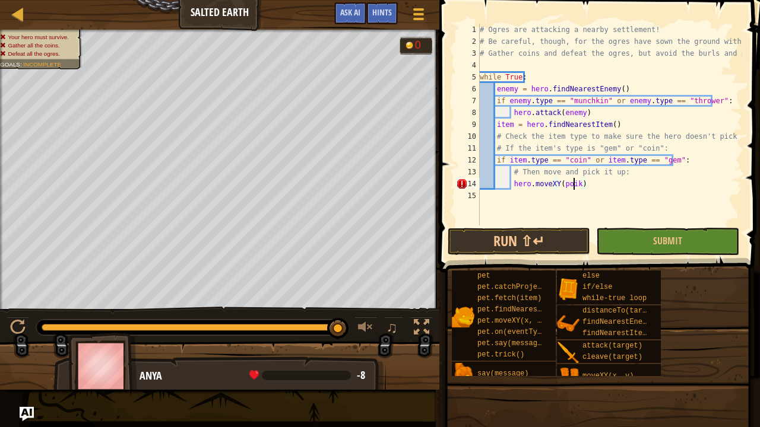
type textarea "hero.moveXY(p)"
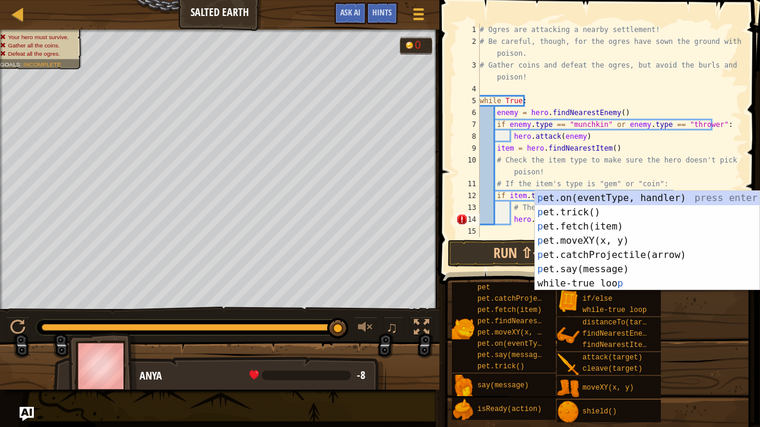
scroll to position [0, 0]
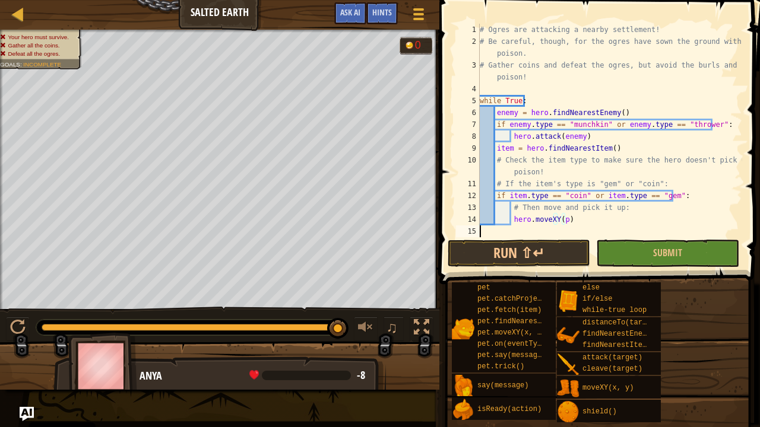
click at [517, 232] on div "# Ogres are attacking a nearby settlement! # Be careful, though, for the ogres …" at bounding box center [609, 142] width 265 height 237
click at [569, 218] on div "# Ogres are attacking a nearby settlement! # Be careful, though, for the ogres …" at bounding box center [609, 142] width 265 height 237
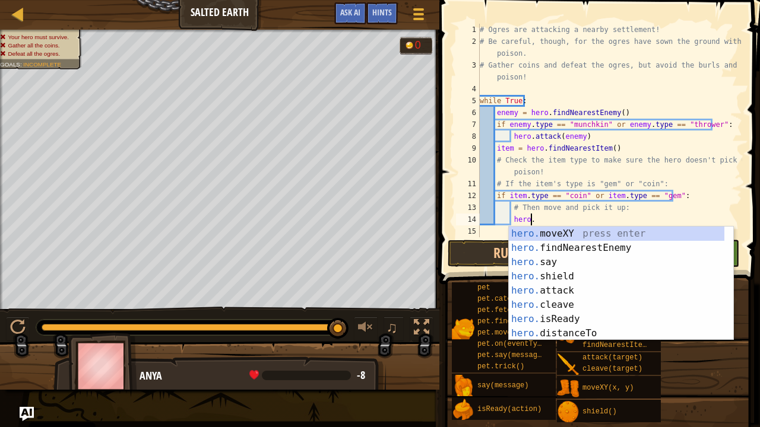
type textarea "hero"
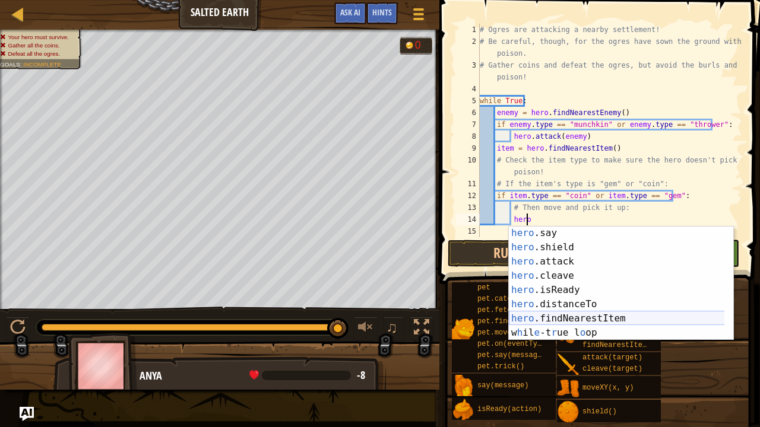
scroll to position [29, 0]
click at [594, 322] on div "hero .say press enter hero .shield press enter hero .attack press enter hero .c…" at bounding box center [617, 297] width 216 height 142
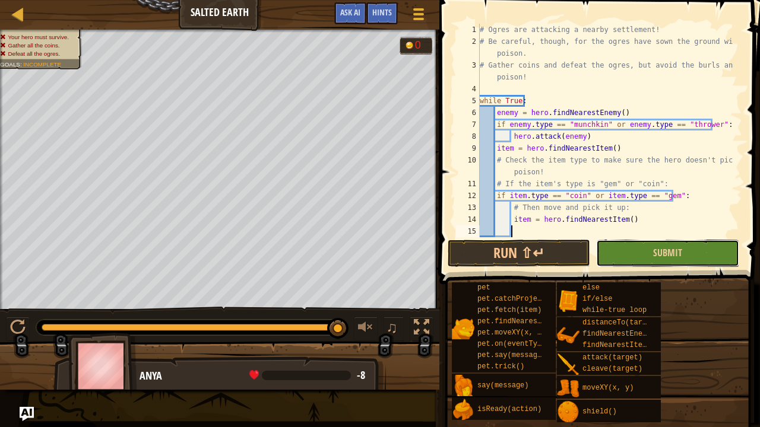
click at [632, 252] on button "Submit" at bounding box center [667, 253] width 142 height 27
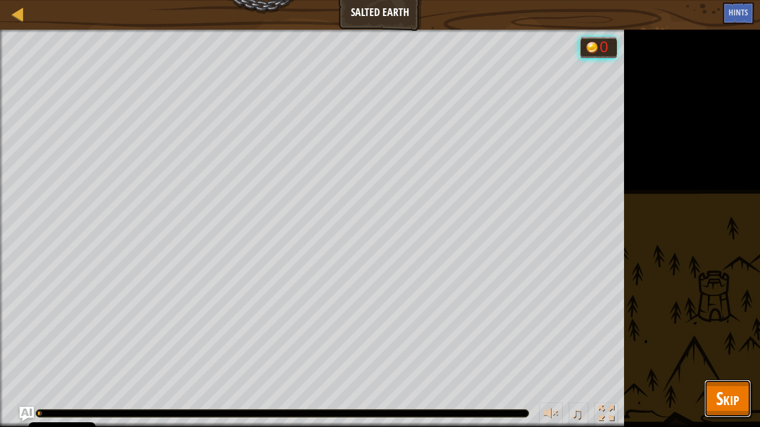
click at [732, 414] on button "Skip" at bounding box center [727, 399] width 47 height 38
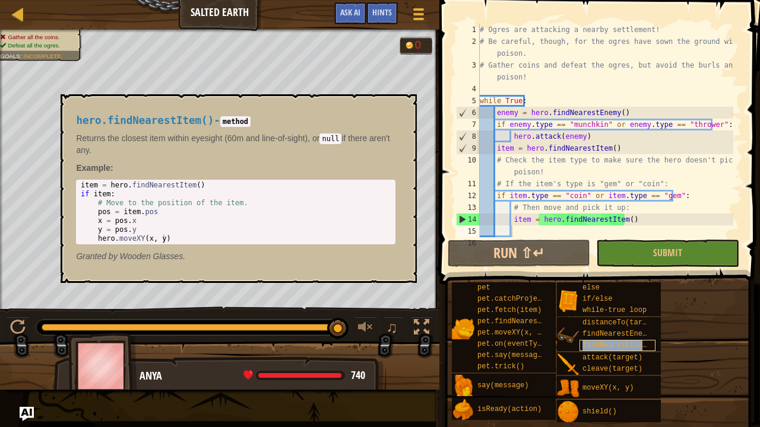
click at [620, 351] on div "findNearestItem()" at bounding box center [617, 345] width 76 height 11
click at [635, 222] on div "# Ogres are attacking a nearby settlement! # Be careful, though, for the ogres …" at bounding box center [605, 142] width 256 height 237
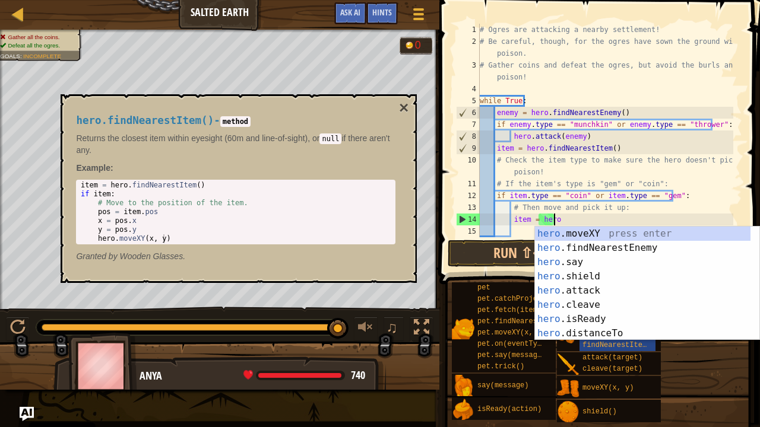
scroll to position [0, 0]
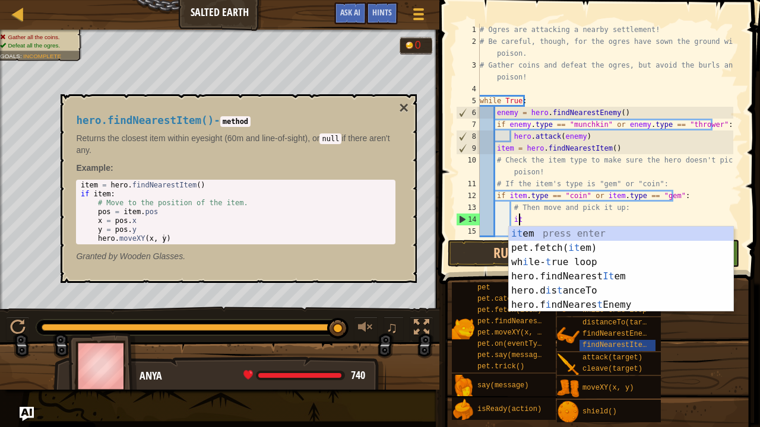
type textarea "i"
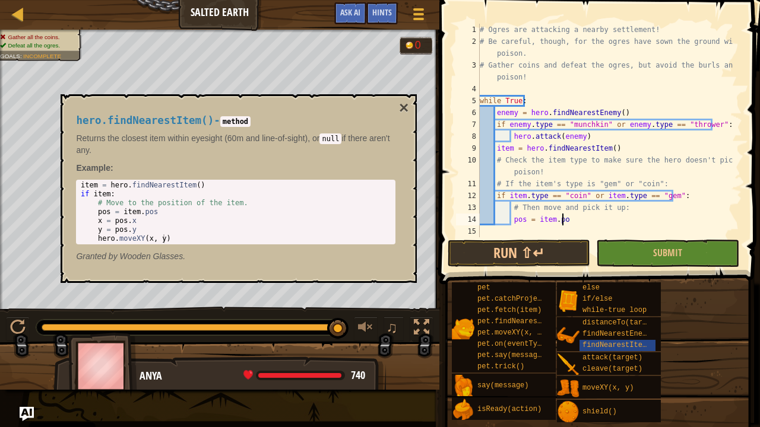
type textarea "pos = item.pos"
type textarea "x = pos.x"
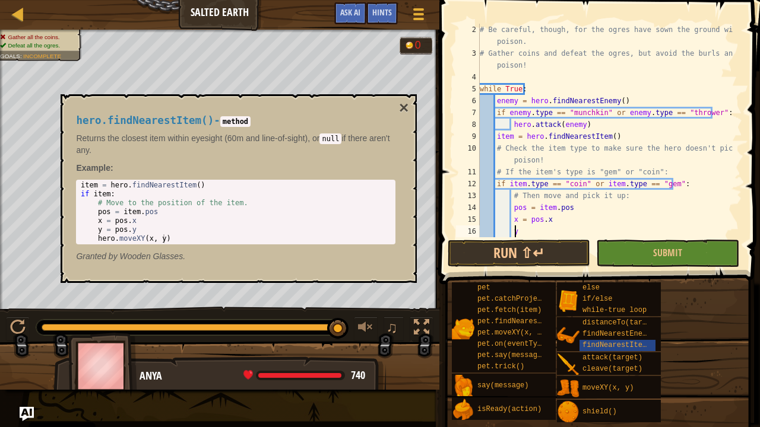
scroll to position [12, 0]
type textarea "y = pos.y"
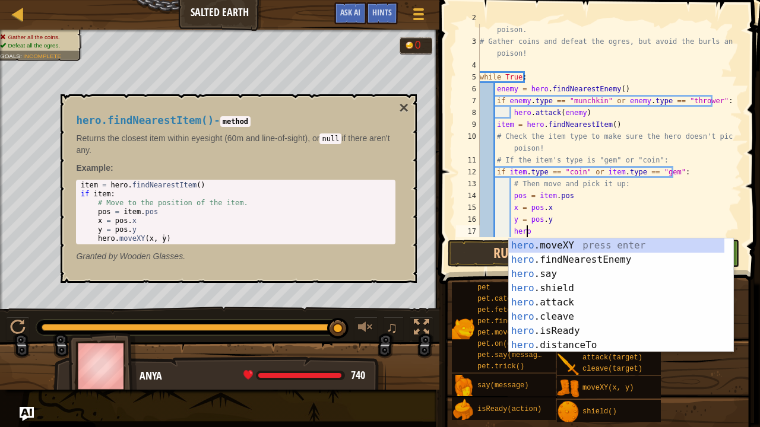
scroll to position [5, 3]
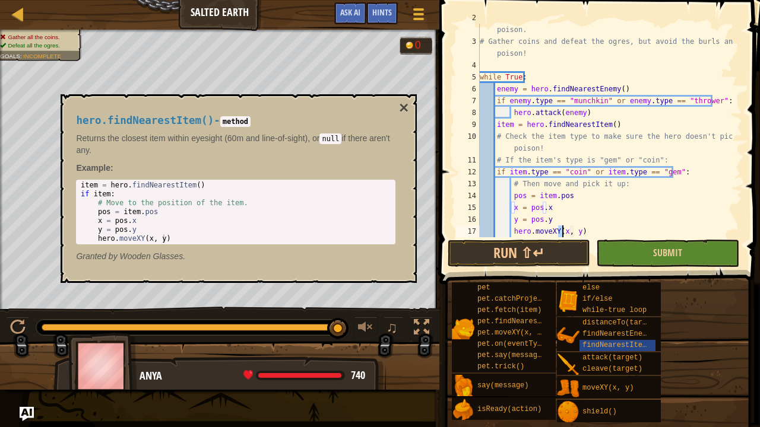
type textarea "hero.moveXY(x, y)"
click at [628, 248] on button "Submit" at bounding box center [667, 253] width 142 height 27
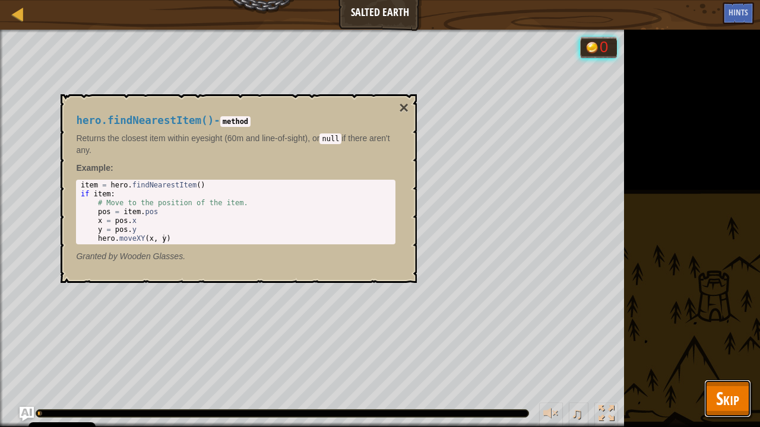
click at [721, 394] on span "Skip" at bounding box center [727, 398] width 23 height 24
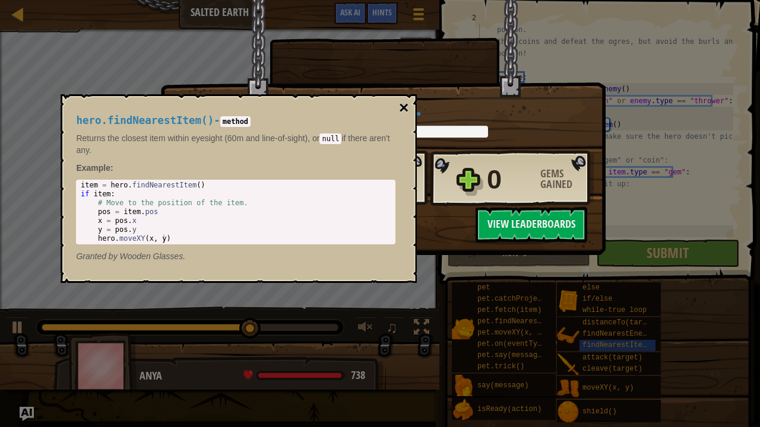
click at [405, 109] on button "×" at bounding box center [403, 108] width 9 height 17
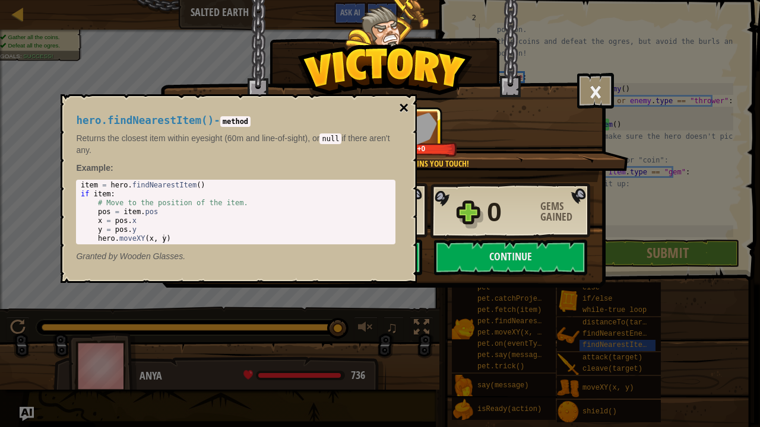
click at [405, 112] on button "×" at bounding box center [403, 108] width 9 height 17
click at [499, 254] on button "Continue" at bounding box center [510, 258] width 153 height 36
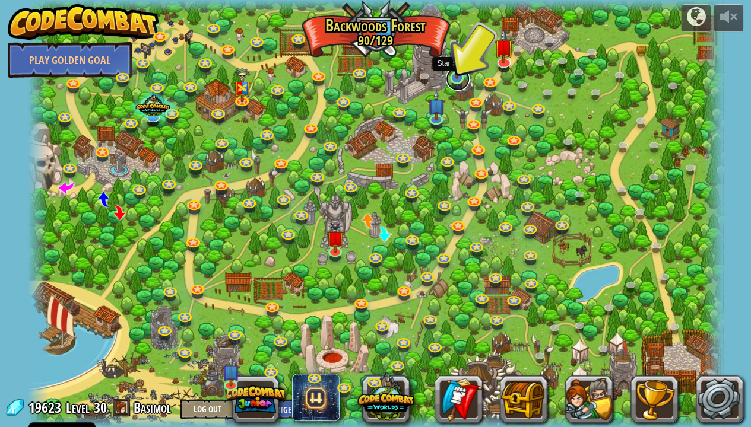
click at [460, 80] on link at bounding box center [458, 79] width 24 height 24
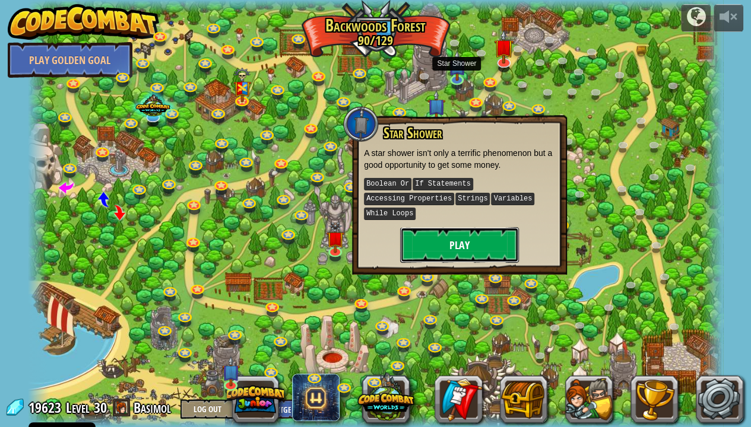
click at [449, 229] on button "Play" at bounding box center [459, 245] width 119 height 36
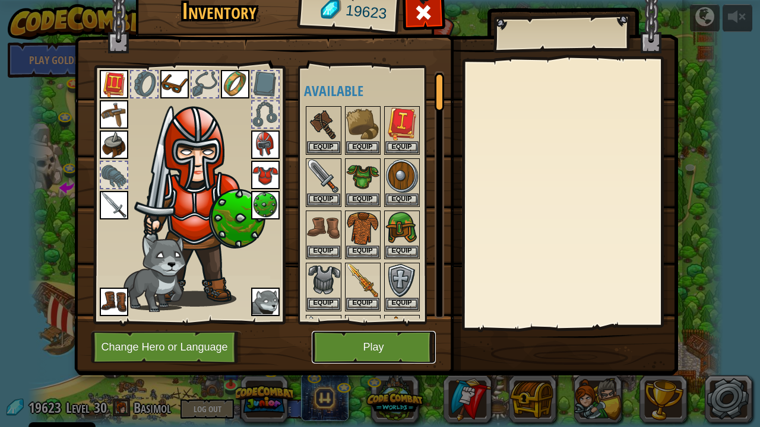
click at [384, 344] on button "Play" at bounding box center [374, 347] width 124 height 33
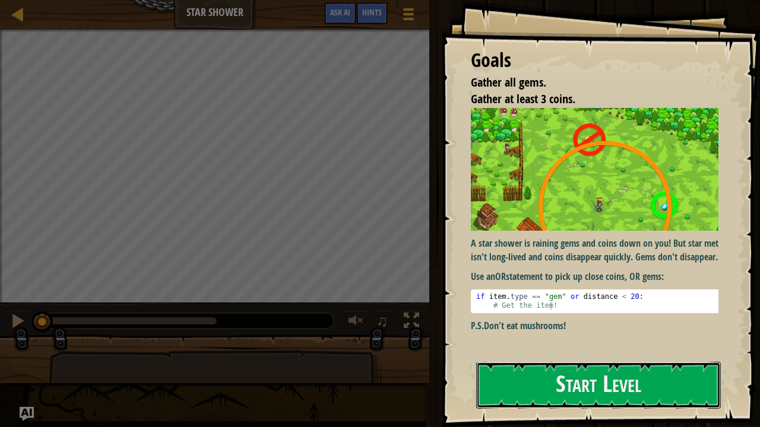
click at [528, 397] on button "Start Level" at bounding box center [598, 385] width 245 height 47
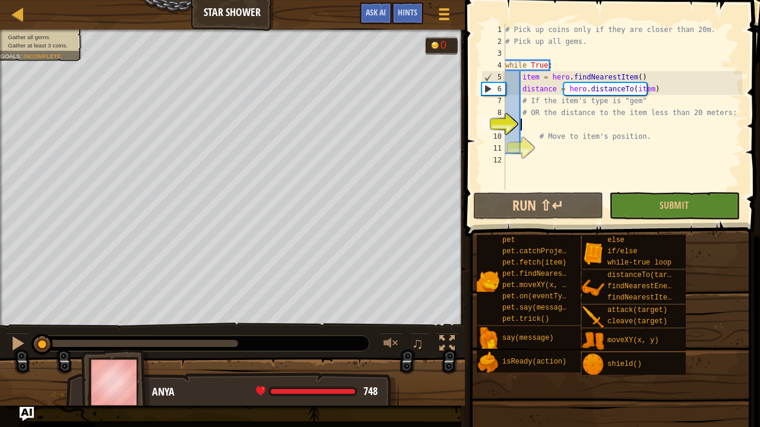
click at [547, 122] on div "# Pick up coins only if they are closer than 20m. # Pick up all gems. while Tru…" at bounding box center [640, 119] width 275 height 190
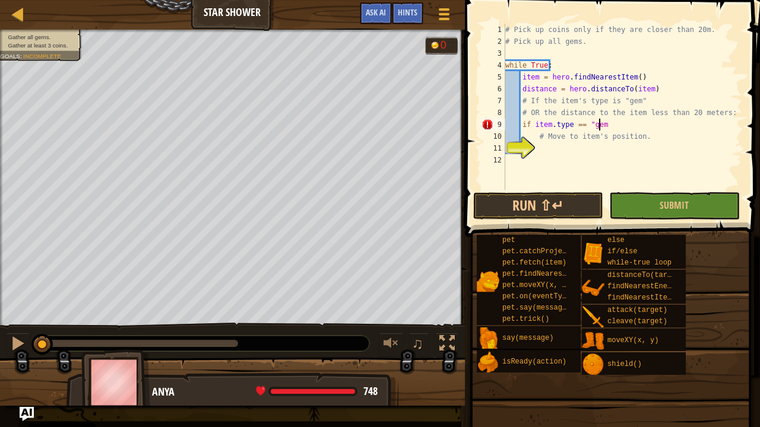
scroll to position [5, 7]
type textarea "if item.type == "gem":"
click at [564, 153] on div "# Pick up coins only if they are closer than 20m. # Pick up all gems. while Tru…" at bounding box center [622, 119] width 239 height 190
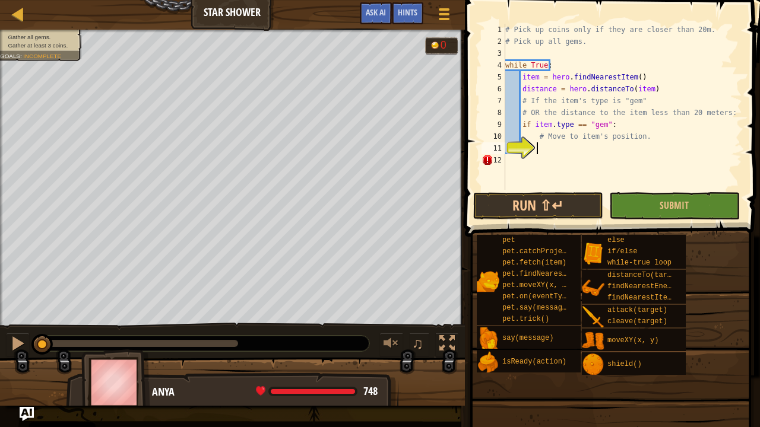
click at [621, 128] on div "# Pick up coins only if they are closer than 20m. # Pick up all gems. while Tru…" at bounding box center [622, 119] width 239 height 190
type textarea "if item.type == "gem":"
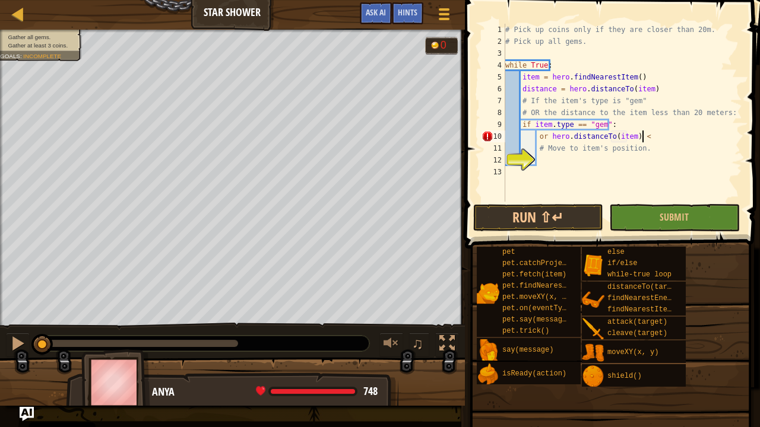
scroll to position [5, 11]
type textarea "or hero.distanceTo(item) < 20 meters:"
click at [553, 163] on div "# Pick up coins only if they are closer than 20m. # Pick up all gems. while Tru…" at bounding box center [622, 125] width 239 height 202
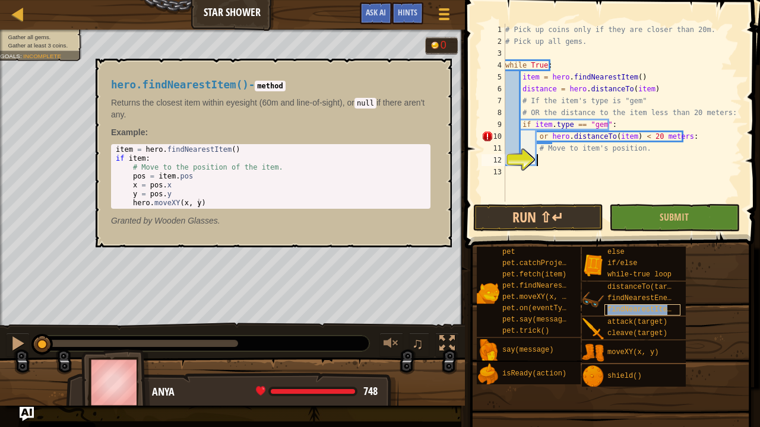
click at [628, 312] on span "findNearestItem()" at bounding box center [643, 310] width 72 height 8
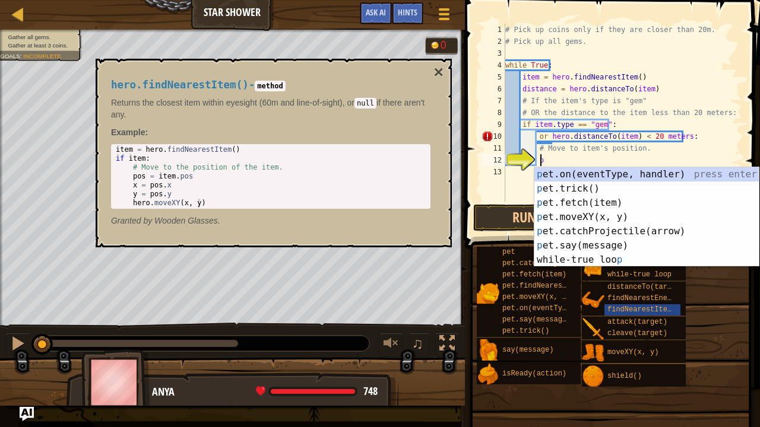
scroll to position [5, 2]
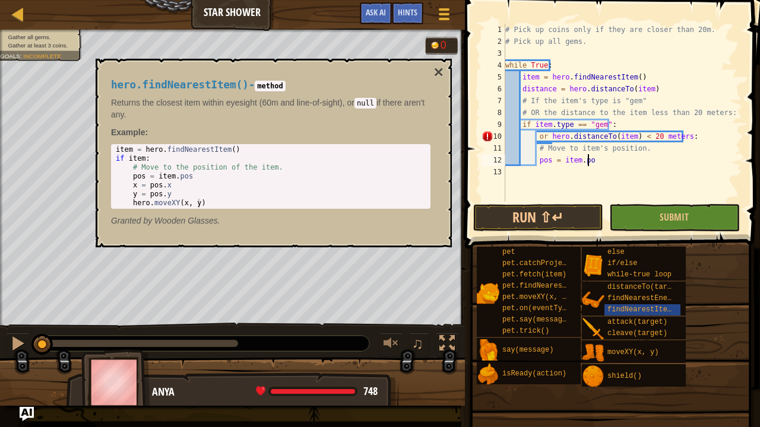
type textarea "pos = item.pos"
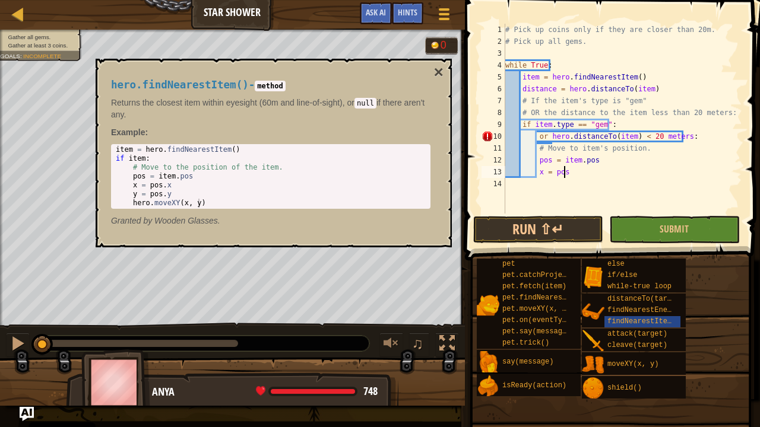
scroll to position [5, 5]
type textarea "x = pos.x"
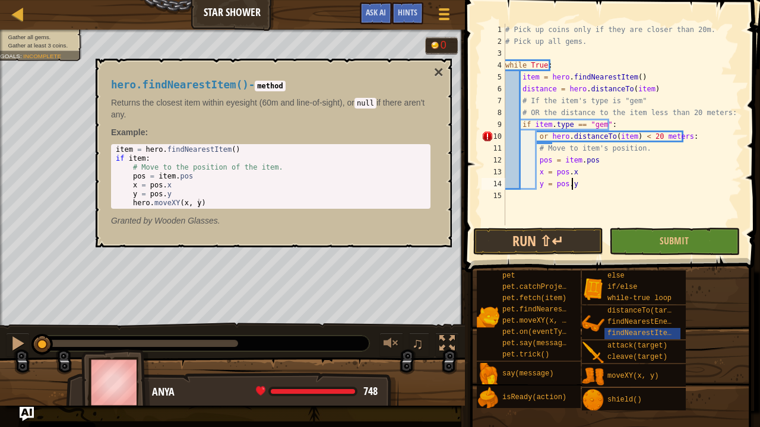
type textarea "y = pos.y"
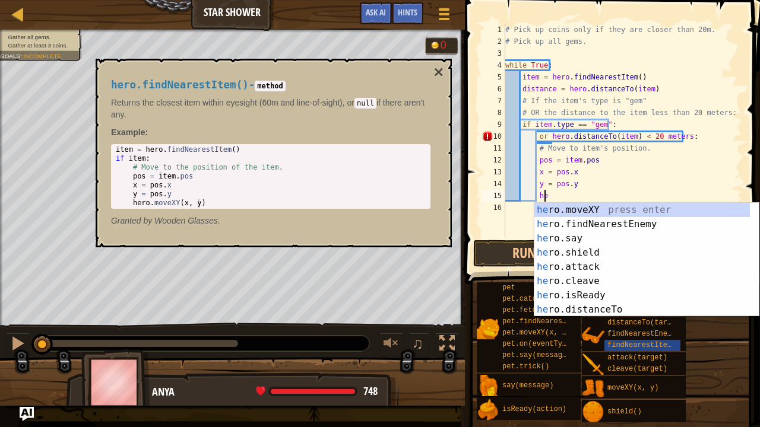
scroll to position [5, 2]
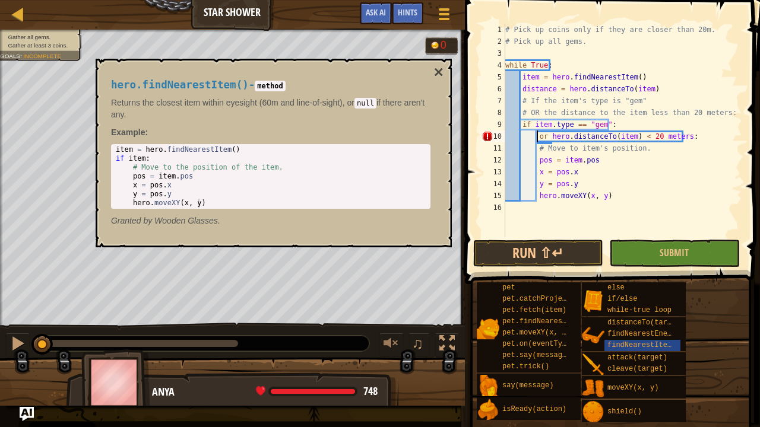
click at [535, 135] on div "# Pick up coins only if they are closer than 20m. # Pick up all gems. while Tru…" at bounding box center [622, 142] width 239 height 237
type textarea "or hero.distanceTo(item) < 20 meters:"
drag, startPoint x: 706, startPoint y: 137, endPoint x: 546, endPoint y: 139, distance: 160.3
click at [546, 139] on div "# Pick up coins only if they are closer than 20m. # Pick up all gems. while Tru…" at bounding box center [622, 142] width 239 height 237
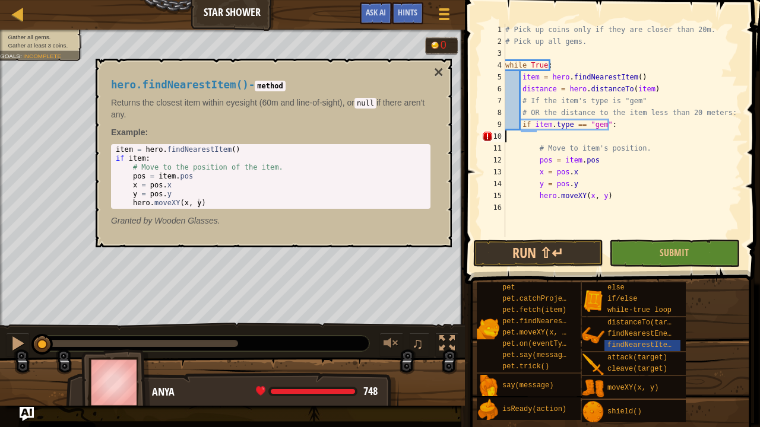
scroll to position [5, 0]
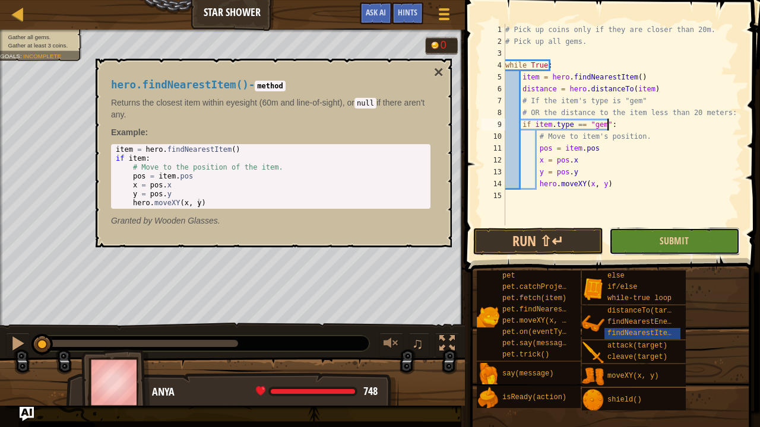
click at [639, 238] on button "Submit" at bounding box center [674, 241] width 130 height 27
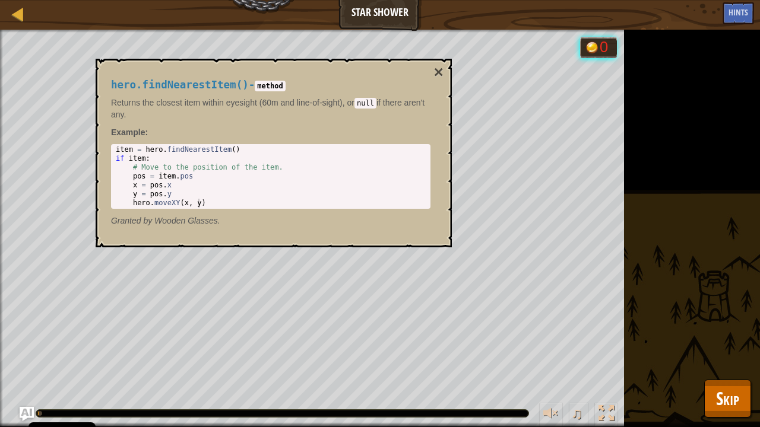
click at [736, 427] on div "Gather all gems. Gather at least 3 coins. Goals : Running... 0 ♫ Anya 748 x: 40…" at bounding box center [380, 229] width 760 height 398
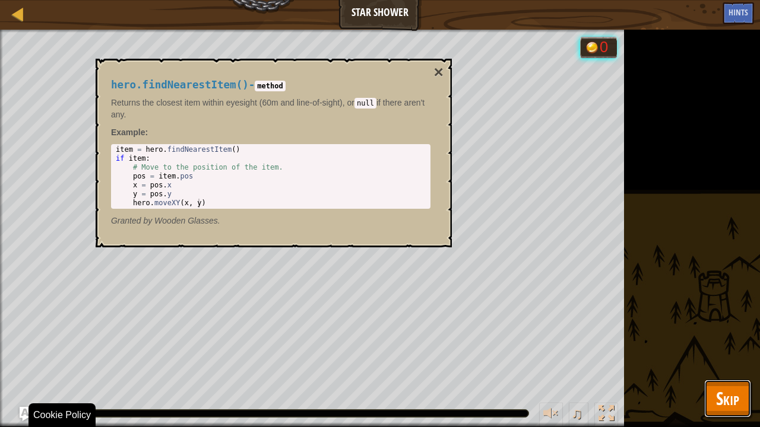
click at [728, 404] on span "Skip" at bounding box center [727, 398] width 23 height 24
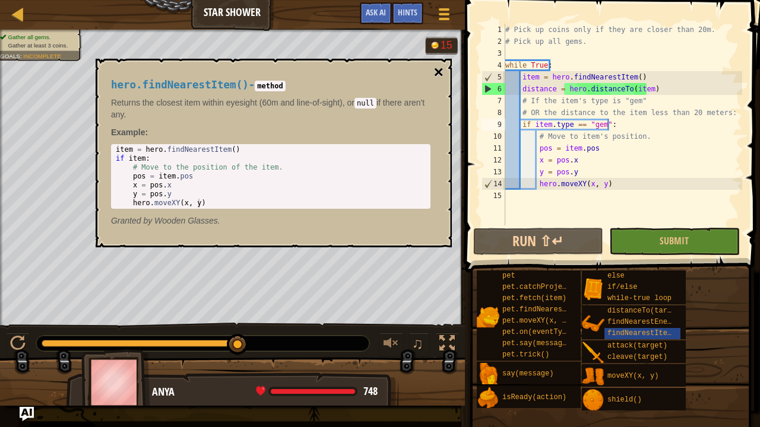
click at [438, 71] on button "×" at bounding box center [438, 72] width 9 height 17
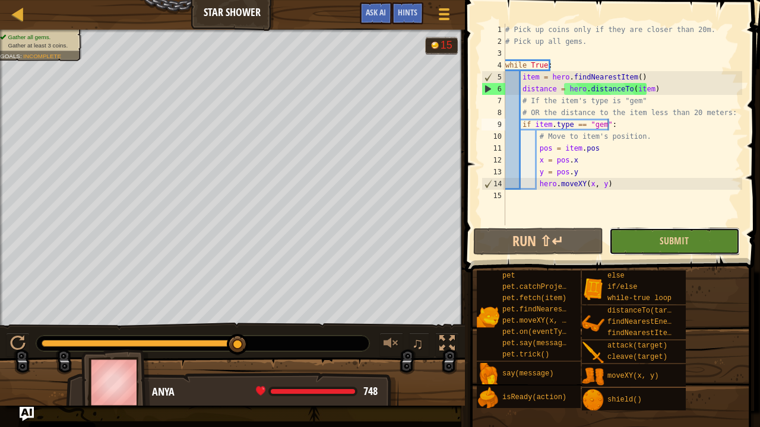
click at [640, 242] on button "Submit" at bounding box center [674, 241] width 130 height 27
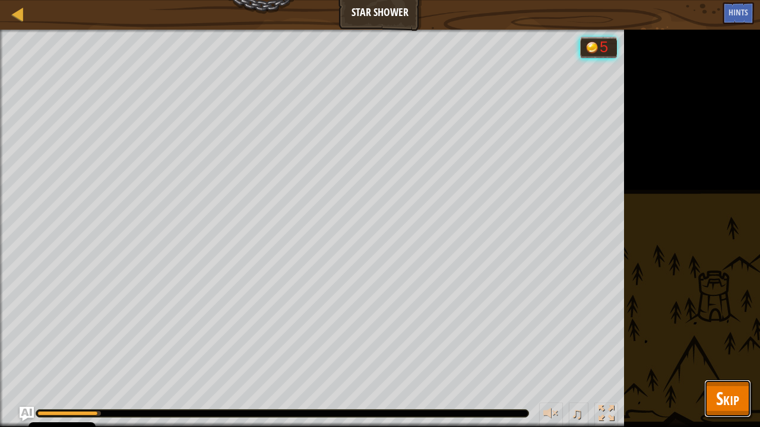
click at [716, 400] on span "Skip" at bounding box center [727, 398] width 23 height 24
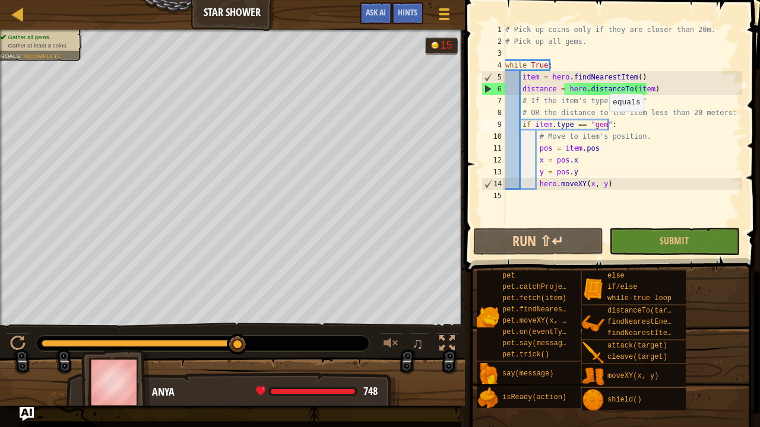
click at [603, 123] on div "# Pick up coins only if they are closer than 20m. # Pick up all gems. while Tru…" at bounding box center [622, 137] width 239 height 226
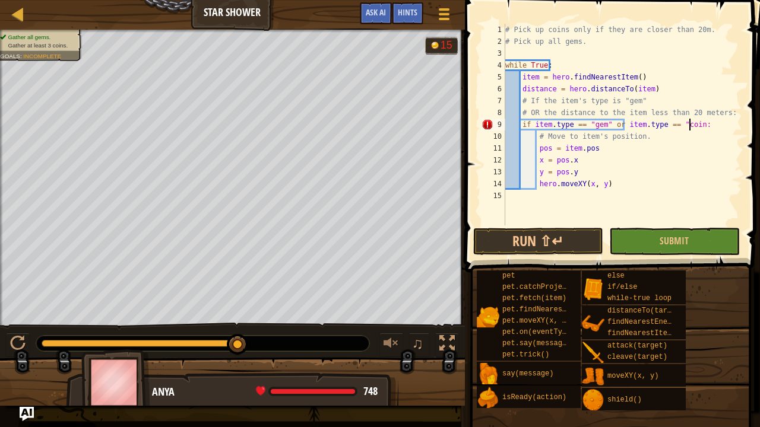
scroll to position [5, 15]
click at [648, 243] on button "Submit" at bounding box center [674, 241] width 130 height 27
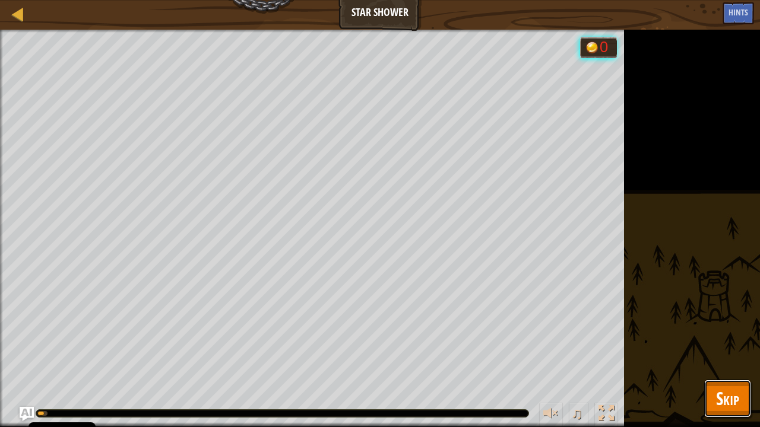
click at [718, 382] on button "Skip" at bounding box center [727, 399] width 47 height 38
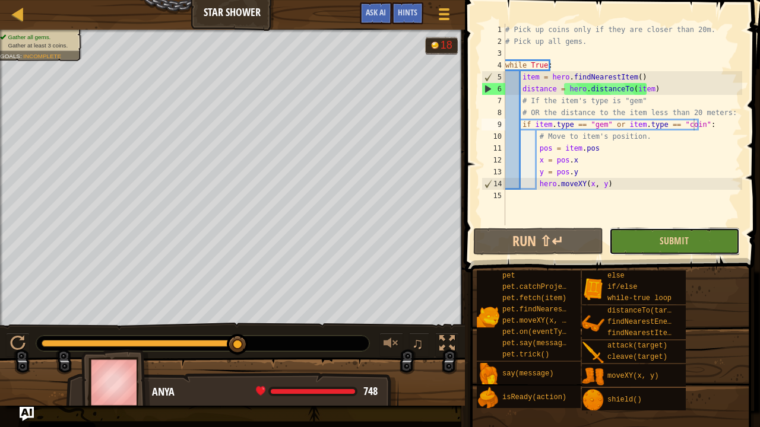
click at [629, 233] on button "Submit" at bounding box center [674, 241] width 130 height 27
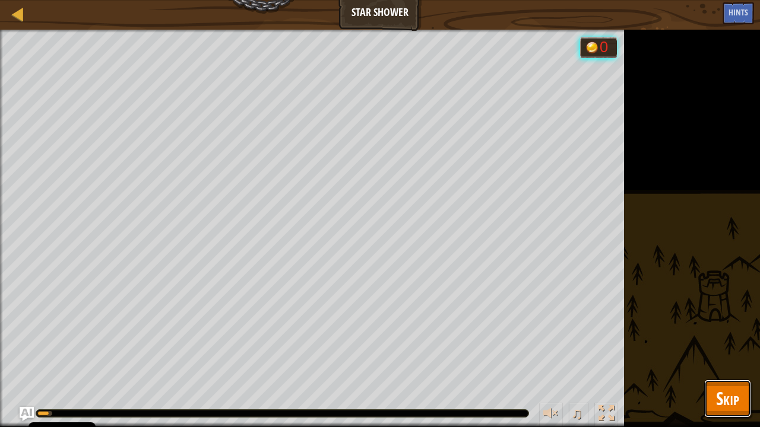
click at [714, 395] on button "Skip" at bounding box center [727, 399] width 47 height 38
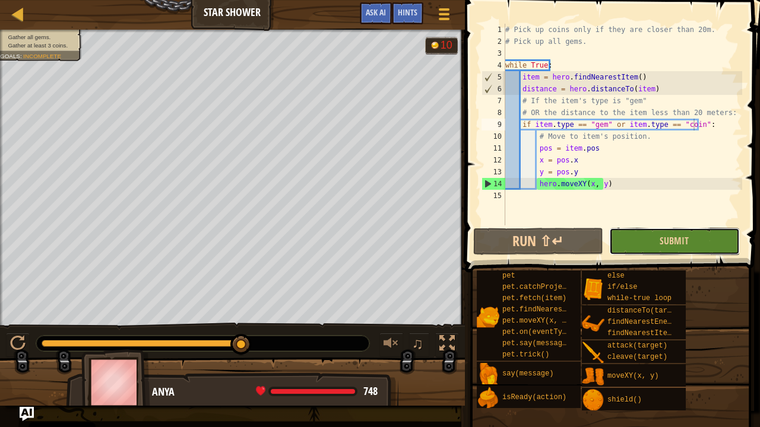
click at [644, 237] on button "Submit" at bounding box center [674, 241] width 130 height 27
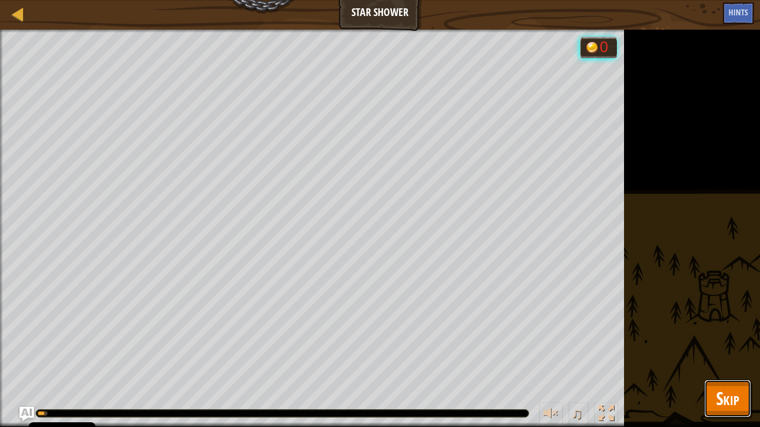
click at [726, 395] on span "Skip" at bounding box center [727, 398] width 23 height 24
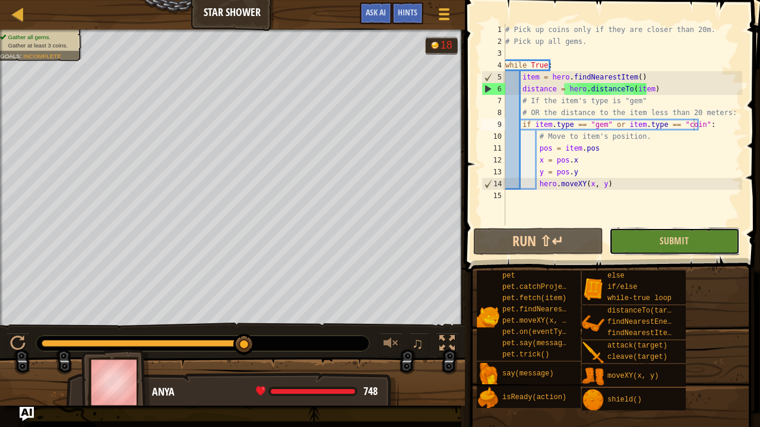
click at [632, 240] on button "Submit" at bounding box center [674, 241] width 130 height 27
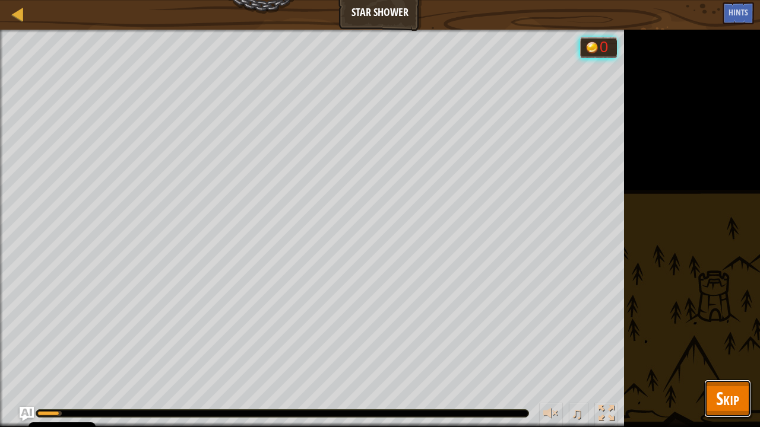
click at [725, 403] on span "Skip" at bounding box center [727, 398] width 23 height 24
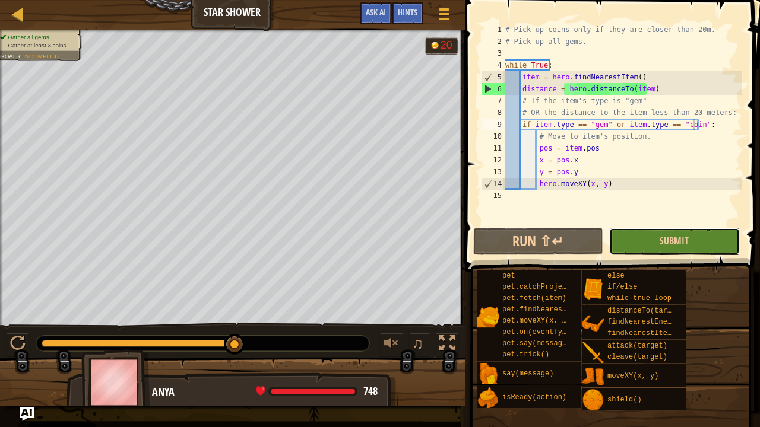
click at [633, 245] on button "Submit" at bounding box center [674, 241] width 130 height 27
click at [693, 123] on div "# Pick up coins only if they are closer than 20m. # Pick up all gems. while Tru…" at bounding box center [622, 137] width 239 height 226
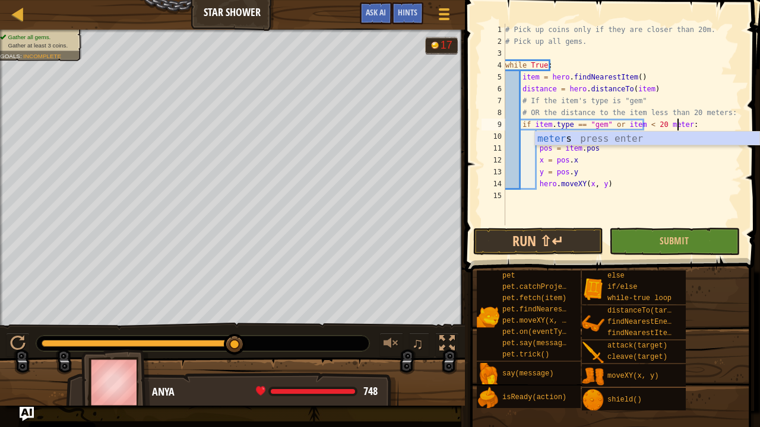
scroll to position [5, 14]
click at [671, 138] on div "meters press enter" at bounding box center [647, 153] width 225 height 43
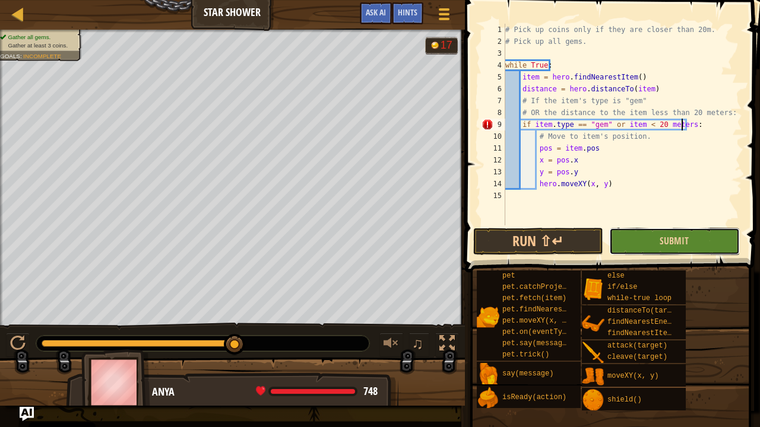
click at [693, 246] on button "Submit" at bounding box center [674, 241] width 130 height 27
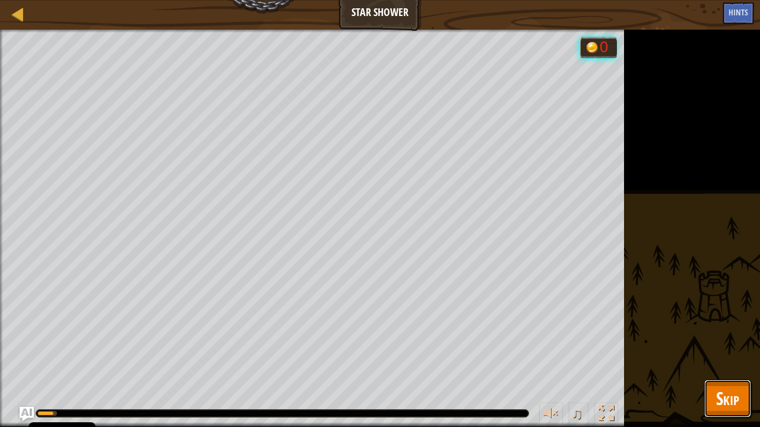
click at [727, 393] on span "Skip" at bounding box center [727, 398] width 23 height 24
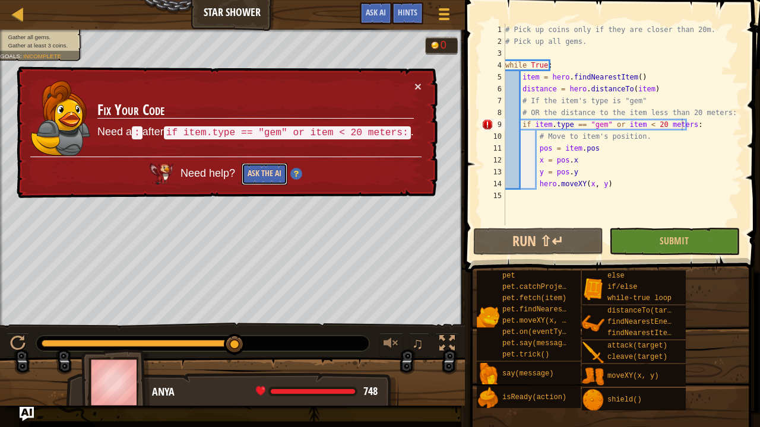
click at [261, 172] on button "Ask the AI" at bounding box center [265, 174] width 46 height 22
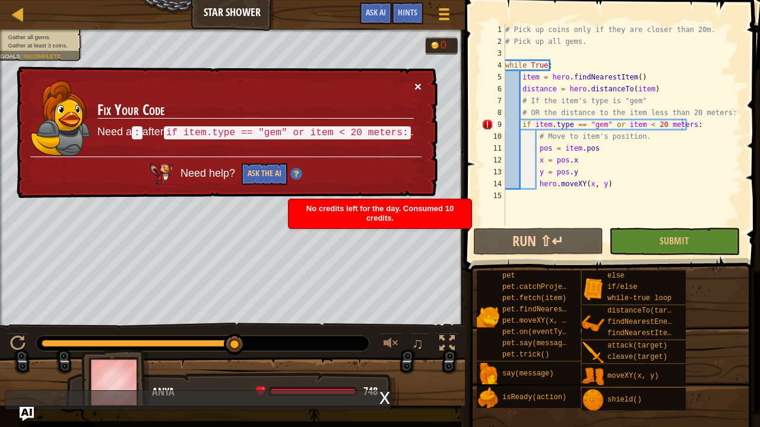
click at [417, 88] on button "×" at bounding box center [417, 86] width 7 height 12
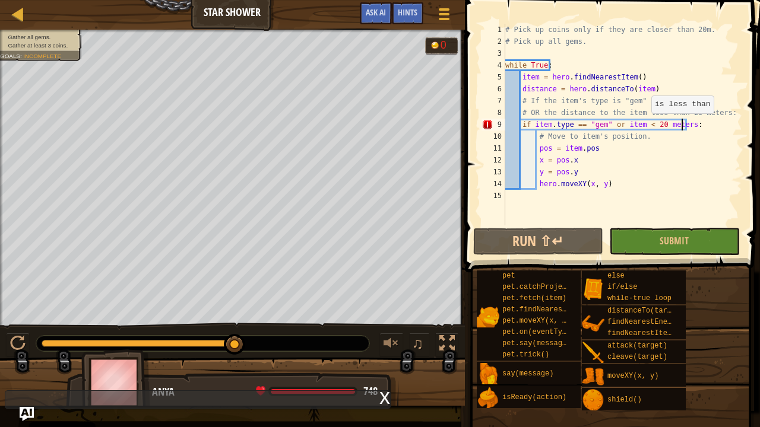
click at [645, 125] on div "# Pick up coins only if they are closer than 20m. # Pick up all gems. while Tru…" at bounding box center [622, 137] width 239 height 226
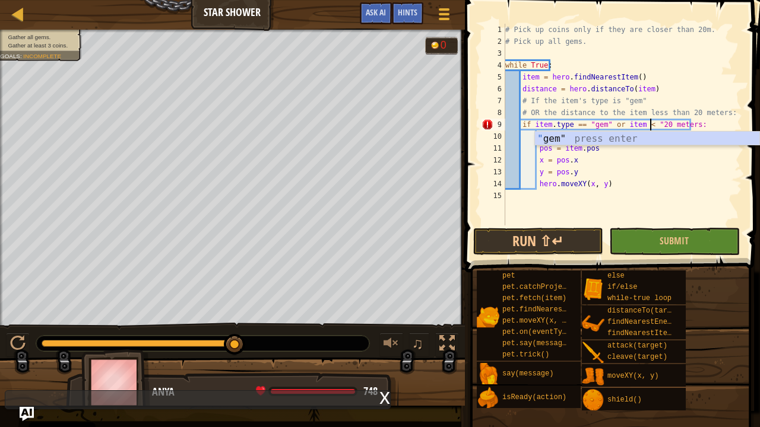
click at [684, 122] on div "# Pick up coins only if they are closer than 20m. # Pick up all gems. while Tru…" at bounding box center [622, 137] width 239 height 226
type textarea "if item.type == "gem" or item < "20 meters":"
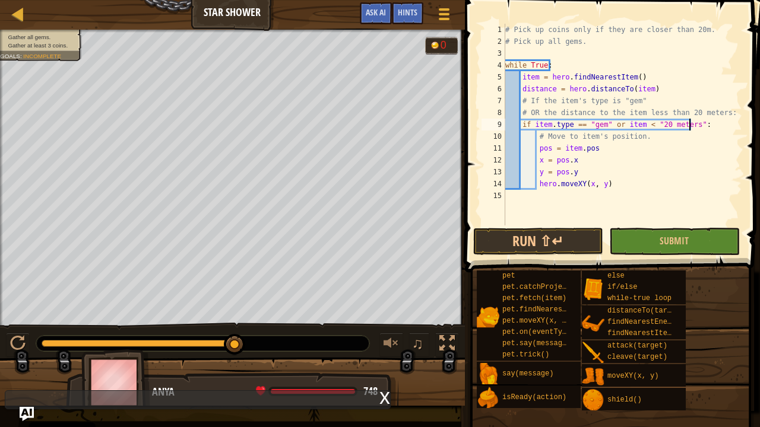
click at [666, 218] on div "# Pick up coins only if they are closer than 20m. # Pick up all gems. while Tru…" at bounding box center [622, 137] width 239 height 226
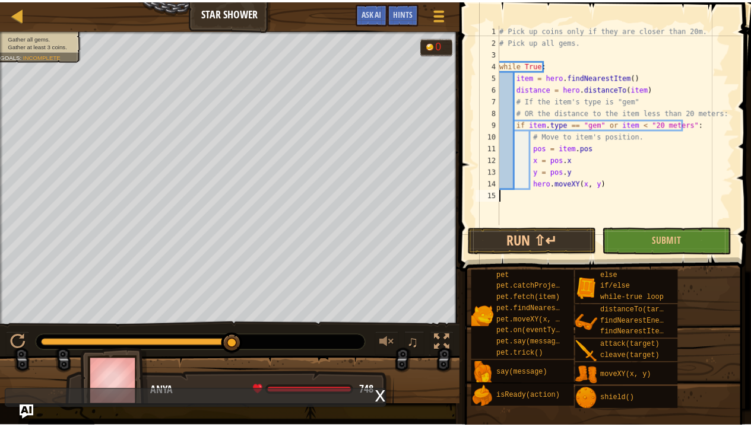
scroll to position [5, 0]
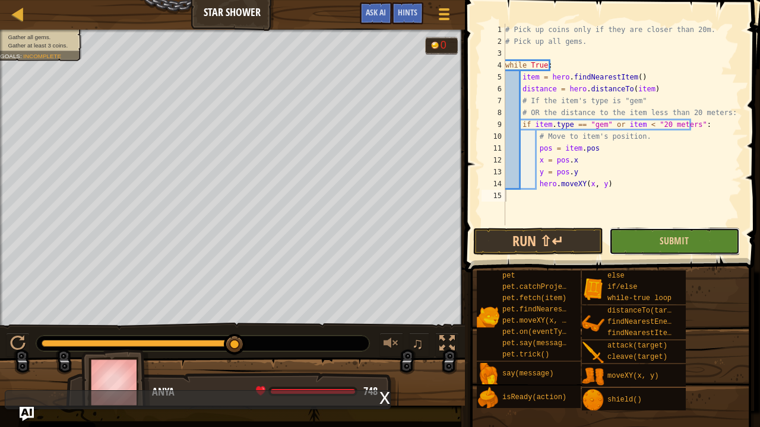
click at [667, 251] on button "Submit" at bounding box center [674, 241] width 130 height 27
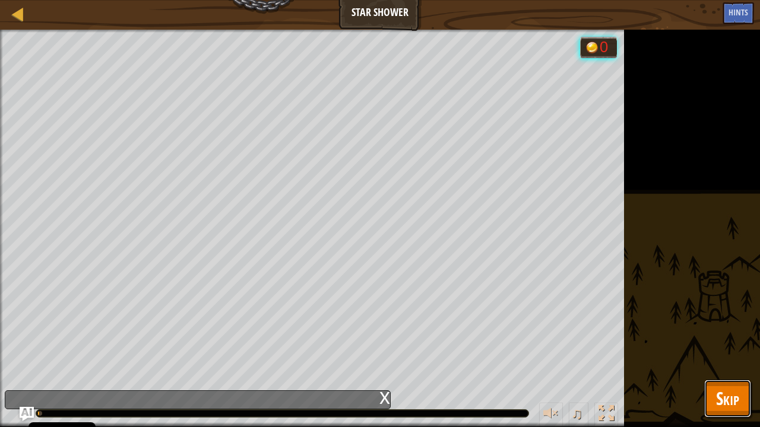
click at [741, 397] on button "Skip" at bounding box center [727, 399] width 47 height 38
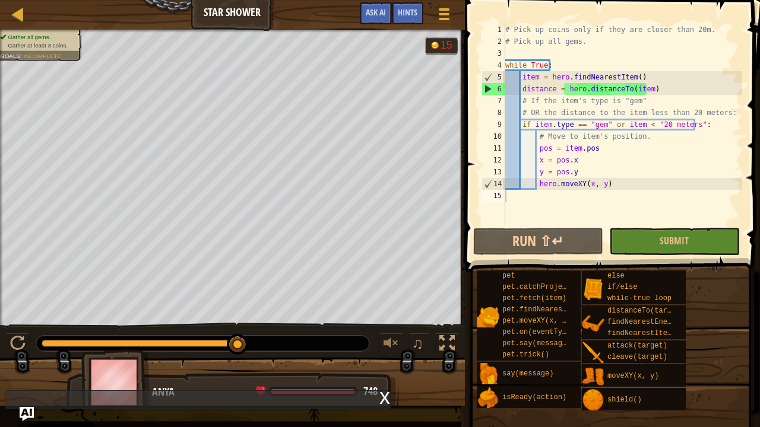
click at [611, 184] on div "# Pick up coins only if they are closer than 20m. # Pick up all gems. while Tru…" at bounding box center [622, 137] width 239 height 226
click at [609, 166] on div "# Pick up coins only if they are closer than 20m. # Pick up all gems. while Tru…" at bounding box center [622, 137] width 239 height 226
click at [594, 163] on div "# Pick up coins only if they are closer than 20m. # Pick up all gems. while Tru…" at bounding box center [622, 137] width 239 height 226
click at [601, 147] on div "# Pick up coins only if they are closer than 20m. # Pick up all gems. while Tru…" at bounding box center [622, 137] width 239 height 226
click at [645, 138] on div "# Pick up coins only if they are closer than 20m. # Pick up all gems. while Tru…" at bounding box center [622, 137] width 239 height 226
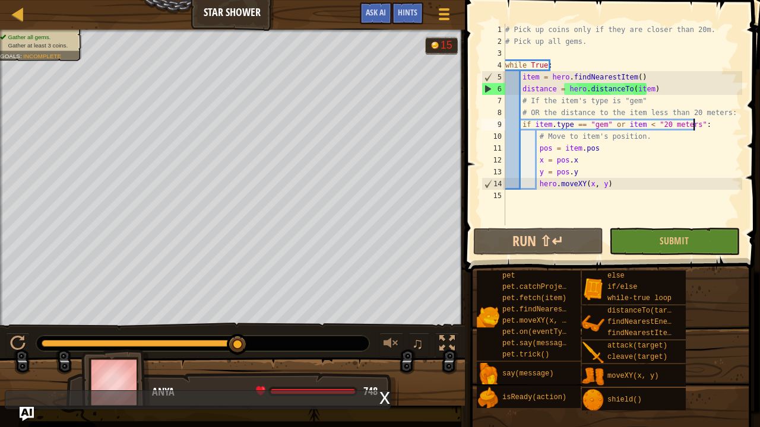
click at [700, 124] on div "# Pick up coins only if they are closer than 20m. # Pick up all gems. while Tru…" at bounding box center [622, 137] width 239 height 226
click at [718, 112] on div "# Pick up coins only if they are closer than 20m. # Pick up all gems. while Tru…" at bounding box center [622, 137] width 239 height 226
type textarea "# OR the distance to the item less than 20 meters:"
click at [25, 20] on link "Map" at bounding box center [27, 15] width 6 height 16
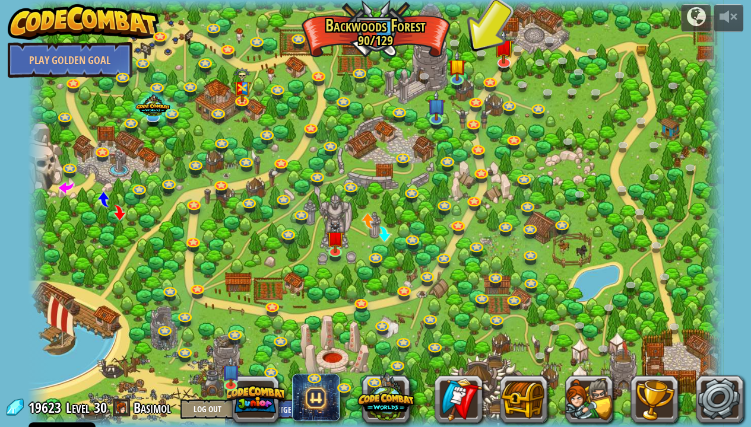
click at [90, 25] on img at bounding box center [84, 22] width 152 height 36
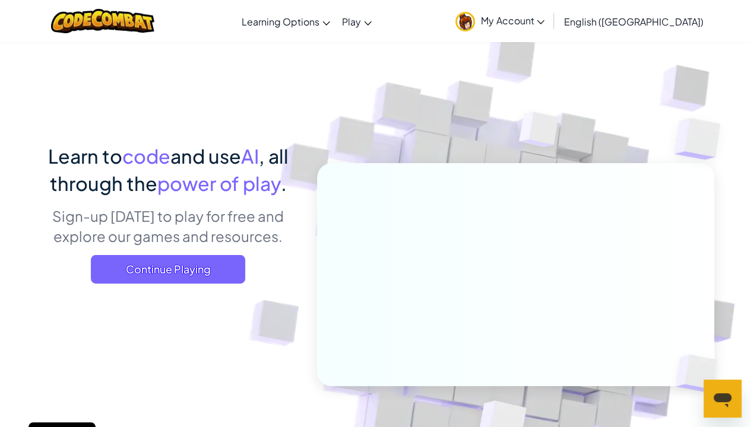
click at [718, 398] on icon "Open messaging window" at bounding box center [723, 401] width 18 height 14
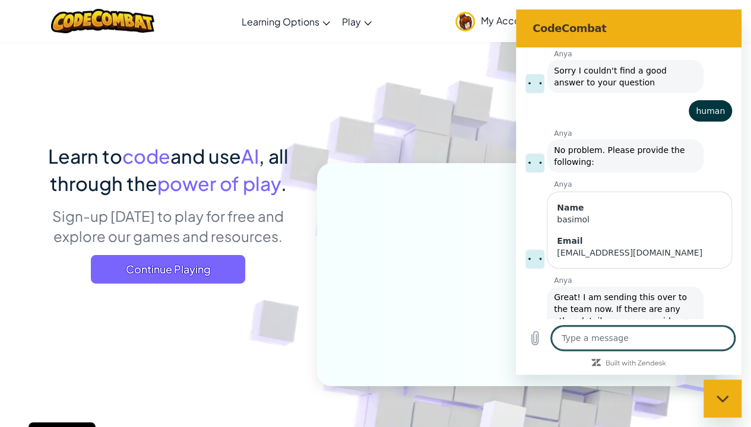
scroll to position [509, 0]
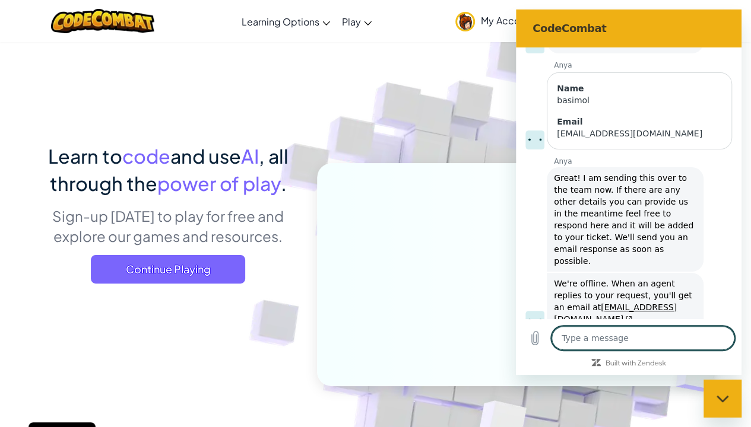
click at [724, 407] on div "Close messaging window" at bounding box center [723, 399] width 36 height 36
type textarea "x"
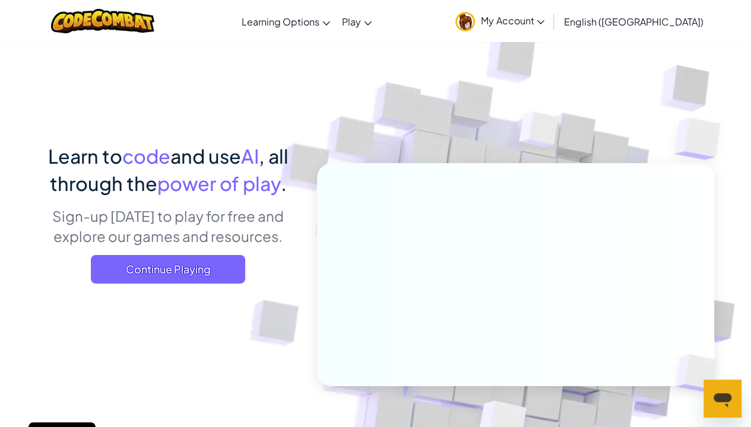
click at [544, 23] on span "My Account" at bounding box center [513, 20] width 64 height 12
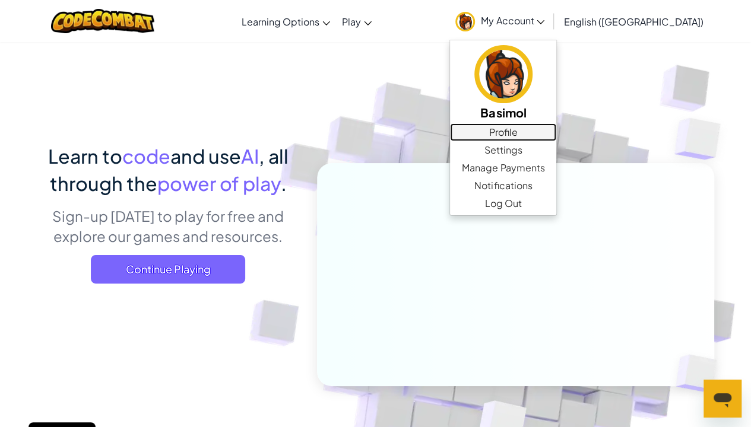
click at [556, 128] on link "Profile" at bounding box center [503, 132] width 106 height 18
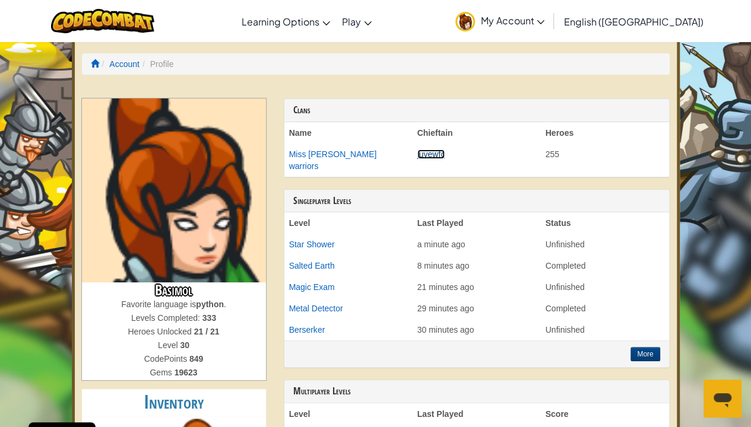
click at [423, 157] on link "juvewfc" at bounding box center [431, 154] width 28 height 9
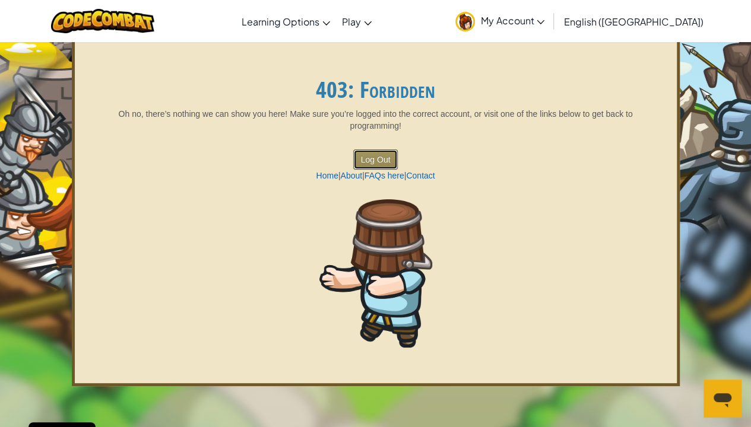
click at [381, 156] on button "Log Out" at bounding box center [375, 160] width 45 height 20
